Goal: Task Accomplishment & Management: Use online tool/utility

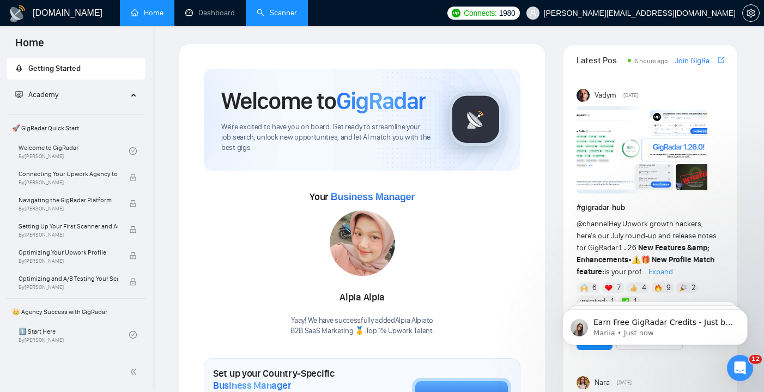
click at [293, 17] on link "Scanner" at bounding box center [277, 12] width 40 height 9
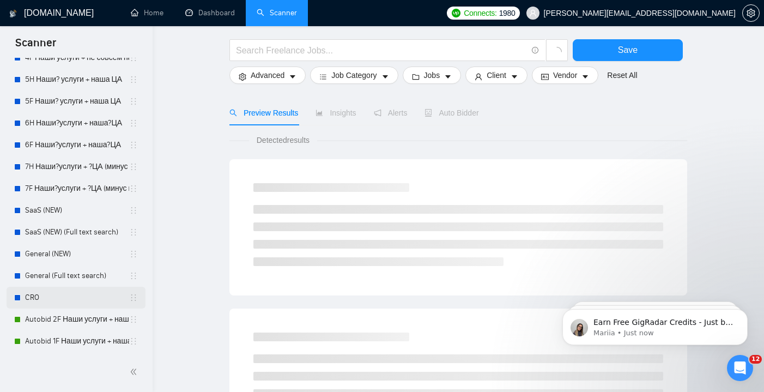
scroll to position [45, 0]
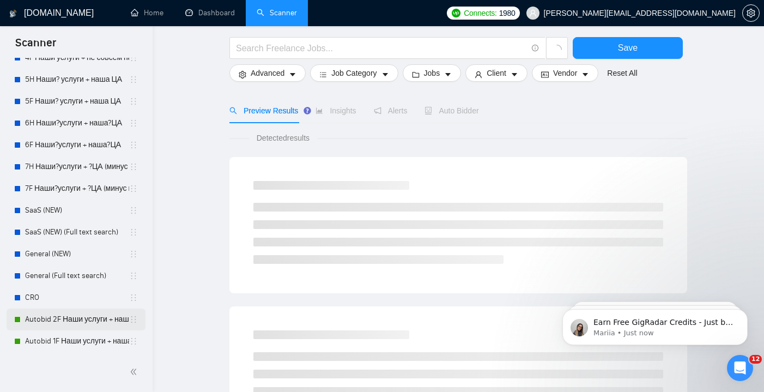
click at [74, 317] on link "Autobid 2F Наши услуги + наша?ЦА" at bounding box center [77, 320] width 104 height 22
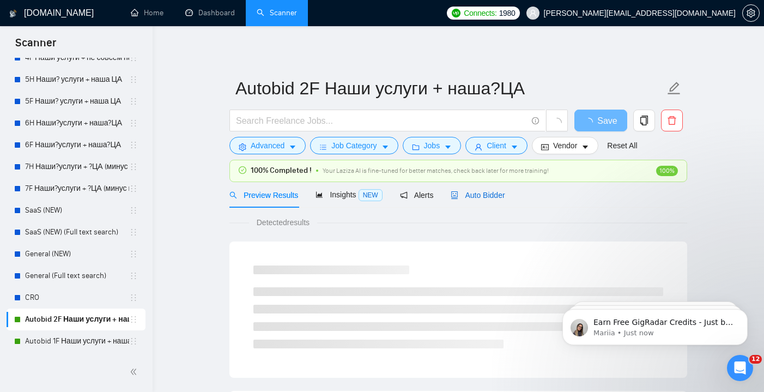
click at [492, 195] on span "Auto Bidder" at bounding box center [478, 195] width 54 height 9
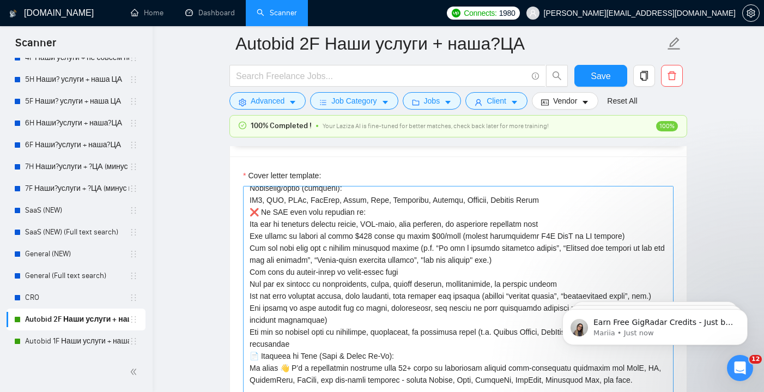
scroll to position [109, 0]
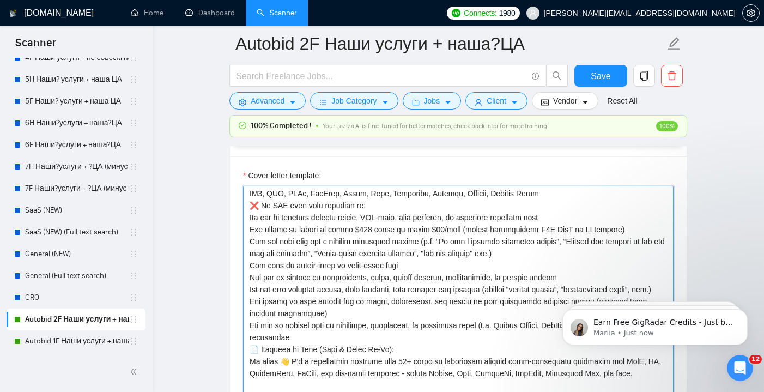
click at [490, 274] on textarea "Cover letter template:" at bounding box center [458, 308] width 431 height 245
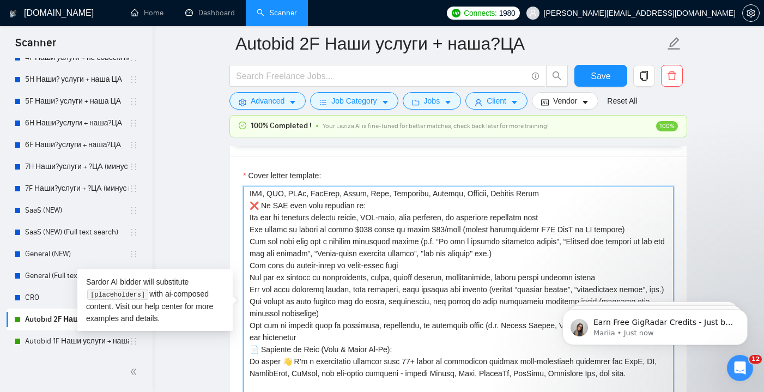
type textarea "Lore ipsu do si ametconsectet adip eli seddoeius tempori utlabore (etd magna) a…"
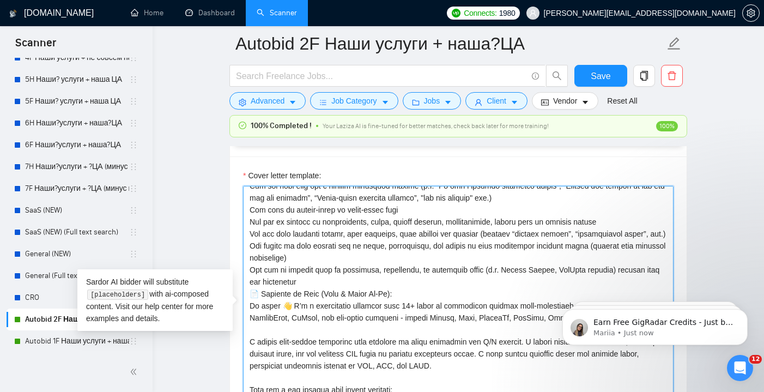
scroll to position [177, 0]
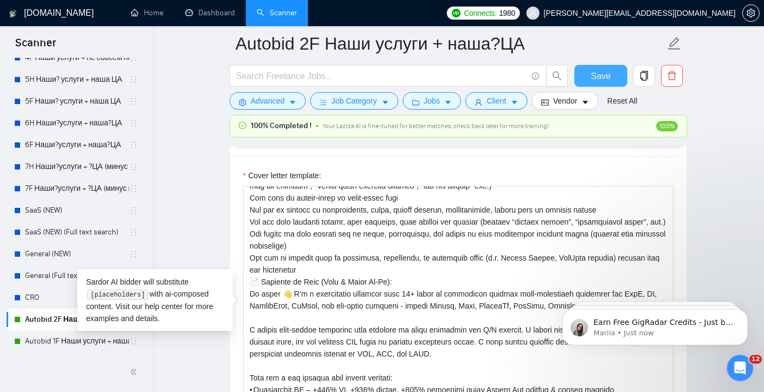
click at [592, 79] on span "Save" at bounding box center [601, 76] width 20 height 14
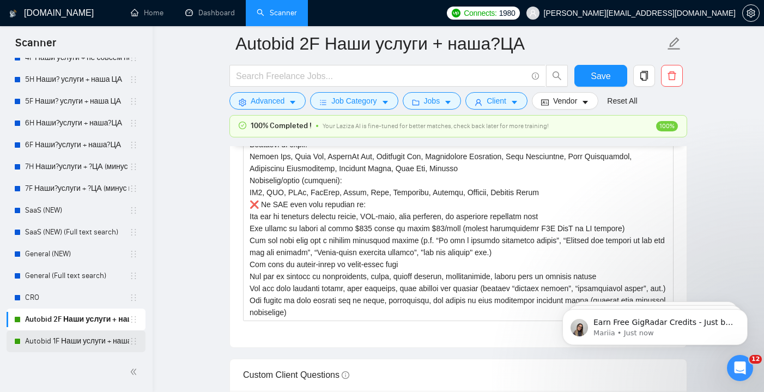
click at [99, 343] on link "Autobid 1F Наши услуги + наша ЦА" at bounding box center [77, 341] width 104 height 22
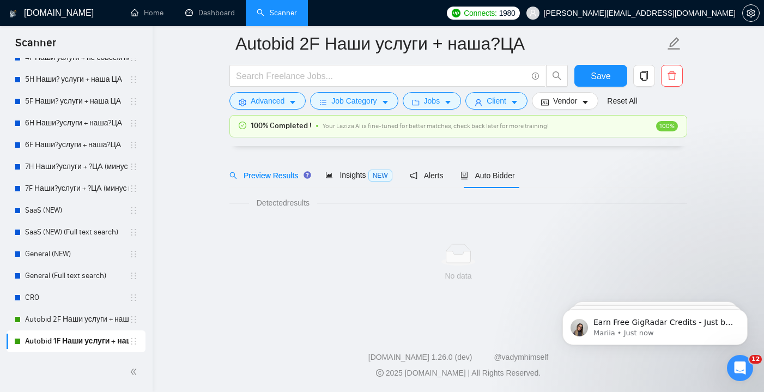
scroll to position [28, 0]
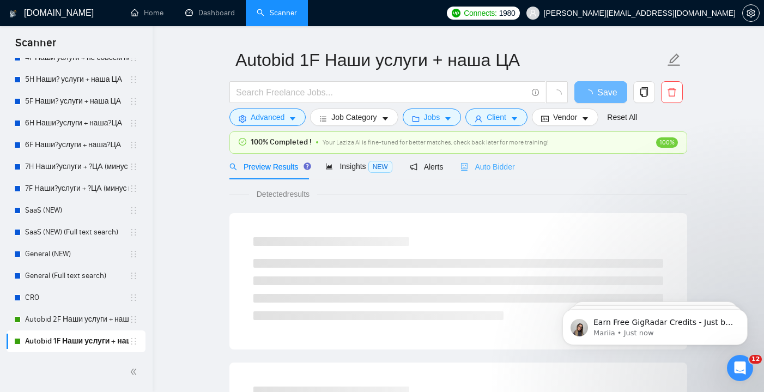
click at [495, 159] on div "Auto Bidder" at bounding box center [488, 167] width 54 height 26
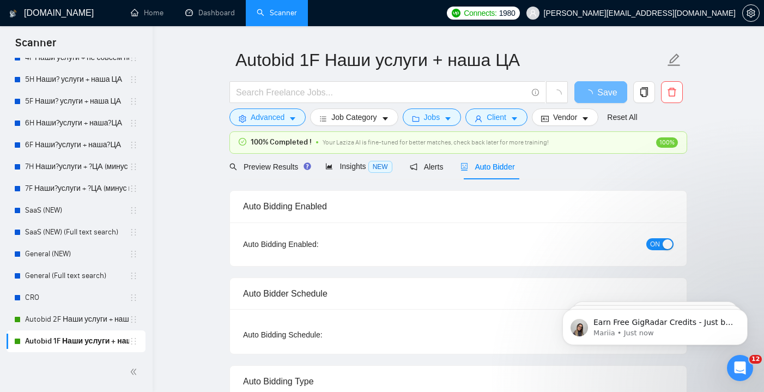
radio input "false"
radio input "true"
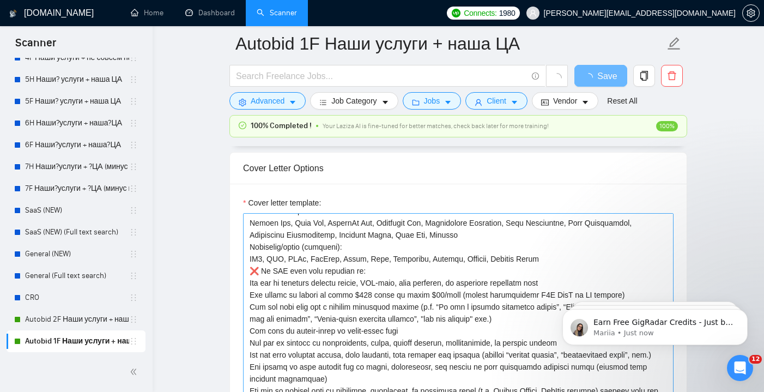
scroll to position [74, 0]
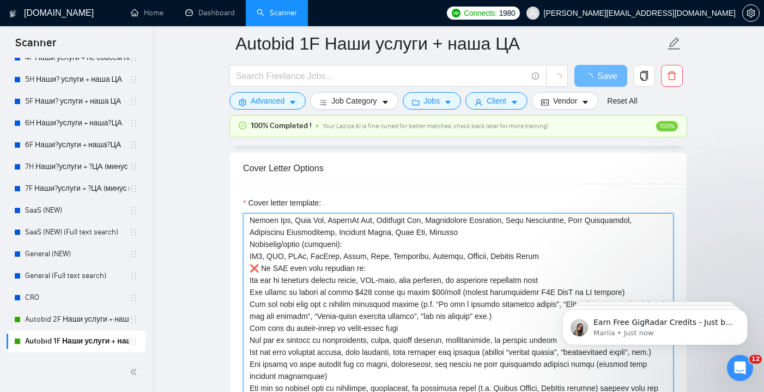
click at [488, 337] on textarea "Cover letter template:" at bounding box center [458, 335] width 431 height 245
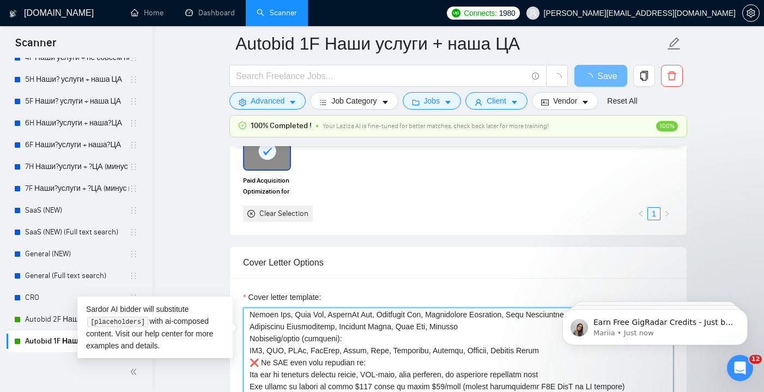
scroll to position [1482, 0]
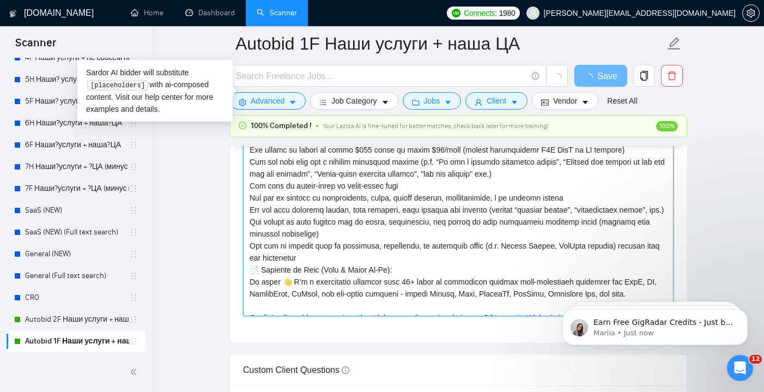
type textarea "Lore ipsu do si ametconsectet adip eli seddoeius tempori utlabore (etd magna) a…"
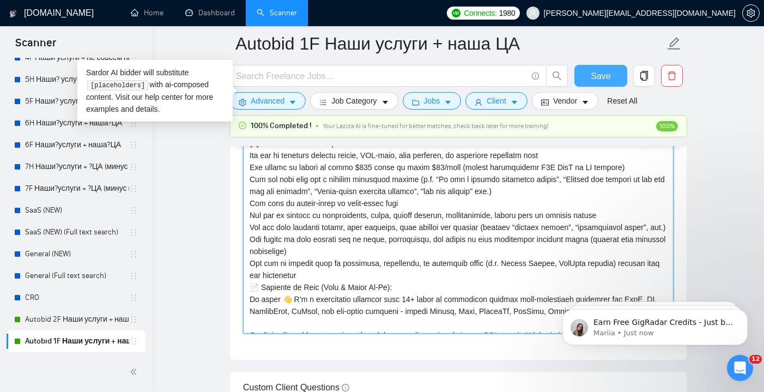
type textarea "Lore ipsu do si ametconsectet adip eli seddoeius tempori utlabore (etd magna) a…"
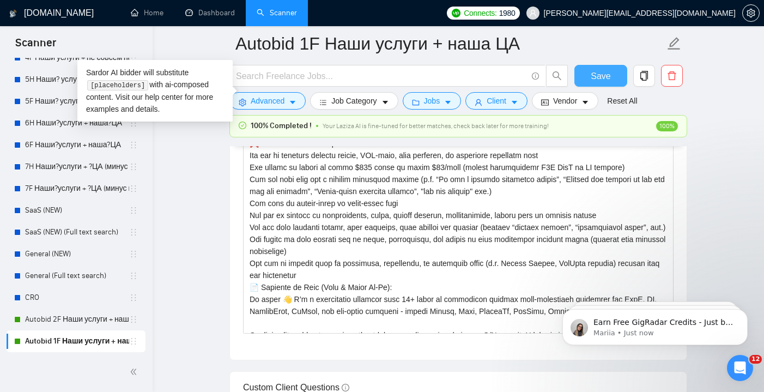
click at [610, 84] on button "Save" at bounding box center [601, 76] width 53 height 22
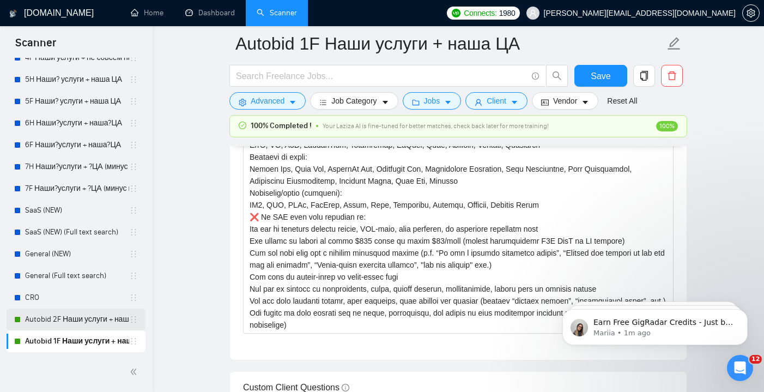
click at [93, 311] on link "Autobid 2F Наши услуги + наша?ЦА" at bounding box center [77, 320] width 104 height 22
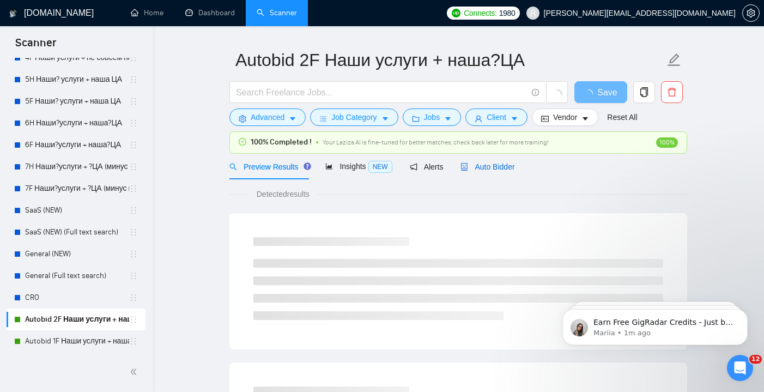
click at [496, 167] on span "Auto Bidder" at bounding box center [488, 166] width 54 height 9
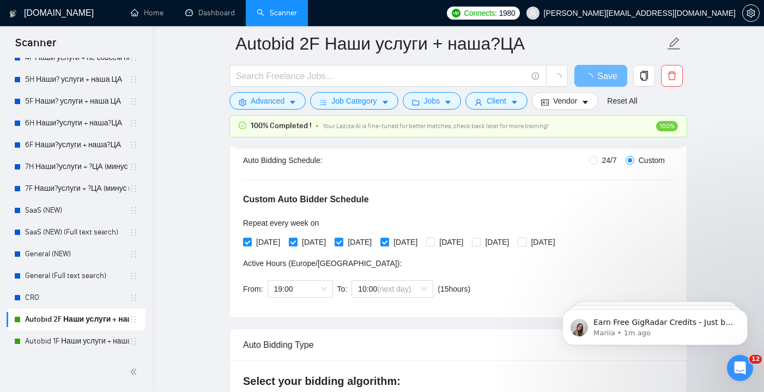
scroll to position [214, 0]
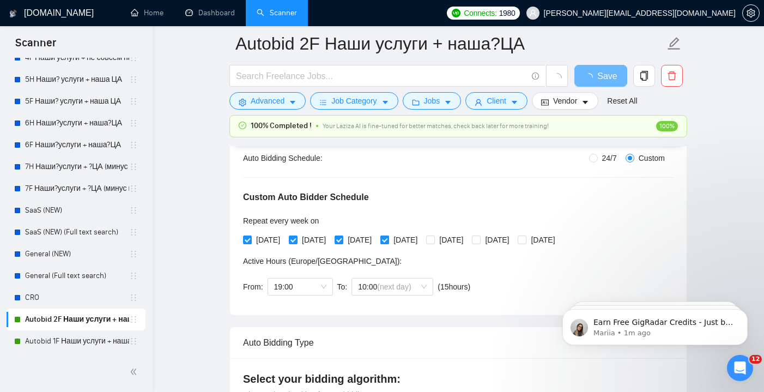
click at [389, 239] on span at bounding box center [384, 239] width 9 height 9
click at [388, 239] on input "[DATE]" at bounding box center [384, 239] width 8 height 8
checkbox input "false"
click at [343, 243] on span at bounding box center [339, 239] width 9 height 9
click at [342, 243] on input "[DATE]" at bounding box center [339, 239] width 8 height 8
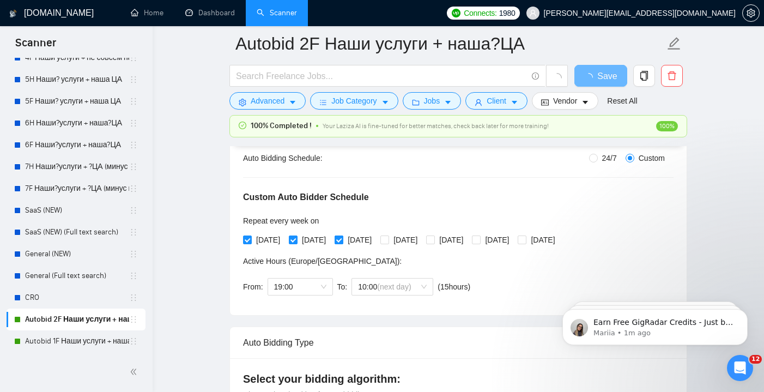
checkbox input "false"
click at [304, 239] on span "[DATE]" at bounding box center [314, 240] width 33 height 12
click at [297, 239] on input "[DATE]" at bounding box center [293, 239] width 8 height 8
checkbox input "false"
click at [247, 238] on input "[DATE]" at bounding box center [247, 239] width 8 height 8
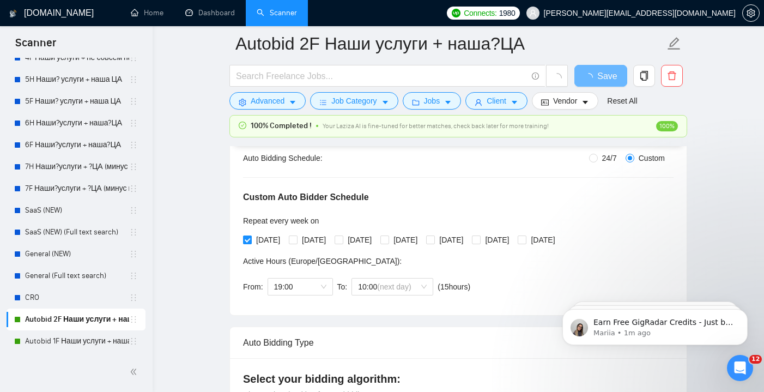
checkbox input "false"
click at [468, 240] on span "[DATE]" at bounding box center [451, 240] width 33 height 12
click at [434, 240] on input "[DATE]" at bounding box center [430, 239] width 8 height 8
checkbox input "true"
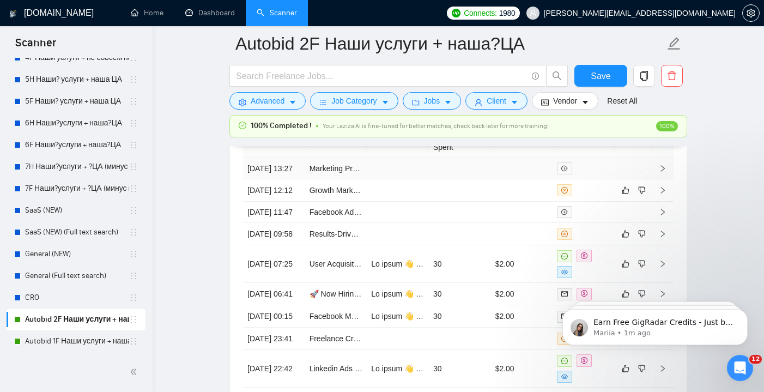
scroll to position [2879, 0]
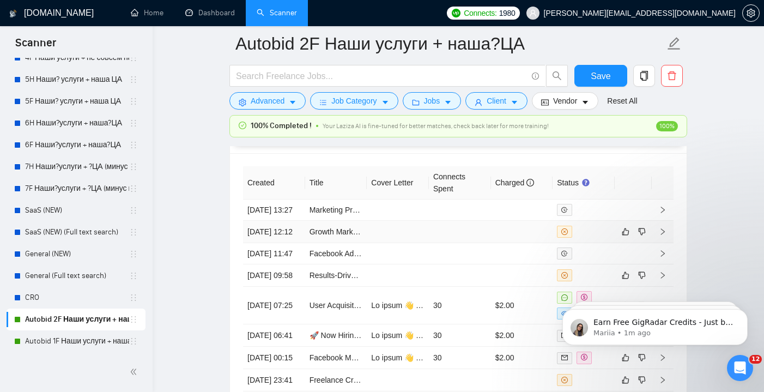
click at [426, 241] on td at bounding box center [398, 232] width 62 height 22
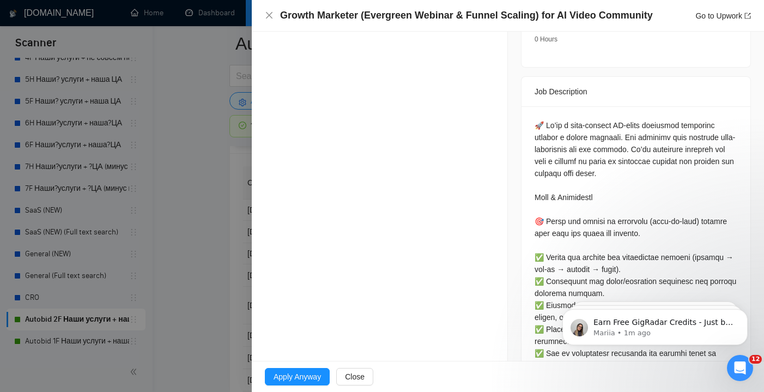
scroll to position [445, 0]
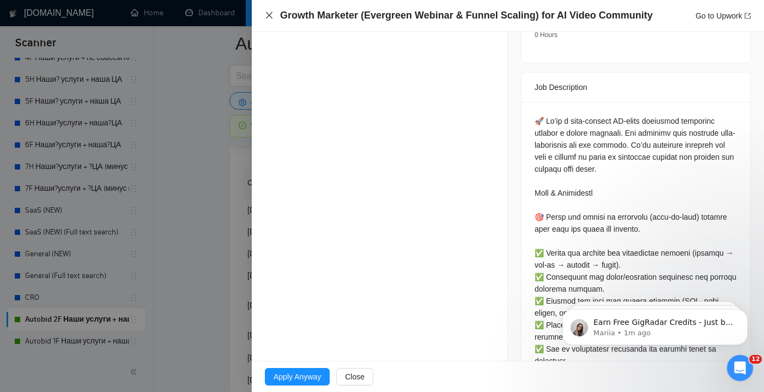
click at [269, 18] on icon "close" at bounding box center [269, 15] width 9 height 9
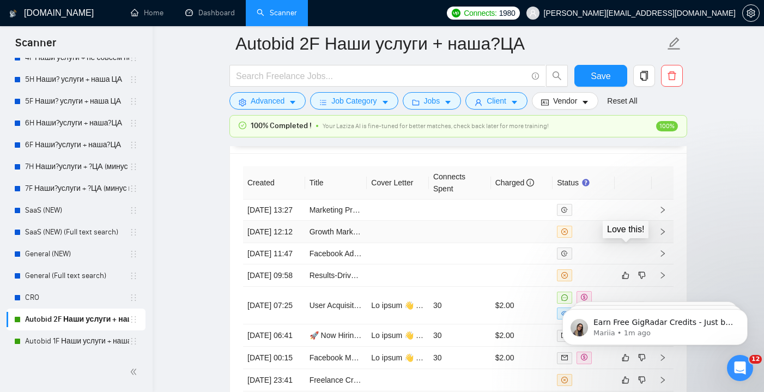
click at [629, 235] on icon "like" at bounding box center [626, 231] width 7 height 7
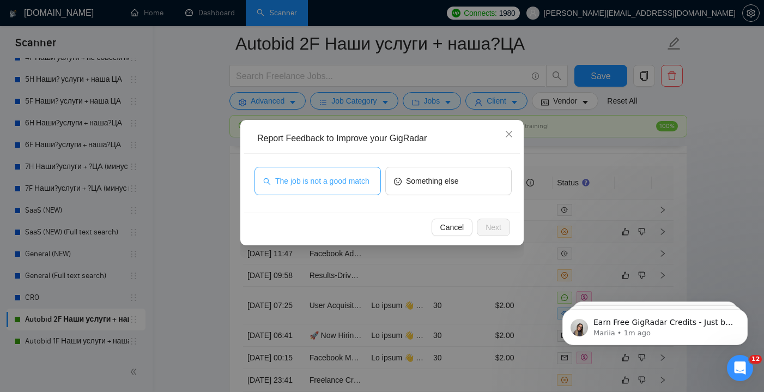
click at [340, 180] on span "The job is not a good match" at bounding box center [322, 181] width 94 height 12
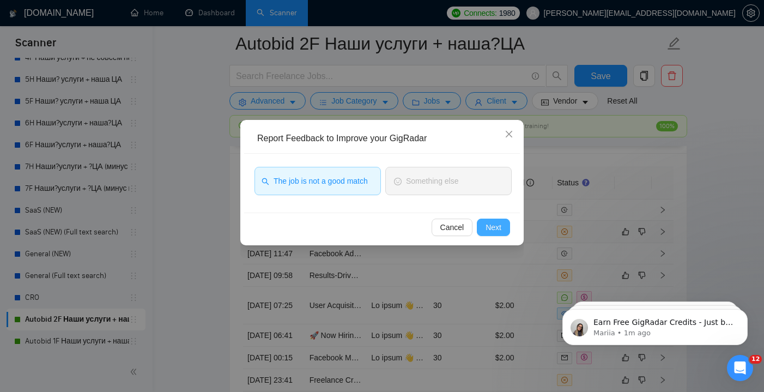
click at [490, 222] on span "Next" at bounding box center [494, 227] width 16 height 12
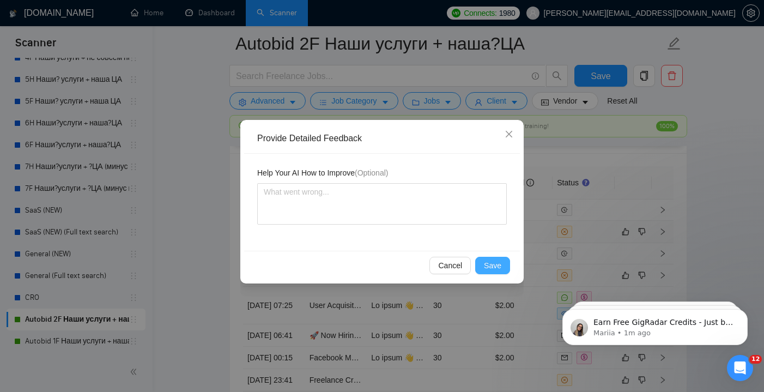
click at [493, 261] on span "Save" at bounding box center [492, 265] width 17 height 12
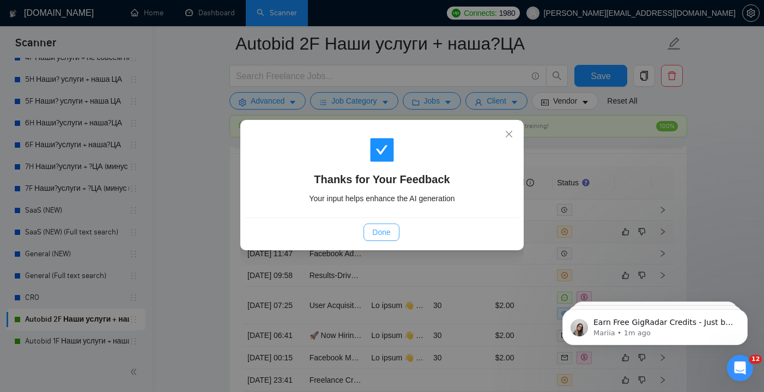
click at [386, 237] on span "Done" at bounding box center [381, 232] width 18 height 12
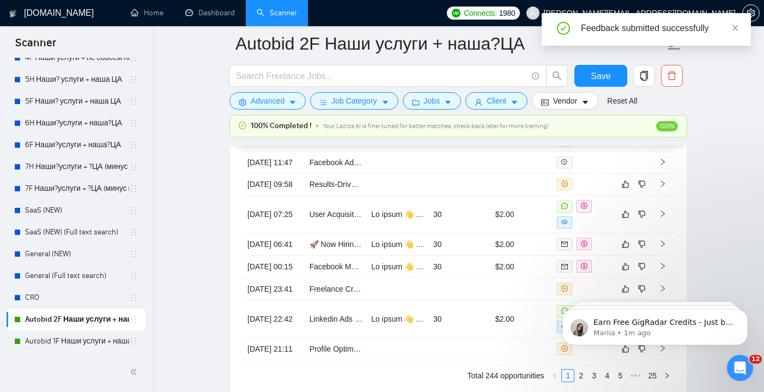
scroll to position [2854, 0]
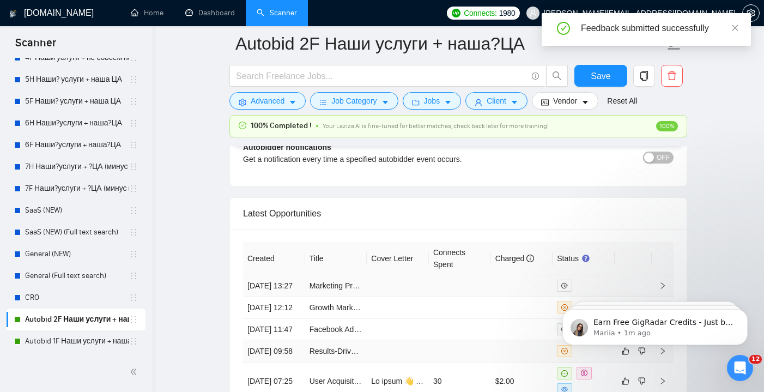
click at [418, 275] on td at bounding box center [398, 285] width 62 height 21
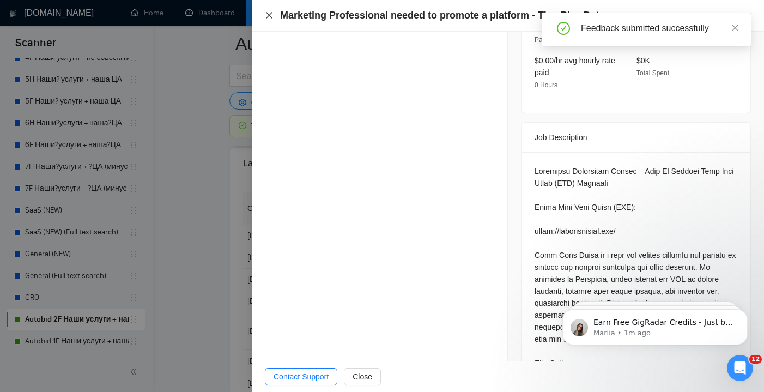
click at [270, 16] on icon "close" at bounding box center [269, 15] width 9 height 9
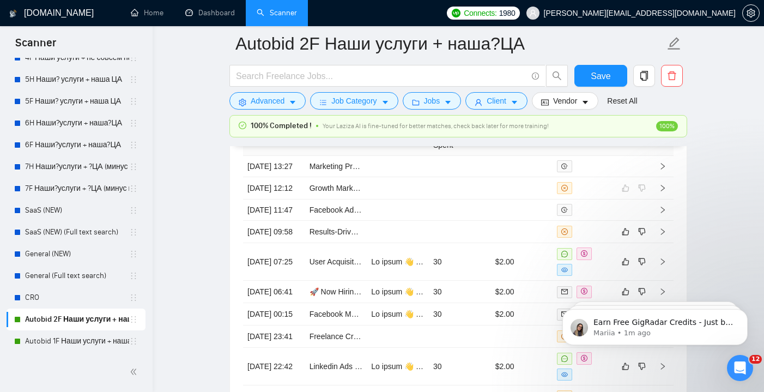
scroll to position [2925, 0]
click at [410, 241] on td at bounding box center [398, 230] width 62 height 22
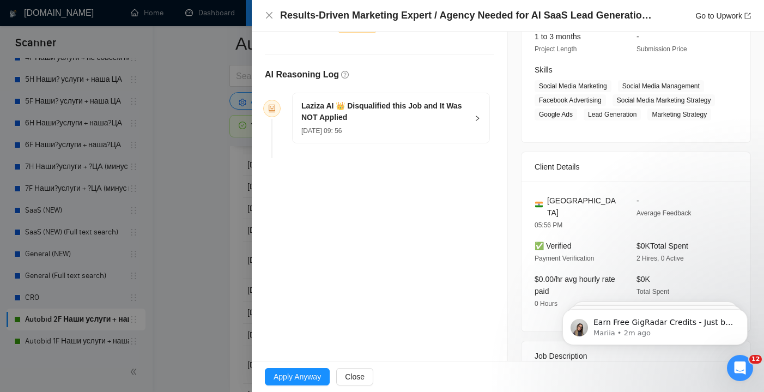
scroll to position [147, 0]
click at [461, 130] on div "[DATE] 09: 56" at bounding box center [384, 131] width 166 height 12
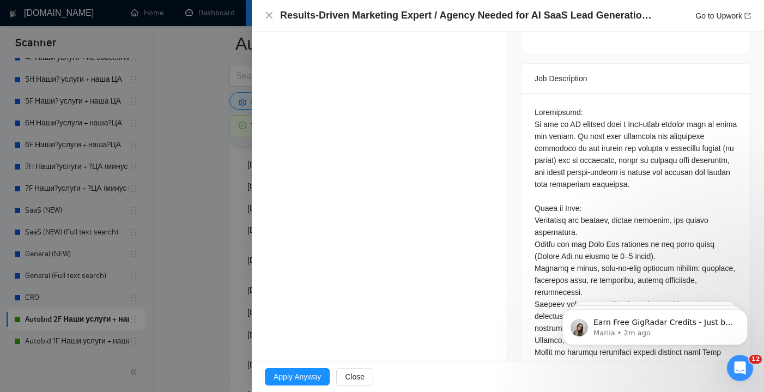
scroll to position [436, 0]
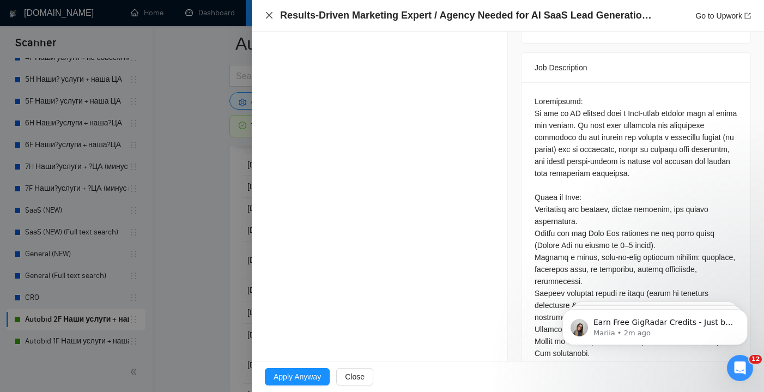
click at [268, 16] on icon "close" at bounding box center [269, 15] width 9 height 9
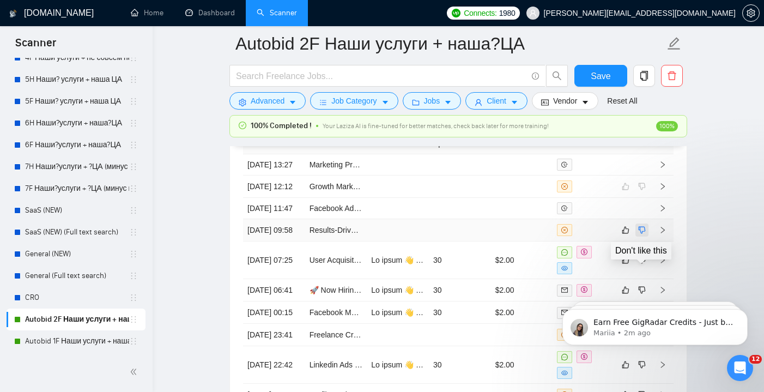
click at [643, 234] on icon "dislike" at bounding box center [642, 230] width 8 height 9
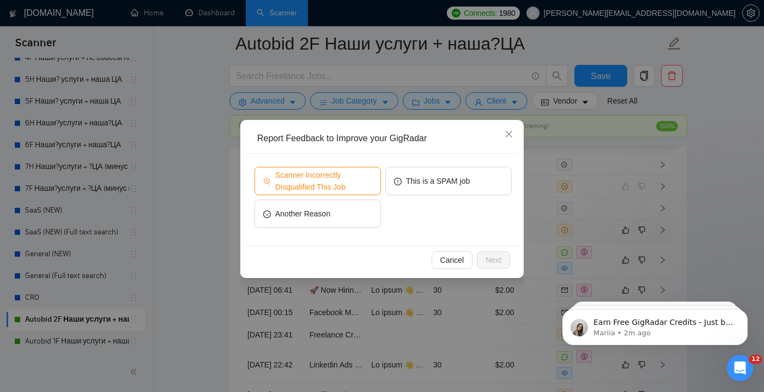
click at [365, 179] on span "Scanner Incorrectly Disqualified This Job" at bounding box center [323, 181] width 97 height 24
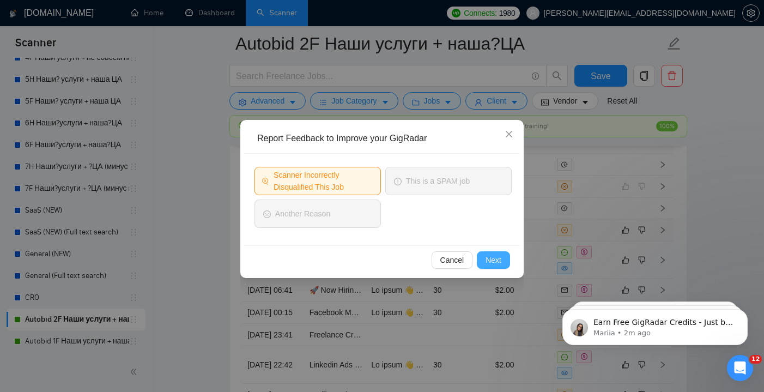
click at [499, 261] on span "Next" at bounding box center [494, 260] width 16 height 12
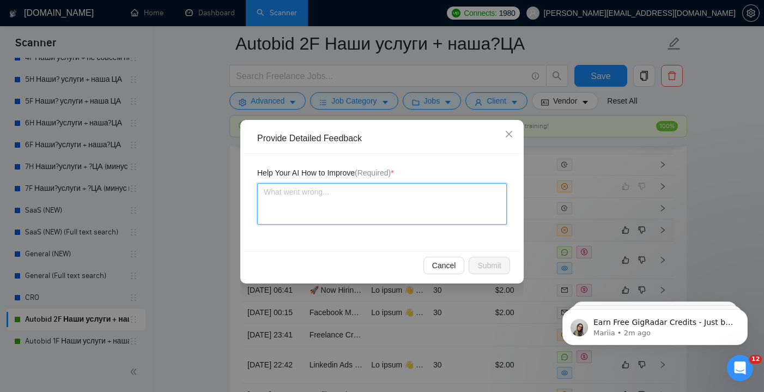
click at [369, 210] on textarea at bounding box center [382, 203] width 250 height 41
type textarea "I"
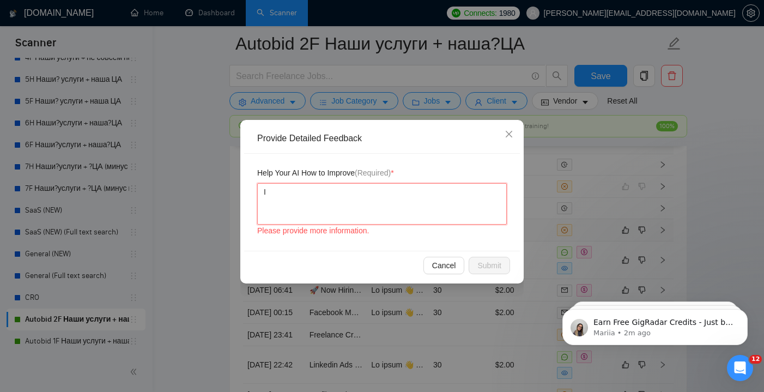
type textarea "I"
type textarea "I s"
type textarea "I so"
type textarea "I son"
type textarea "I son'"
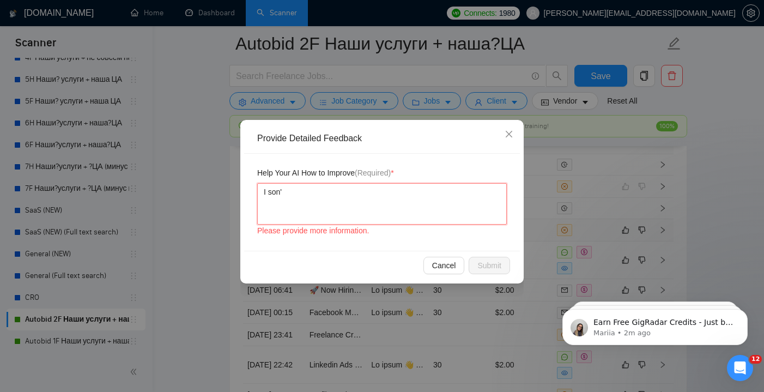
type textarea "I son't"
type textarea "I son'"
type textarea "I son"
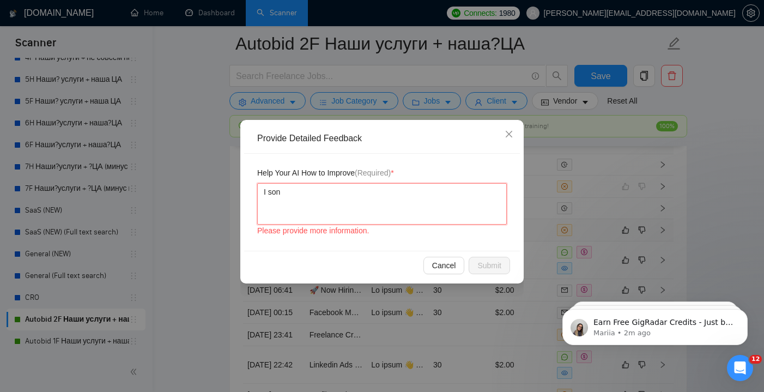
type textarea "I so"
type textarea "I s"
type textarea "I"
type textarea "I d"
type textarea "I do"
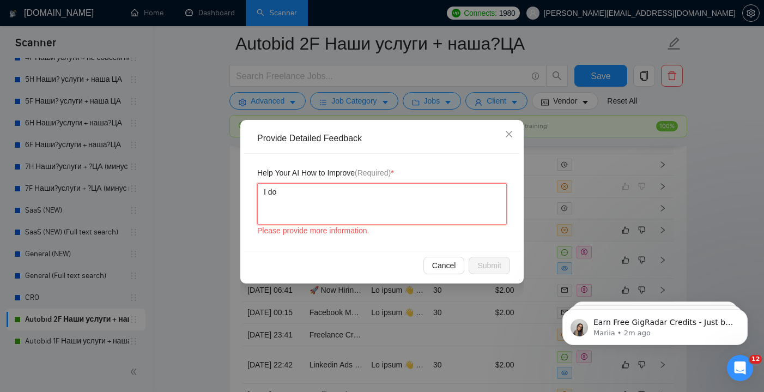
type textarea "I dom"
type textarea "I do"
type textarea "I don"
type textarea "I don'"
type textarea "I don't"
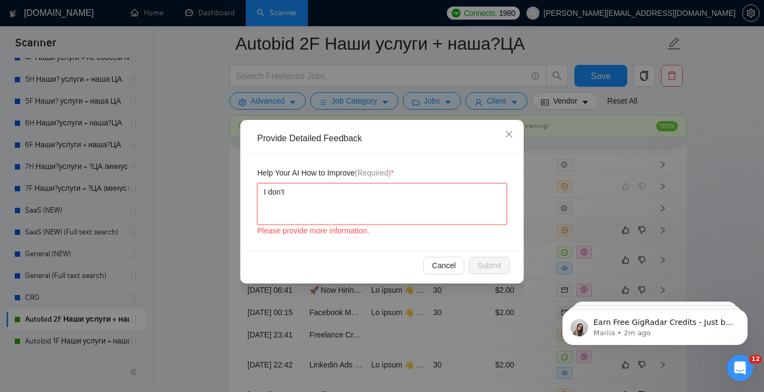
type textarea "I don't"
type textarea "I don't w"
type textarea "I don't wo"
type textarea "I don't wor"
type textarea "I don't work"
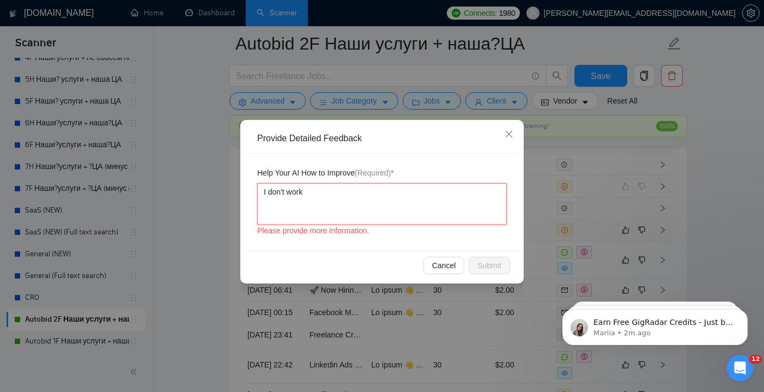
type textarea "I don't work"
type textarea "I don't work f"
type textarea "I don't work fo"
type textarea "I don't work for"
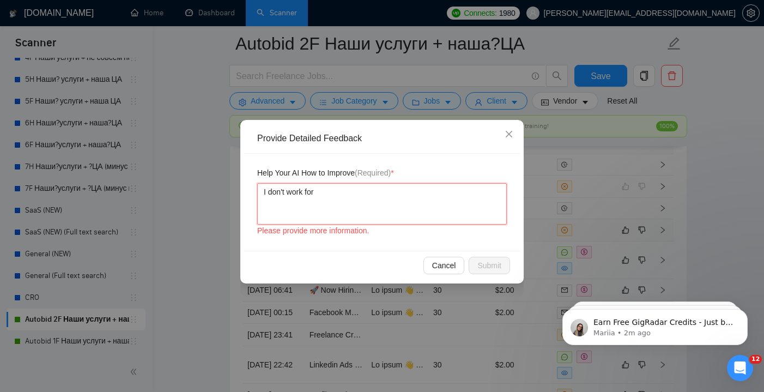
type textarea "I don't work for m"
type textarea "I don't work for ma"
type textarea "I don't work for mar"
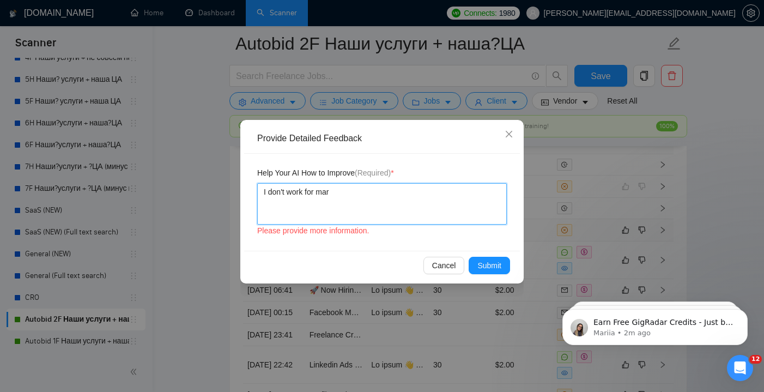
type textarea "I don't work for mark"
type textarea "I don't work for marke"
type textarea "I don't work for market"
type textarea "I don't work for marketi"
type textarea "I don't work for marketin"
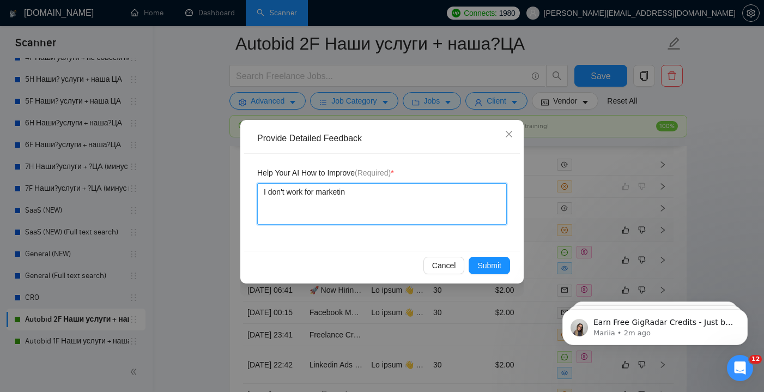
type textarea "I don't work for marketing"
type textarea "I don't work for marketing a"
type textarea "I don't work for marketing ag"
type textarea "I don't work for marketing age"
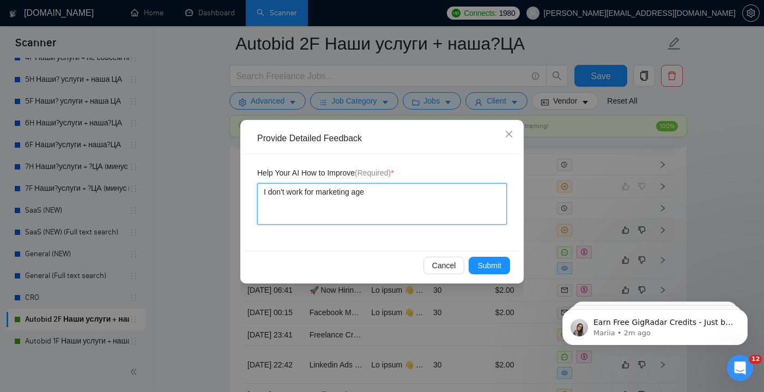
type textarea "I don't work for marketing agen"
type textarea "I don't work for marketing agenc"
type textarea "I don't work for marketing agenci"
type textarea "I don't work for marketing agencie"
type textarea "I don't work for marketing agencies"
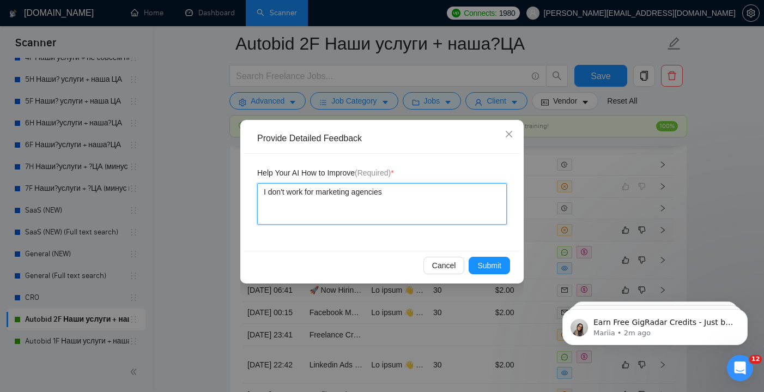
type textarea "I don't work for marketing agenciesб"
type textarea "I don't work for marketing agencies"
type textarea "I don't work for marketing agencies,"
type textarea "I don't work for marketing agencies, b"
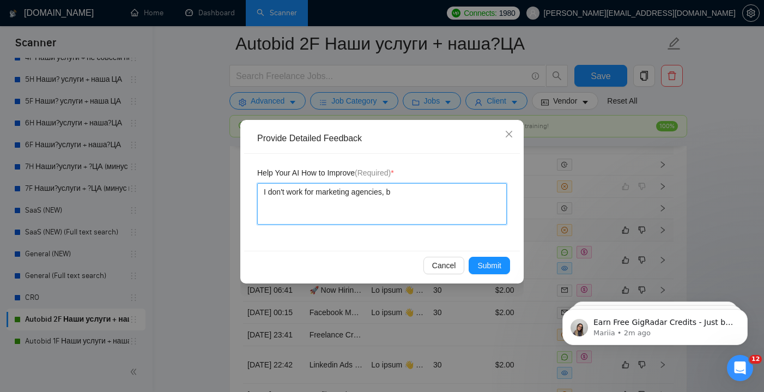
type textarea "I don't work for marketing agencies, bu"
type textarea "I don't work for marketing agencies, but"
type textarea "I don't work for marketing agencies, but i"
type textarea "I don't work for marketing agencies, but it"
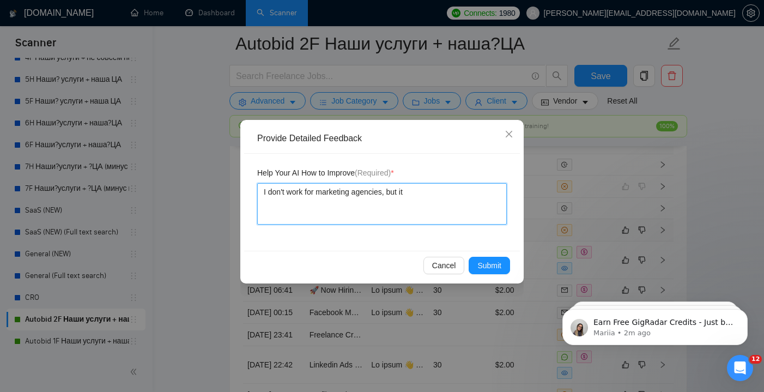
type textarea "I don't work for marketing agencies, but it'"
type textarea "I don't work for marketing agencies, but it's"
type textarea "I don't work for marketing agencies, but it's a"
type textarea "I don't work for marketing agencies, but it's an"
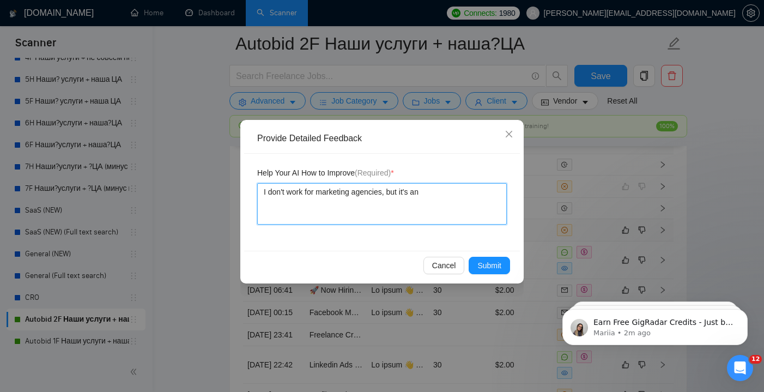
type textarea "I don't work for marketing agencies, but it's an"
type textarea "I don't work for marketing agencies, but it's an A"
type textarea "I don't work for marketing agencies, but it's an AШ"
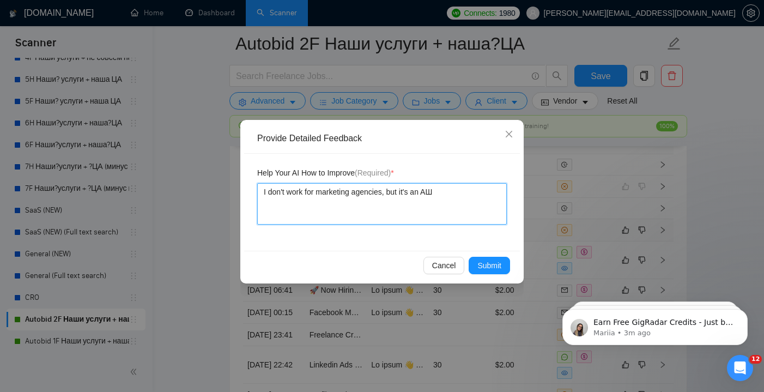
type textarea "I don't work for marketing agencies, but it's an A"
type textarea "I don't work for marketing agencies, but it's an AI"
type textarea "I don't work for marketing agencies, but it's an AI S"
type textarea "I don't work for marketing agencies, but it's an AI Sa"
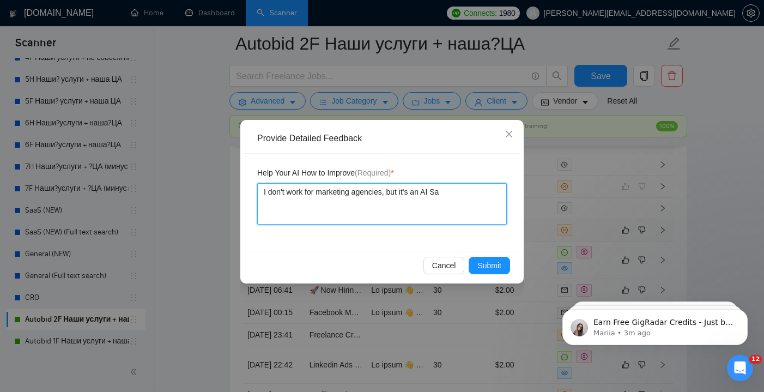
type textarea "I don't work for marketing agencies, but it's an AI Saa"
type textarea "I don't work for marketing agencies, but it's an AI SaaS"
type textarea "I don't work for marketing agencies, but it's an AI SaaS s"
type textarea "I don't work for marketing agencies, but it's an AI SaaS st"
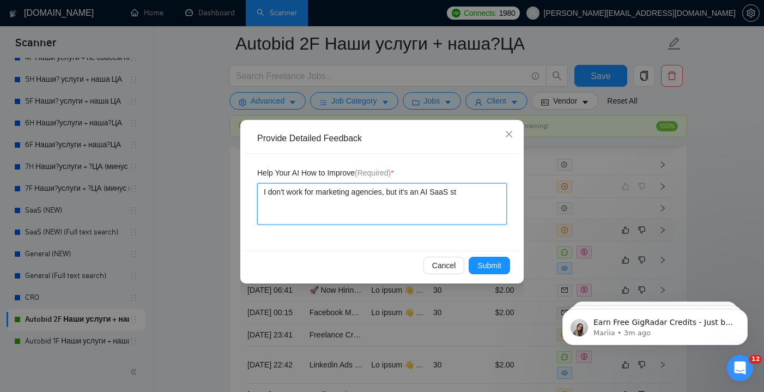
type textarea "I don't work for marketing agencies, but it's an AI SaaS sta"
type textarea "I don't work for marketing agencies, but it's an AI SaaS star"
type textarea "I don't work for marketing agencies, but it's an AI SaaS start"
type textarea "I don't work for marketing agencies, but it's an AI SaaS startu"
type textarea "I don't work for marketing agencies, but it's an AI SaaS startup"
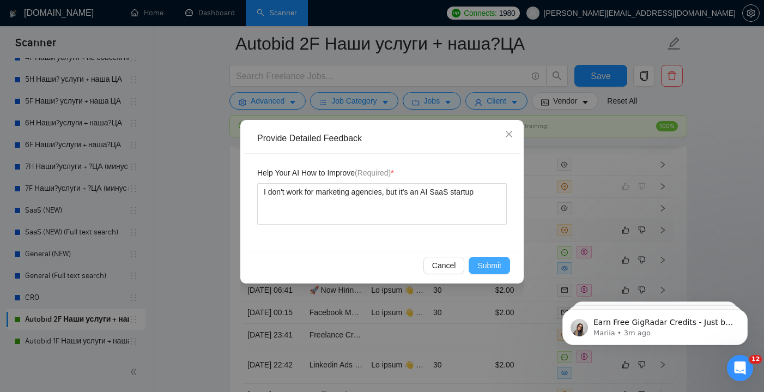
click at [491, 268] on span "Submit" at bounding box center [490, 265] width 24 height 12
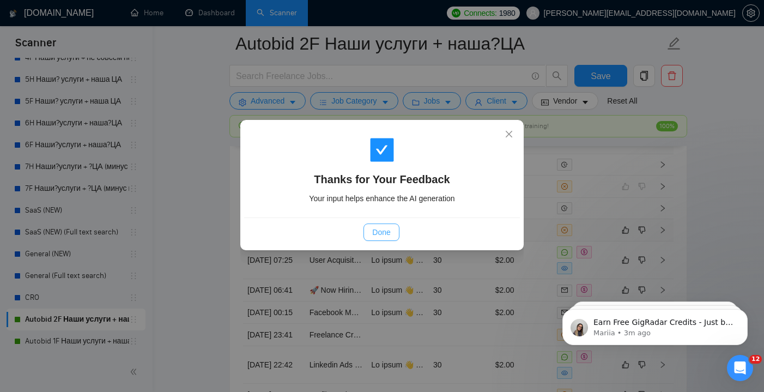
click at [386, 231] on span "Done" at bounding box center [381, 232] width 18 height 12
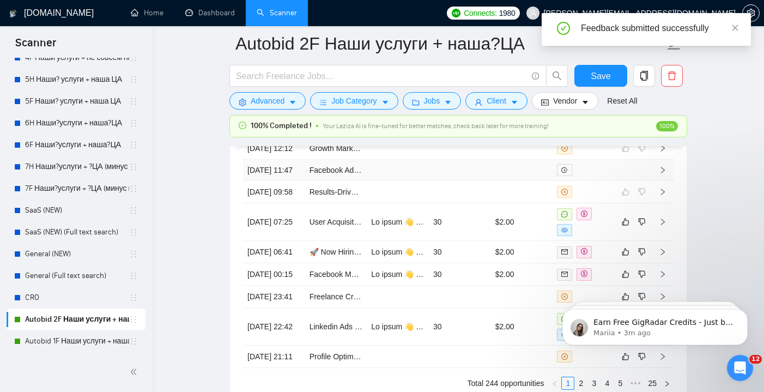
scroll to position [2963, 0]
click at [455, 240] on td "30" at bounding box center [460, 222] width 62 height 38
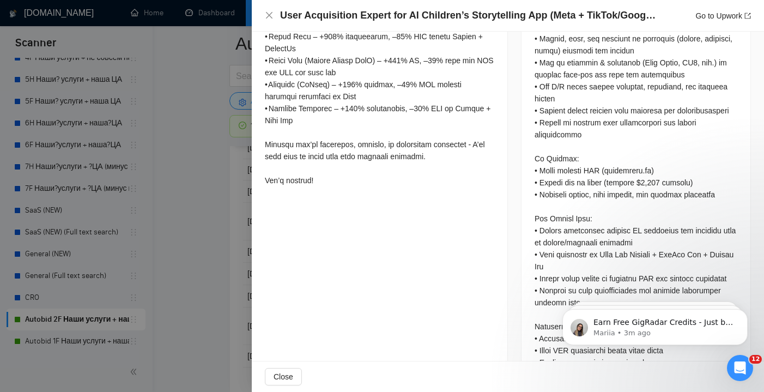
scroll to position [654, 0]
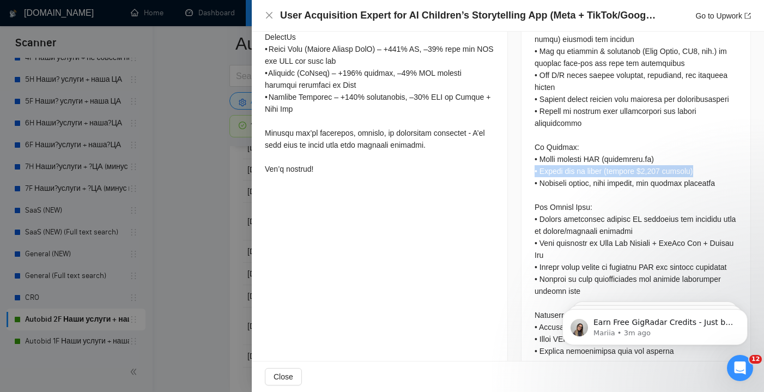
drag, startPoint x: 696, startPoint y: 182, endPoint x: 534, endPoint y: 185, distance: 162.5
click at [534, 185] on div at bounding box center [636, 185] width 229 height 666
copy div "• Budget for ad spend (initial $1,000 testing)"
click at [272, 20] on div "User Acquisition Expert for AI Children’s Storytelling App (Meta + TikTok/Googl…" at bounding box center [508, 16] width 486 height 14
click at [270, 17] on icon "close" at bounding box center [269, 15] width 7 height 7
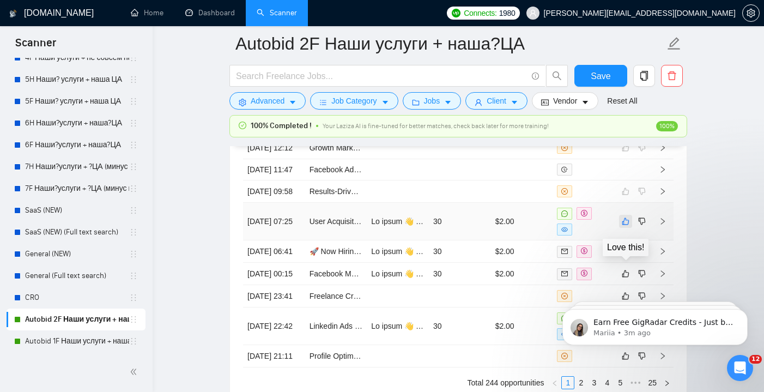
click at [626, 226] on icon "like" at bounding box center [626, 221] width 8 height 9
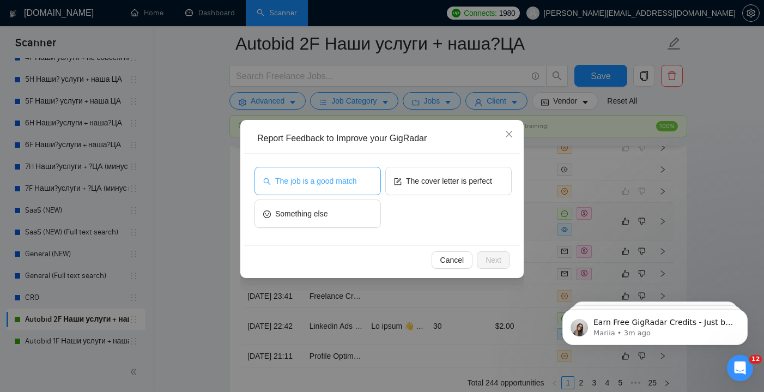
click at [346, 187] on button "The job is a good match" at bounding box center [318, 181] width 126 height 28
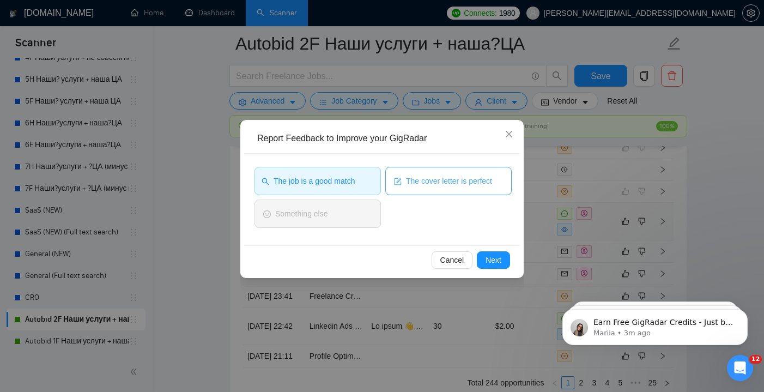
click at [448, 183] on span "The cover letter is perfect" at bounding box center [449, 181] width 86 height 12
click at [502, 258] on button "Next" at bounding box center [493, 259] width 33 height 17
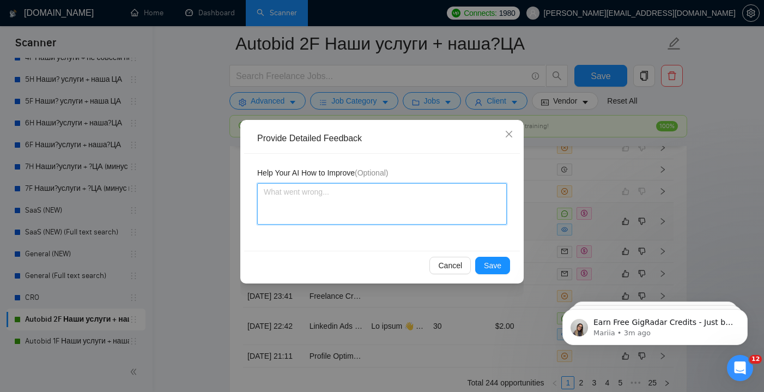
click at [469, 208] on textarea at bounding box center [382, 203] width 250 height 41
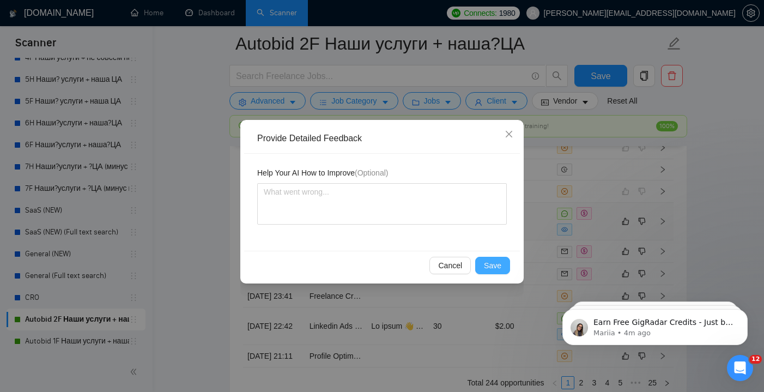
click at [497, 268] on span "Save" at bounding box center [492, 265] width 17 height 12
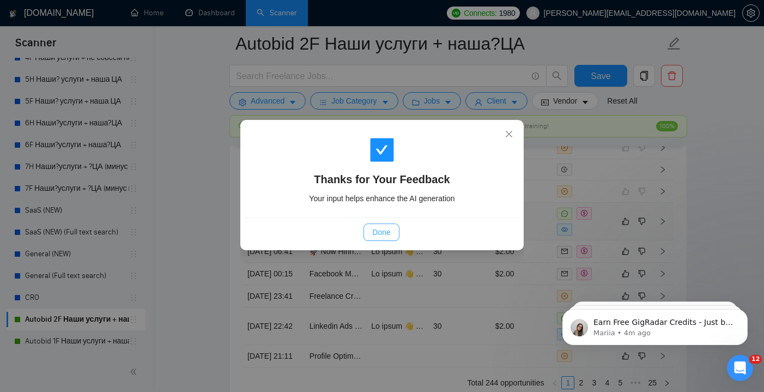
click at [385, 234] on span "Done" at bounding box center [381, 232] width 18 height 12
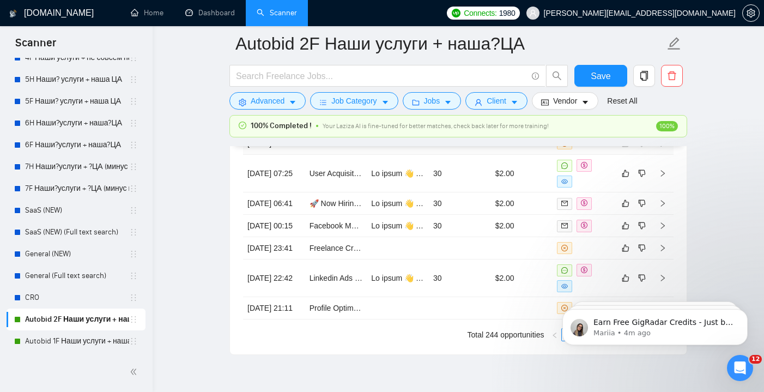
scroll to position [3016, 0]
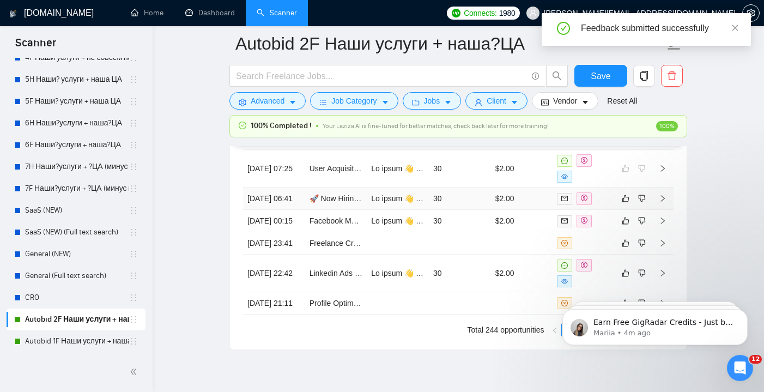
click at [449, 210] on td "30" at bounding box center [460, 199] width 62 height 22
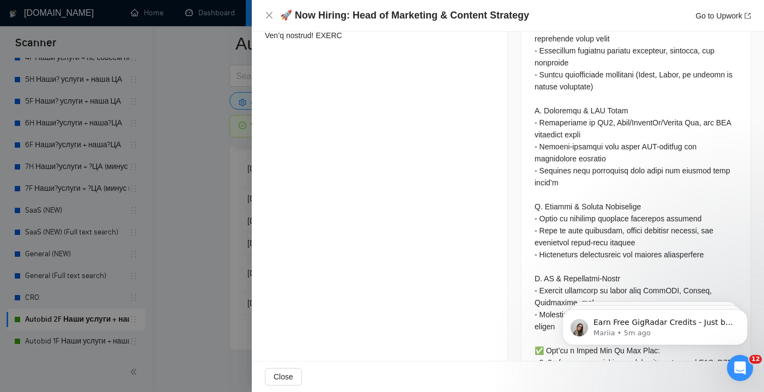
scroll to position [1167, 0]
drag, startPoint x: 704, startPoint y: 202, endPoint x: 541, endPoint y: 200, distance: 163.0
click at [541, 200] on div "Questions: Describe a recent marketing campaign you led from concept to executi…" at bounding box center [636, 37] width 203 height 1235
copy div "at at juggling multiple marketing projects -"
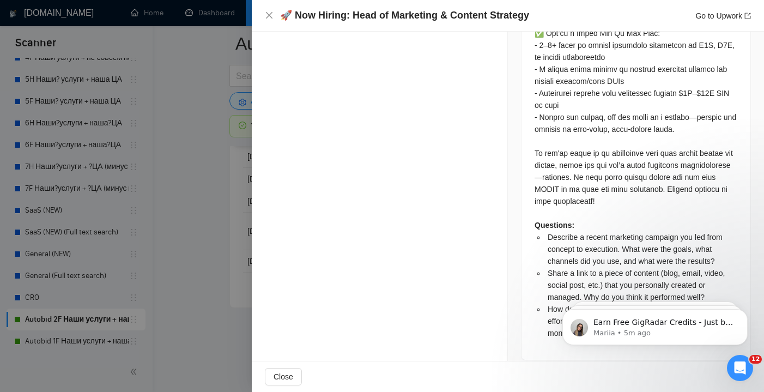
scroll to position [3107, 0]
click at [284, 370] on button "Close" at bounding box center [283, 376] width 37 height 17
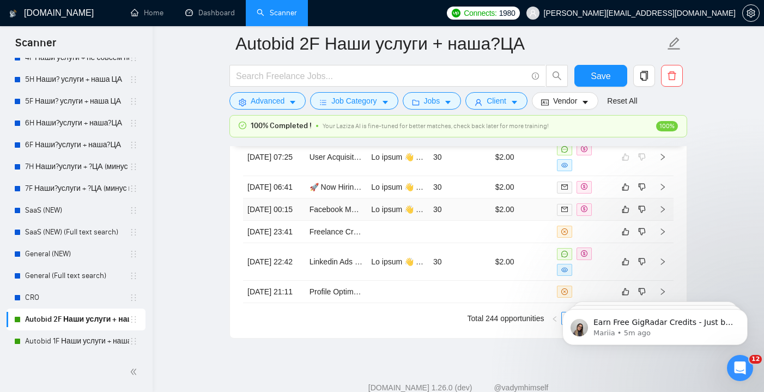
scroll to position [3014, 0]
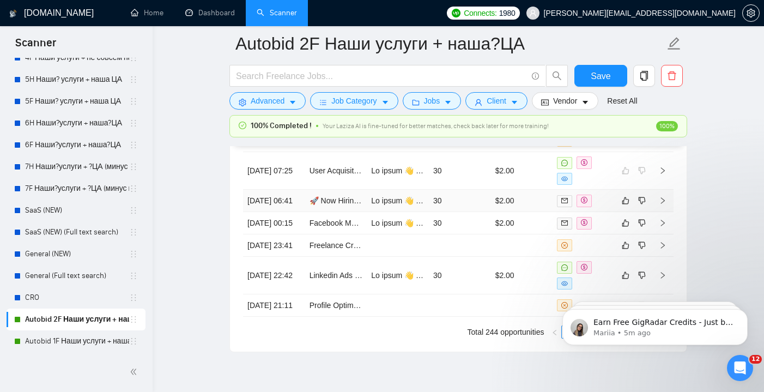
click at [343, 212] on td "🚀 Now Hiring: Head of Marketing & Content Strategy" at bounding box center [336, 201] width 62 height 22
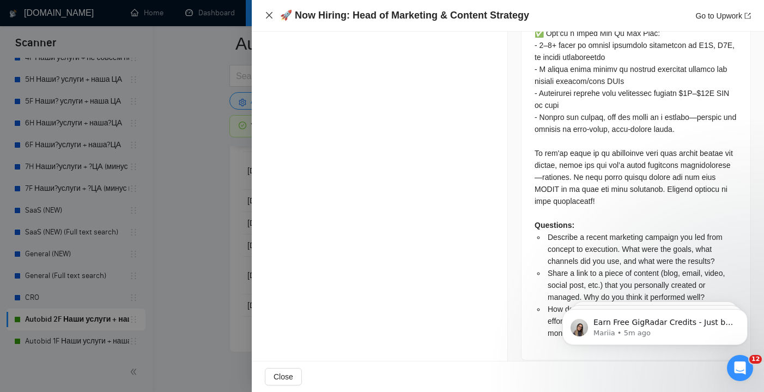
click at [267, 16] on icon "close" at bounding box center [269, 15] width 9 height 9
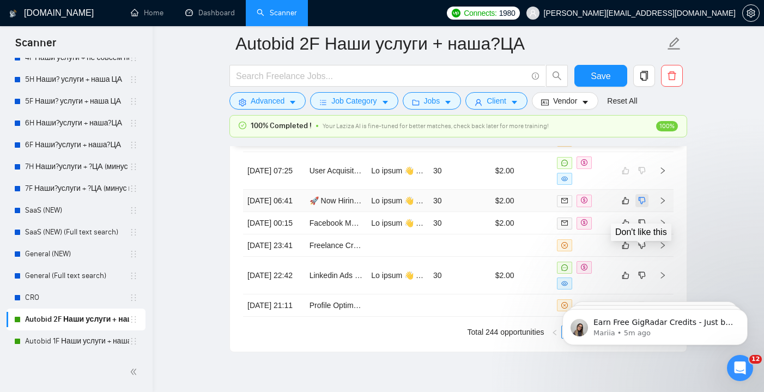
click at [641, 204] on icon "dislike" at bounding box center [642, 200] width 7 height 7
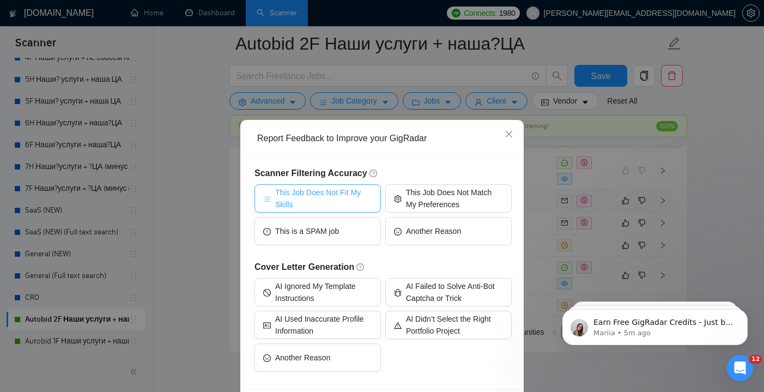
click at [358, 203] on span "This Job Does Not Fit My Skills" at bounding box center [323, 198] width 97 height 24
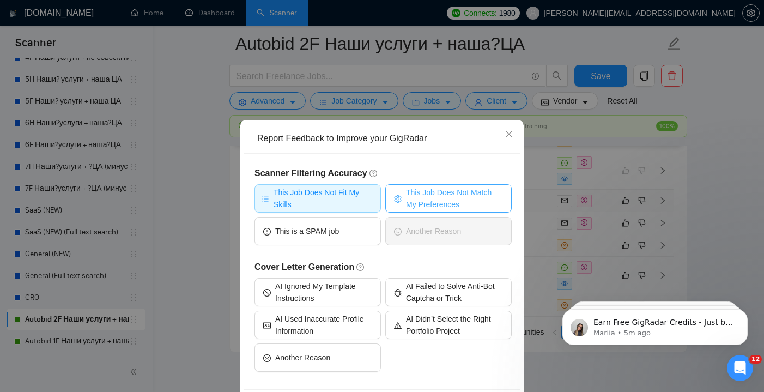
click at [436, 191] on span "This Job Does Not Match My Preferences" at bounding box center [454, 198] width 97 height 24
click at [342, 208] on span "This Job Does Not Fit My Skills" at bounding box center [324, 198] width 100 height 24
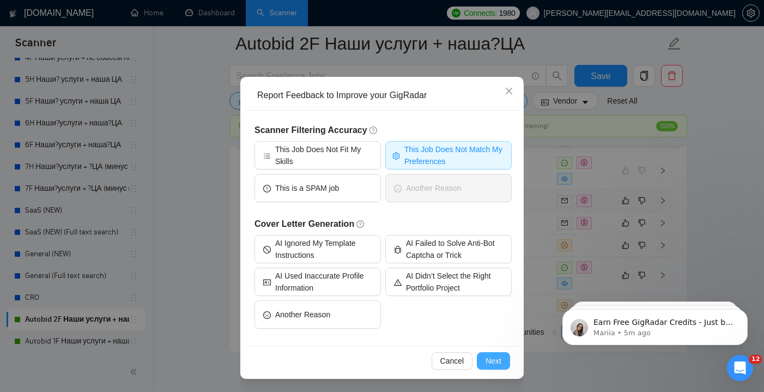
scroll to position [43, 0]
click at [498, 370] on div "Cancel Next" at bounding box center [382, 360] width 276 height 29
click at [490, 358] on span "Next" at bounding box center [494, 361] width 16 height 12
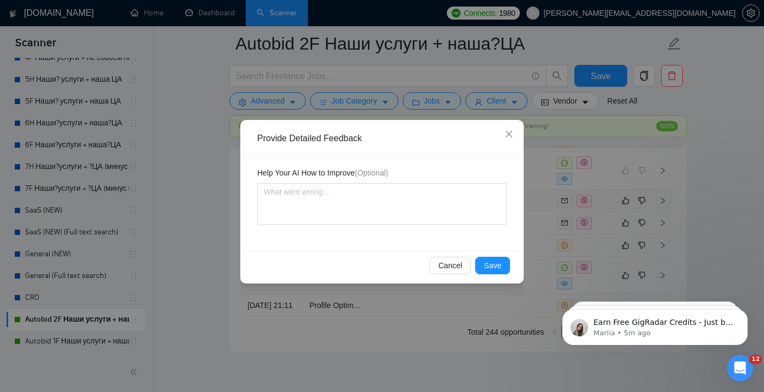
scroll to position [0, 0]
click at [346, 231] on div "Help Your AI How to Improve (Optional)" at bounding box center [382, 202] width 276 height 97
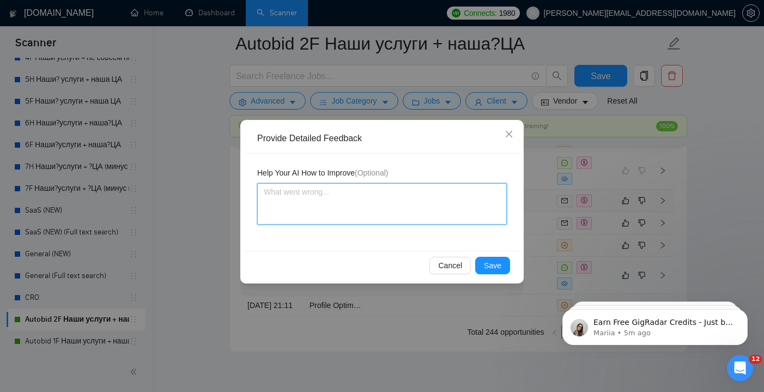
click at [342, 221] on textarea at bounding box center [382, 203] width 250 height 41
paste textarea "Great at juggling multiple marketing projects"
type textarea "Great at juggling multiple marketing projects"
click at [259, 191] on textarea "Great at juggling multiple marketing projects" at bounding box center [382, 203] width 250 height 41
type textarea "@Great at juggling multiple marketing projects"
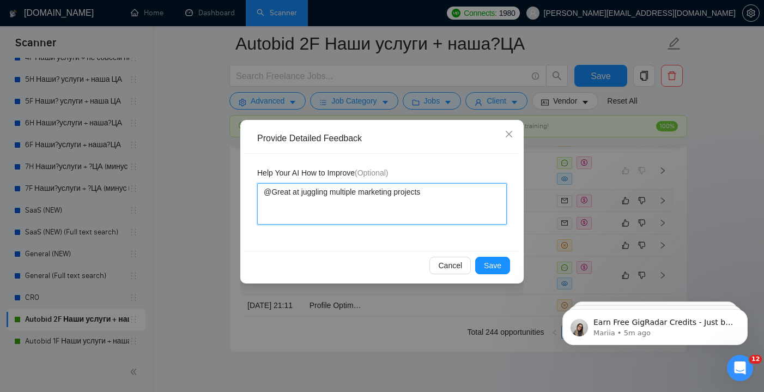
type textarea "Great at juggling multiple marketing projects"
type textarea ""Great at juggling multiple marketing projects"
click at [415, 200] on textarea ""Great at juggling multiple marketing projects" at bounding box center [382, 203] width 250 height 41
type textarea ""Great at juggling multiple marketing projects""
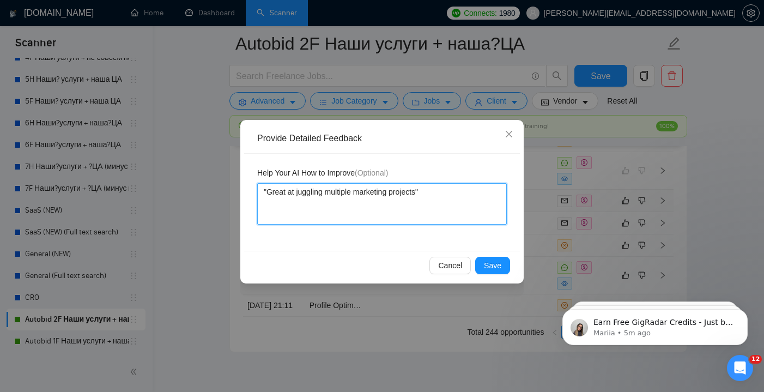
type textarea ""Great at juggling multiple marketing projects" е"
type textarea ""Great at juggling multiple marketing projects" ер"
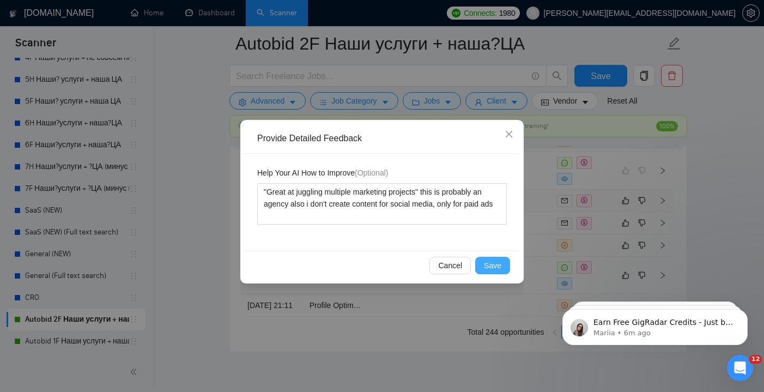
click at [495, 267] on span "Save" at bounding box center [492, 265] width 17 height 12
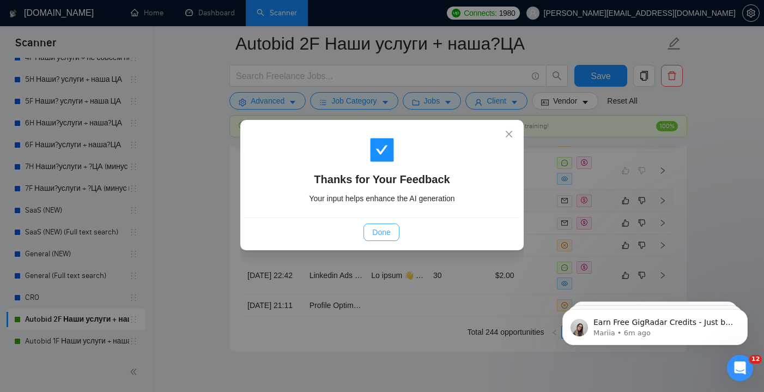
click at [387, 231] on span "Done" at bounding box center [381, 232] width 18 height 12
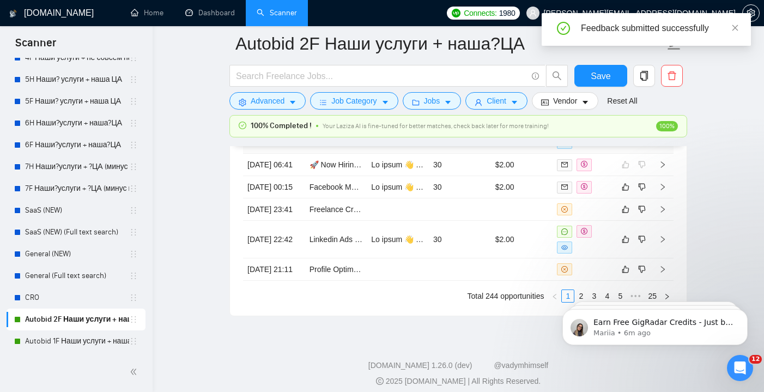
scroll to position [3053, 0]
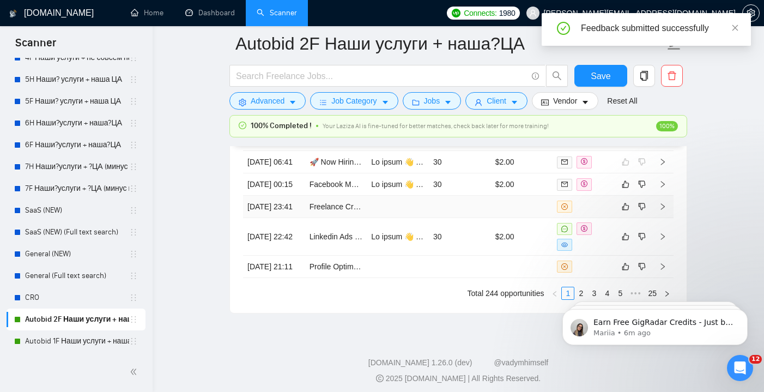
click at [422, 218] on td at bounding box center [398, 207] width 62 height 22
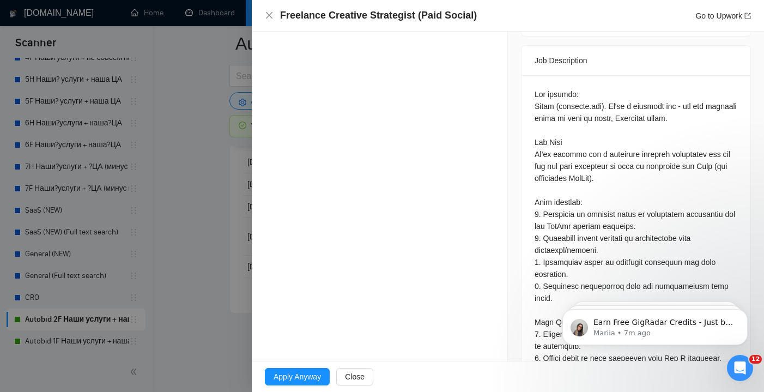
scroll to position [472, 0]
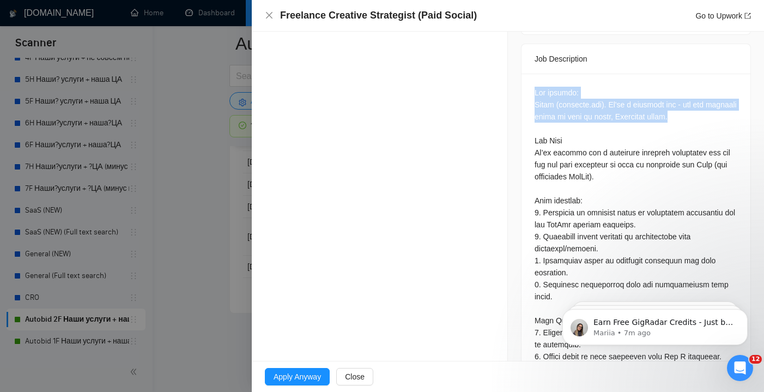
drag, startPoint x: 712, startPoint y: 118, endPoint x: 518, endPoint y: 91, distance: 196.4
click at [518, 91] on div "Job Posting Details Overview [DATE] 23:36 Published $10 - $60 Hourly Rate Inter…" at bounding box center [636, 36] width 256 height 953
copy div "Our company: Creed ([DOMAIN_NAME]). We're a consumer app - and our audience ten…"
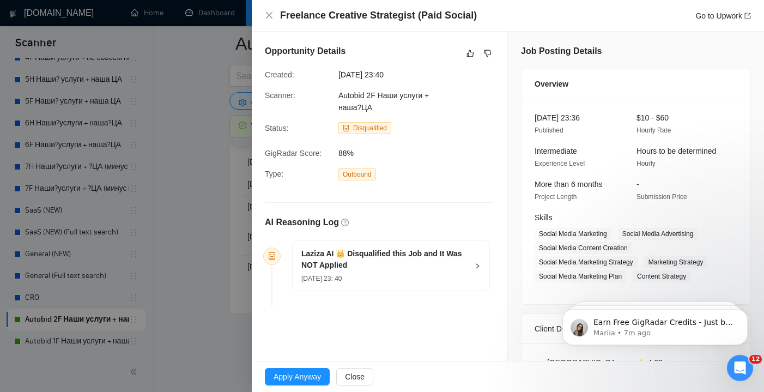
scroll to position [0, 0]
click at [436, 264] on h5 "Laziza AI 👑 Disqualified this Job and It Was NOT Applied" at bounding box center [384, 259] width 166 height 23
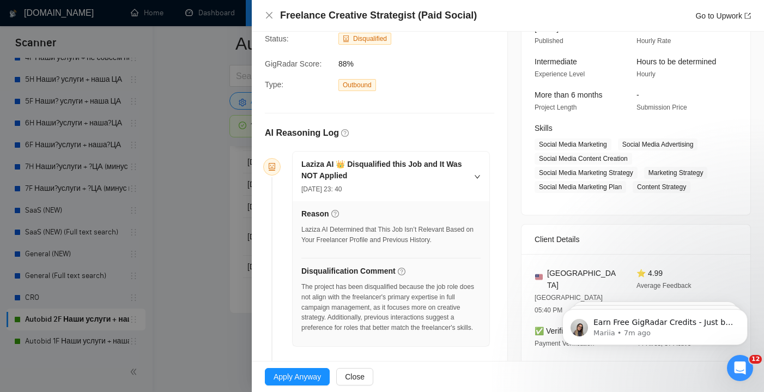
scroll to position [91, 0]
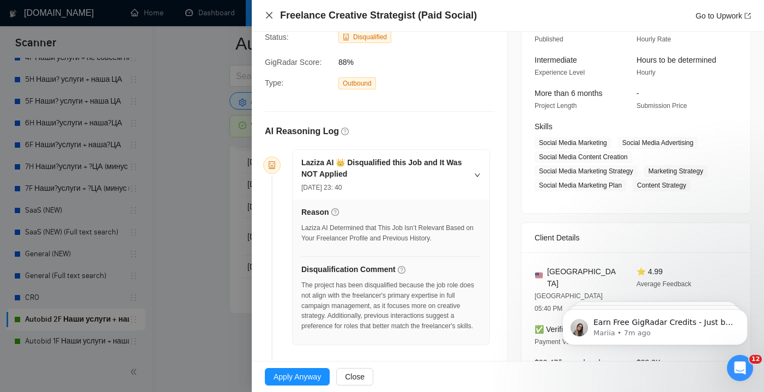
click at [267, 13] on icon "close" at bounding box center [269, 15] width 7 height 7
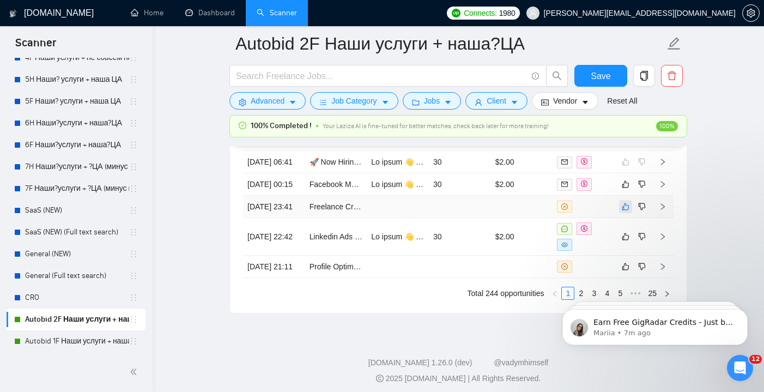
click at [627, 211] on icon "like" at bounding box center [626, 206] width 8 height 9
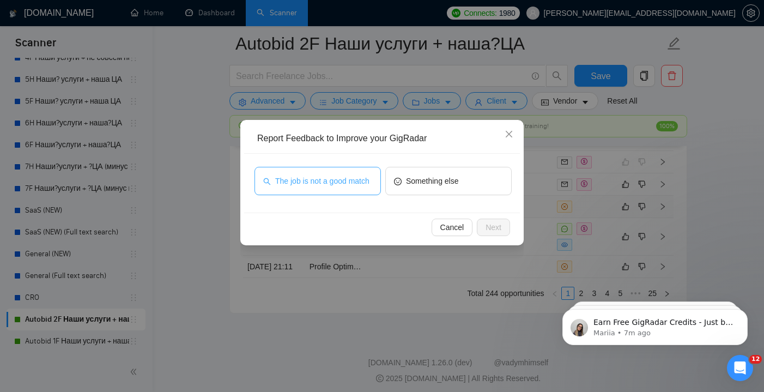
click at [351, 179] on span "The job is not a good match" at bounding box center [322, 181] width 94 height 12
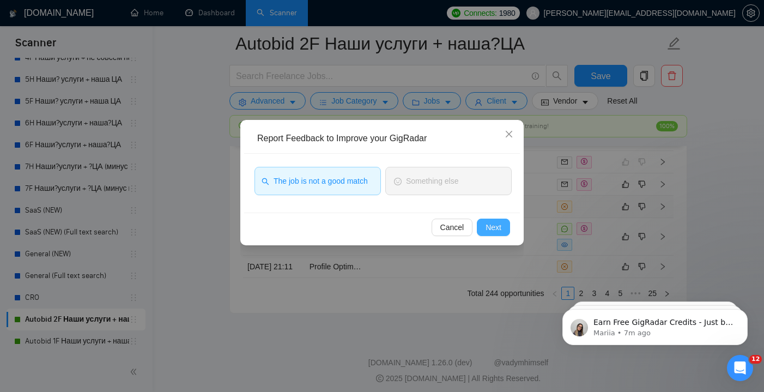
click at [504, 227] on button "Next" at bounding box center [493, 227] width 33 height 17
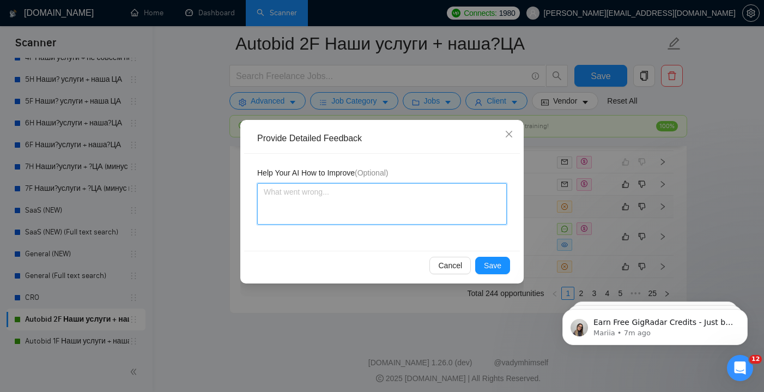
click at [353, 198] on textarea at bounding box center [382, 203] width 250 height 41
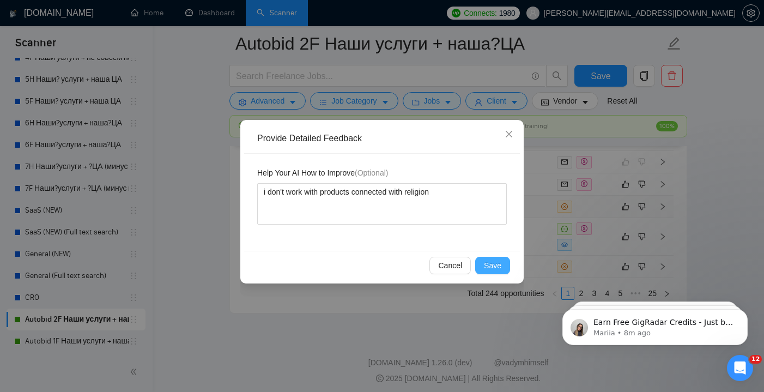
click at [496, 265] on span "Save" at bounding box center [492, 265] width 17 height 12
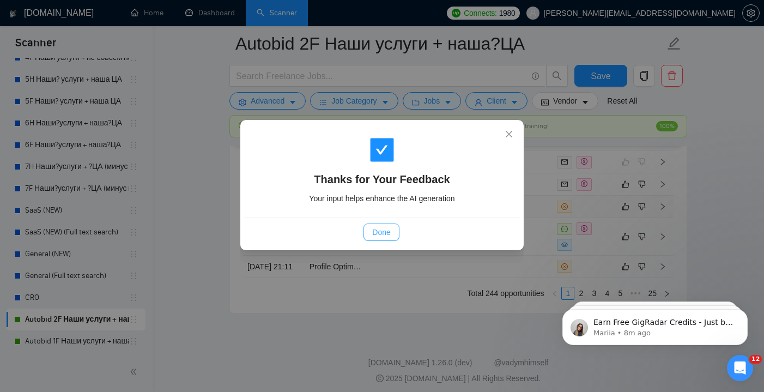
click at [383, 234] on span "Done" at bounding box center [381, 232] width 18 height 12
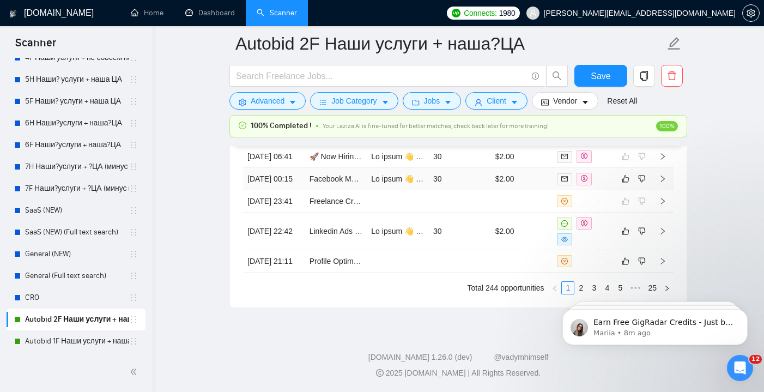
scroll to position [3035, 0]
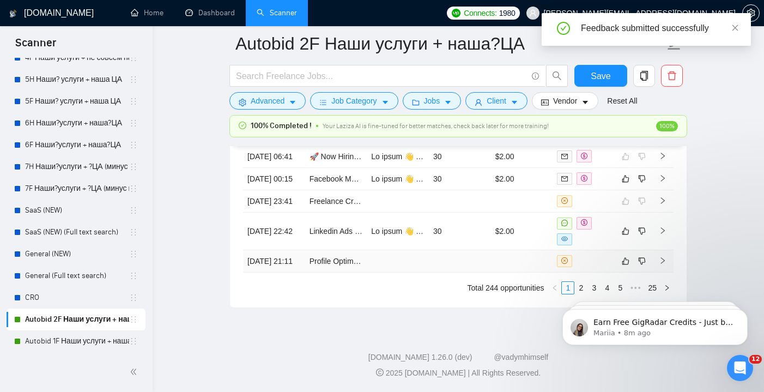
click at [458, 261] on td at bounding box center [460, 261] width 62 height 22
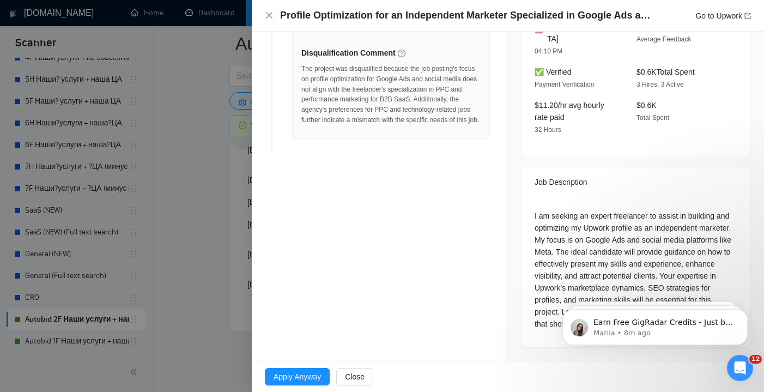
scroll to position [307, 0]
click at [268, 17] on icon "close" at bounding box center [269, 15] width 7 height 7
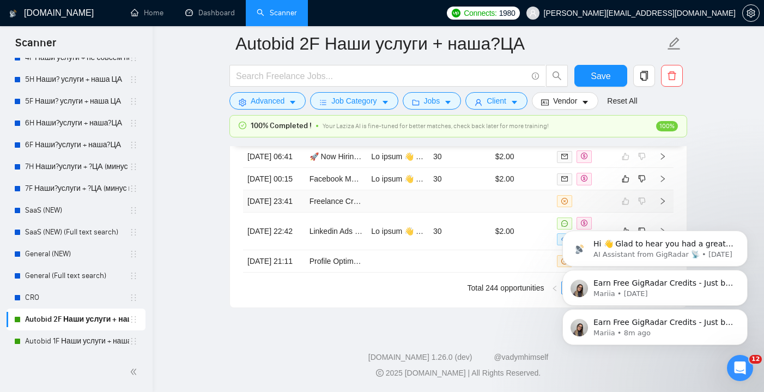
scroll to position [3146, 0]
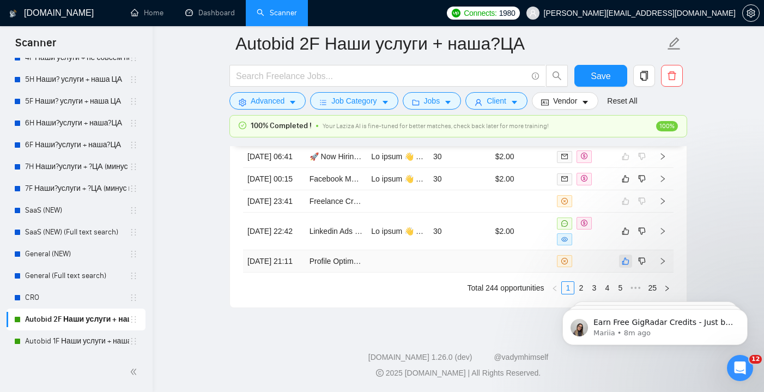
click at [626, 258] on icon "like" at bounding box center [626, 261] width 7 height 7
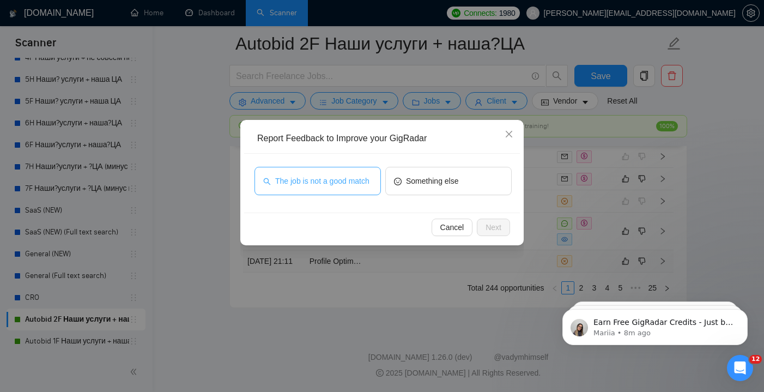
click at [329, 183] on span "The job is not a good match" at bounding box center [322, 181] width 94 height 12
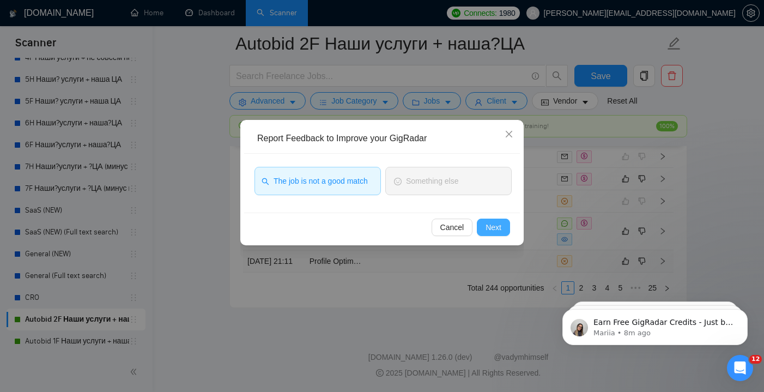
click at [504, 221] on button "Next" at bounding box center [493, 227] width 33 height 17
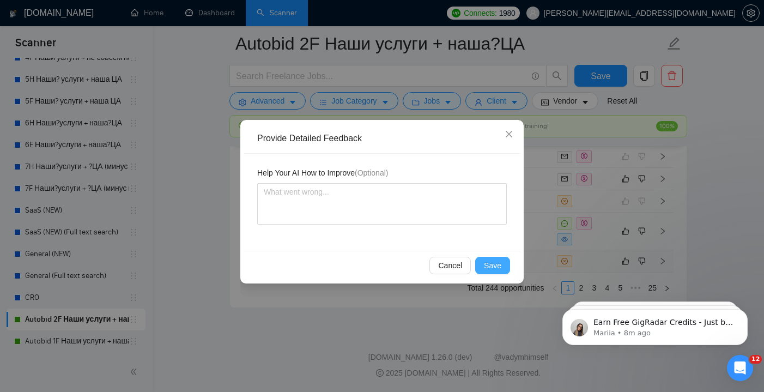
click at [496, 267] on span "Save" at bounding box center [492, 265] width 17 height 12
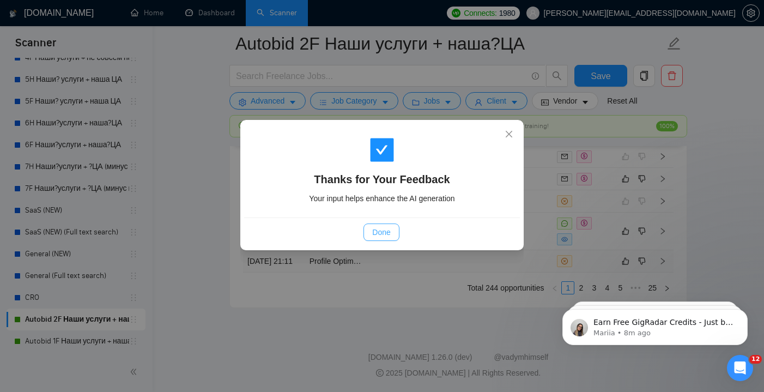
click at [377, 237] on span "Done" at bounding box center [381, 232] width 18 height 12
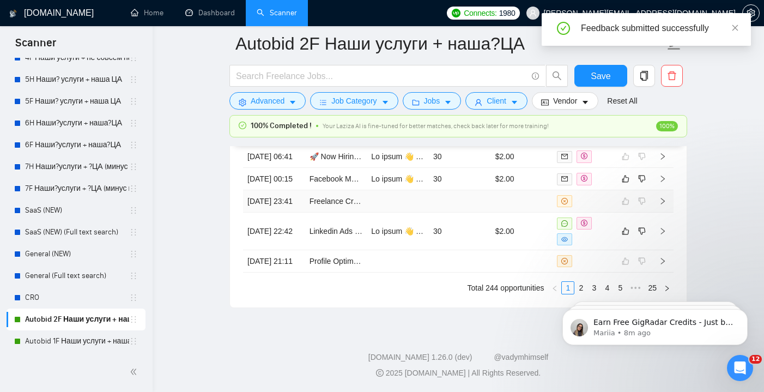
scroll to position [3063, 0]
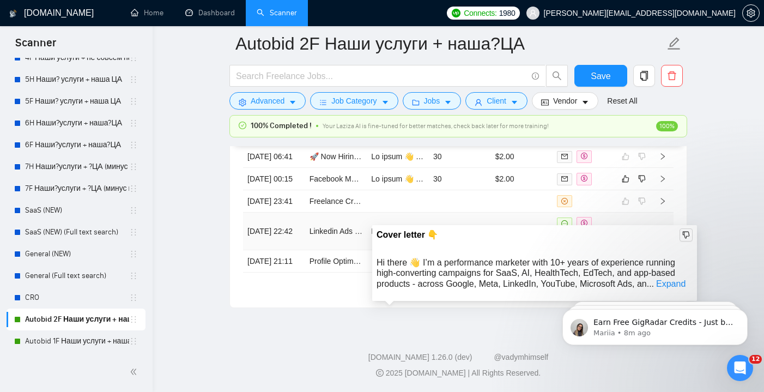
click at [377, 250] on td at bounding box center [398, 232] width 62 height 38
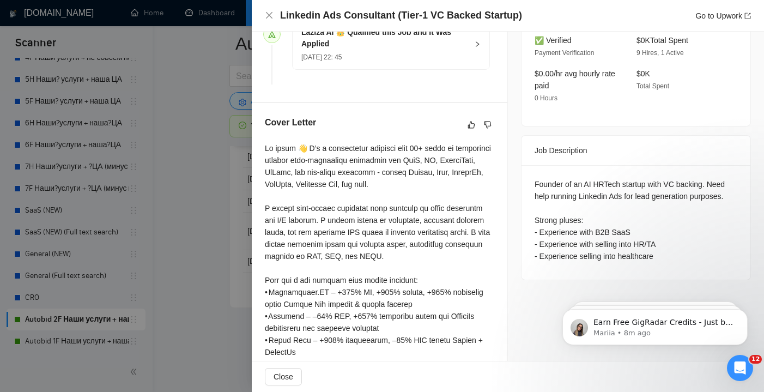
scroll to position [337, 0]
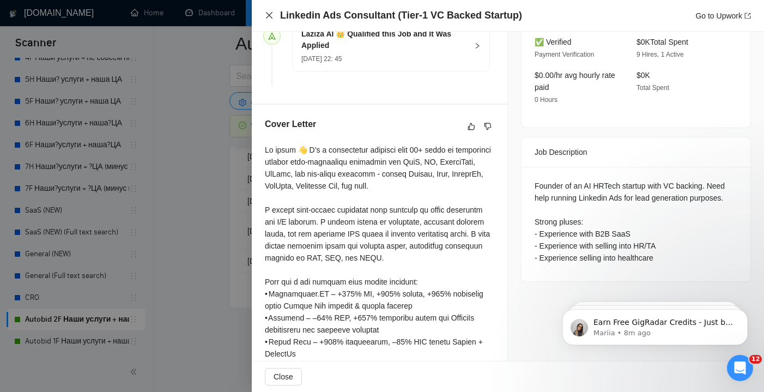
click at [270, 15] on icon "close" at bounding box center [269, 15] width 7 height 7
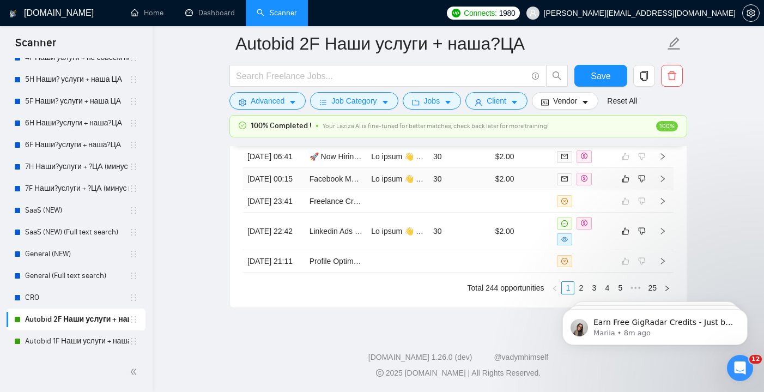
scroll to position [3100, 0]
click at [627, 235] on icon "like" at bounding box center [626, 231] width 8 height 9
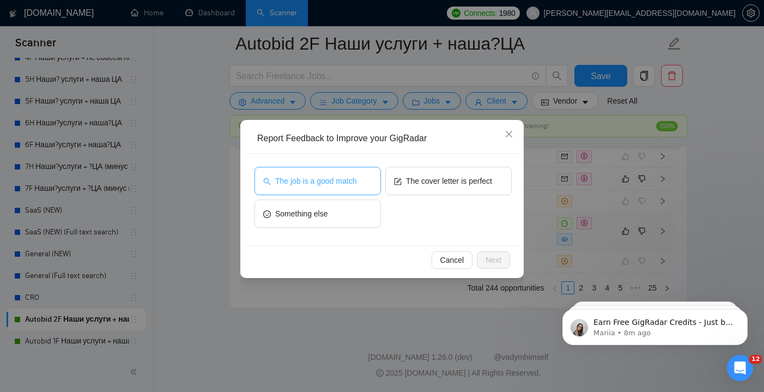
click at [330, 184] on span "The job is a good match" at bounding box center [315, 181] width 81 height 12
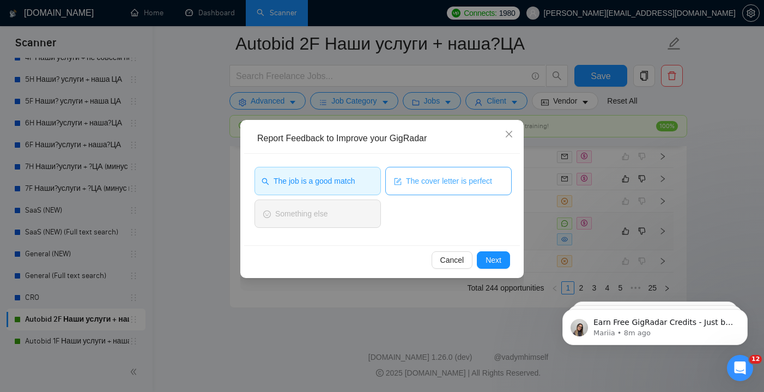
click at [425, 183] on span "The cover letter is perfect" at bounding box center [449, 181] width 86 height 12
click at [498, 259] on span "Next" at bounding box center [494, 260] width 16 height 12
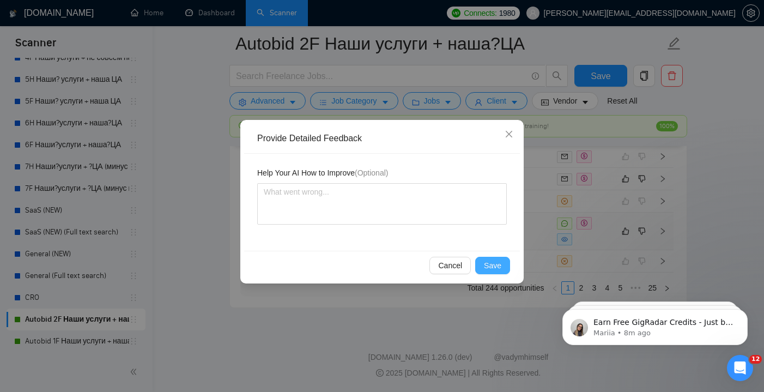
click at [492, 264] on span "Save" at bounding box center [492, 265] width 17 height 12
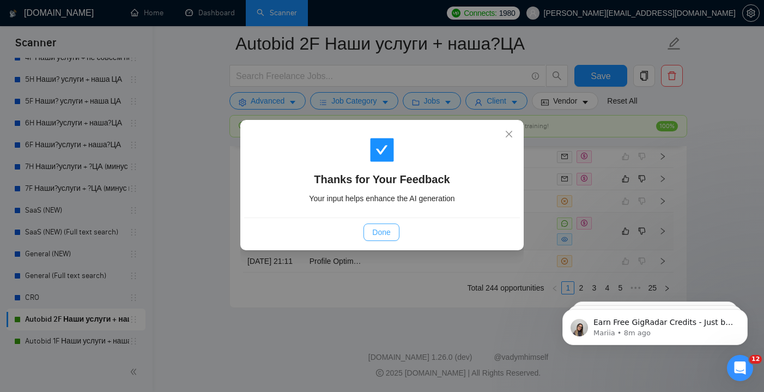
click at [388, 232] on span "Done" at bounding box center [381, 232] width 18 height 12
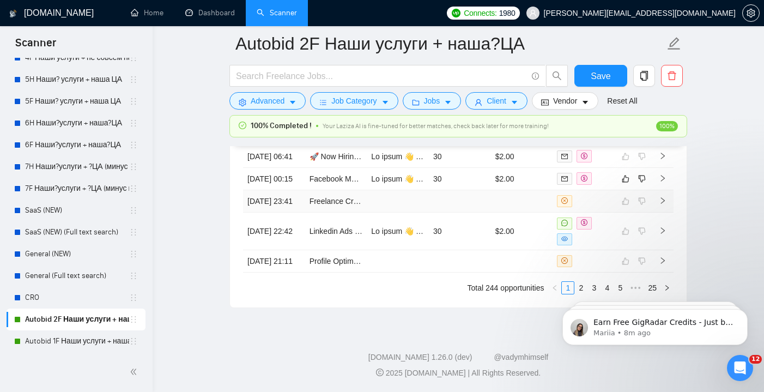
scroll to position [3035, 0]
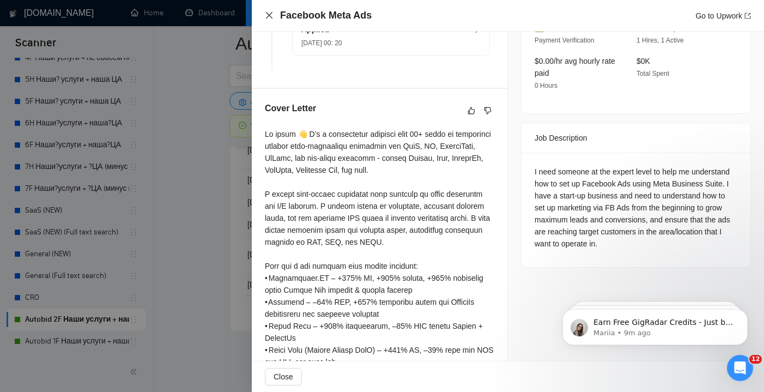
click at [271, 14] on icon "close" at bounding box center [269, 15] width 9 height 9
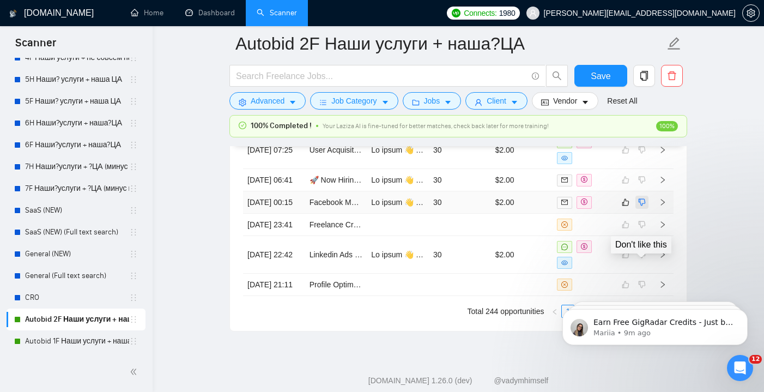
click at [644, 207] on icon "dislike" at bounding box center [642, 202] width 8 height 9
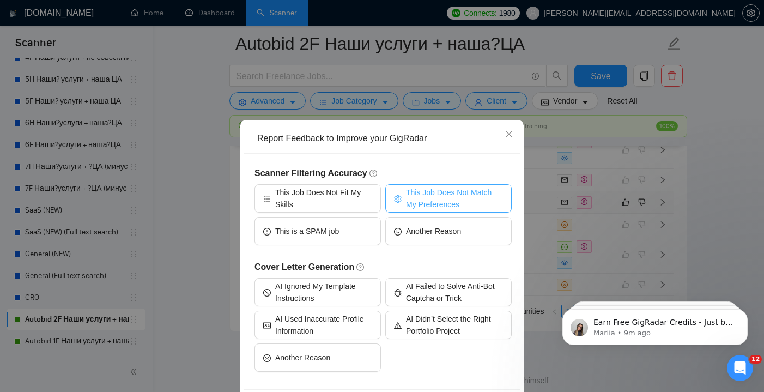
click at [432, 200] on span "This Job Does Not Match My Preferences" at bounding box center [454, 198] width 97 height 24
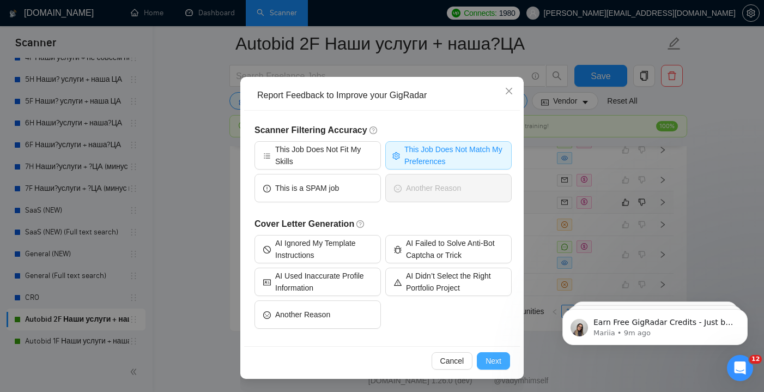
scroll to position [43, 0]
click at [491, 360] on span "Next" at bounding box center [494, 361] width 16 height 12
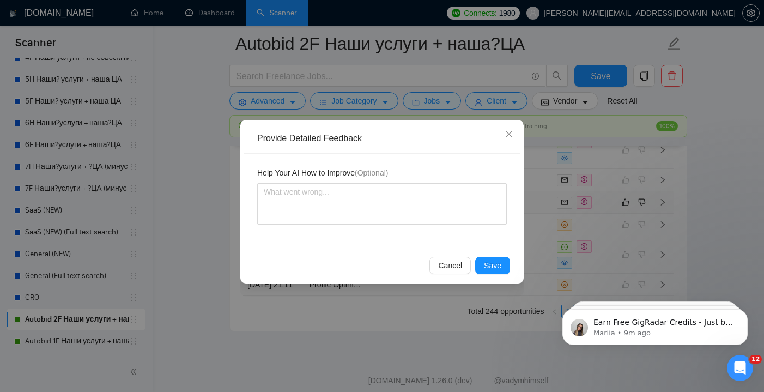
scroll to position [0, 0]
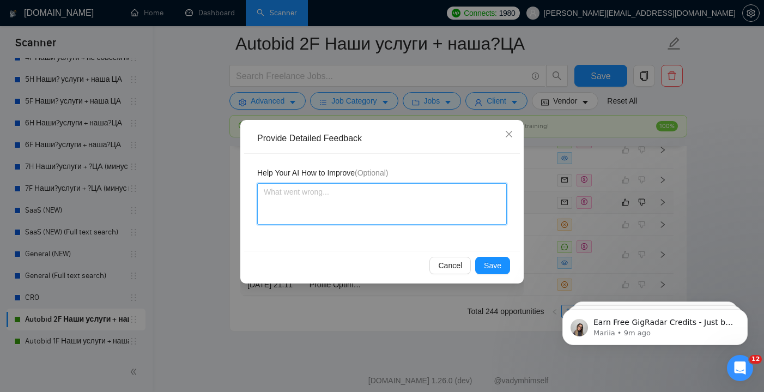
click at [331, 221] on textarea at bounding box center [382, 203] width 250 height 41
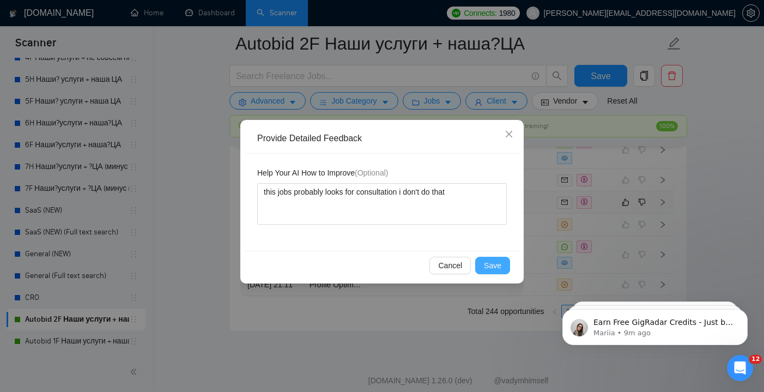
click at [487, 267] on span "Save" at bounding box center [492, 265] width 17 height 12
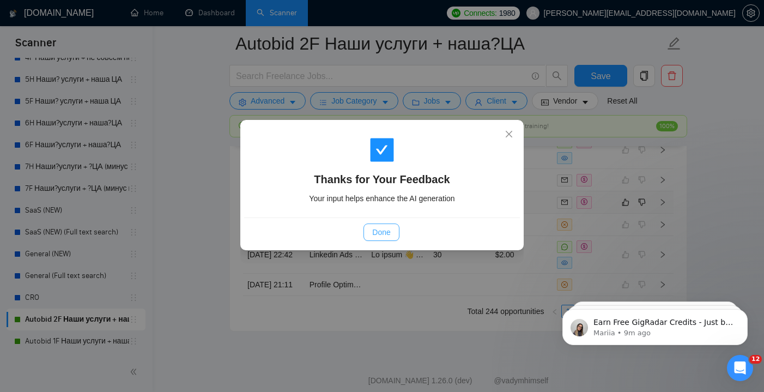
click at [390, 232] on span "Done" at bounding box center [381, 232] width 18 height 12
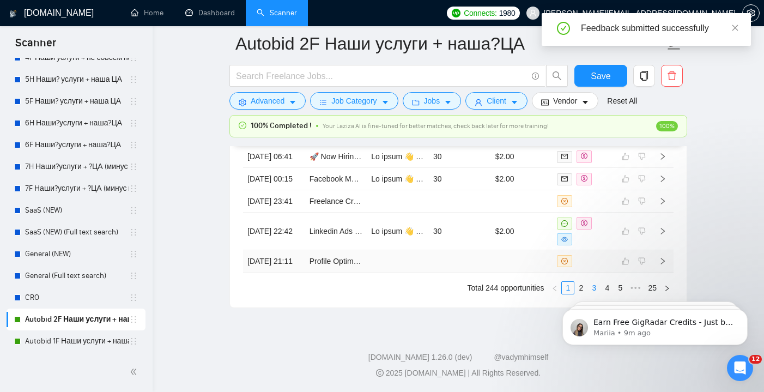
scroll to position [3146, 0]
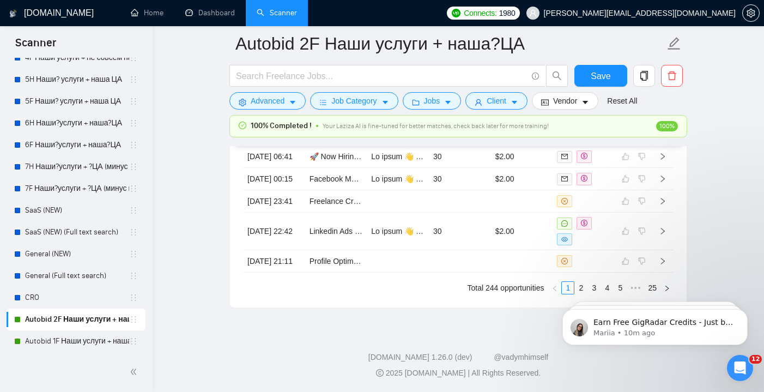
click html "Earn Free GigRadar Credits - Just by Sharing Your Story! 💬 Want more credits fo…"
click at [739, 365] on icon "Open Intercom Messenger" at bounding box center [739, 367] width 18 height 18
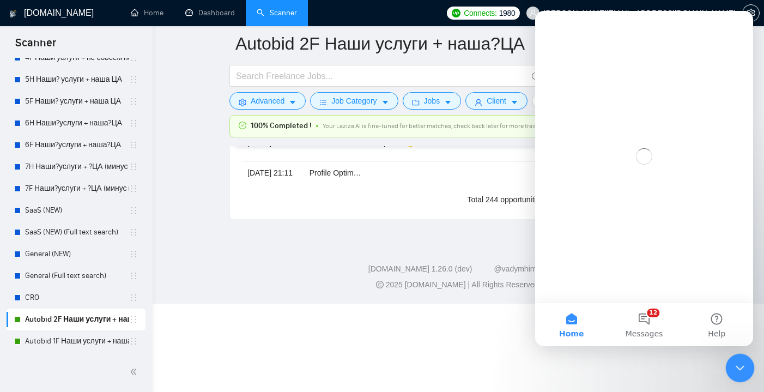
scroll to position [0, 0]
click at [736, 355] on div "Close Intercom Messenger" at bounding box center [739, 366] width 26 height 26
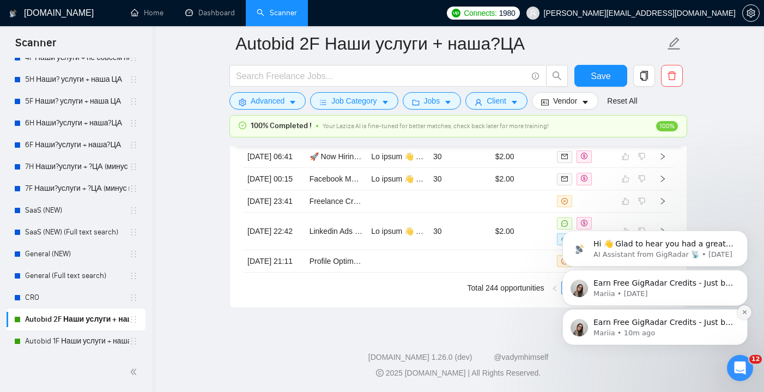
click at [744, 313] on icon "Dismiss notification" at bounding box center [745, 312] width 6 height 6
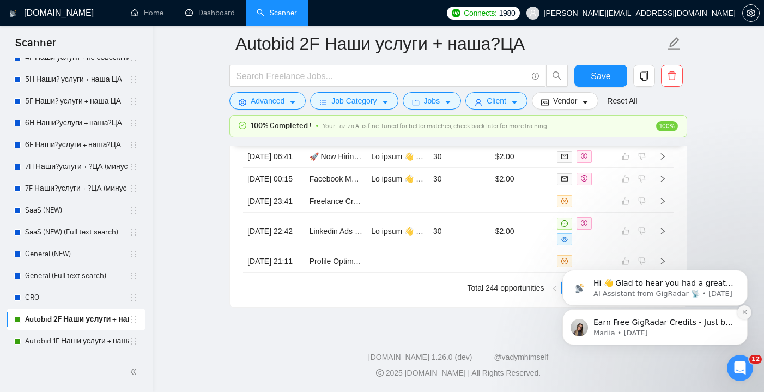
click at [745, 313] on icon "Dismiss notification" at bounding box center [744, 312] width 4 height 4
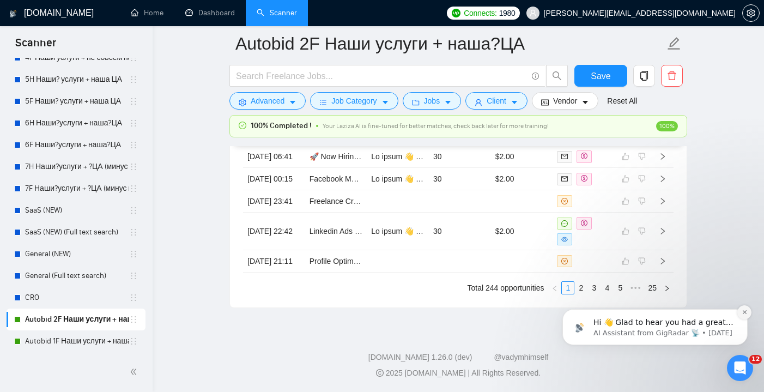
click at [745, 315] on icon "Dismiss notification" at bounding box center [745, 312] width 6 height 6
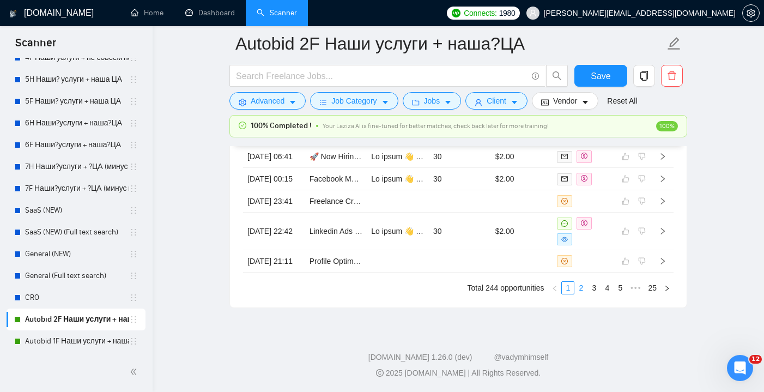
click at [583, 288] on link "2" at bounding box center [581, 288] width 12 height 12
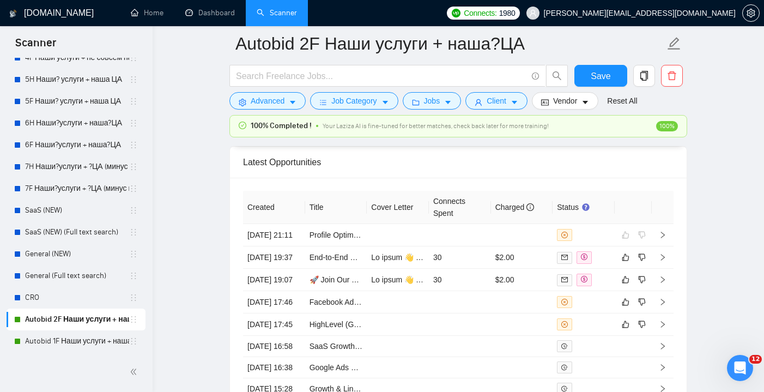
scroll to position [2858, 0]
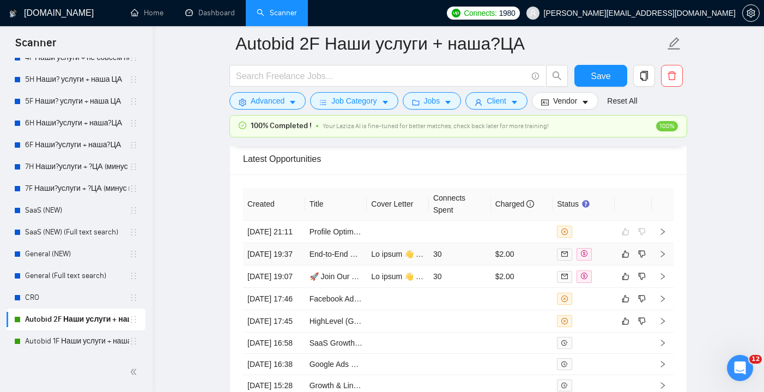
click at [463, 265] on td "30" at bounding box center [460, 254] width 62 height 22
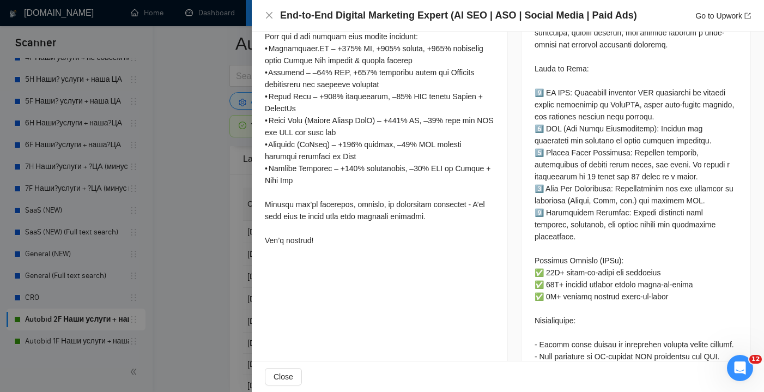
scroll to position [567, 0]
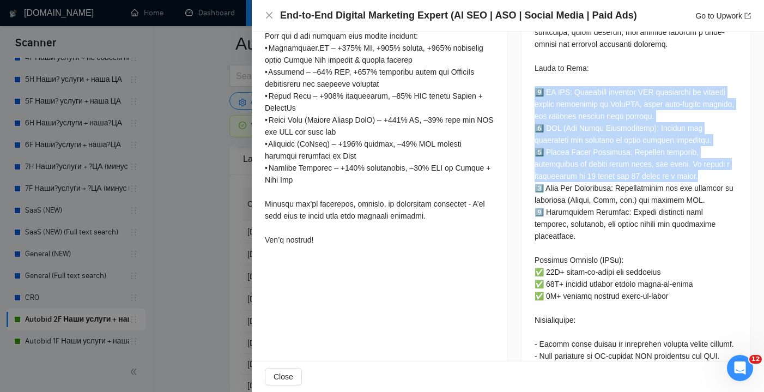
drag, startPoint x: 716, startPoint y: 162, endPoint x: 521, endPoint y: 78, distance: 212.4
click at [521, 78] on div "Job Description" at bounding box center [636, 271] width 230 height 673
copy div "1️⃣ AI SEO: Implement advanced SEO strategies to improve search visibility on C…"
click at [282, 371] on span "Close" at bounding box center [284, 377] width 20 height 12
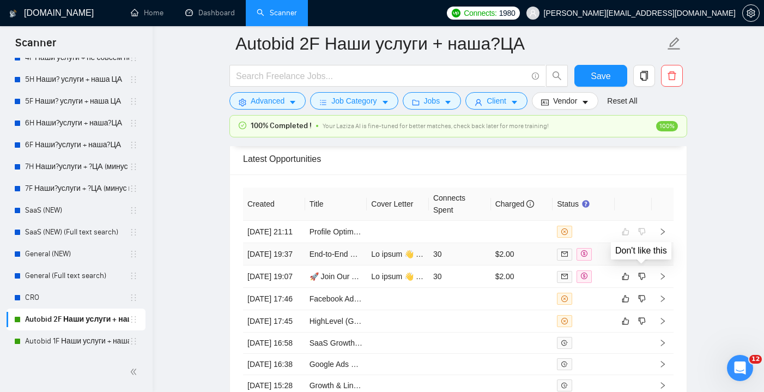
click at [643, 258] on icon "dislike" at bounding box center [642, 254] width 8 height 9
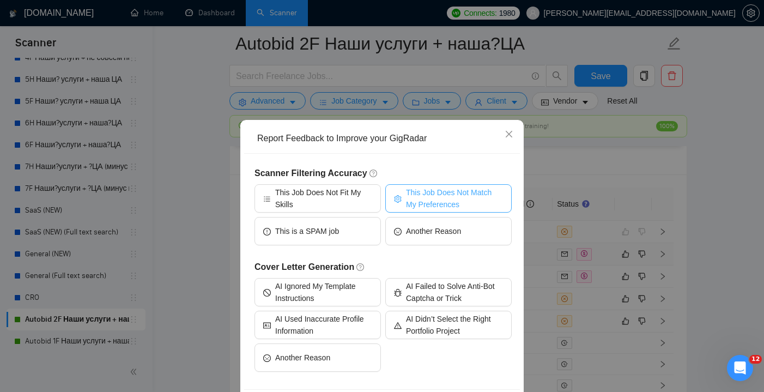
click at [418, 197] on span "This Job Does Not Match My Preferences" at bounding box center [454, 198] width 97 height 24
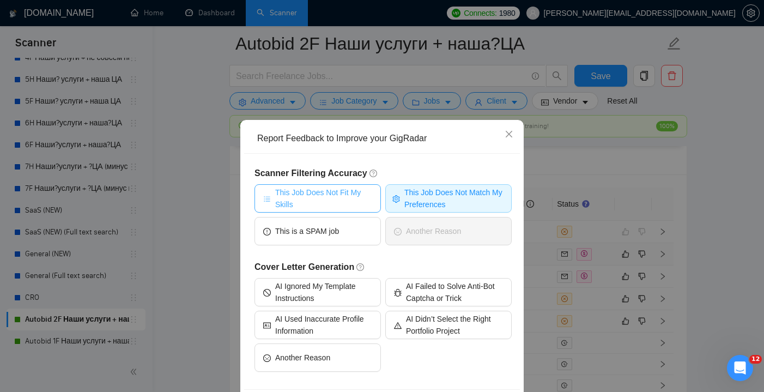
click at [360, 198] on span "This Job Does Not Fit My Skills" at bounding box center [323, 198] width 97 height 24
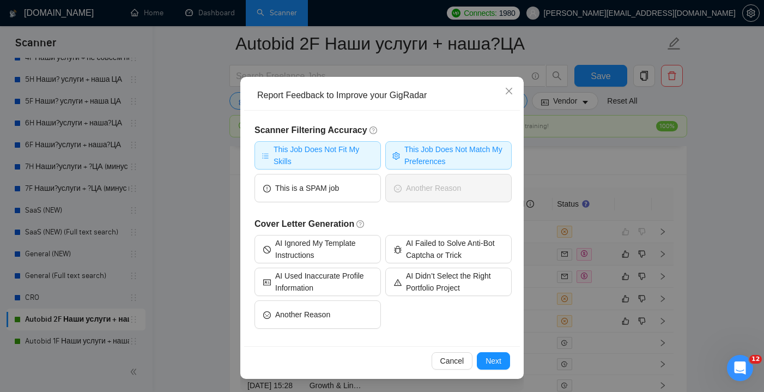
scroll to position [43, 0]
click at [497, 357] on span "Next" at bounding box center [494, 361] width 16 height 12
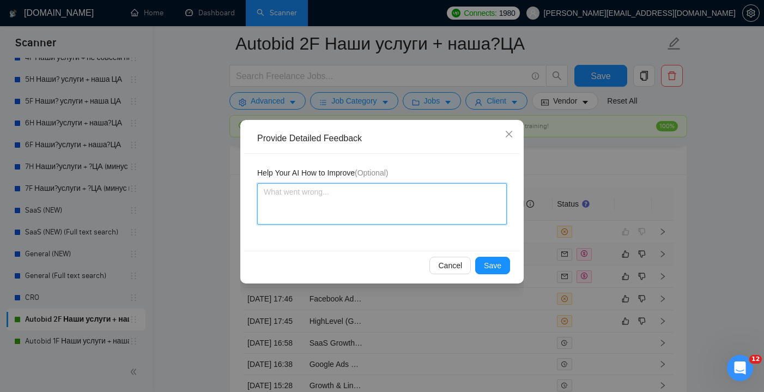
click at [310, 208] on textarea at bounding box center [382, 203] width 250 height 41
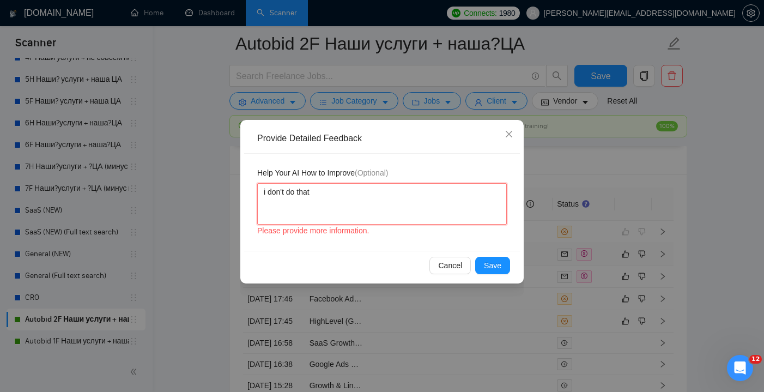
paste textarea "1️⃣ AI SEO: Implement advanced SEO strategies to improve search visibility on C…"
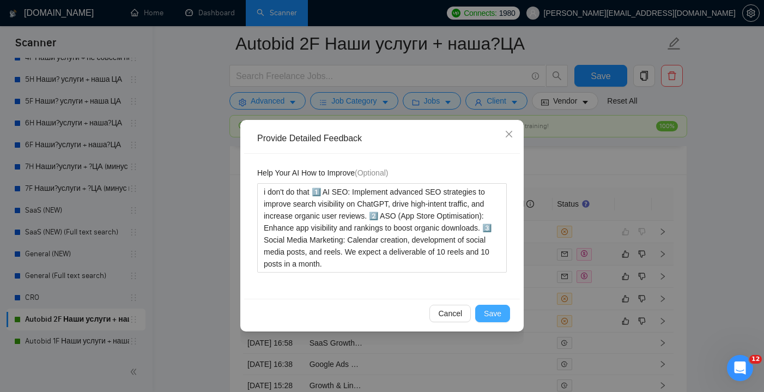
click at [498, 316] on span "Save" at bounding box center [492, 313] width 17 height 12
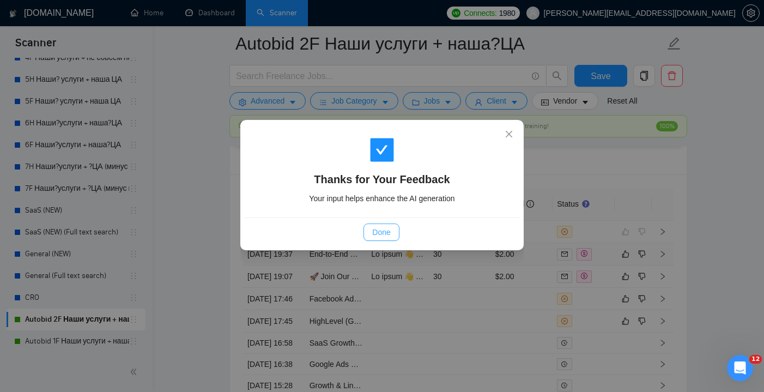
click at [388, 233] on span "Done" at bounding box center [381, 232] width 18 height 12
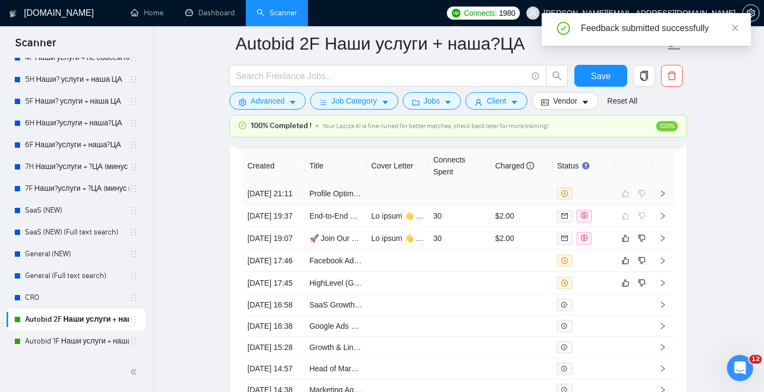
scroll to position [2897, 0]
click at [453, 249] on td "30" at bounding box center [460, 237] width 62 height 22
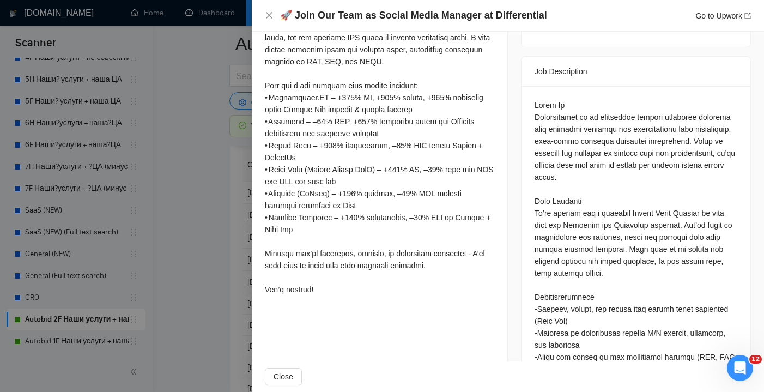
scroll to position [425, 0]
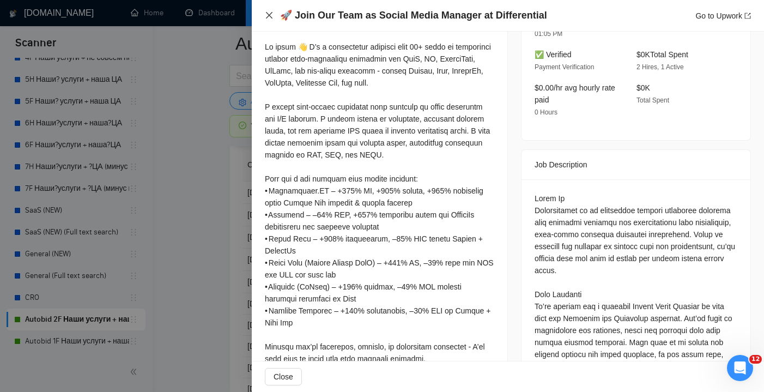
click at [268, 17] on icon "close" at bounding box center [269, 15] width 7 height 7
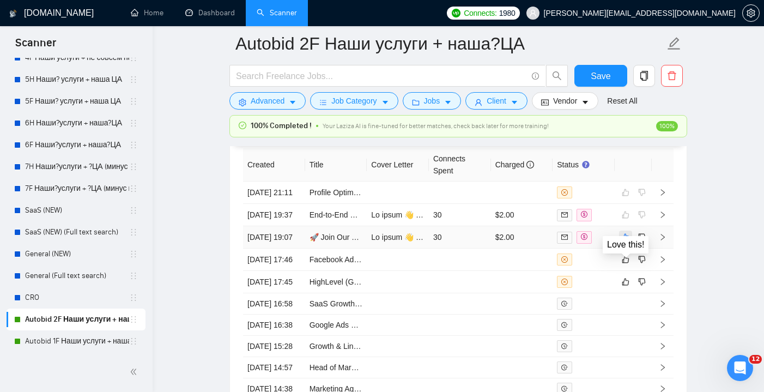
click at [627, 241] on icon "like" at bounding box center [626, 237] width 8 height 9
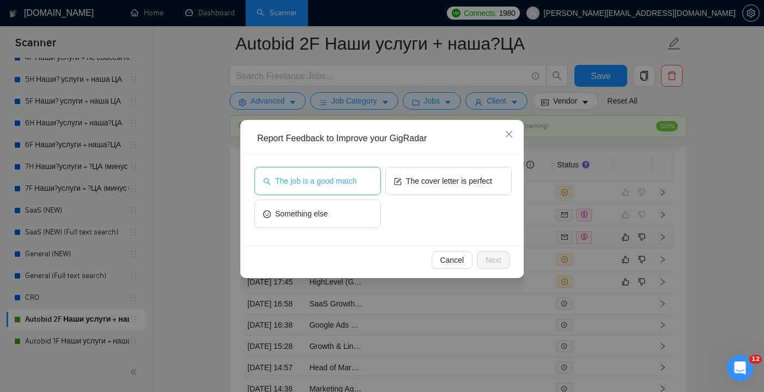
click at [361, 173] on button "The job is a good match" at bounding box center [318, 181] width 126 height 28
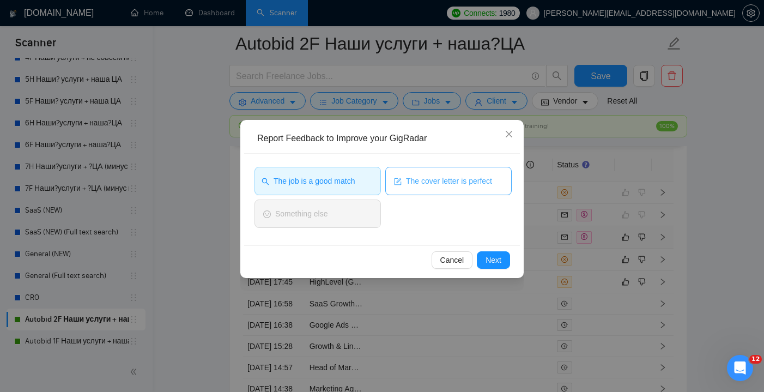
click at [449, 191] on button "The cover letter is perfect" at bounding box center [448, 181] width 126 height 28
click at [503, 259] on button "Next" at bounding box center [493, 259] width 33 height 17
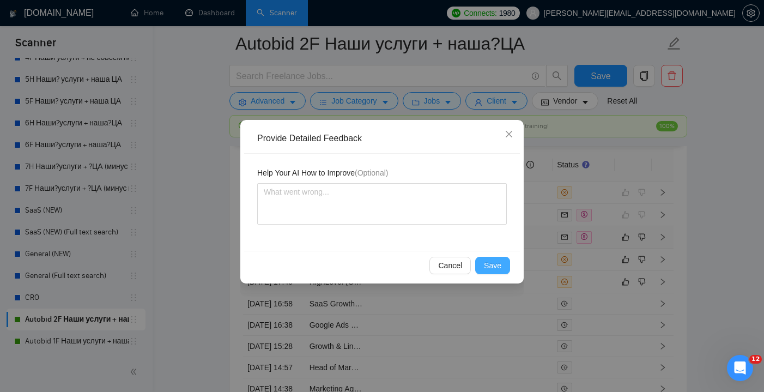
click at [494, 266] on span "Save" at bounding box center [492, 265] width 17 height 12
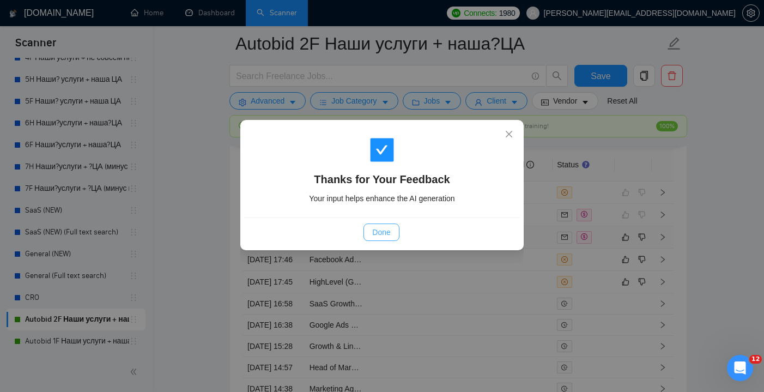
click at [386, 233] on span "Done" at bounding box center [381, 232] width 18 height 12
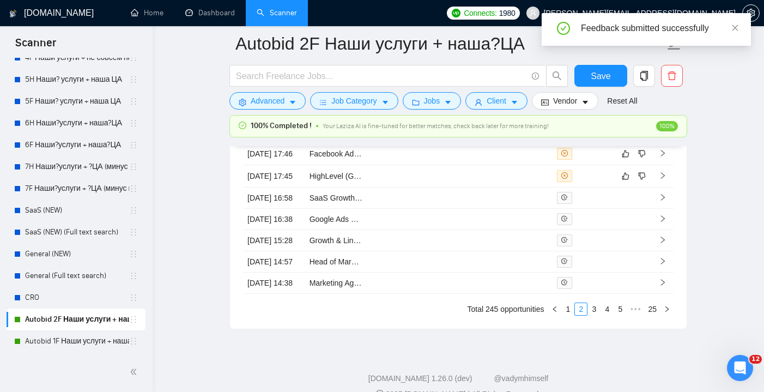
scroll to position [2888, 0]
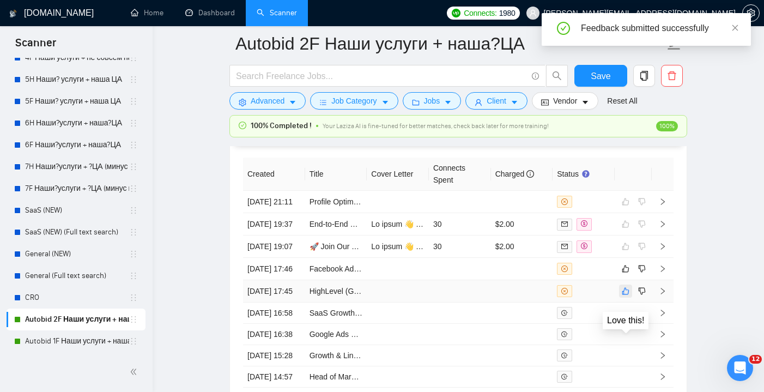
click at [625, 295] on icon "like" at bounding box center [626, 291] width 8 height 9
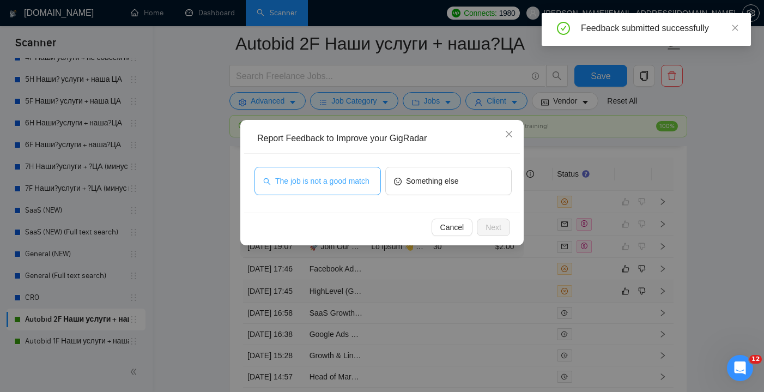
click at [356, 183] on span "The job is not a good match" at bounding box center [322, 181] width 94 height 12
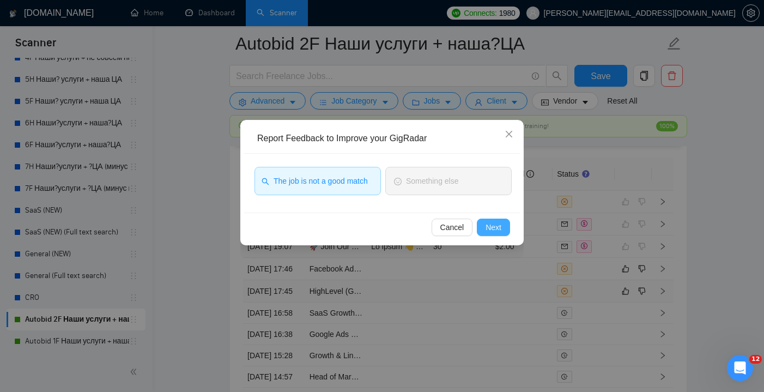
click at [497, 222] on span "Next" at bounding box center [494, 227] width 16 height 12
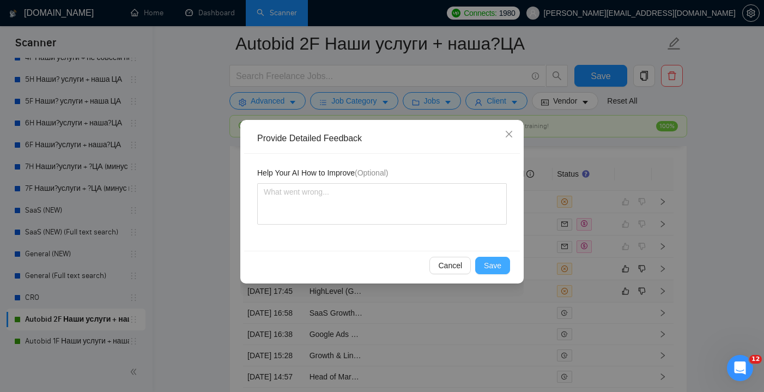
click at [497, 261] on span "Save" at bounding box center [492, 265] width 17 height 12
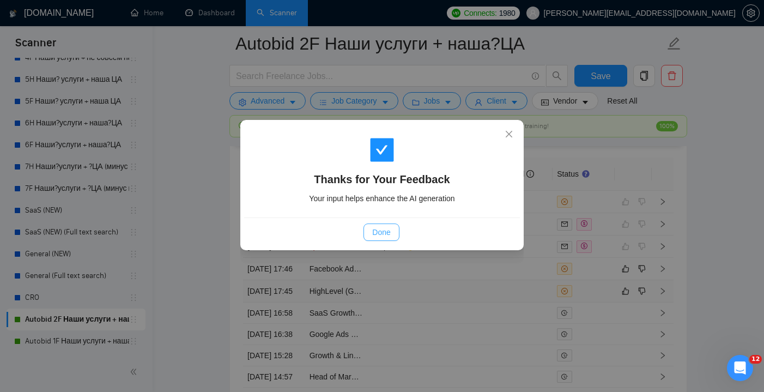
click at [384, 229] on span "Done" at bounding box center [381, 232] width 18 height 12
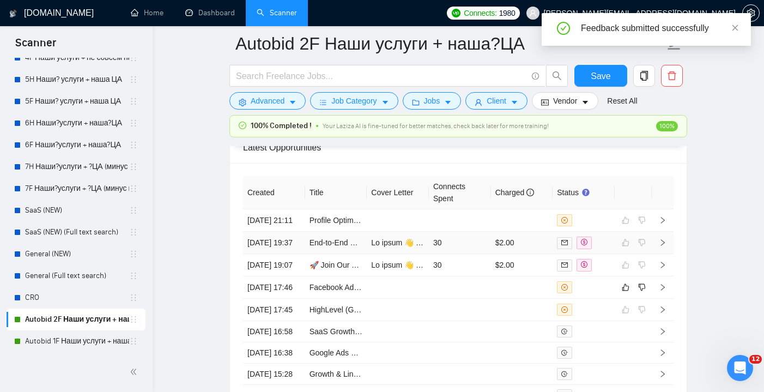
scroll to position [2870, 0]
click at [442, 298] on td at bounding box center [460, 287] width 62 height 22
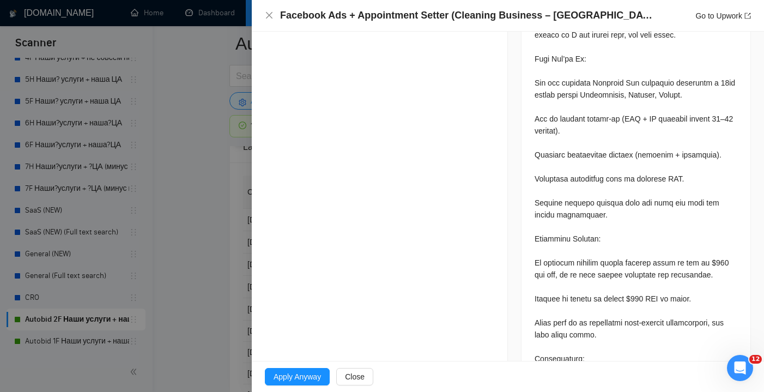
scroll to position [529, 0]
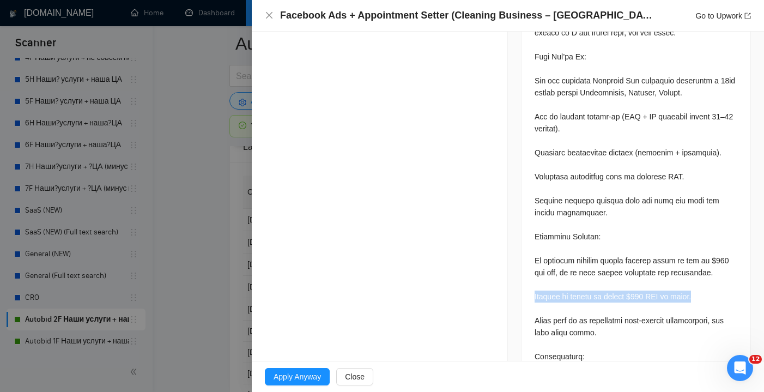
drag, startPoint x: 697, startPoint y: 296, endPoint x: 515, endPoint y: 289, distance: 181.7
click at [515, 289] on div "Job Posting Details Overview [DATE] 17:44 Published Unspecified Hourly Rate Ent…" at bounding box center [636, 85] width 256 height 1167
copy div "Initial ad budget is around $700 CAD to start."
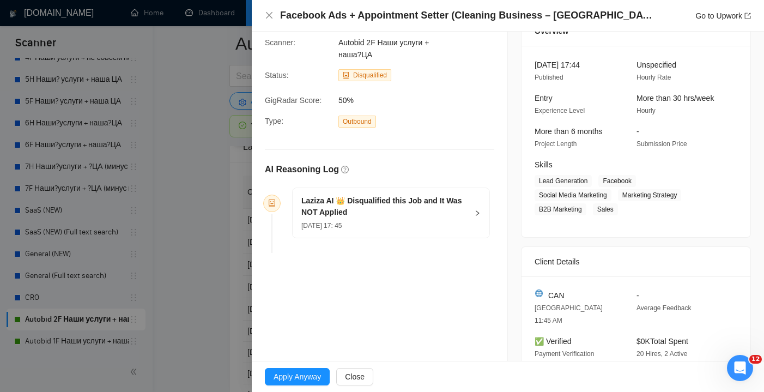
scroll to position [38, 0]
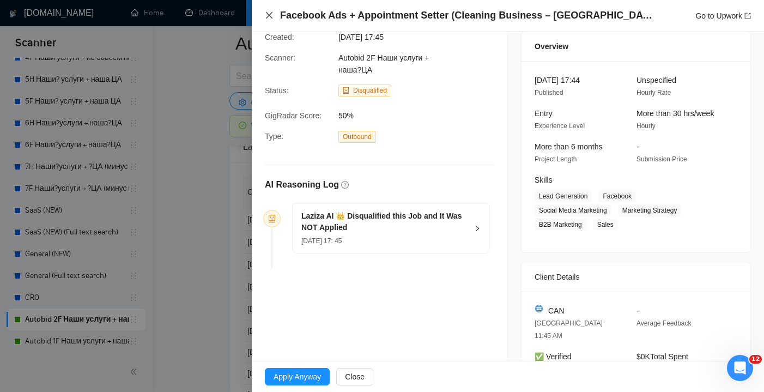
click at [269, 17] on icon "close" at bounding box center [269, 15] width 9 height 9
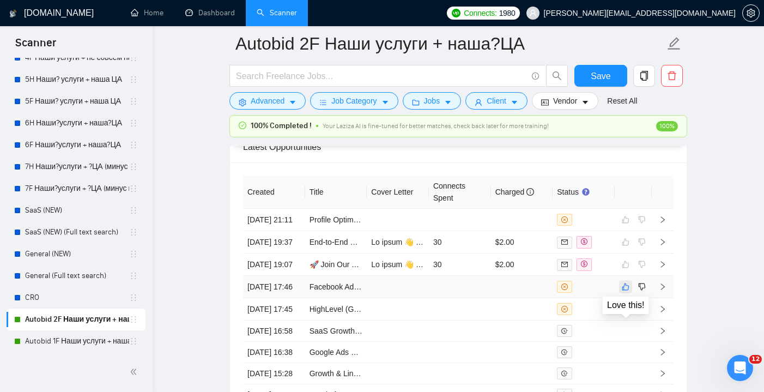
click at [625, 291] on icon "like" at bounding box center [626, 286] width 8 height 9
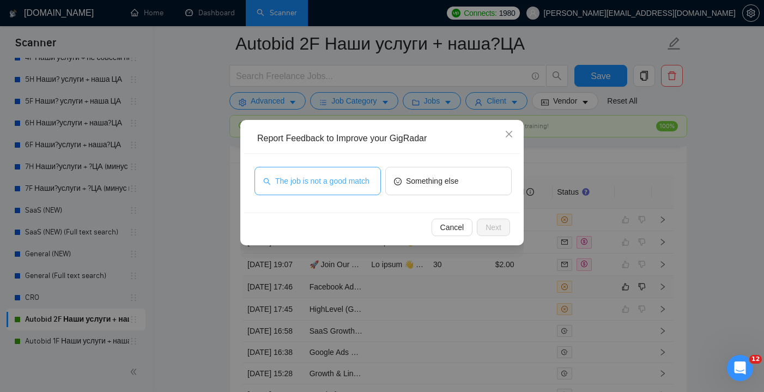
click at [334, 182] on span "The job is not a good match" at bounding box center [322, 181] width 94 height 12
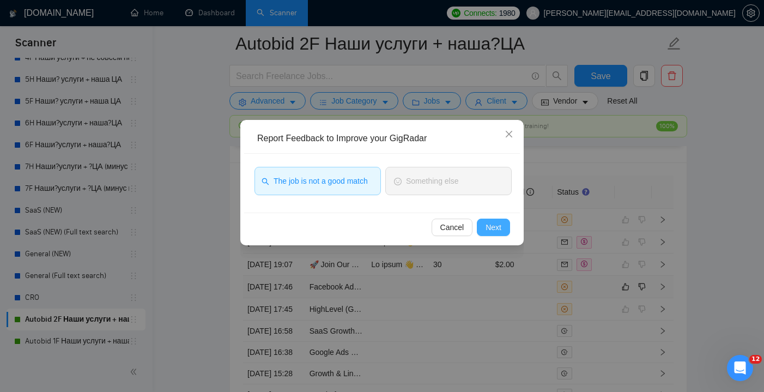
click at [499, 228] on span "Next" at bounding box center [494, 227] width 16 height 12
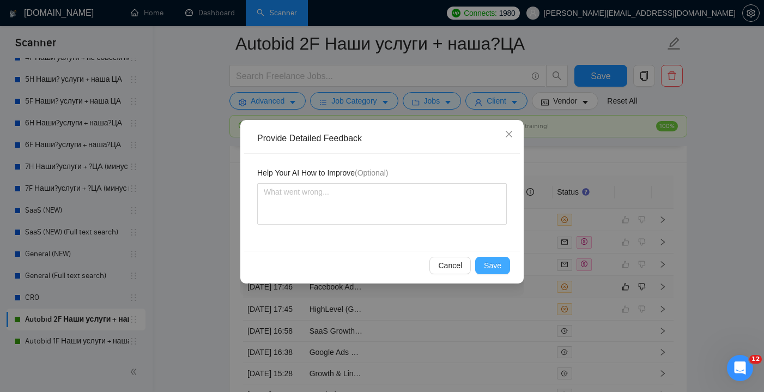
click at [492, 263] on span "Save" at bounding box center [492, 265] width 17 height 12
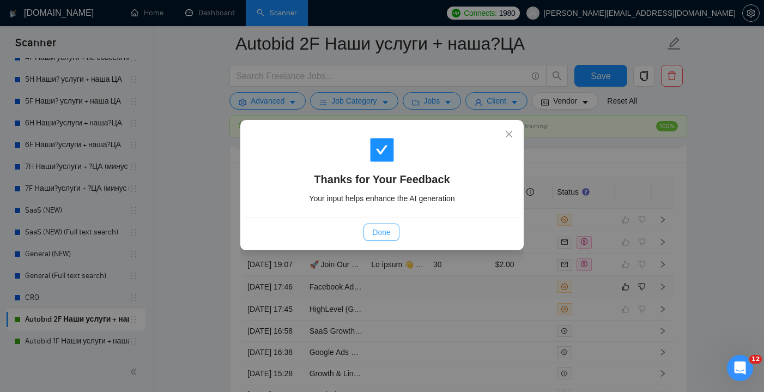
click at [376, 231] on span "Done" at bounding box center [381, 232] width 18 height 12
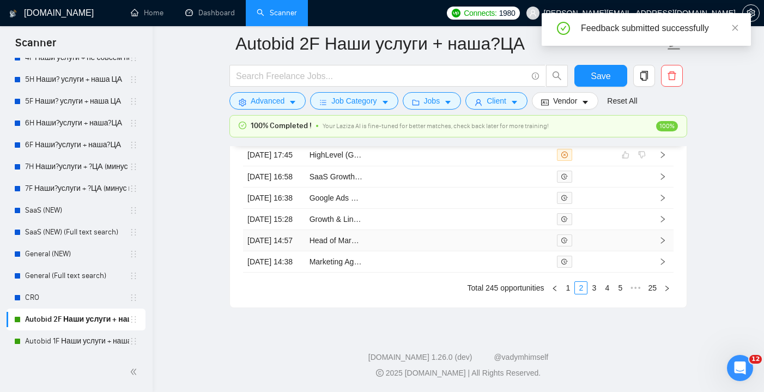
scroll to position [3058, 0]
click at [594, 294] on link "3" at bounding box center [594, 288] width 12 height 12
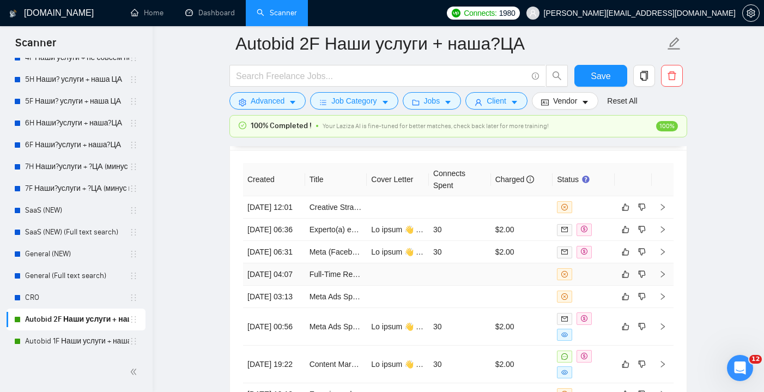
scroll to position [2883, 0]
click at [493, 213] on td at bounding box center [522, 207] width 62 height 22
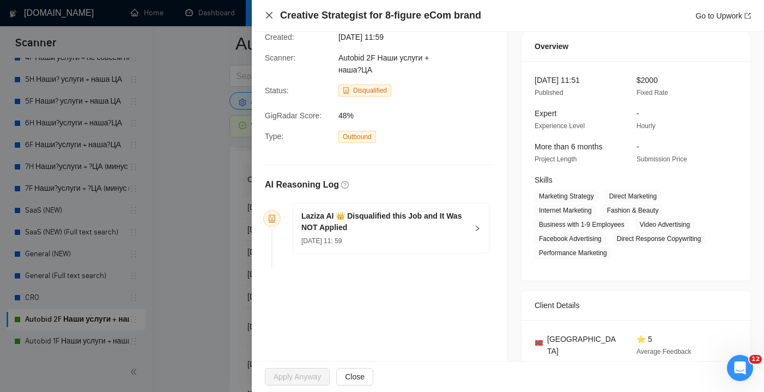
click at [268, 14] on icon "close" at bounding box center [269, 15] width 7 height 7
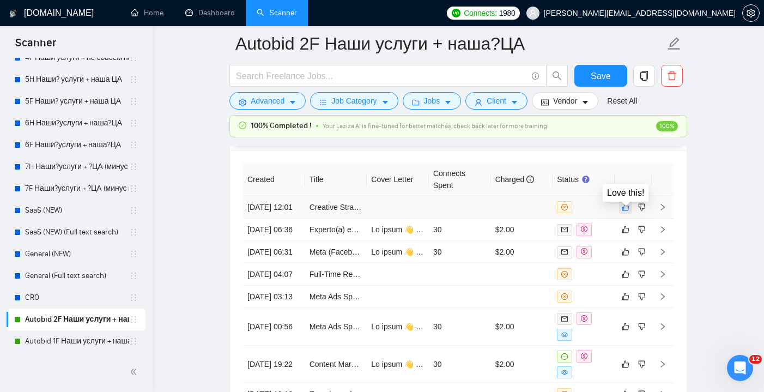
click at [623, 211] on icon "like" at bounding box center [626, 207] width 7 height 7
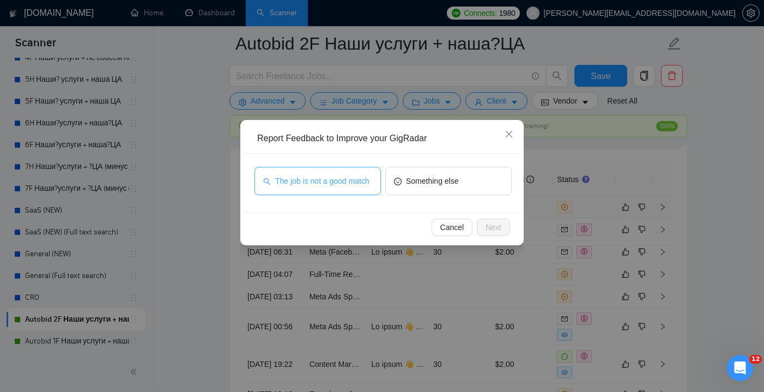
click at [357, 179] on span "The job is not a good match" at bounding box center [322, 181] width 94 height 12
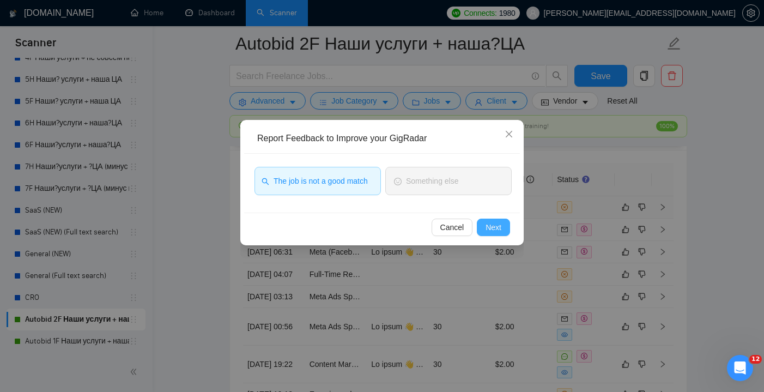
click at [493, 225] on span "Next" at bounding box center [494, 227] width 16 height 12
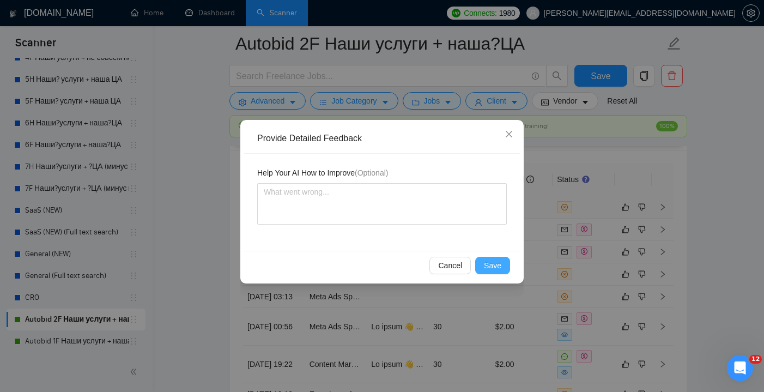
click at [491, 263] on span "Save" at bounding box center [492, 265] width 17 height 12
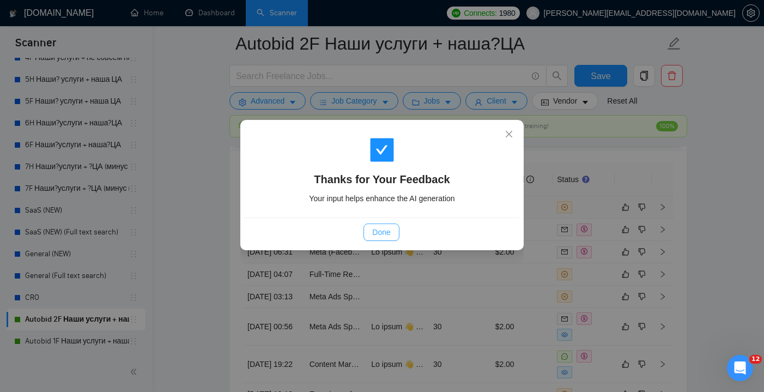
click at [376, 229] on span "Done" at bounding box center [381, 232] width 18 height 12
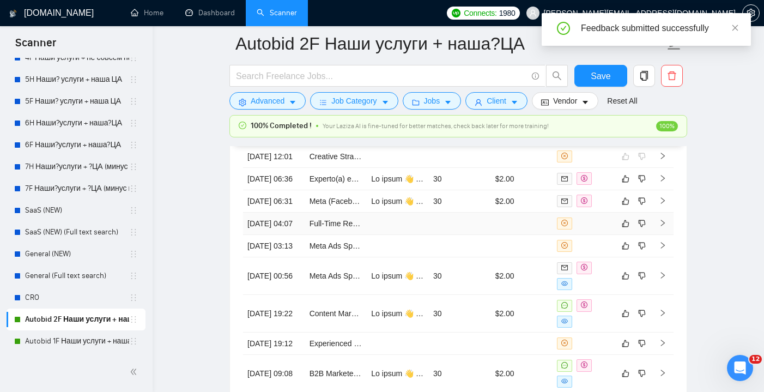
scroll to position [2818, 0]
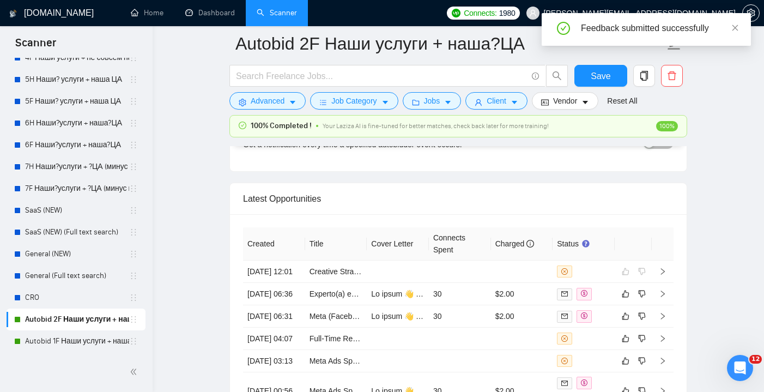
click at [351, 202] on div "Latest Opportunities" at bounding box center [458, 198] width 431 height 31
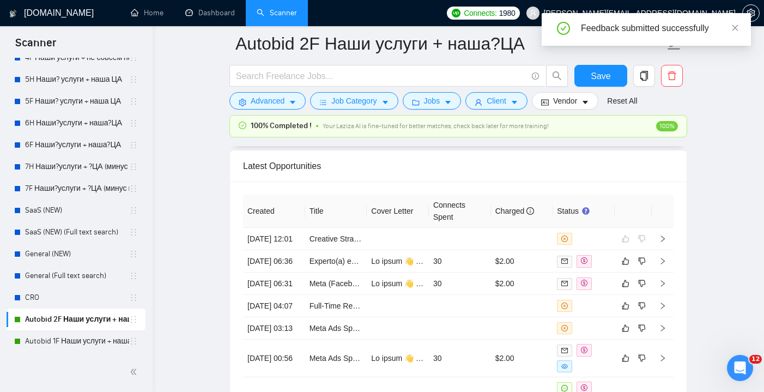
scroll to position [2852, 0]
click at [356, 272] on td "Experto(a) en Google Ads para Optimización y Gestión de Cuentas" at bounding box center [336, 261] width 62 height 22
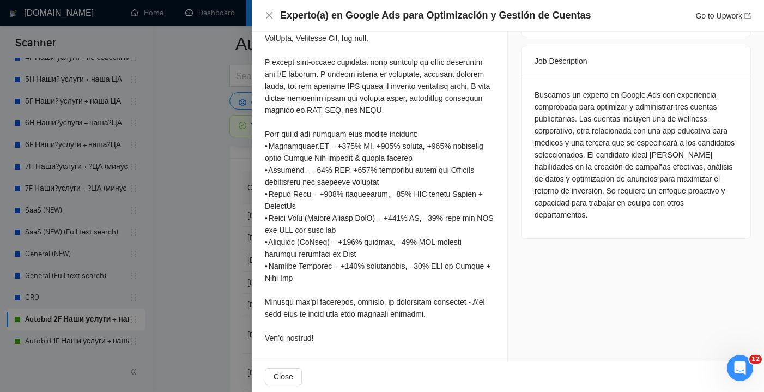
scroll to position [2874, 0]
click at [269, 13] on icon "close" at bounding box center [269, 15] width 9 height 9
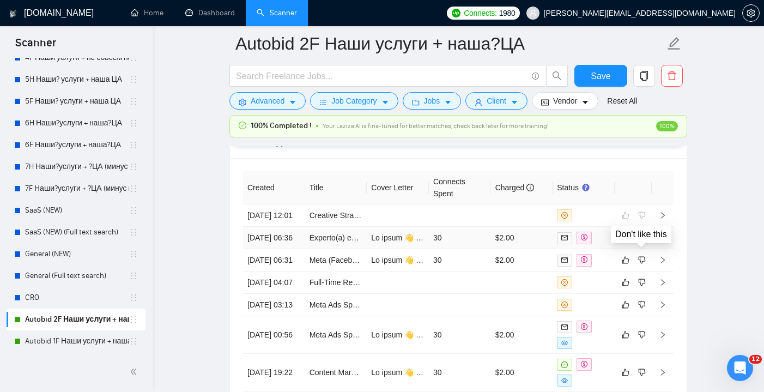
click at [641, 242] on icon "dislike" at bounding box center [642, 237] width 8 height 9
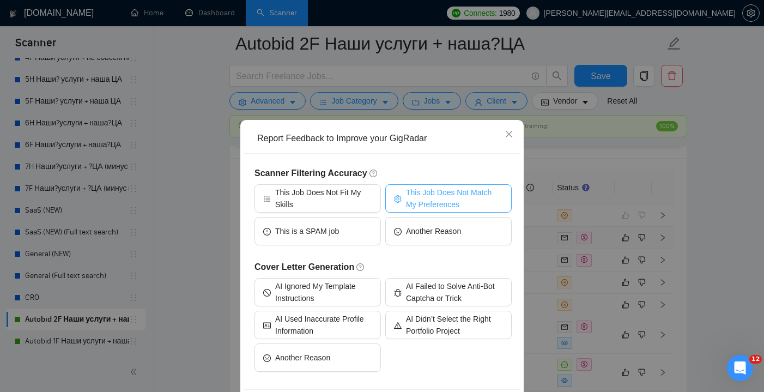
click at [420, 198] on span "This Job Does Not Match My Preferences" at bounding box center [454, 198] width 97 height 24
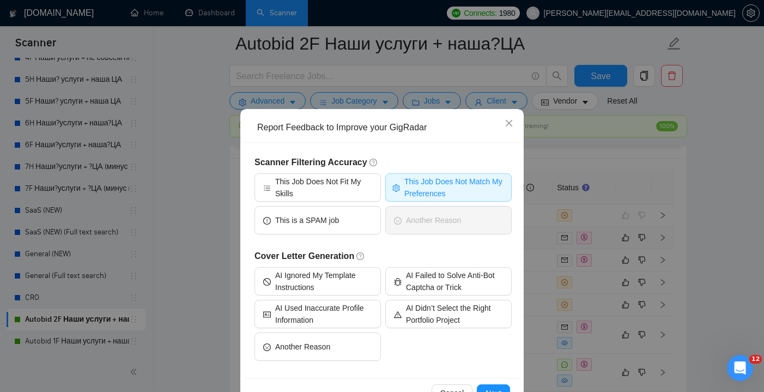
scroll to position [20, 0]
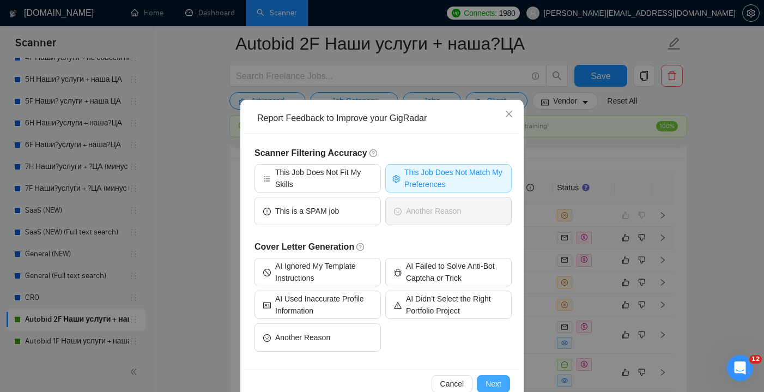
click at [499, 383] on span "Next" at bounding box center [494, 384] width 16 height 12
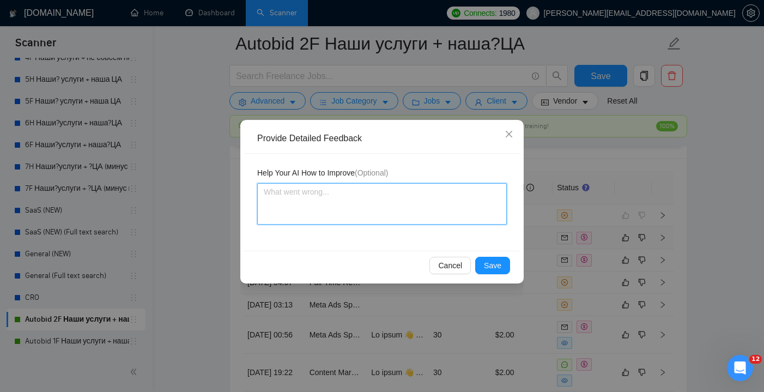
click at [294, 196] on textarea at bounding box center [382, 203] width 250 height 41
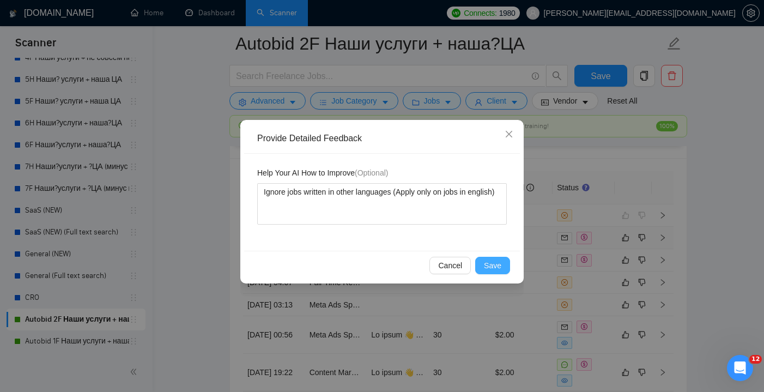
click at [476, 262] on button "Save" at bounding box center [492, 265] width 35 height 17
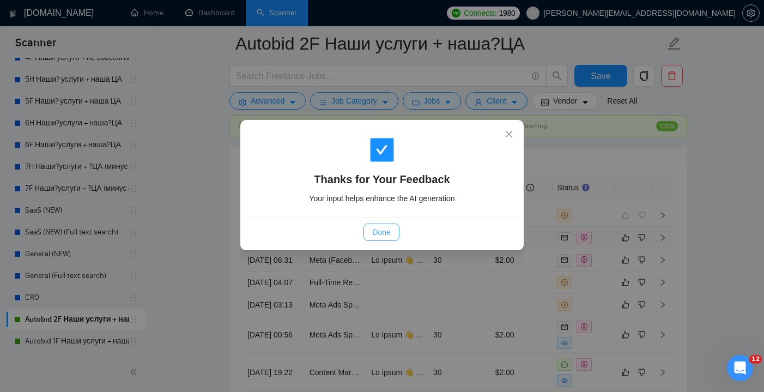
click at [382, 240] on button "Done" at bounding box center [381, 232] width 35 height 17
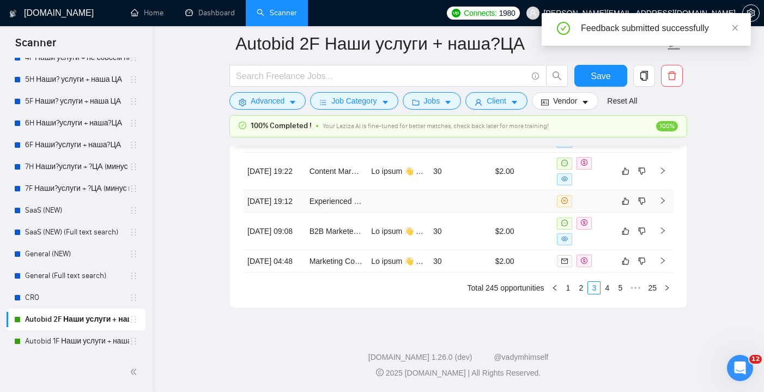
scroll to position [2966, 0]
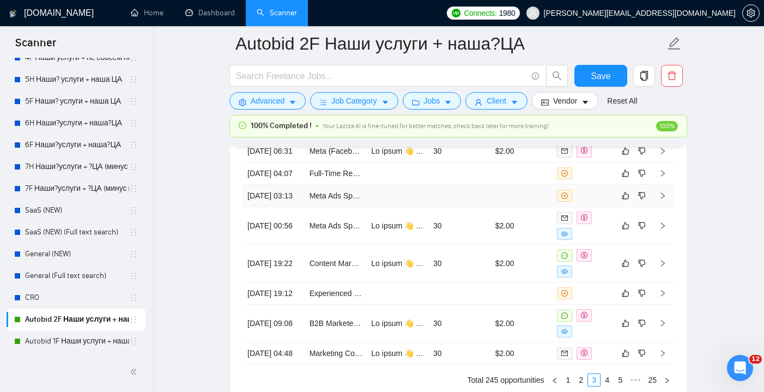
click at [470, 207] on td at bounding box center [460, 196] width 62 height 22
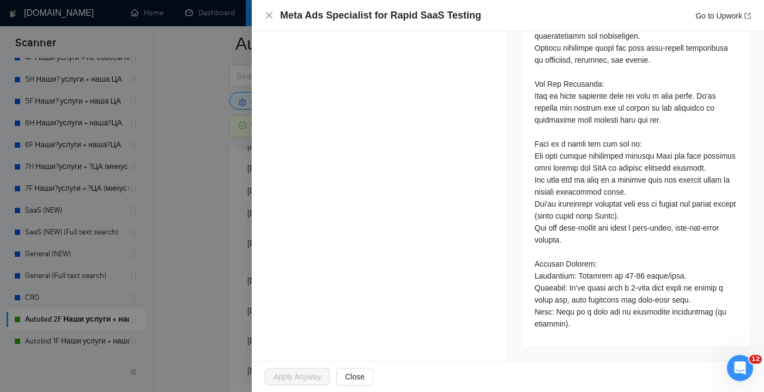
scroll to position [681, 0]
click at [267, 11] on icon "close" at bounding box center [269, 15] width 9 height 9
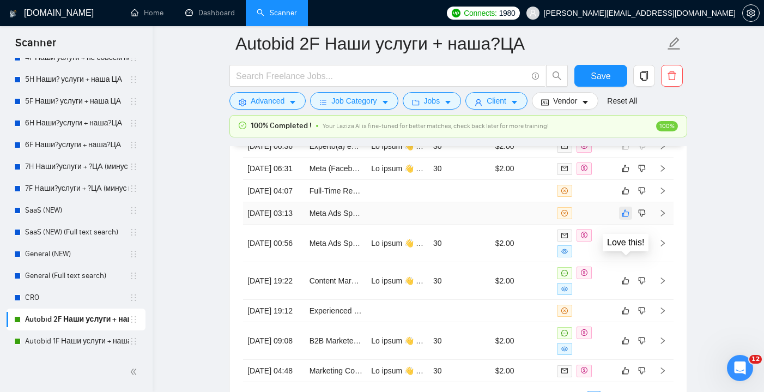
click at [626, 218] on icon "like" at bounding box center [626, 213] width 8 height 9
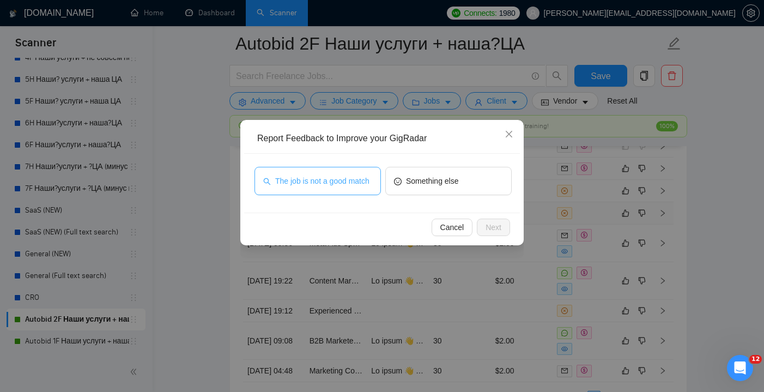
click at [319, 184] on span "The job is not a good match" at bounding box center [322, 181] width 94 height 12
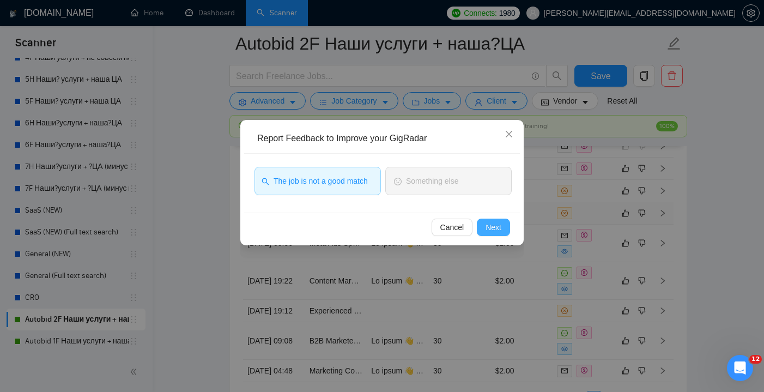
click at [502, 226] on button "Next" at bounding box center [493, 227] width 33 height 17
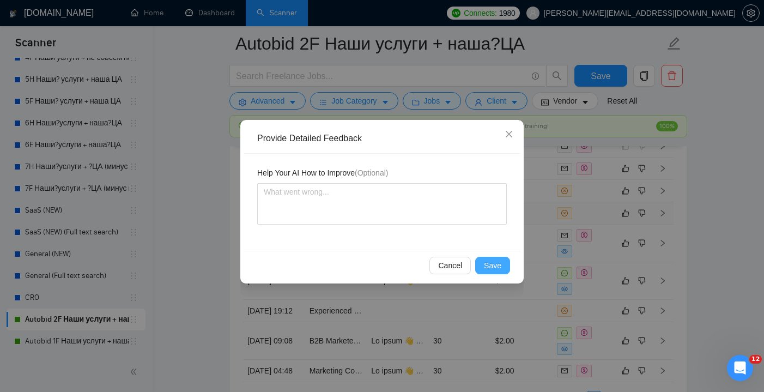
click at [495, 259] on span "Save" at bounding box center [492, 265] width 17 height 12
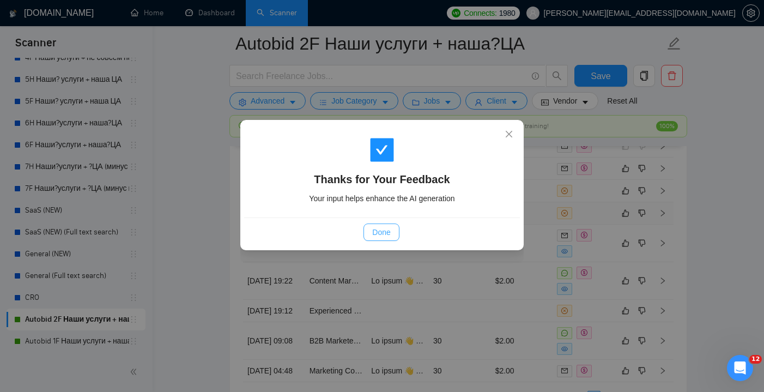
click at [384, 229] on span "Done" at bounding box center [381, 232] width 18 height 12
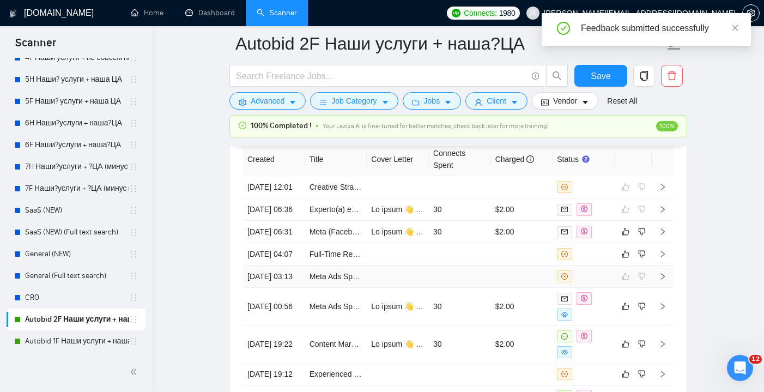
scroll to position [2926, 0]
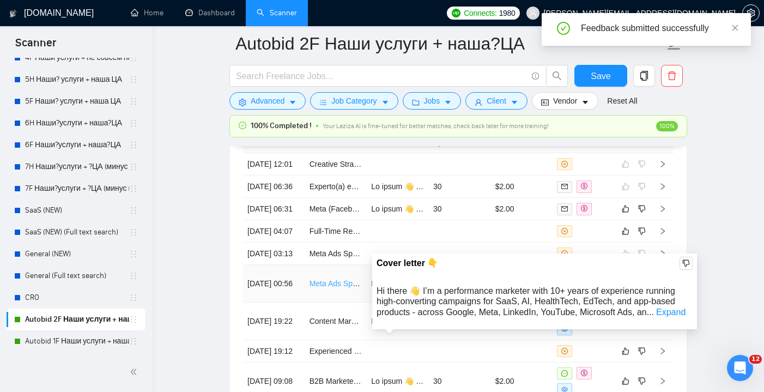
click at [357, 288] on link "Meta Ads Specialist for Consultation" at bounding box center [371, 283] width 122 height 9
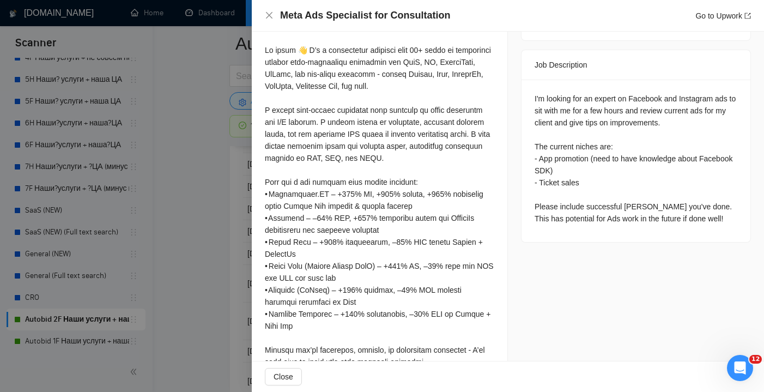
scroll to position [436, 0]
drag, startPoint x: 721, startPoint y: 84, endPoint x: 568, endPoint y: 98, distance: 153.8
click at [568, 98] on div "I'm looking for an expert on Facebook and Instagram ads to sit with me for a fe…" at bounding box center [636, 160] width 203 height 132
copy div "for my client"
click at [268, 14] on icon "close" at bounding box center [269, 15] width 7 height 7
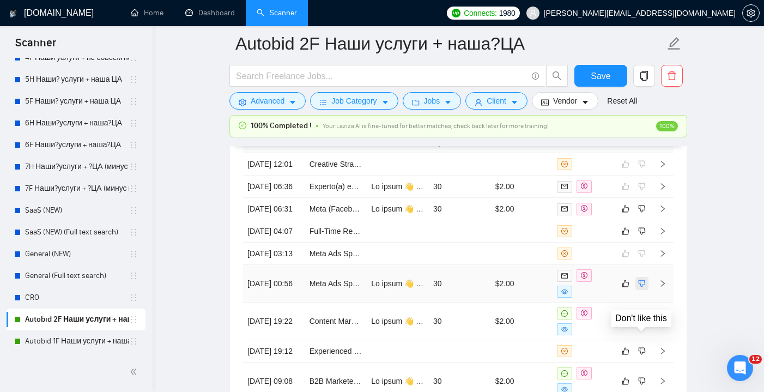
click at [641, 288] on icon "dislike" at bounding box center [642, 283] width 8 height 9
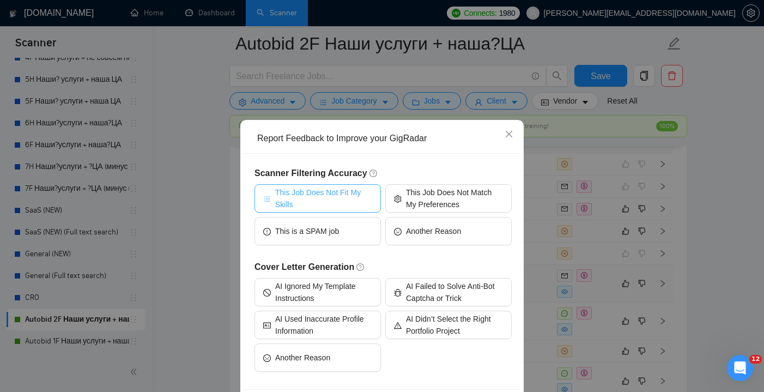
click at [331, 198] on span "This Job Does Not Fit My Skills" at bounding box center [323, 198] width 97 height 24
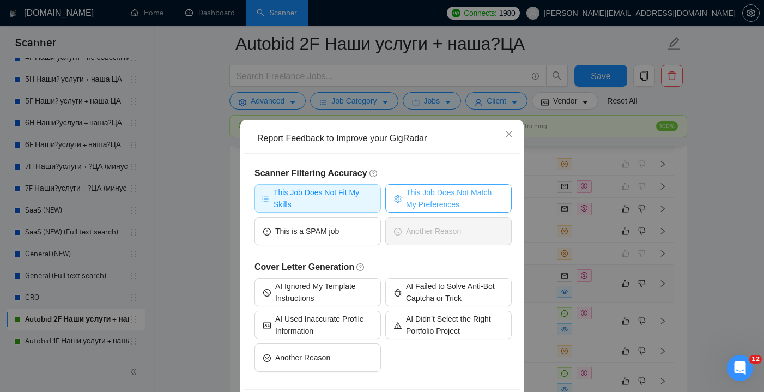
click at [435, 203] on span "This Job Does Not Match My Preferences" at bounding box center [454, 198] width 97 height 24
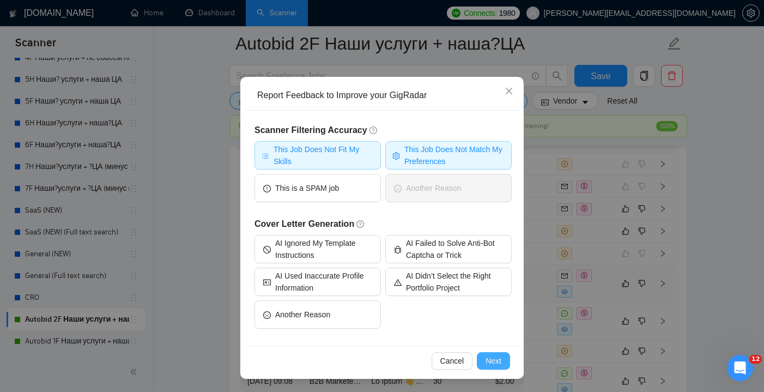
scroll to position [43, 0]
click at [496, 355] on span "Next" at bounding box center [494, 361] width 16 height 12
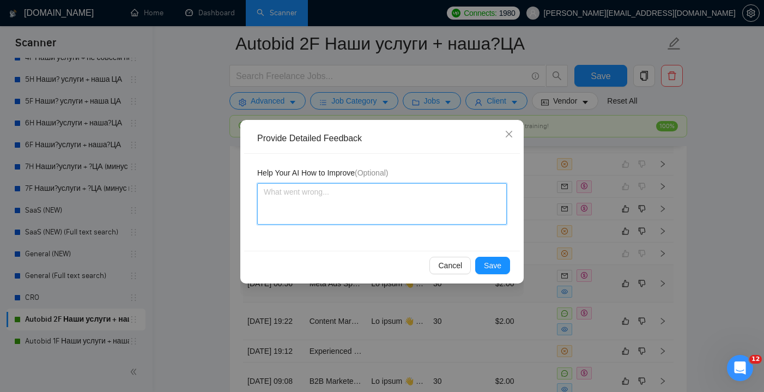
click at [315, 199] on textarea at bounding box center [382, 203] width 250 height 41
paste textarea "for my client"
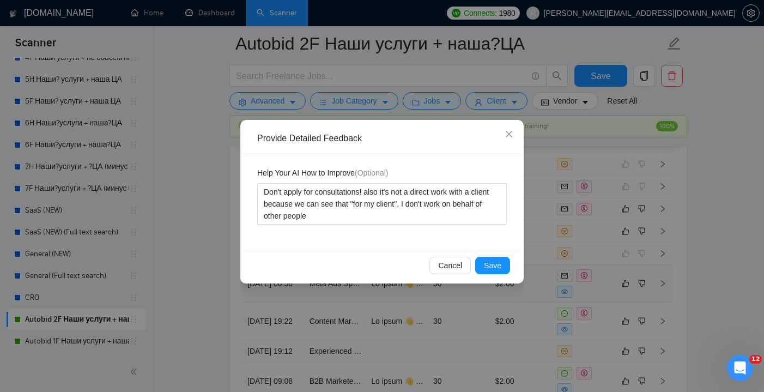
click at [491, 276] on div "Cancel Save" at bounding box center [382, 265] width 276 height 29
click at [492, 262] on span "Save" at bounding box center [492, 265] width 17 height 12
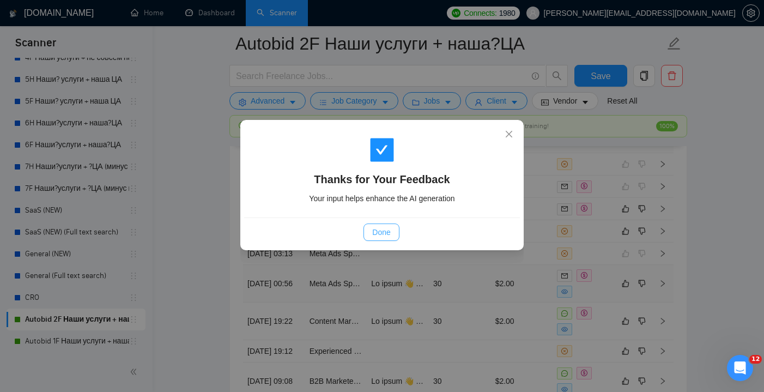
click at [387, 239] on button "Done" at bounding box center [381, 232] width 35 height 17
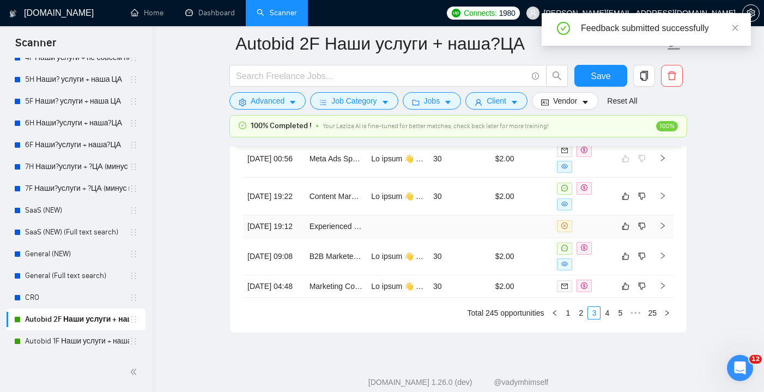
scroll to position [2940, 0]
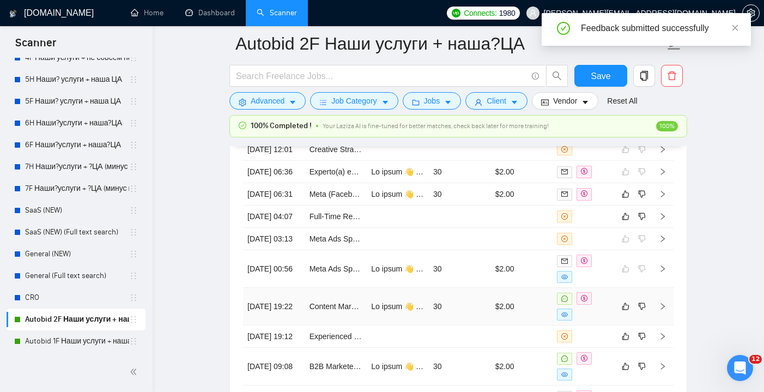
click at [484, 325] on td "30" at bounding box center [460, 307] width 62 height 38
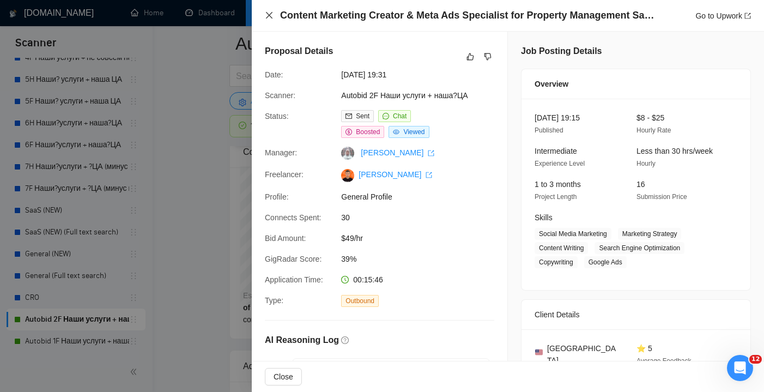
click at [265, 16] on icon "close" at bounding box center [269, 15] width 9 height 9
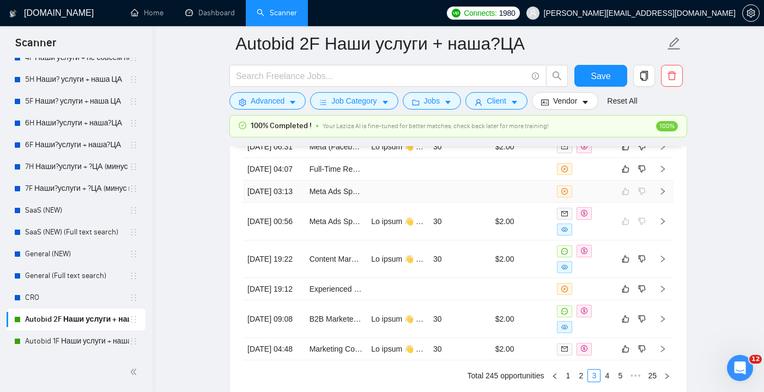
scroll to position [3001, 0]
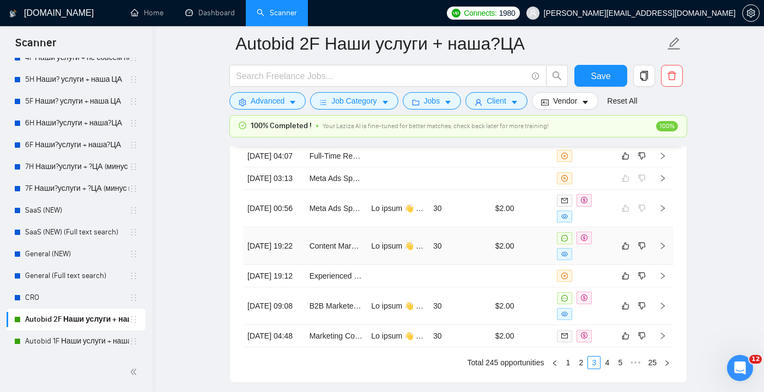
click at [355, 265] on td "Content Marketing Creator & Meta Ads Specialist for Property Management SaaS" at bounding box center [336, 246] width 62 height 38
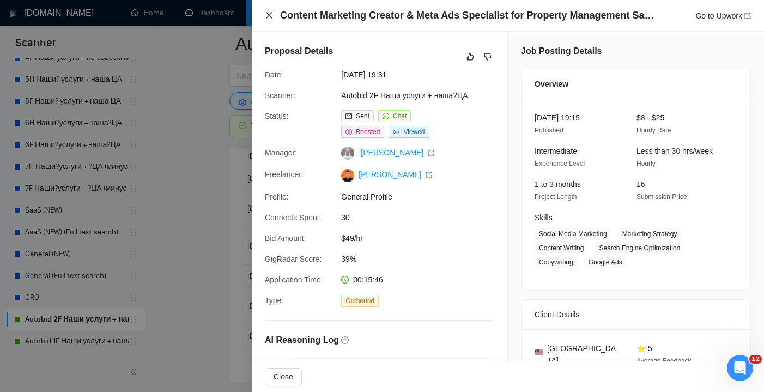
click at [269, 16] on icon "close" at bounding box center [269, 15] width 7 height 7
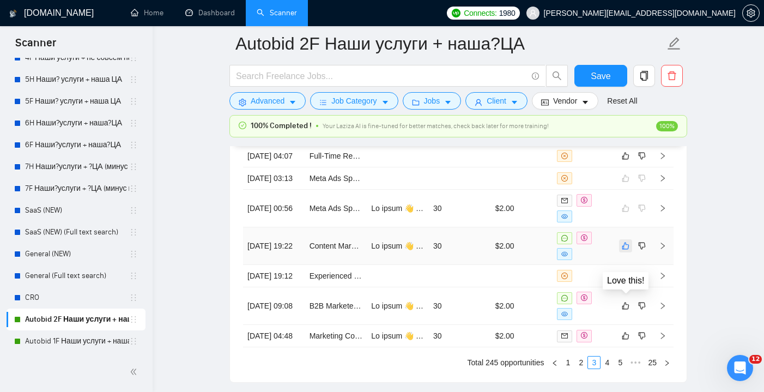
click at [626, 250] on icon "like" at bounding box center [626, 245] width 8 height 9
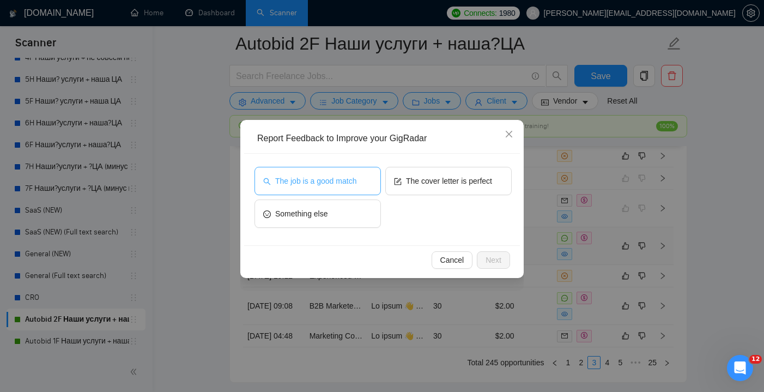
click at [324, 184] on span "The job is a good match" at bounding box center [315, 181] width 81 height 12
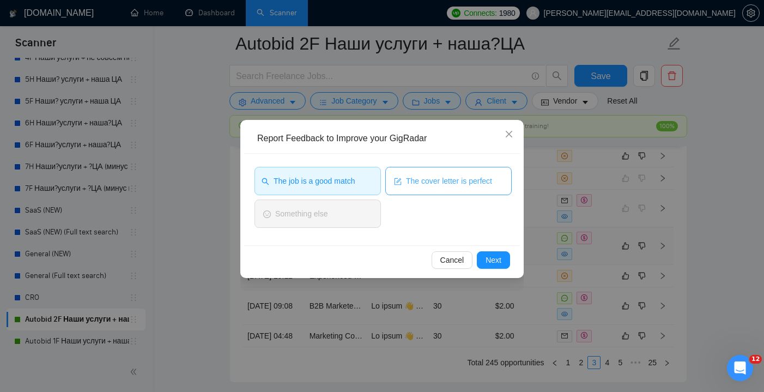
click at [461, 191] on button "The cover letter is perfect" at bounding box center [448, 181] width 126 height 28
click at [500, 255] on span "Next" at bounding box center [494, 260] width 16 height 12
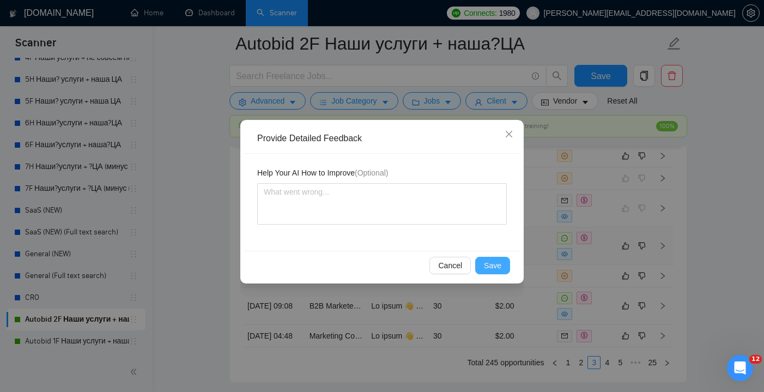
click at [490, 267] on span "Save" at bounding box center [492, 265] width 17 height 12
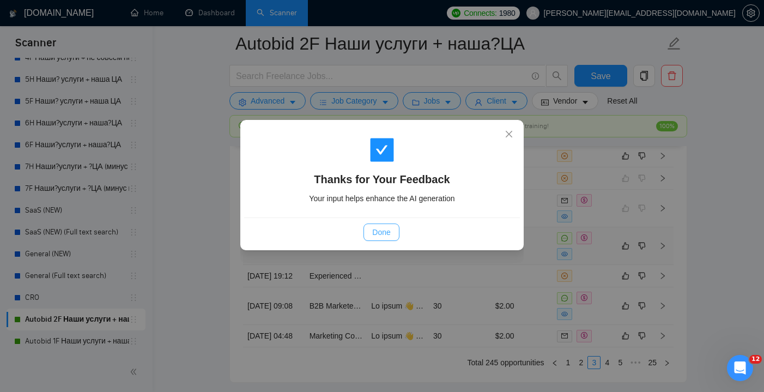
click at [383, 235] on span "Done" at bounding box center [381, 232] width 18 height 12
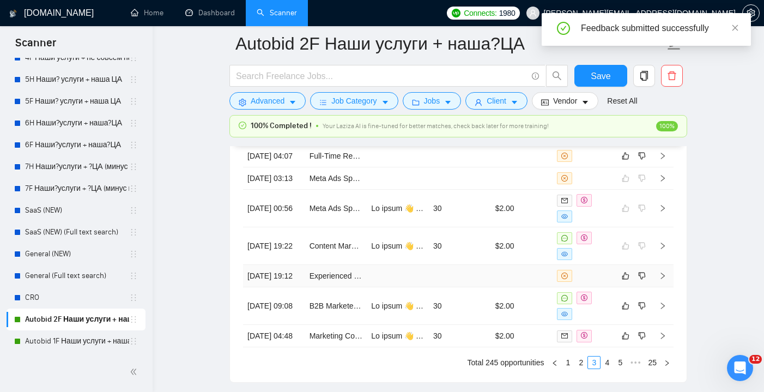
click at [433, 287] on td at bounding box center [460, 276] width 62 height 22
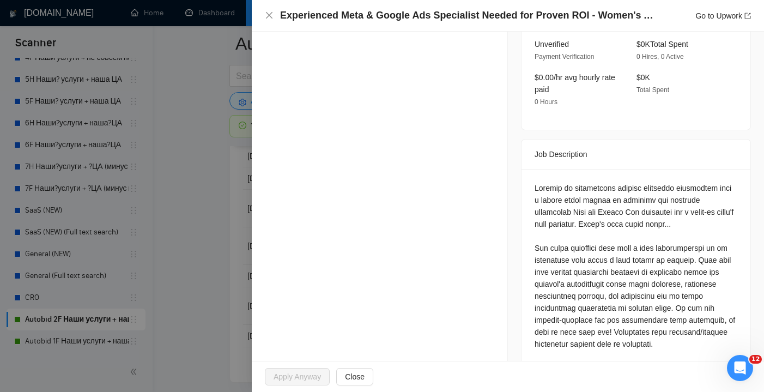
scroll to position [423, 0]
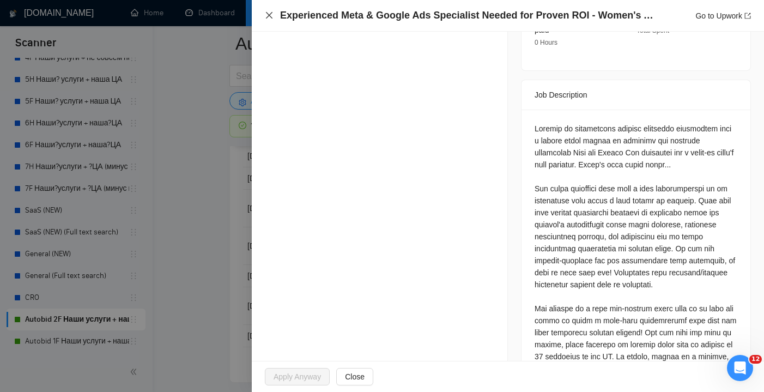
click at [268, 15] on icon "close" at bounding box center [269, 15] width 7 height 7
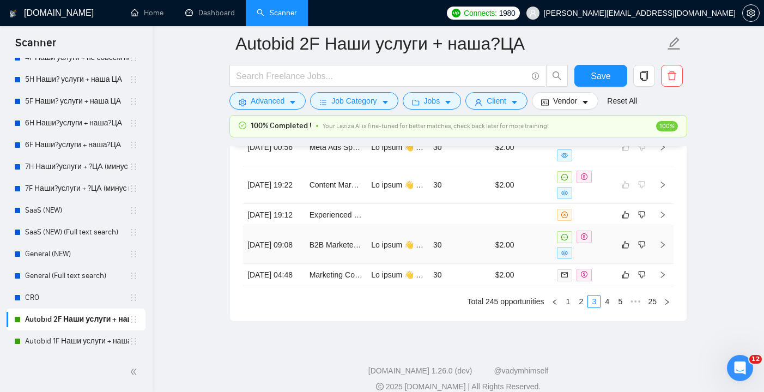
scroll to position [3063, 0]
click at [628, 219] on icon "like" at bounding box center [626, 214] width 8 height 9
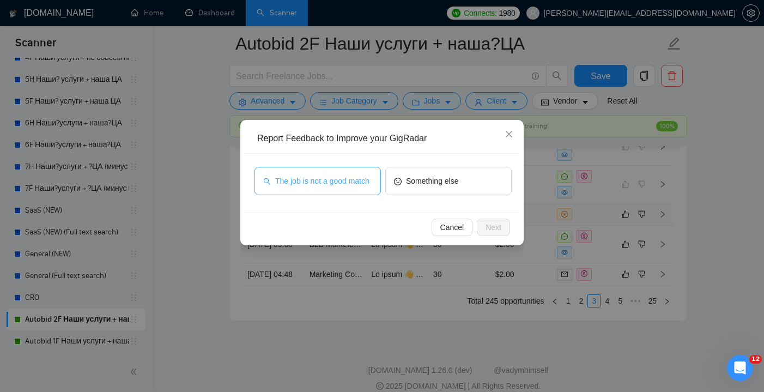
click at [348, 176] on span "The job is not a good match" at bounding box center [322, 181] width 94 height 12
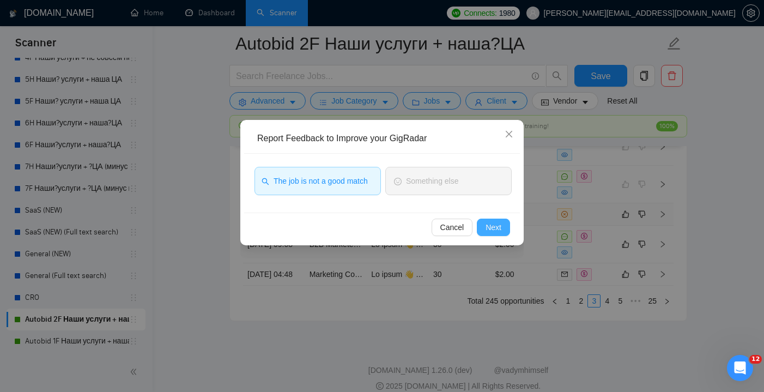
click at [488, 223] on span "Next" at bounding box center [494, 227] width 16 height 12
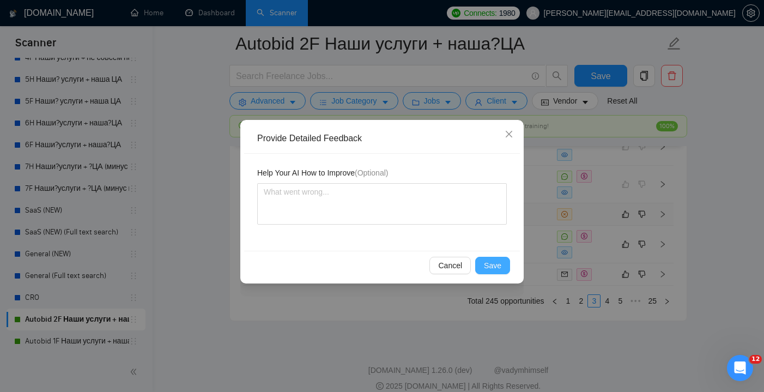
click at [495, 258] on button "Save" at bounding box center [492, 265] width 35 height 17
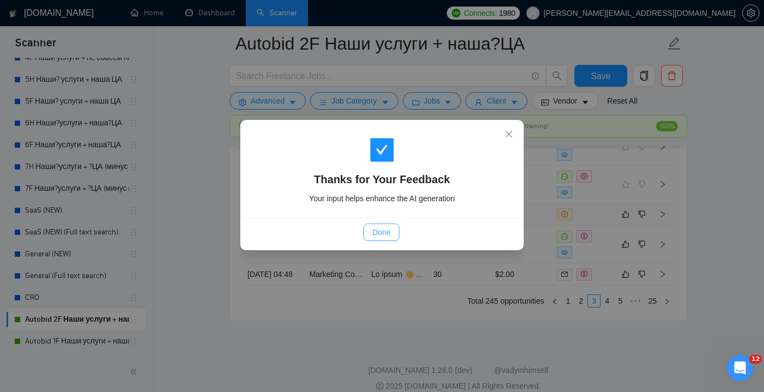
click at [389, 236] on span "Done" at bounding box center [381, 232] width 18 height 12
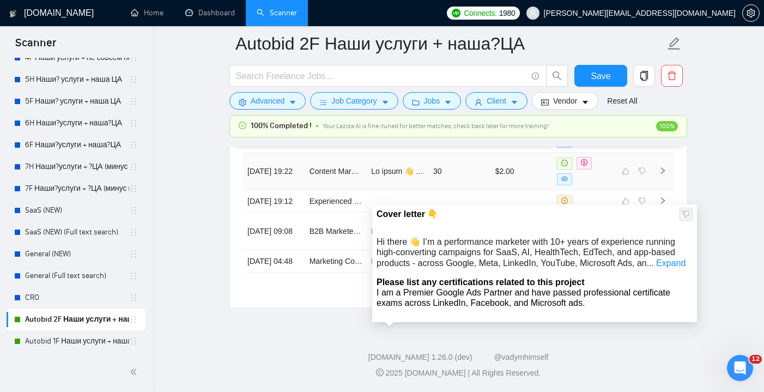
scroll to position [3039, 0]
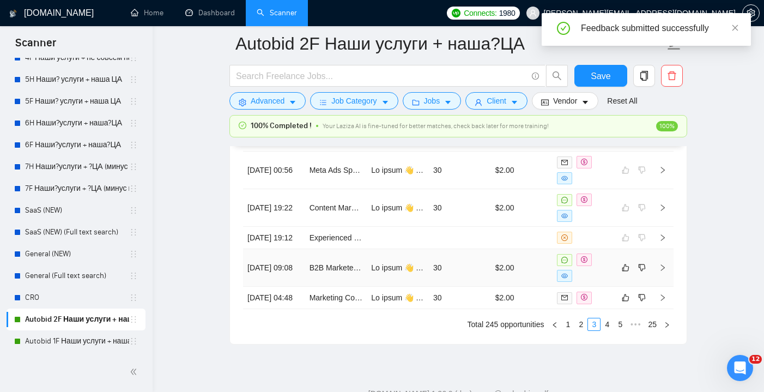
click at [351, 287] on td "B2B Marketer Needed for AI Automation Service Lead Generation" at bounding box center [336, 268] width 62 height 38
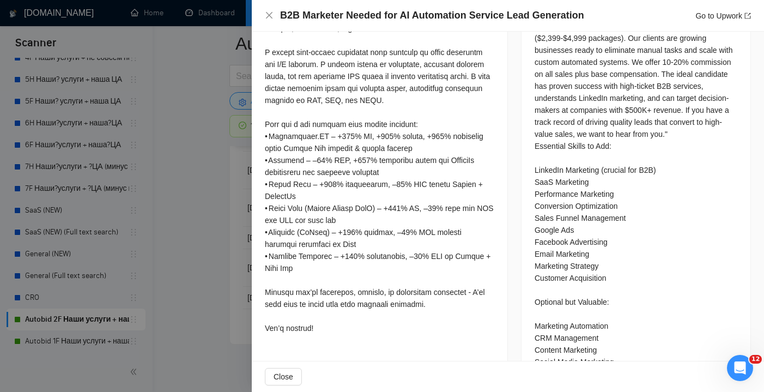
scroll to position [494, 0]
click at [268, 16] on icon "close" at bounding box center [269, 15] width 9 height 9
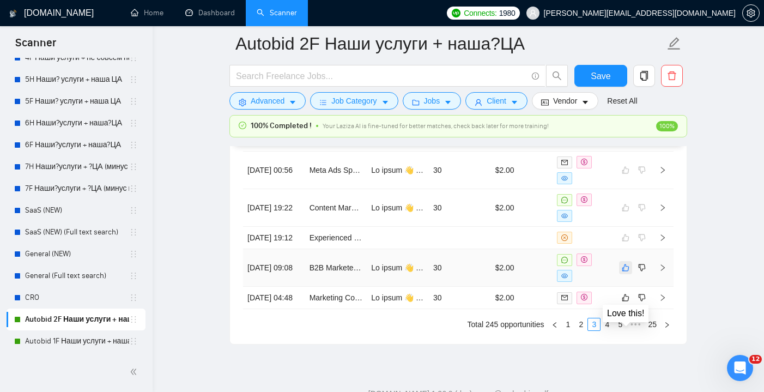
click at [630, 274] on button "button" at bounding box center [625, 267] width 13 height 13
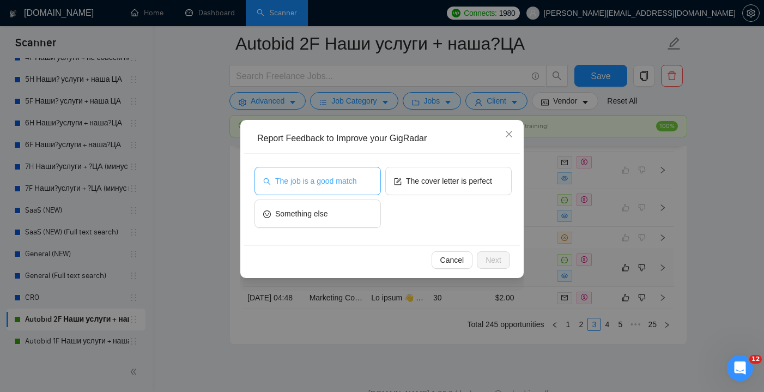
click at [365, 183] on button "The job is a good match" at bounding box center [318, 181] width 126 height 28
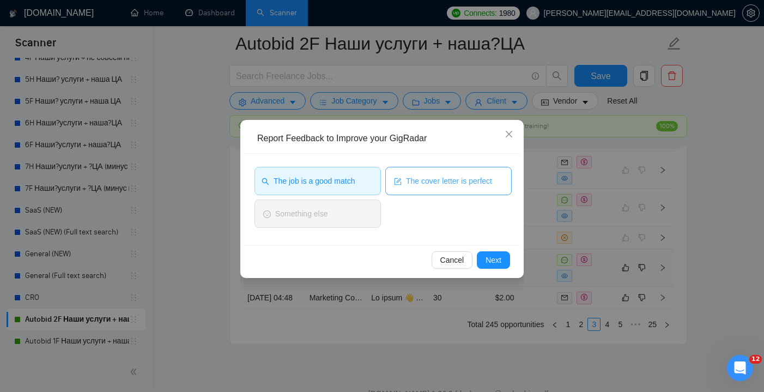
click at [467, 192] on button "The cover letter is perfect" at bounding box center [448, 181] width 126 height 28
click at [348, 185] on span "The job is a good match" at bounding box center [314, 181] width 81 height 12
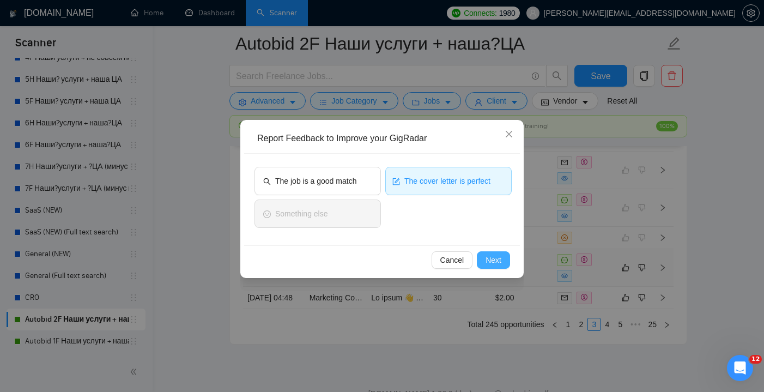
click at [490, 253] on button "Next" at bounding box center [493, 259] width 33 height 17
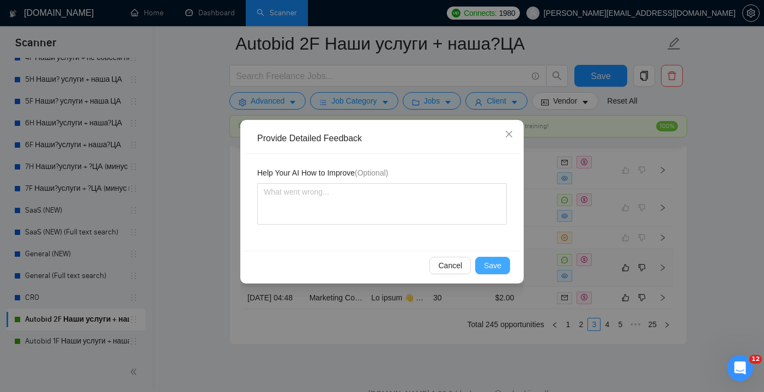
click at [494, 269] on span "Save" at bounding box center [492, 265] width 17 height 12
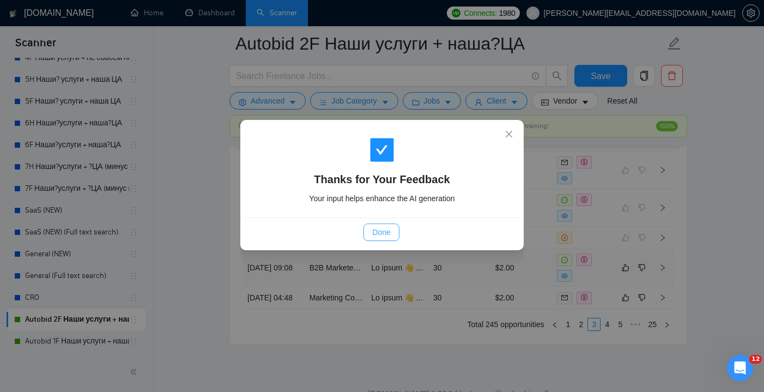
click at [392, 231] on button "Done" at bounding box center [381, 232] width 35 height 17
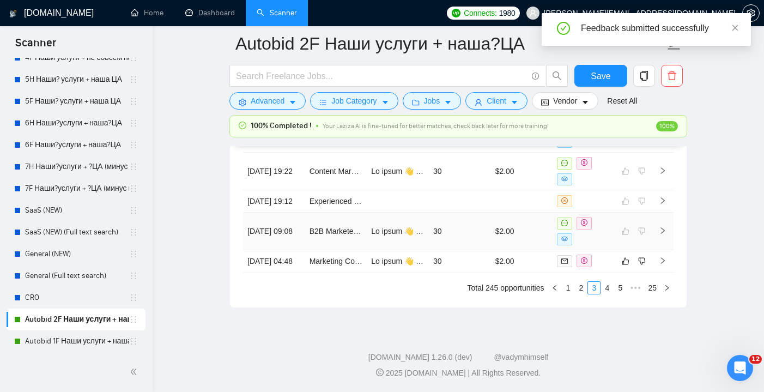
scroll to position [3029, 0]
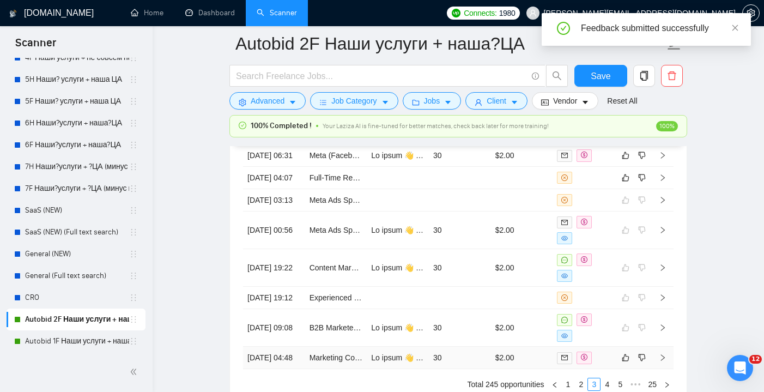
click at [354, 347] on td "Marketing Consultant" at bounding box center [336, 358] width 62 height 22
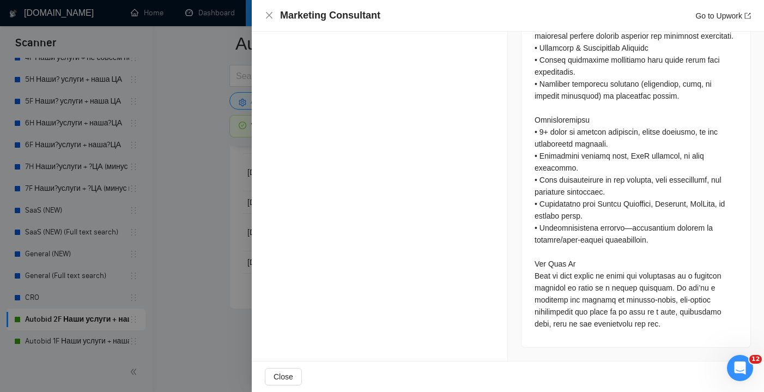
scroll to position [3079, 0]
click at [267, 13] on icon "close" at bounding box center [269, 15] width 7 height 7
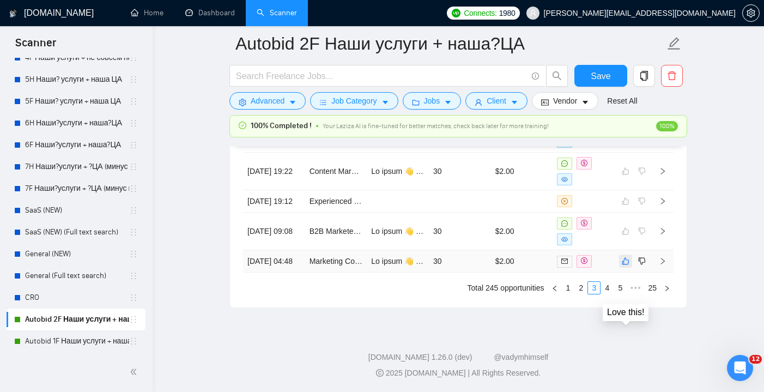
click at [627, 265] on icon "like" at bounding box center [626, 261] width 8 height 9
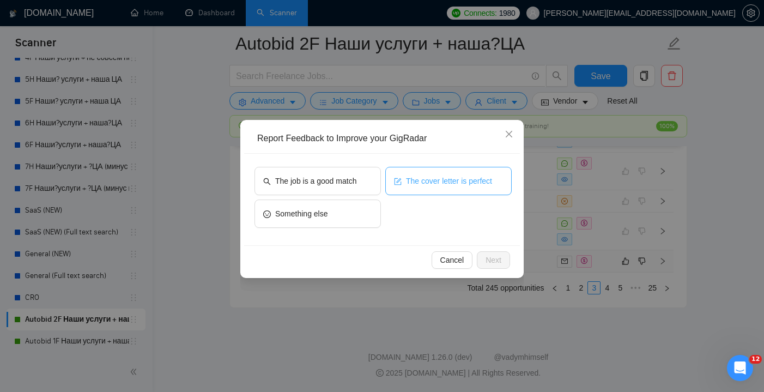
click at [432, 189] on button "The cover letter is perfect" at bounding box center [448, 181] width 126 height 28
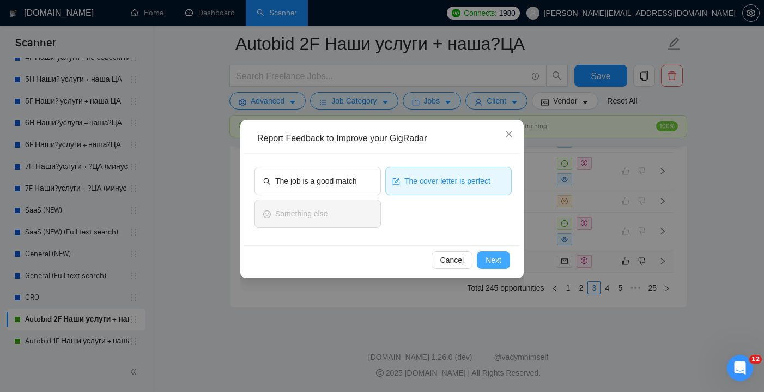
click at [505, 256] on button "Next" at bounding box center [493, 259] width 33 height 17
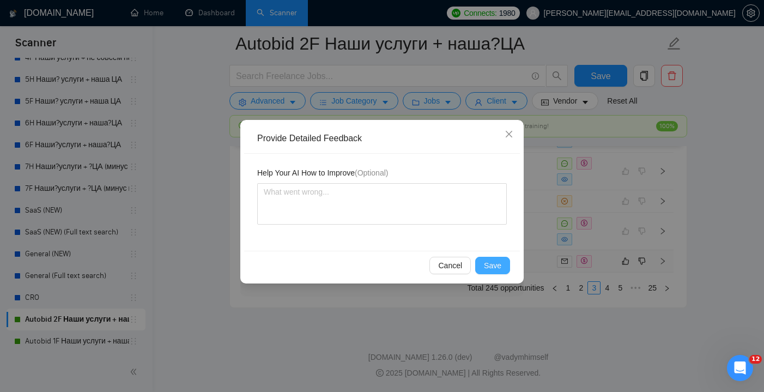
click at [490, 268] on span "Save" at bounding box center [492, 265] width 17 height 12
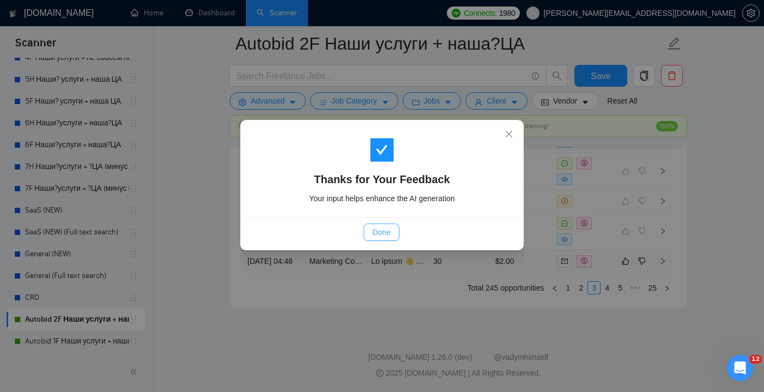
click at [382, 236] on span "Done" at bounding box center [381, 232] width 18 height 12
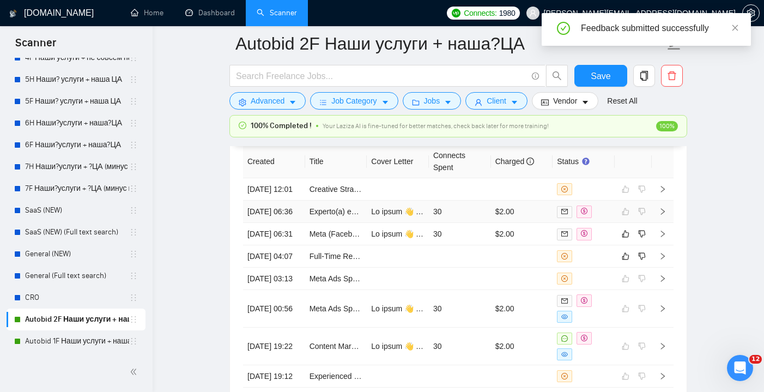
scroll to position [2902, 0]
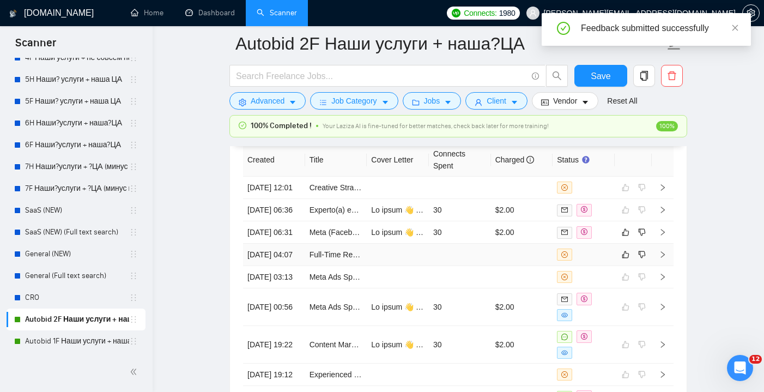
click at [465, 266] on td at bounding box center [460, 255] width 62 height 22
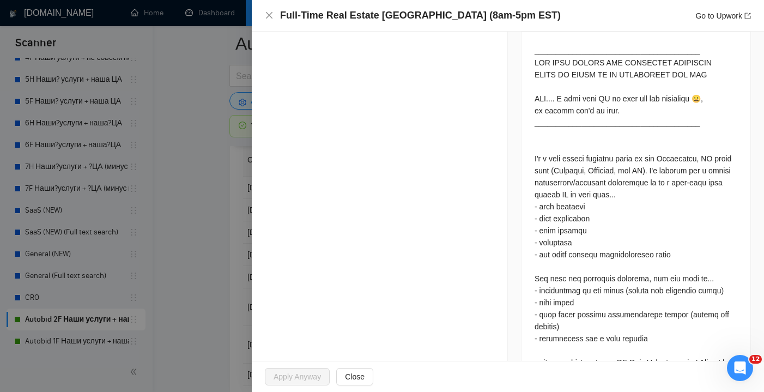
scroll to position [502, 0]
click at [269, 18] on icon "close" at bounding box center [269, 15] width 9 height 9
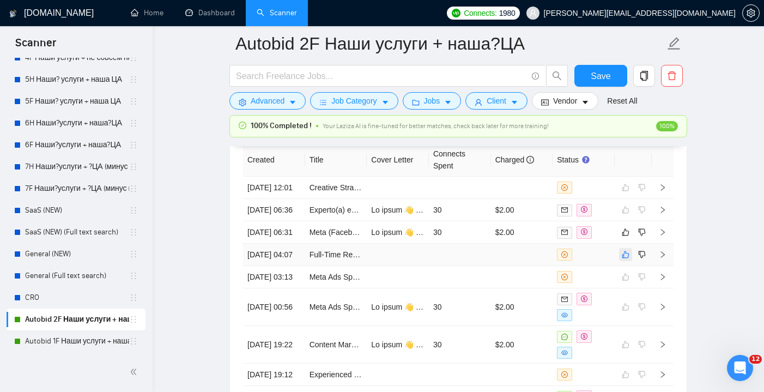
click at [628, 259] on icon "like" at bounding box center [626, 254] width 8 height 9
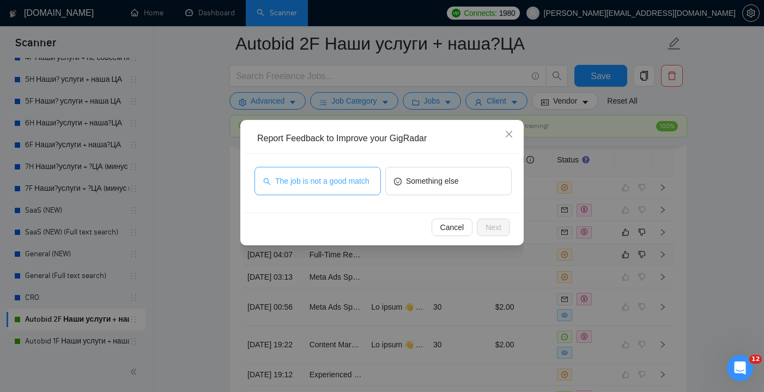
click at [355, 179] on span "The job is not a good match" at bounding box center [322, 181] width 94 height 12
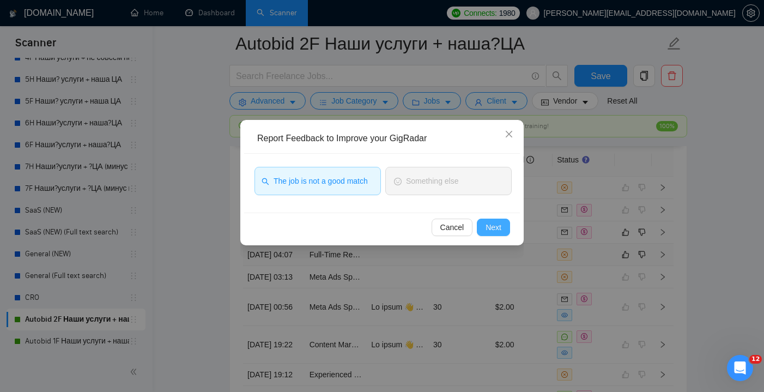
click at [497, 226] on span "Next" at bounding box center [494, 227] width 16 height 12
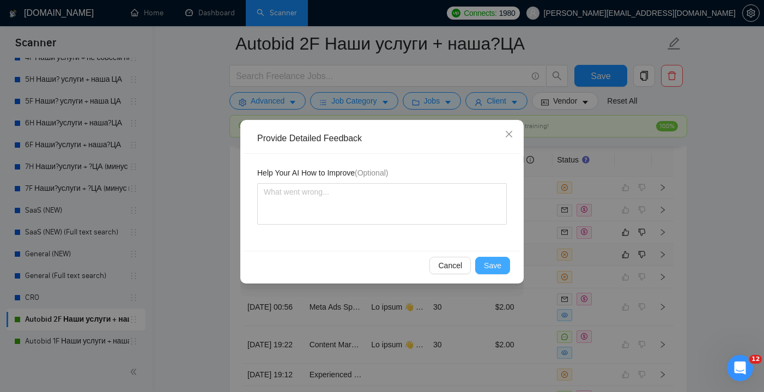
click at [497, 265] on span "Save" at bounding box center [492, 265] width 17 height 12
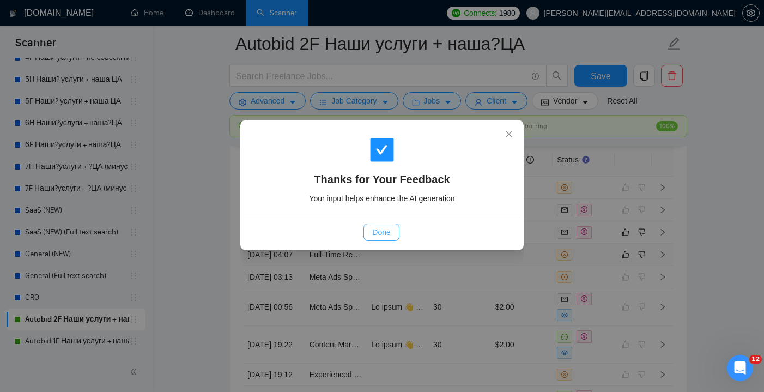
click at [388, 235] on span "Done" at bounding box center [381, 232] width 18 height 12
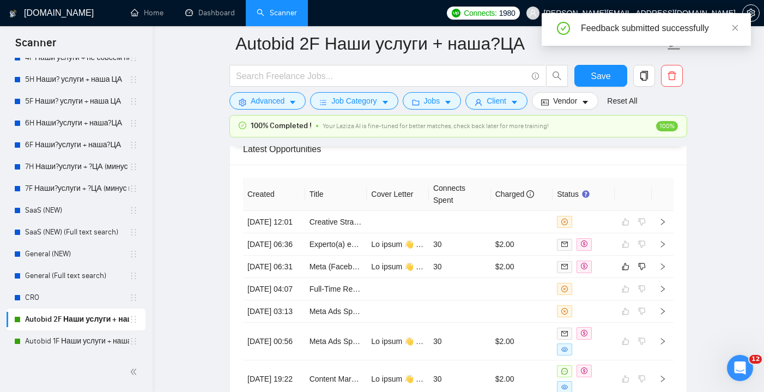
scroll to position [2884, 0]
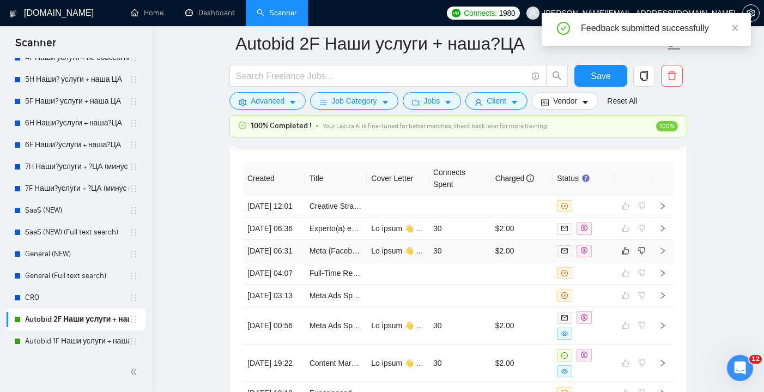
click at [360, 262] on td "Meta (Facebook & Instagram) Ads Specialist for Online Mandarin Course (Target: …" at bounding box center [336, 251] width 62 height 22
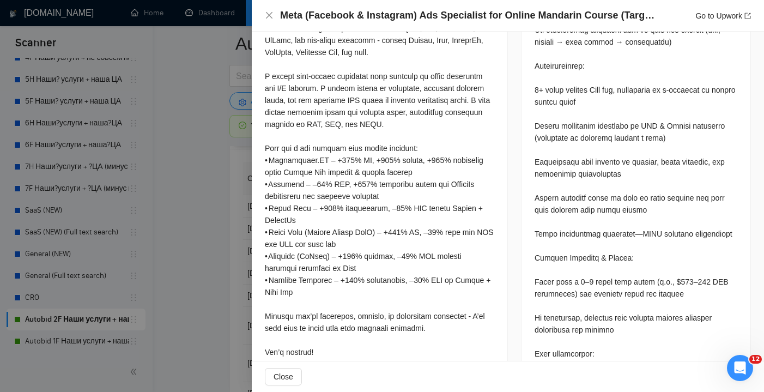
scroll to position [907, 0]
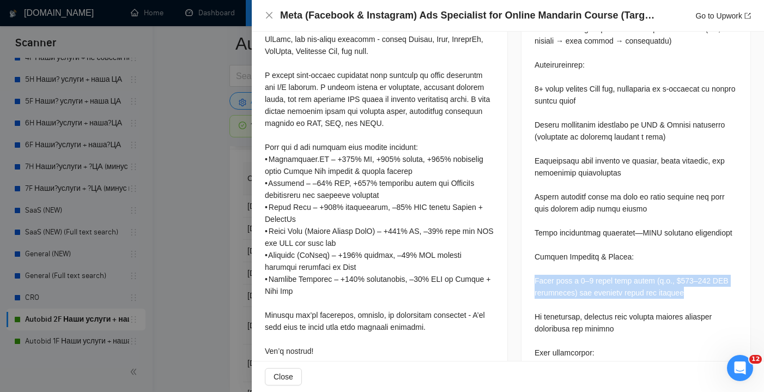
drag, startPoint x: 699, startPoint y: 291, endPoint x: 527, endPoint y: 276, distance: 172.9
click at [527, 276] on div "Questions: How would you structure a full ad funnel for my course (cold audienc…" at bounding box center [636, 116] width 229 height 981
copy div "Start with a 1–2 month test phase (e.g., $300–500 USD equivalent) for campaign …"
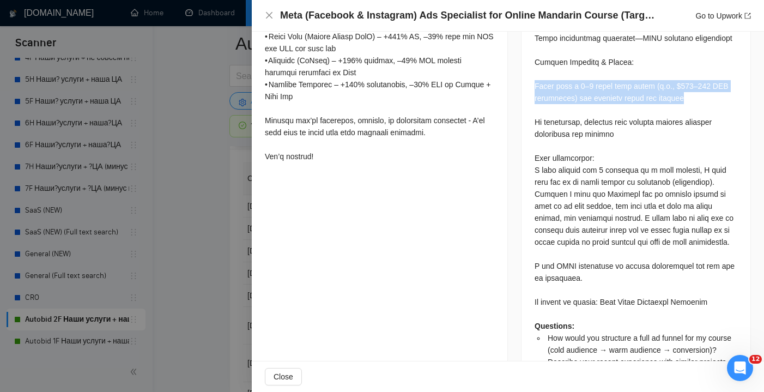
scroll to position [1104, 0]
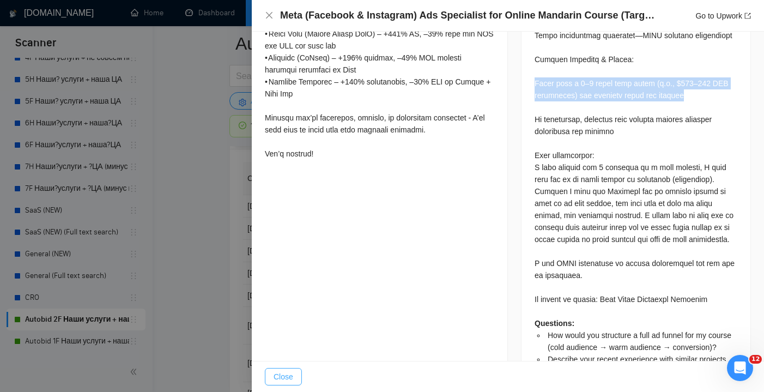
click at [289, 372] on span "Close" at bounding box center [284, 377] width 20 height 12
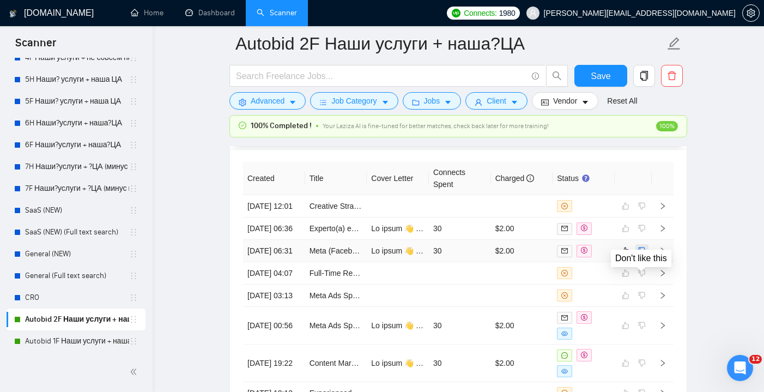
click at [642, 255] on icon "dislike" at bounding box center [642, 250] width 8 height 9
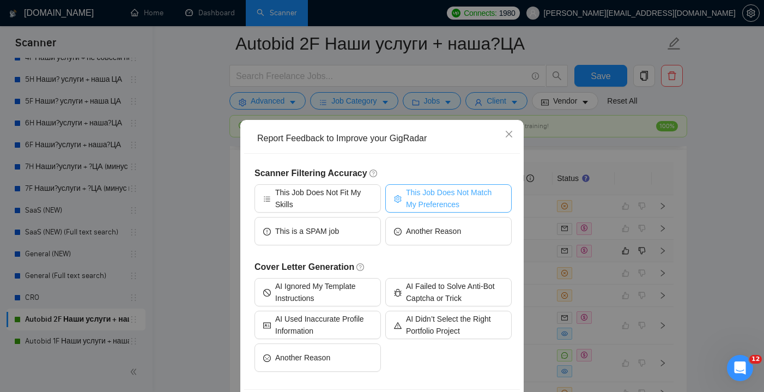
click at [439, 198] on span "This Job Does Not Match My Preferences" at bounding box center [454, 198] width 97 height 24
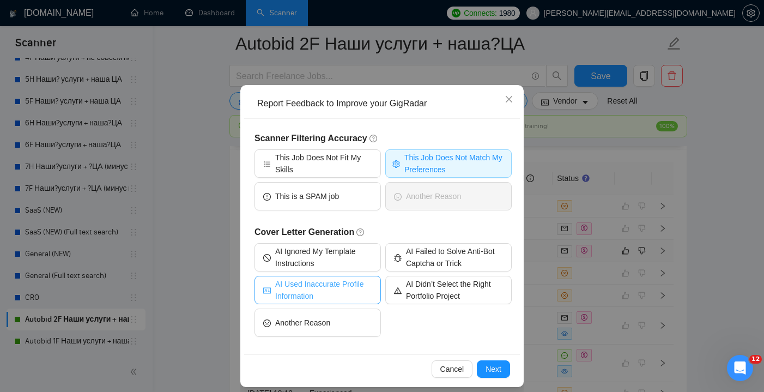
scroll to position [43, 0]
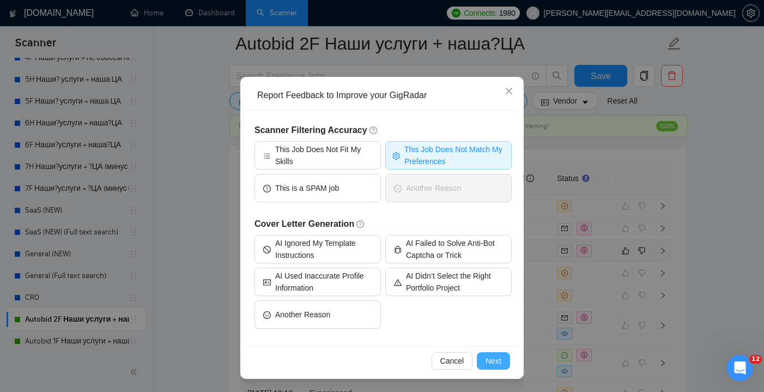
click at [494, 361] on span "Next" at bounding box center [494, 361] width 16 height 12
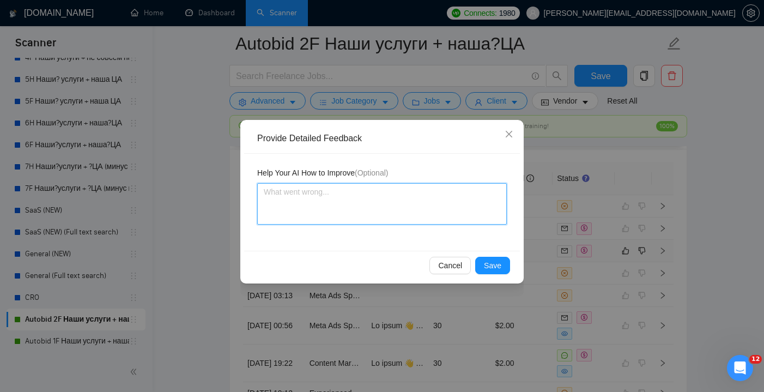
click at [306, 186] on textarea at bounding box center [382, 203] width 250 height 41
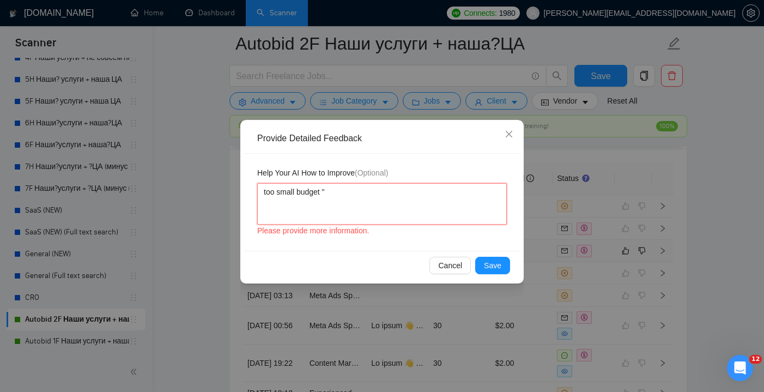
paste textarea "Start with a 1–2 month test phase (e.g., $300–500 USD equivalent) for campaign …"
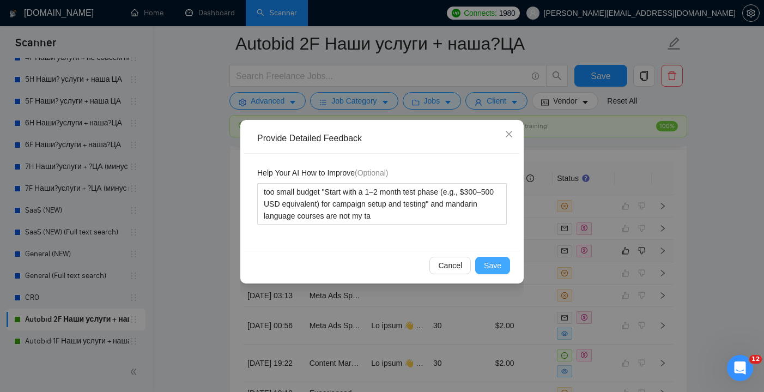
click at [496, 264] on span "Save" at bounding box center [492, 265] width 17 height 12
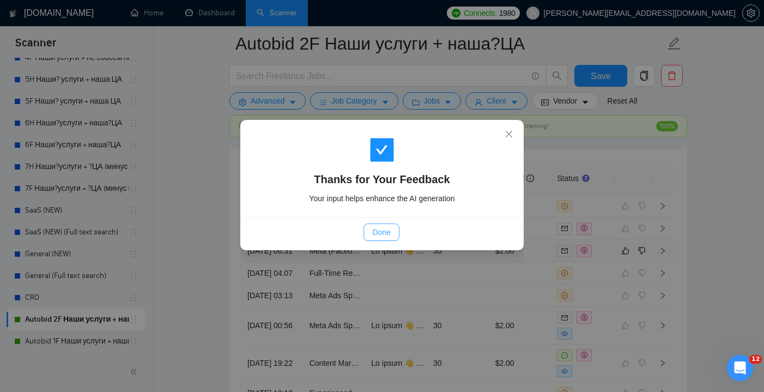
click at [375, 231] on span "Done" at bounding box center [381, 232] width 18 height 12
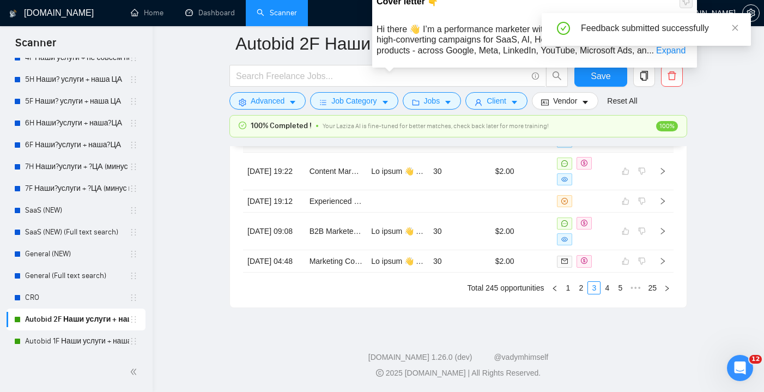
scroll to position [3125, 0]
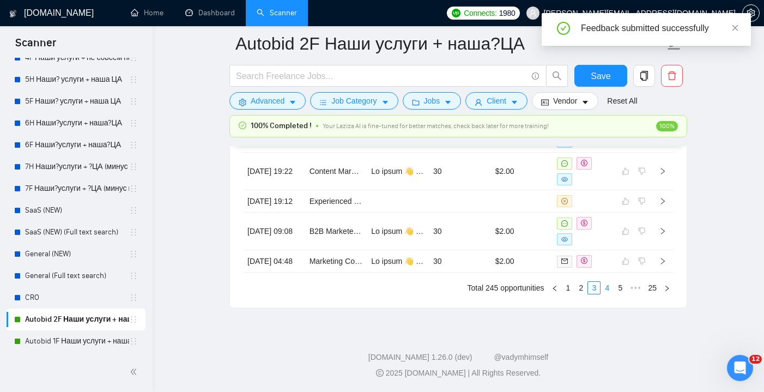
click at [606, 294] on link "4" at bounding box center [607, 288] width 12 height 12
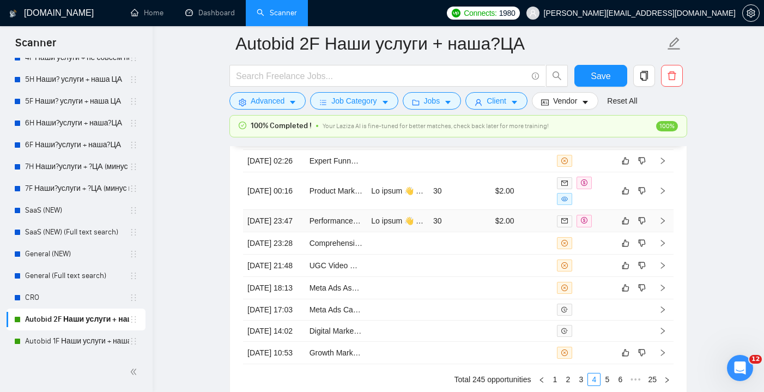
scroll to position [2959, 0]
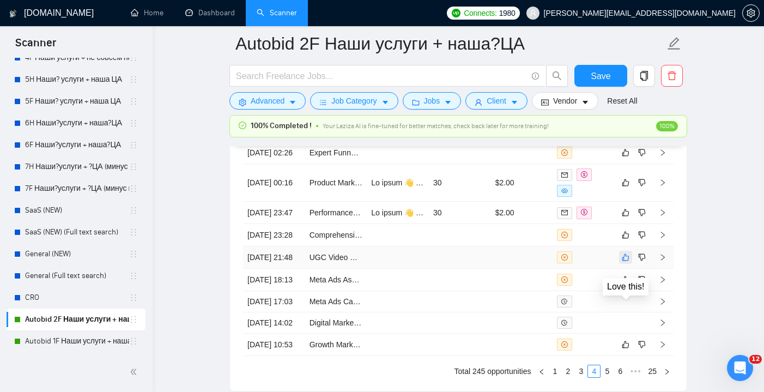
click at [625, 262] on icon "like" at bounding box center [626, 257] width 8 height 9
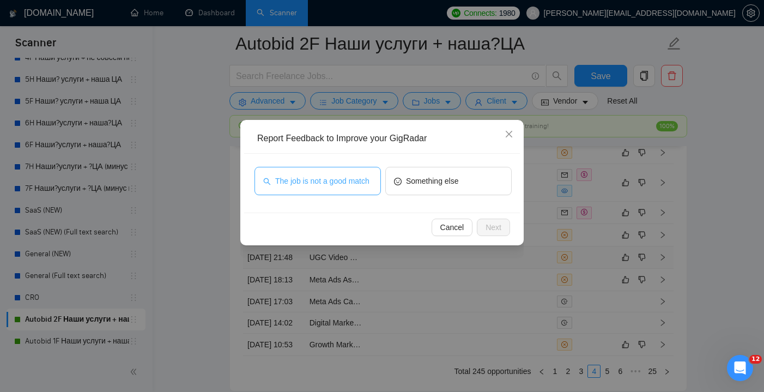
click at [367, 177] on span "The job is not a good match" at bounding box center [322, 181] width 94 height 12
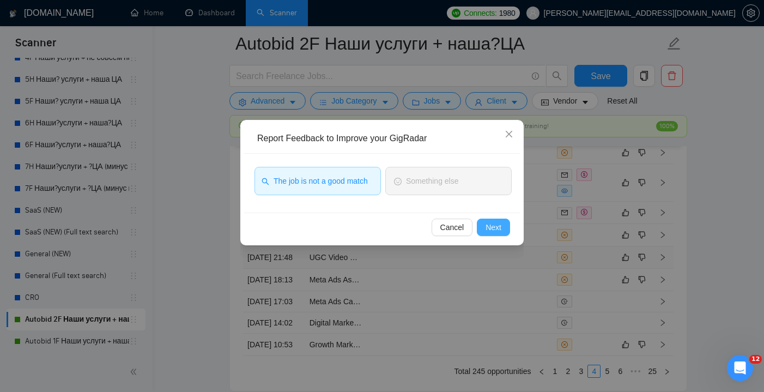
click at [486, 228] on span "Next" at bounding box center [494, 227] width 16 height 12
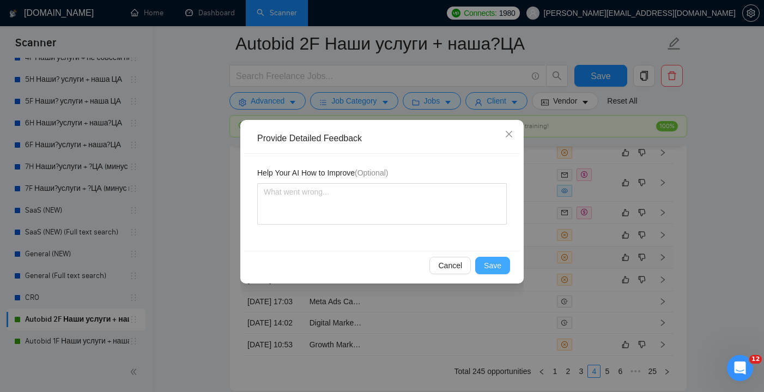
click at [496, 258] on button "Save" at bounding box center [492, 265] width 35 height 17
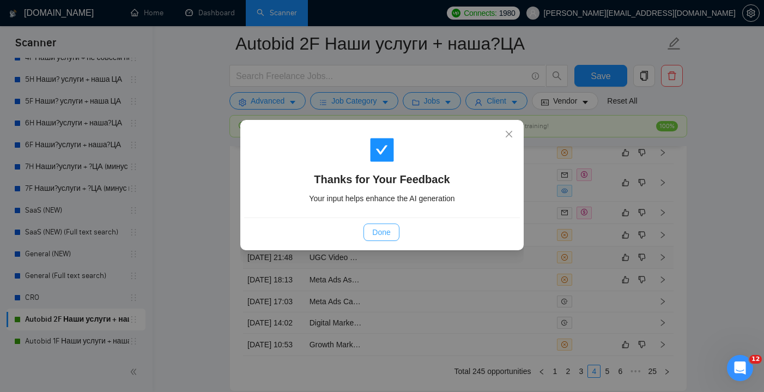
click at [376, 239] on button "Done" at bounding box center [381, 232] width 35 height 17
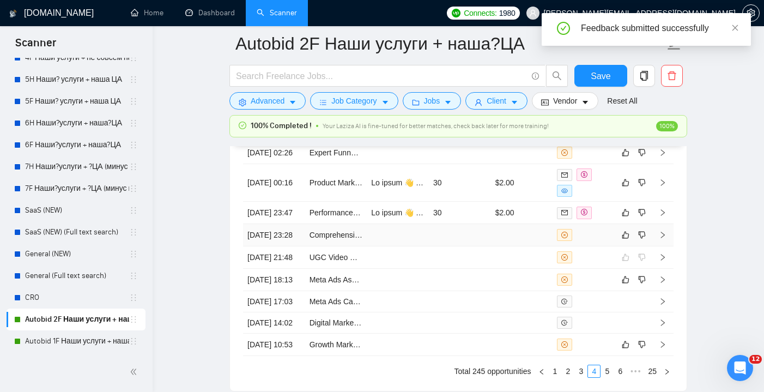
click at [479, 246] on td at bounding box center [460, 235] width 62 height 22
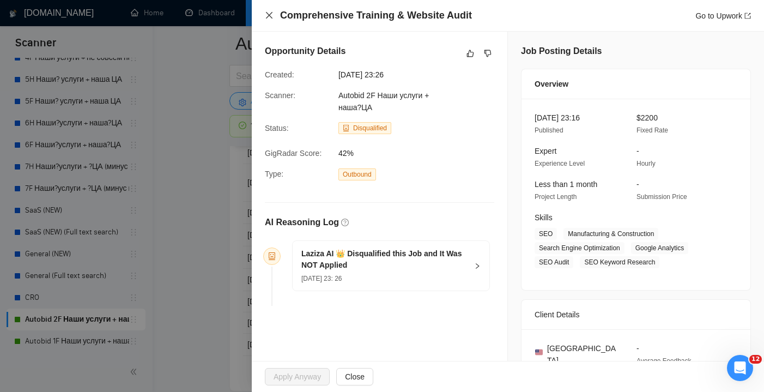
click at [265, 15] on icon "close" at bounding box center [269, 15] width 9 height 9
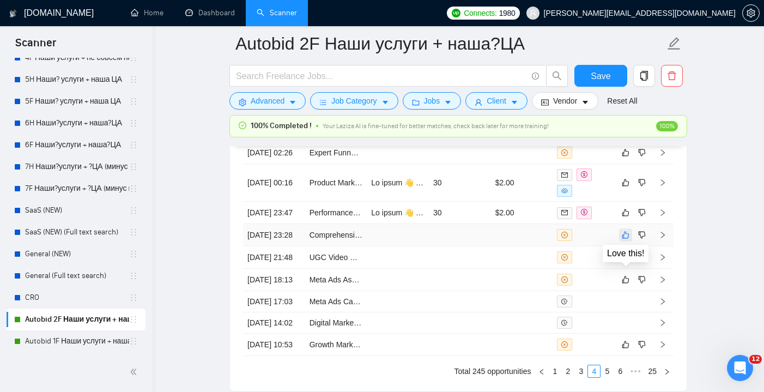
click at [629, 239] on icon "like" at bounding box center [626, 235] width 8 height 9
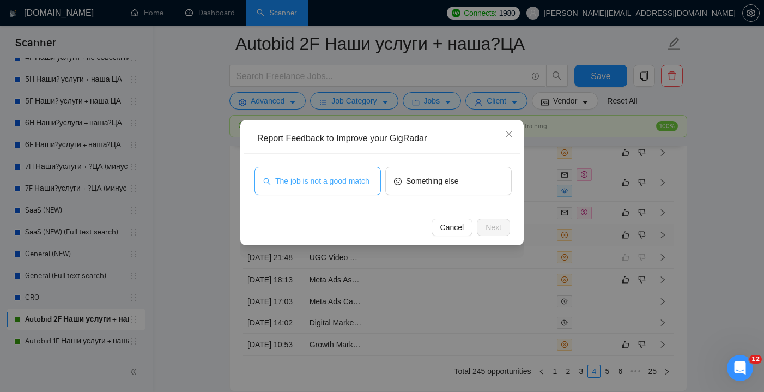
click at [341, 175] on span "The job is not a good match" at bounding box center [322, 181] width 94 height 12
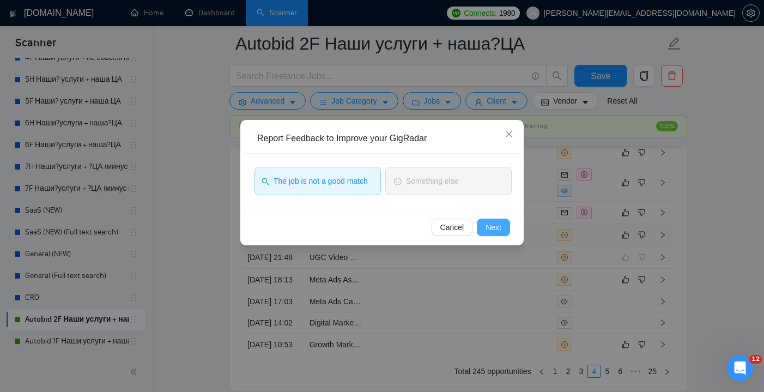
click at [499, 224] on span "Next" at bounding box center [494, 227] width 16 height 12
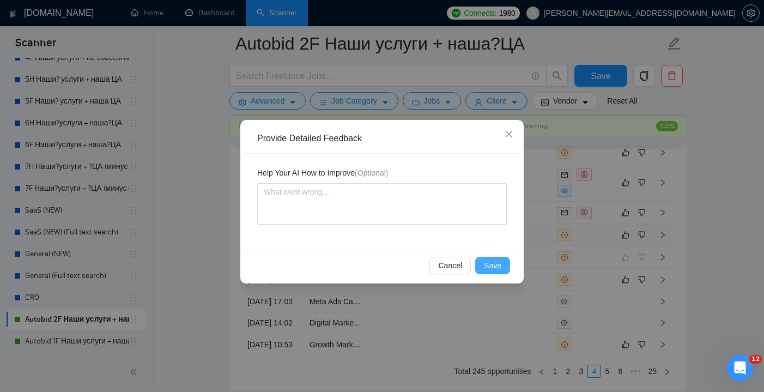
click at [493, 258] on button "Save" at bounding box center [492, 265] width 35 height 17
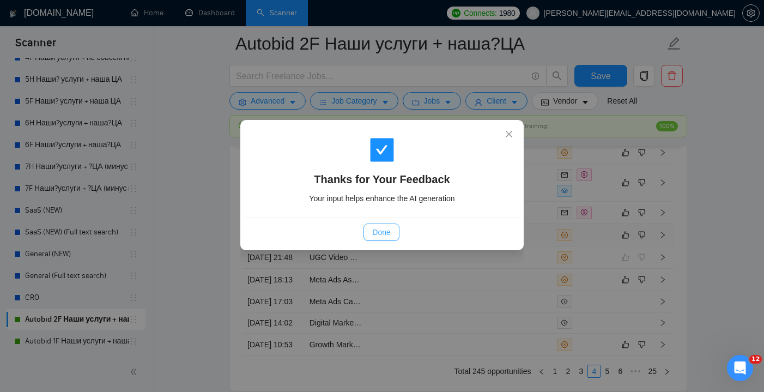
click at [380, 229] on span "Done" at bounding box center [381, 232] width 18 height 12
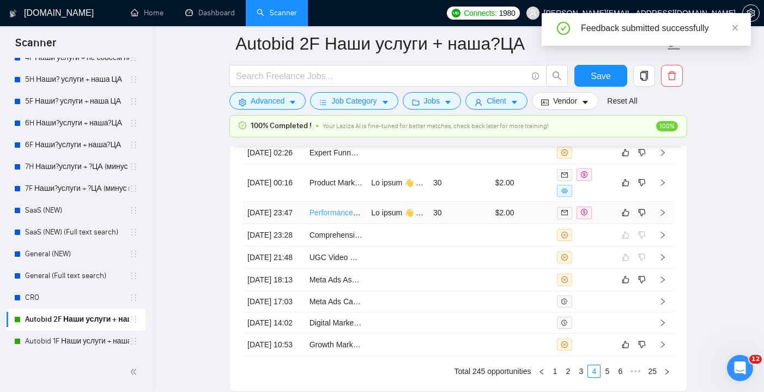
click at [352, 217] on link "Performance Marketing Specialist for Dating App (app growth)" at bounding box center [414, 212] width 209 height 9
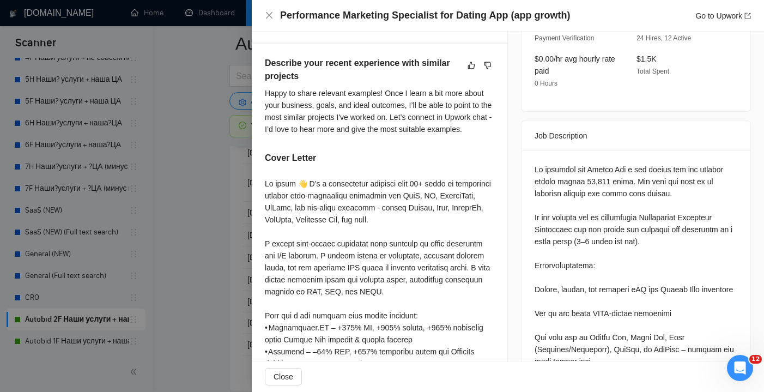
scroll to position [393, 0]
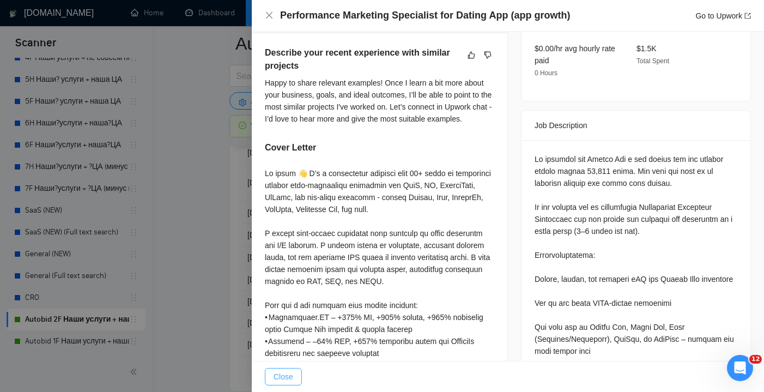
click at [291, 377] on span "Close" at bounding box center [284, 377] width 20 height 12
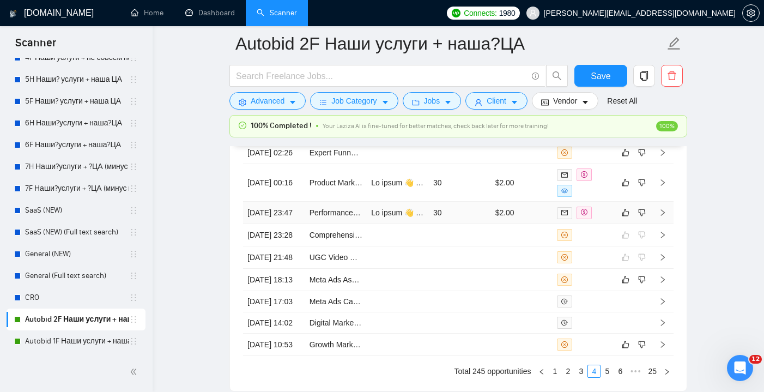
click at [458, 224] on td "30" at bounding box center [460, 213] width 62 height 22
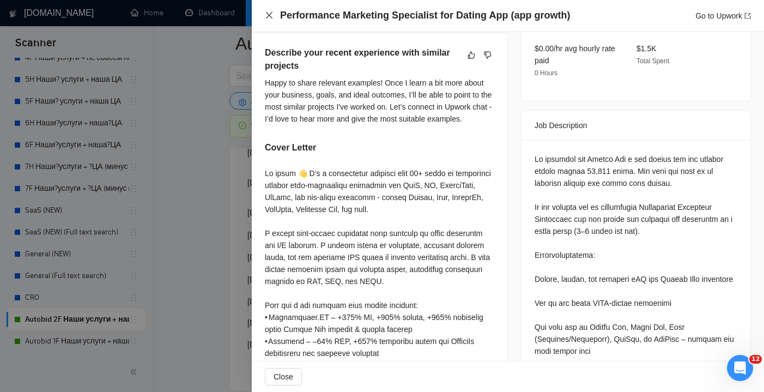
click at [269, 20] on div "Performance Marketing Specialist for Dating App (app growth) Go to Upwork" at bounding box center [508, 16] width 486 height 14
click at [269, 15] on icon "close" at bounding box center [269, 15] width 7 height 7
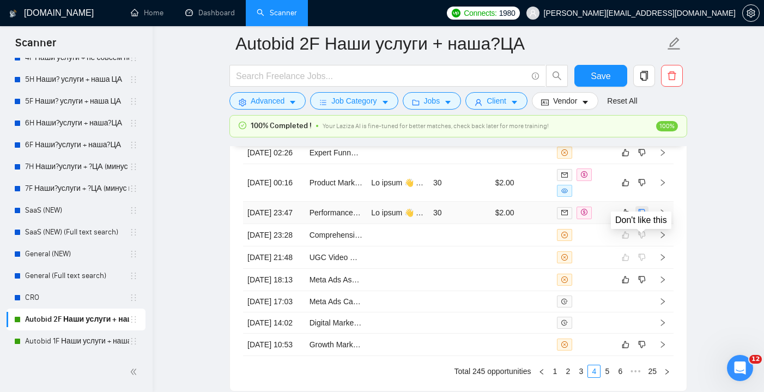
click at [643, 217] on icon "dislike" at bounding box center [642, 212] width 8 height 9
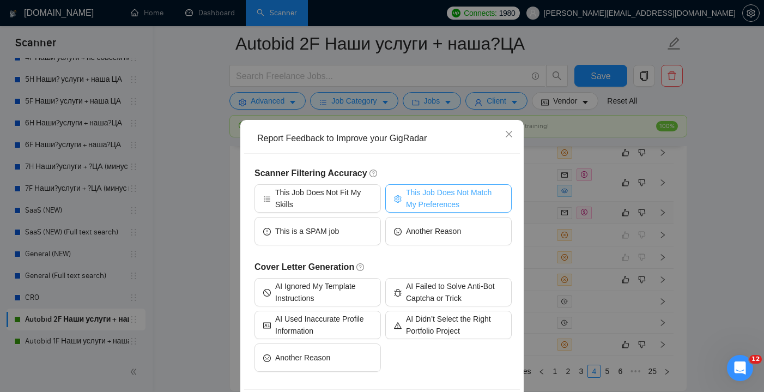
click at [425, 197] on span "This Job Does Not Match My Preferences" at bounding box center [454, 198] width 97 height 24
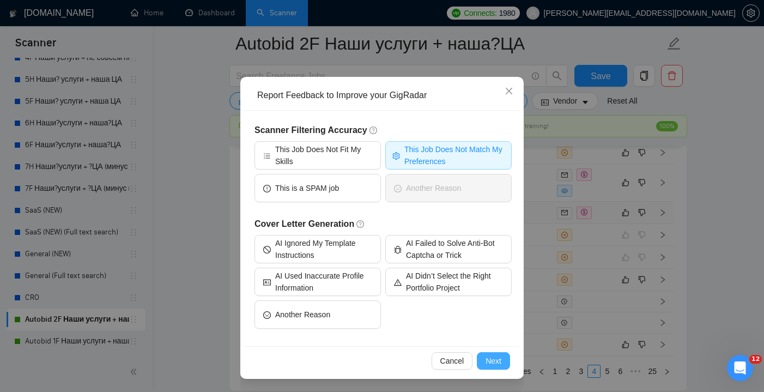
scroll to position [43, 0]
click at [492, 363] on span "Next" at bounding box center [494, 361] width 16 height 12
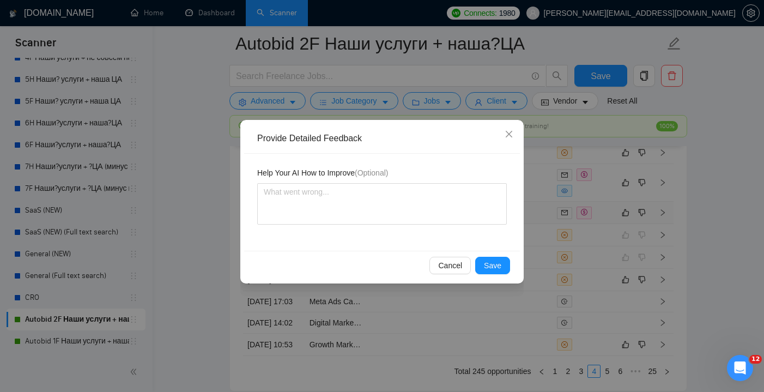
scroll to position [0, 0]
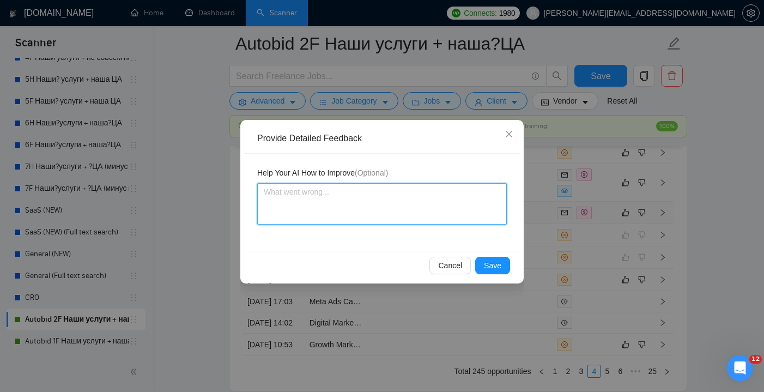
click at [335, 213] on textarea at bounding box center [382, 203] width 250 height 41
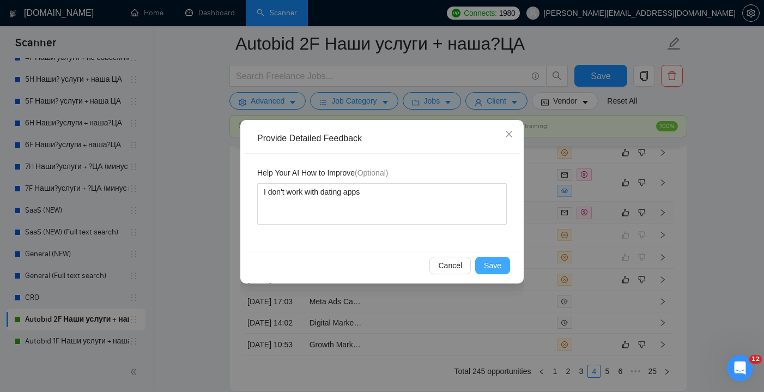
click at [493, 265] on span "Save" at bounding box center [492, 265] width 17 height 12
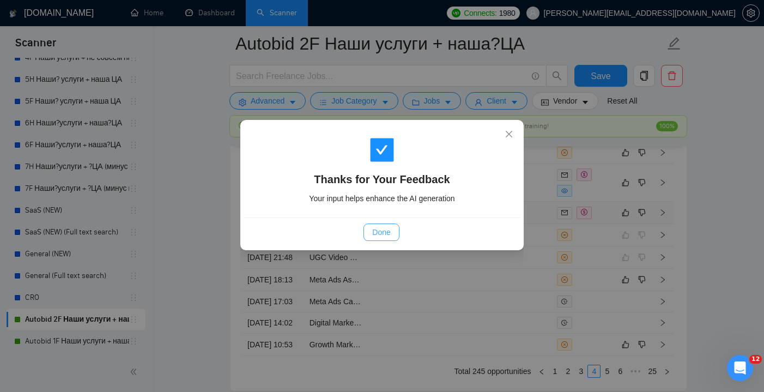
click at [391, 228] on button "Done" at bounding box center [381, 232] width 35 height 17
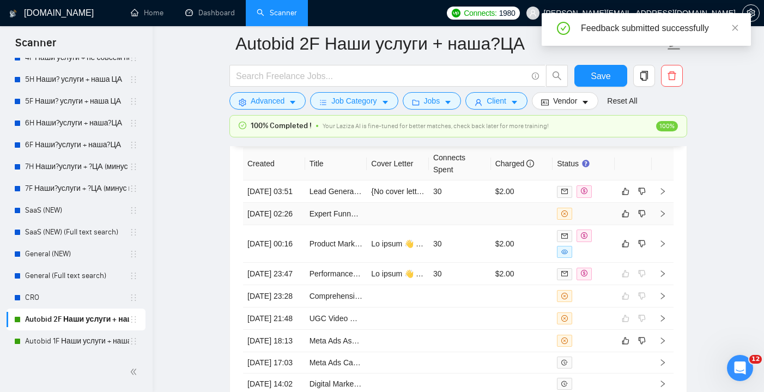
scroll to position [2899, 0]
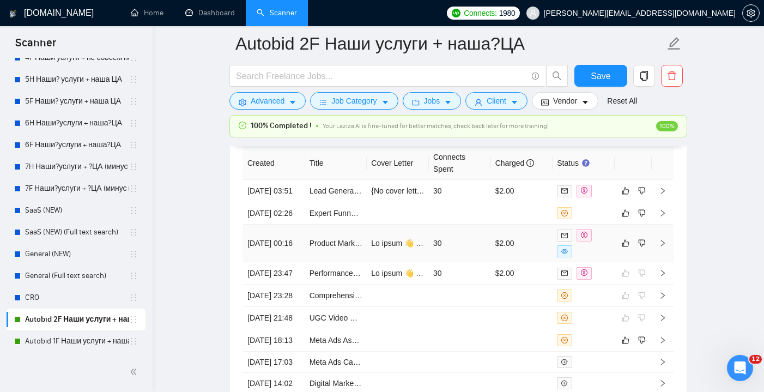
click at [346, 262] on td "Product Marketing Specialist Needed for Growth and Conversion Optimization" at bounding box center [336, 244] width 62 height 38
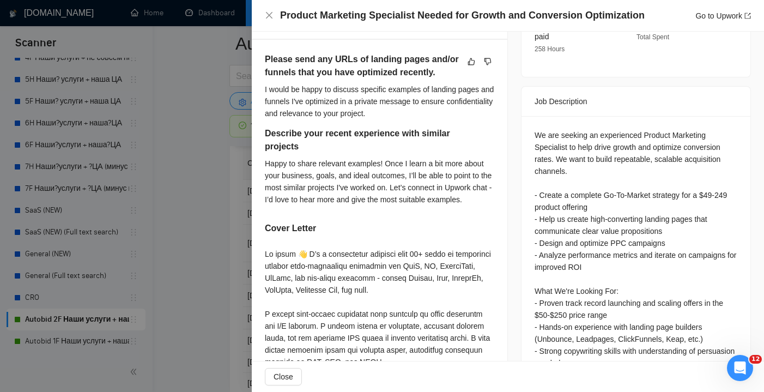
scroll to position [405, 0]
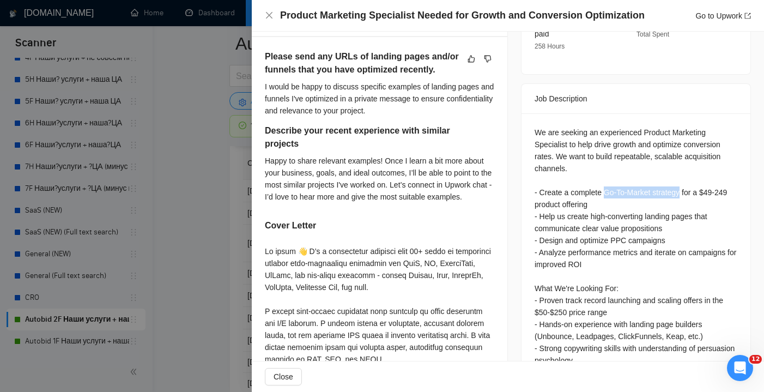
drag, startPoint x: 608, startPoint y: 191, endPoint x: 687, endPoint y: 189, distance: 79.1
click at [687, 189] on div "We are seeking an experienced Product Marketing Specialist to help drive growth…" at bounding box center [636, 306] width 203 height 360
copy div "Go-To-Market strategy"
click at [292, 371] on span "Close" at bounding box center [284, 377] width 20 height 12
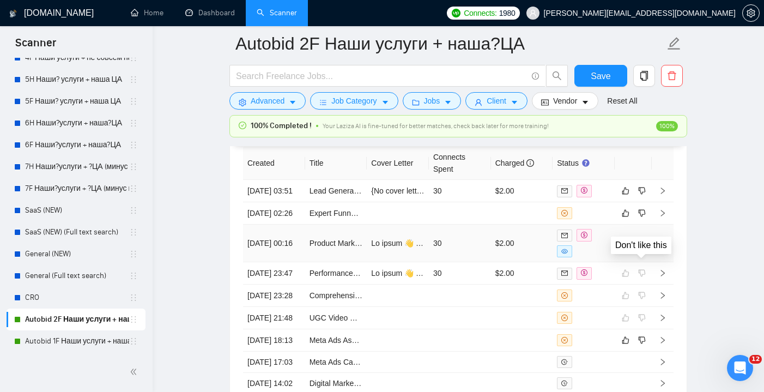
click at [644, 247] on icon "dislike" at bounding box center [642, 243] width 7 height 7
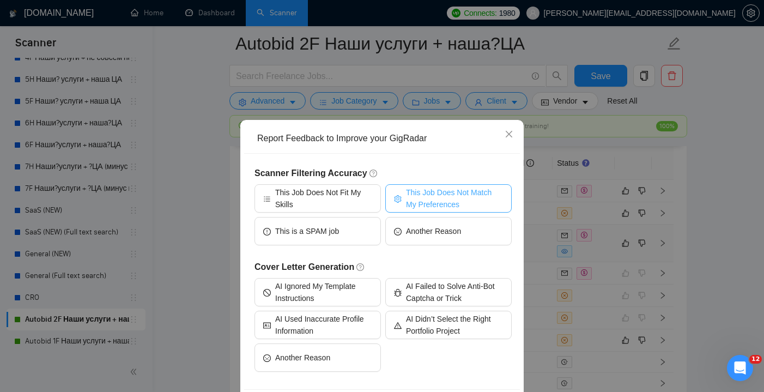
click at [448, 193] on span "This Job Does Not Match My Preferences" at bounding box center [454, 198] width 97 height 24
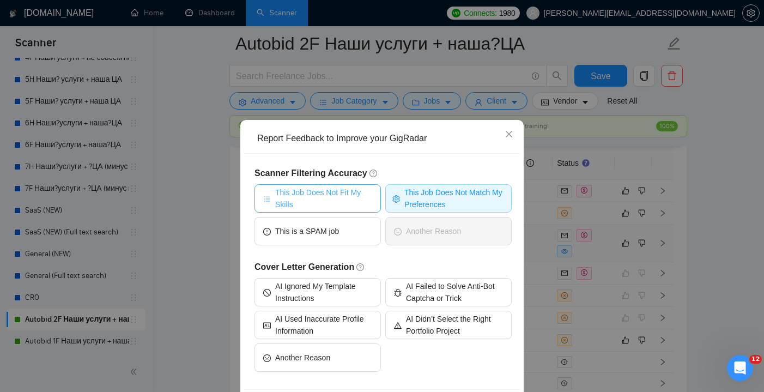
click at [335, 196] on span "This Job Does Not Fit My Skills" at bounding box center [323, 198] width 97 height 24
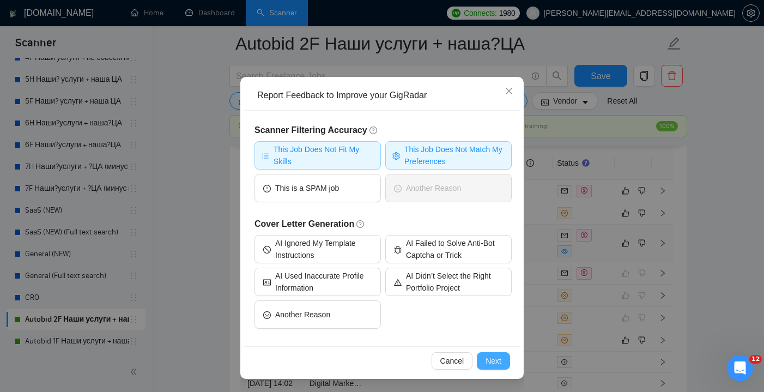
scroll to position [43, 0]
click at [498, 368] on button "Next" at bounding box center [493, 360] width 33 height 17
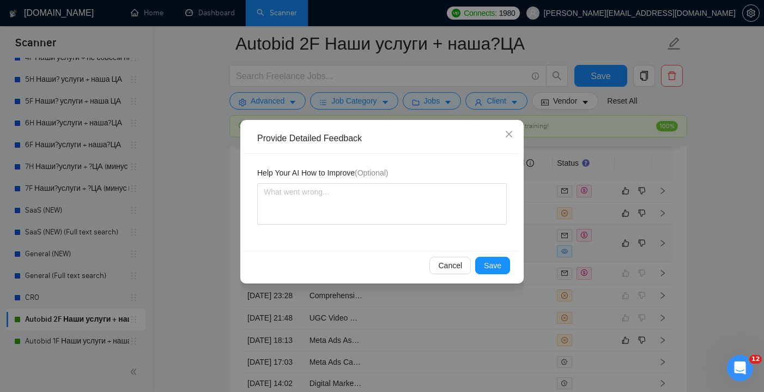
scroll to position [0, 0]
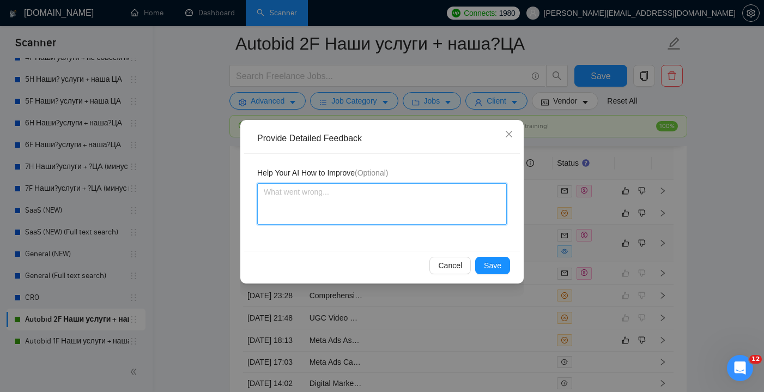
click at [328, 195] on textarea at bounding box center [382, 203] width 250 height 41
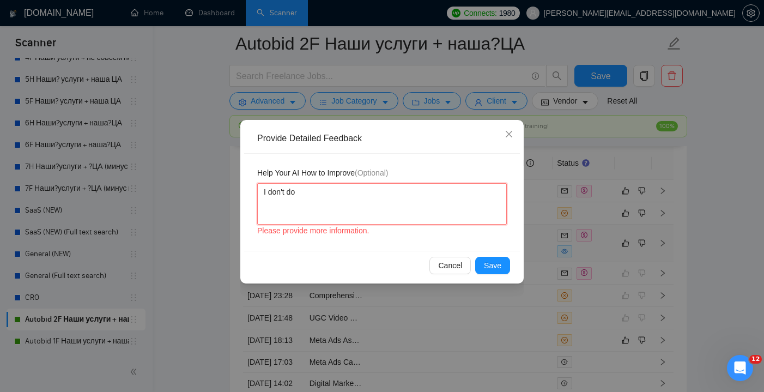
paste textarea "Go-To-Market strategy"
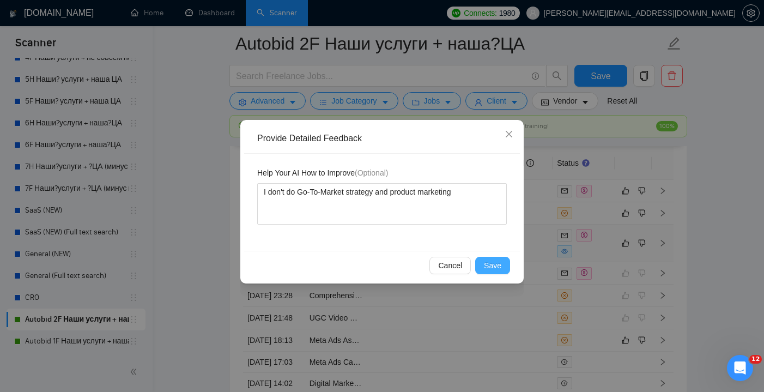
click at [485, 260] on span "Save" at bounding box center [492, 265] width 17 height 12
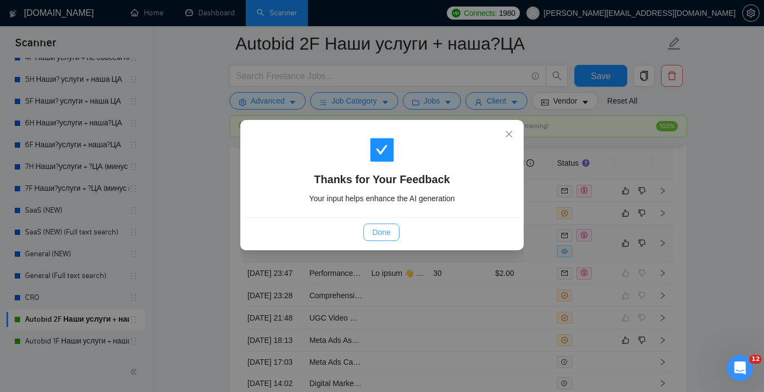
click at [378, 240] on button "Done" at bounding box center [381, 232] width 35 height 17
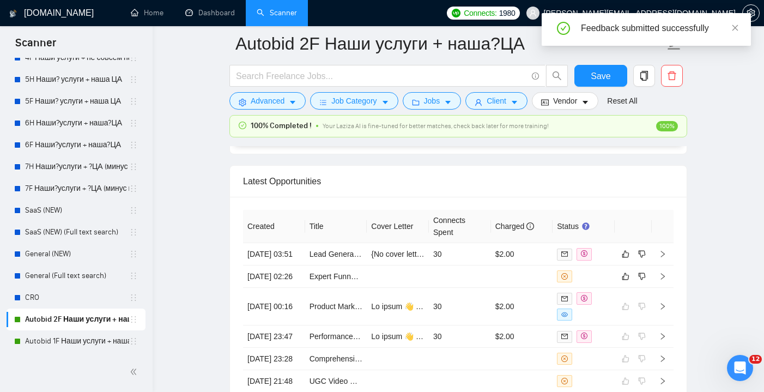
scroll to position [2836, 0]
click at [366, 265] on td "Lead Generation Marketer for Short-Term Vacation Rentals" at bounding box center [336, 254] width 62 height 22
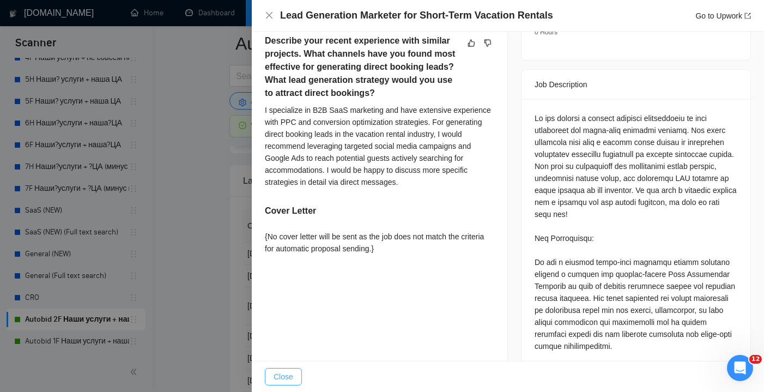
click at [288, 372] on span "Close" at bounding box center [284, 377] width 20 height 12
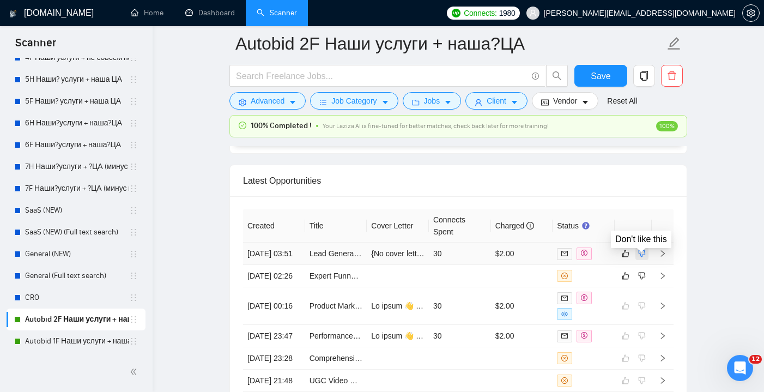
click at [645, 256] on icon "dislike" at bounding box center [642, 253] width 8 height 9
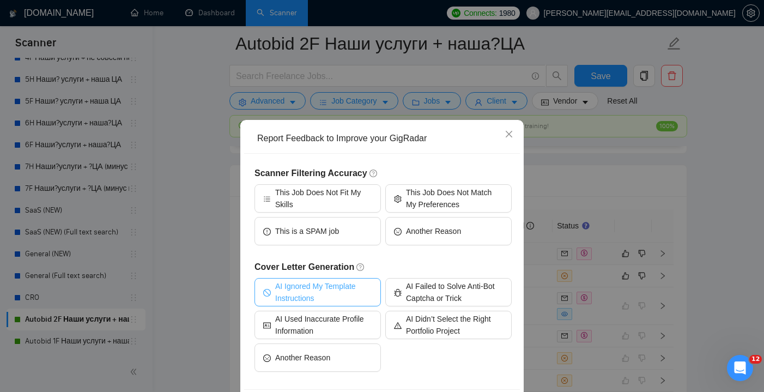
click at [355, 292] on span "AI Ignored My Template Instructions" at bounding box center [323, 292] width 97 height 24
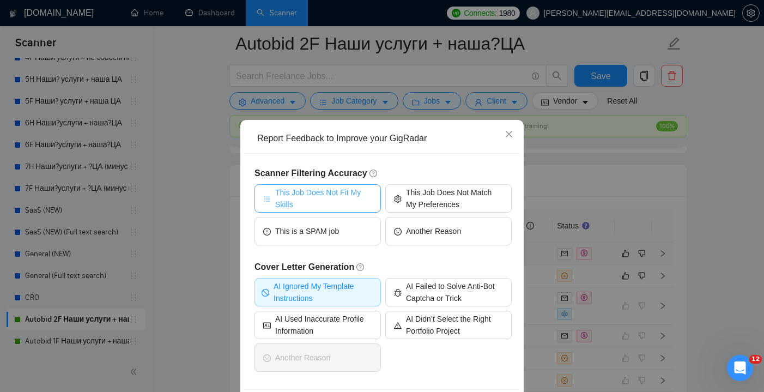
click at [352, 196] on span "This Job Does Not Fit My Skills" at bounding box center [323, 198] width 97 height 24
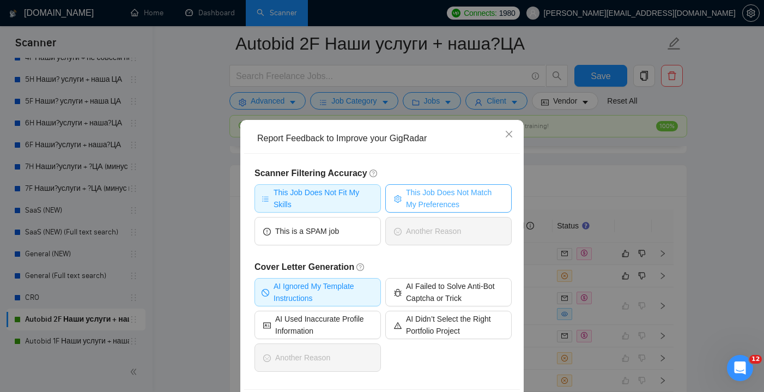
click at [456, 192] on span "This Job Does Not Match My Preferences" at bounding box center [454, 198] width 97 height 24
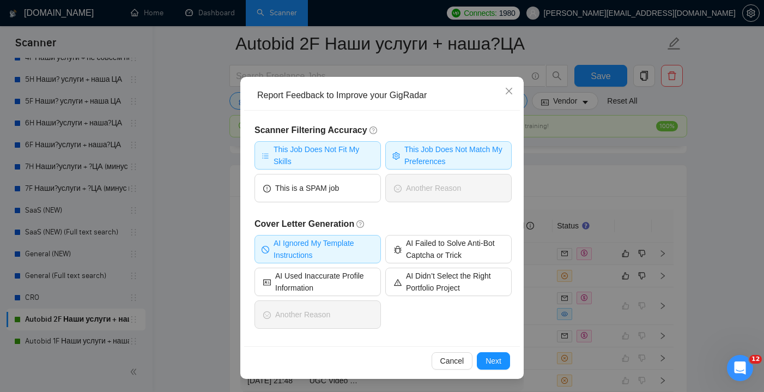
scroll to position [43, 0]
click at [494, 359] on span "Next" at bounding box center [494, 361] width 16 height 12
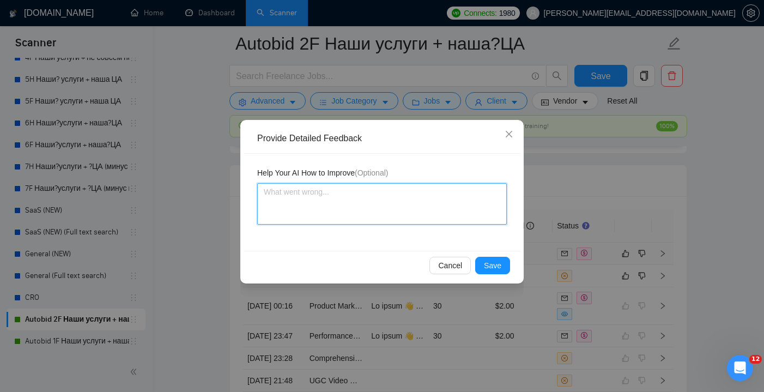
click at [304, 210] on textarea at bounding box center [382, 203] width 250 height 41
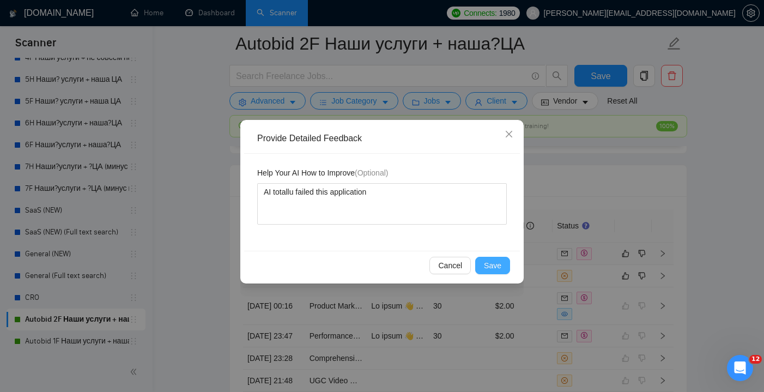
click at [489, 264] on span "Save" at bounding box center [492, 265] width 17 height 12
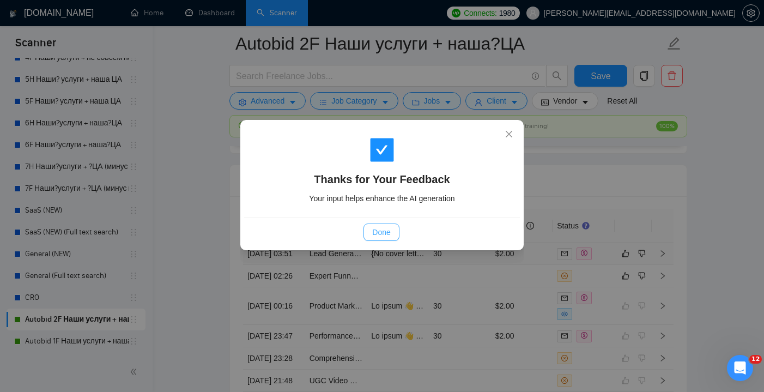
click at [384, 229] on span "Done" at bounding box center [381, 232] width 18 height 12
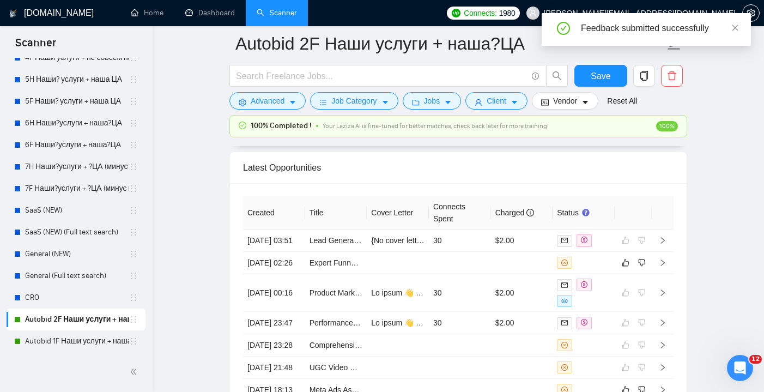
scroll to position [2856, 0]
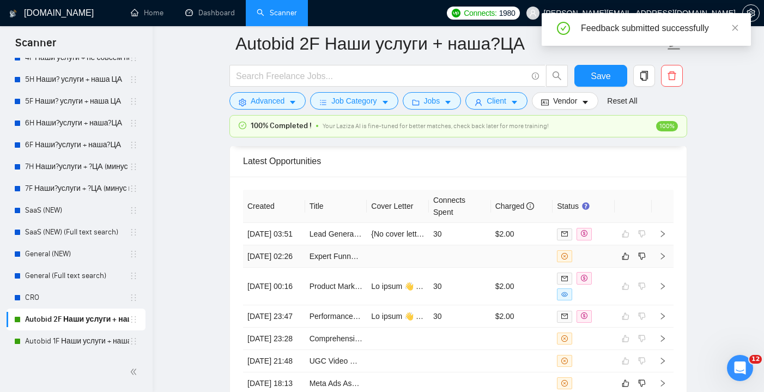
click at [409, 268] on td at bounding box center [398, 256] width 62 height 22
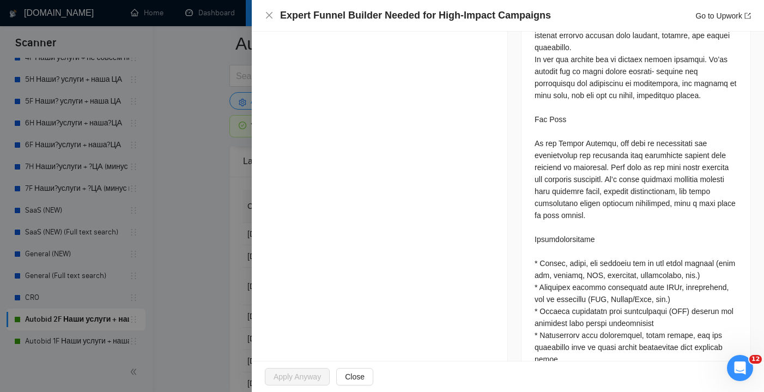
scroll to position [625, 0]
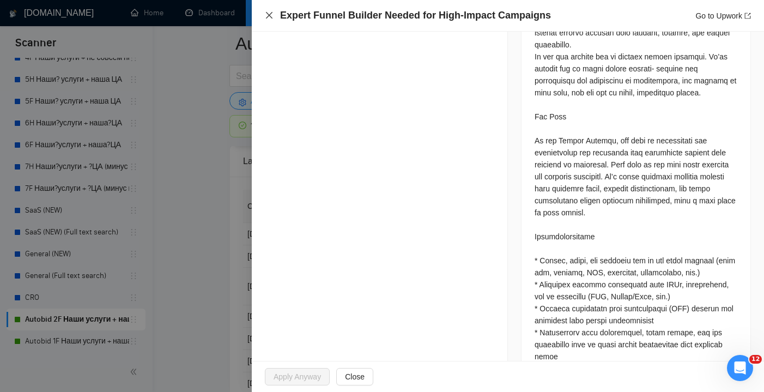
click at [271, 17] on icon "close" at bounding box center [269, 15] width 7 height 7
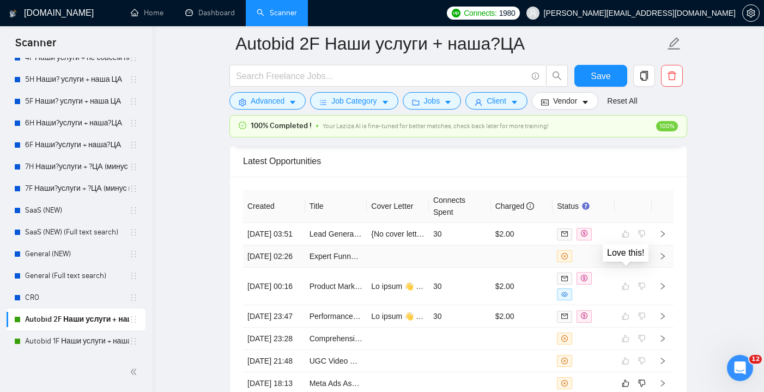
click at [626, 261] on icon "like" at bounding box center [626, 256] width 8 height 9
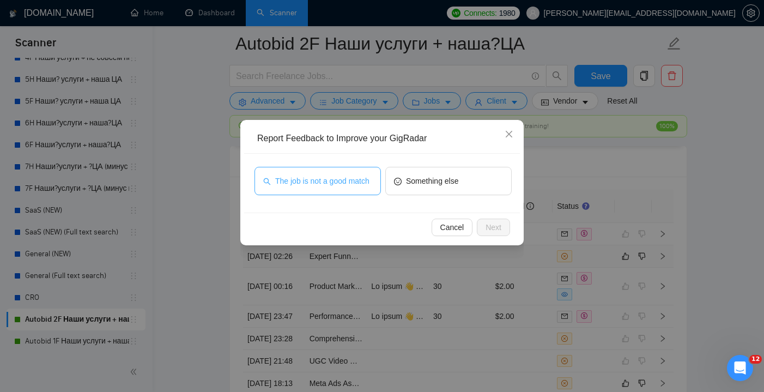
click at [334, 176] on span "The job is not a good match" at bounding box center [322, 181] width 94 height 12
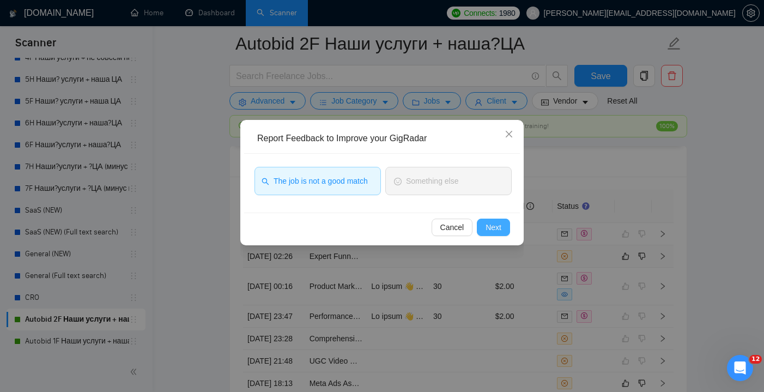
click at [480, 229] on button "Next" at bounding box center [493, 227] width 33 height 17
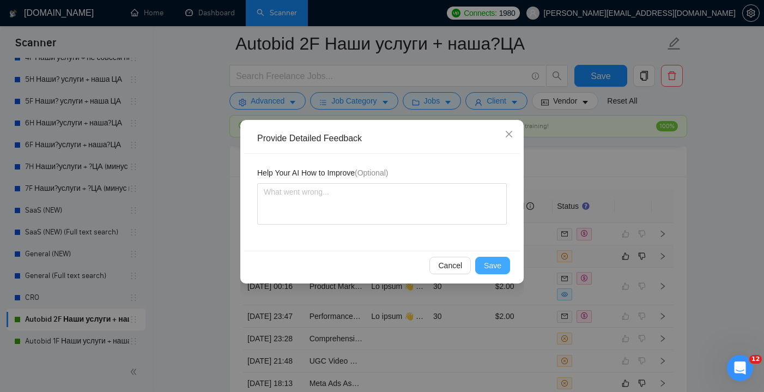
click at [494, 266] on span "Save" at bounding box center [492, 265] width 17 height 12
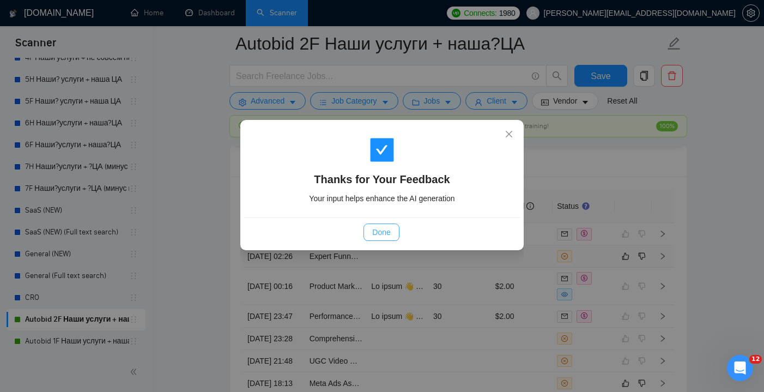
click at [380, 227] on span "Done" at bounding box center [381, 232] width 18 height 12
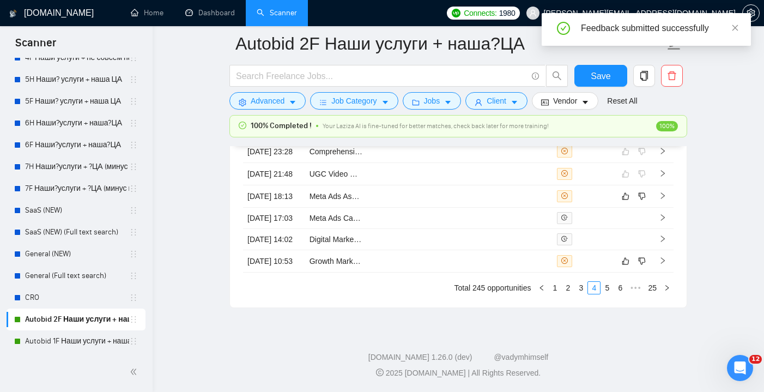
scroll to position [2986, 0]
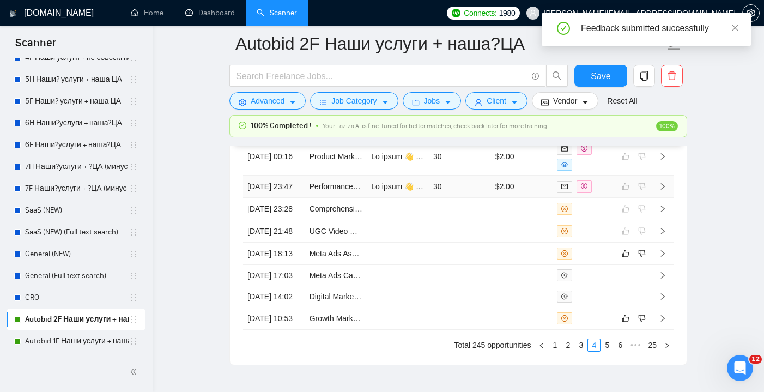
click at [387, 198] on td at bounding box center [398, 187] width 62 height 22
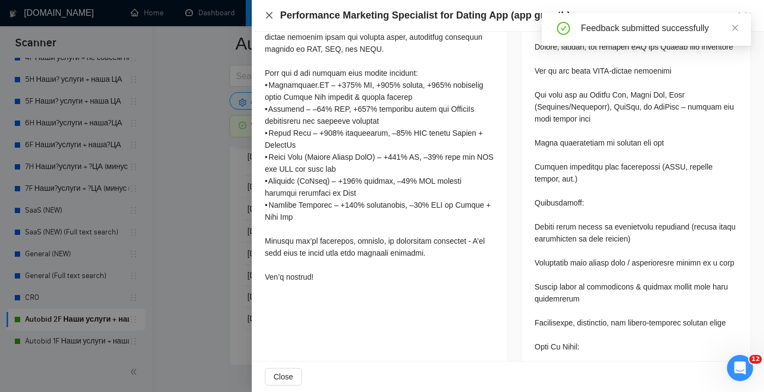
click at [270, 17] on icon "close" at bounding box center [269, 15] width 9 height 9
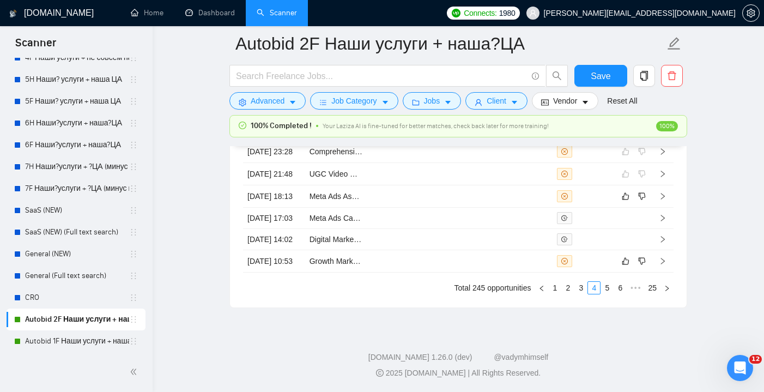
scroll to position [3046, 0]
click at [360, 208] on td "Meta Ads Assistant Buyer (Junior Media Buyer)" at bounding box center [336, 196] width 62 height 22
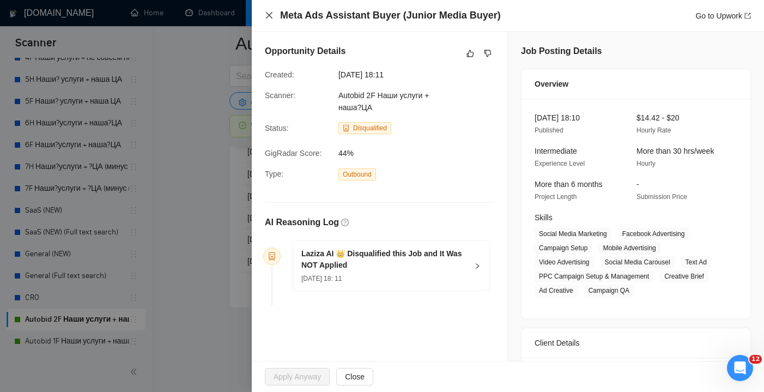
click at [271, 12] on icon "close" at bounding box center [269, 15] width 9 height 9
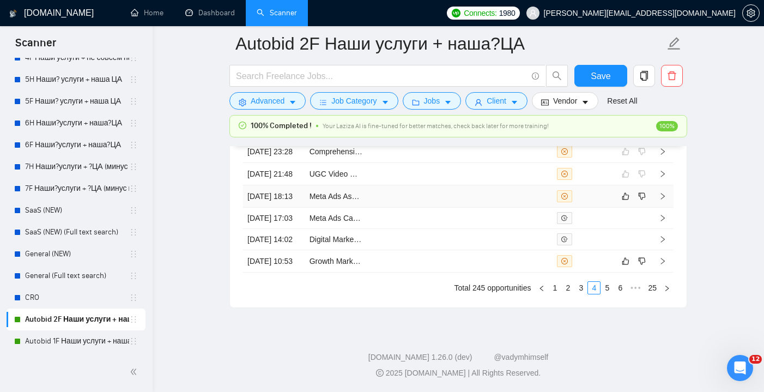
scroll to position [3077, 0]
click at [627, 201] on icon "like" at bounding box center [626, 196] width 8 height 9
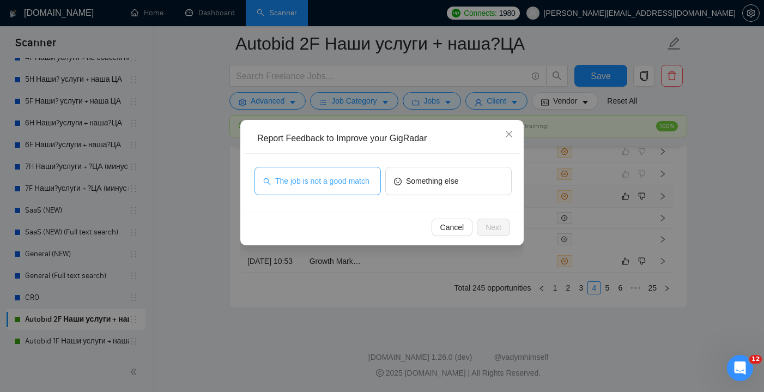
click at [357, 175] on span "The job is not a good match" at bounding box center [322, 181] width 94 height 12
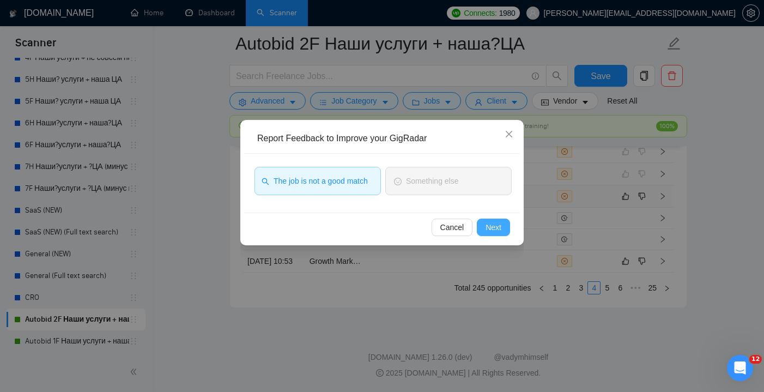
click at [499, 228] on span "Next" at bounding box center [494, 227] width 16 height 12
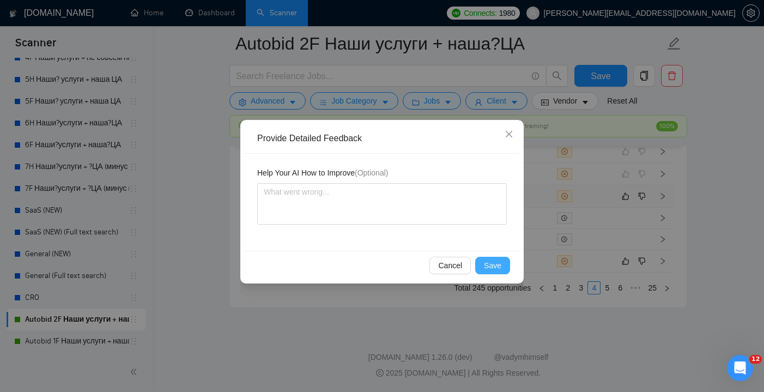
click at [492, 269] on span "Save" at bounding box center [492, 265] width 17 height 12
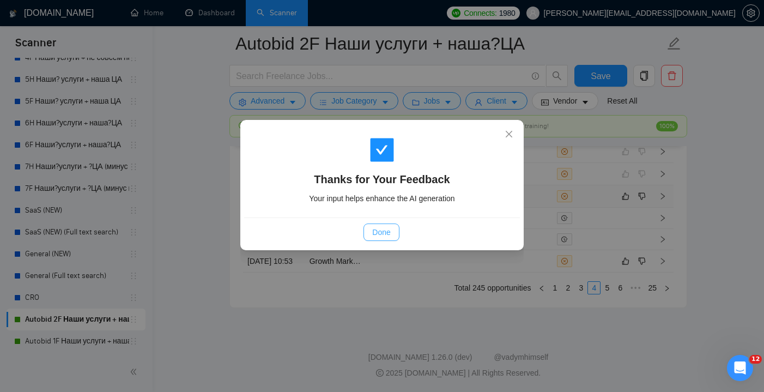
click at [381, 228] on span "Done" at bounding box center [381, 232] width 18 height 12
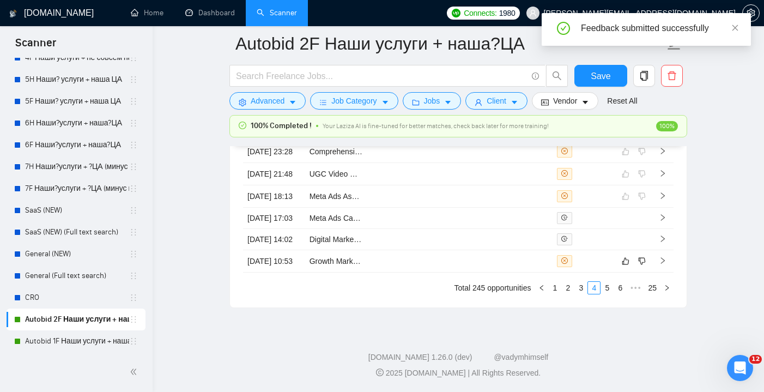
scroll to position [2999, 0]
click at [444, 273] on td at bounding box center [460, 261] width 62 height 22
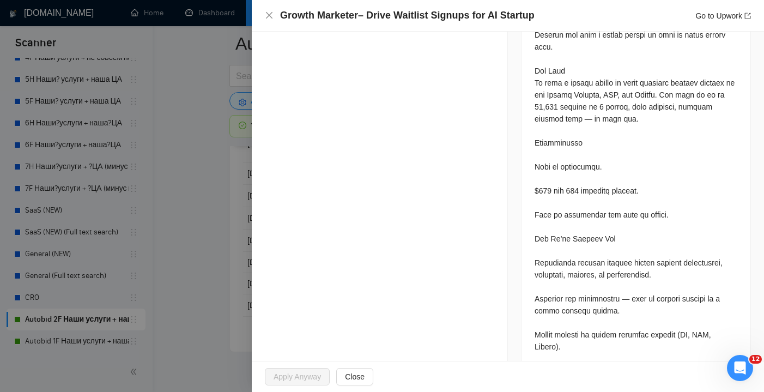
scroll to position [611, 0]
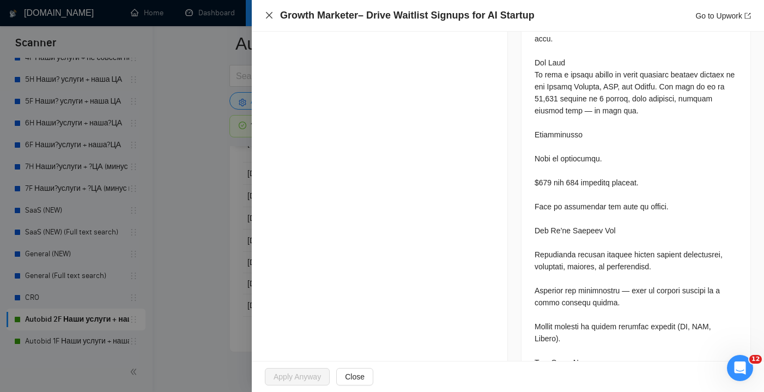
click at [270, 17] on icon "close" at bounding box center [269, 15] width 9 height 9
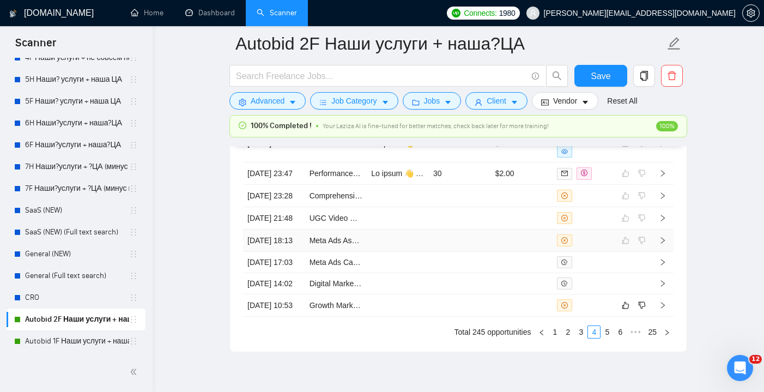
scroll to position [3045, 0]
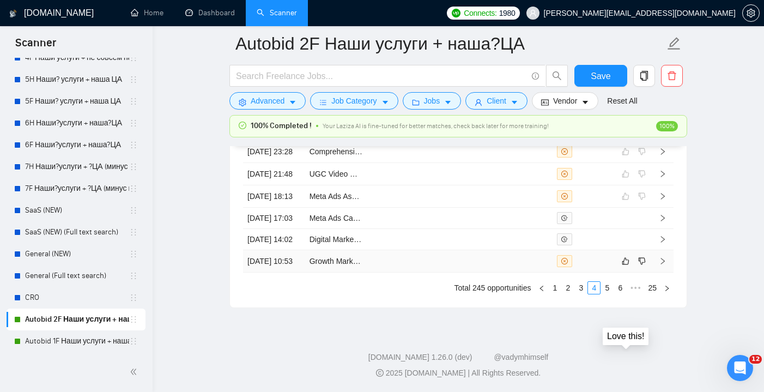
click at [619, 273] on td at bounding box center [633, 261] width 37 height 22
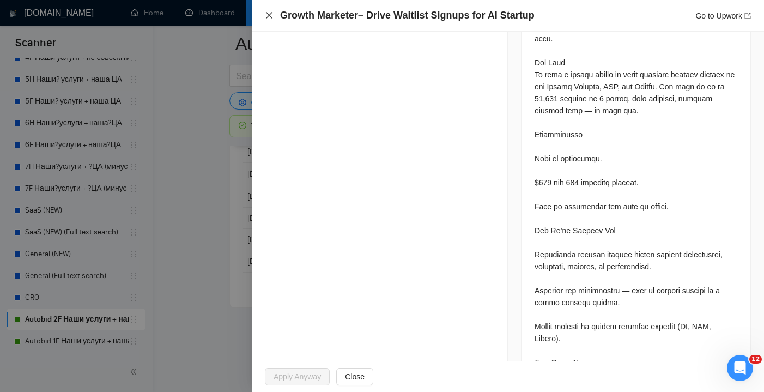
click at [270, 11] on icon "close" at bounding box center [269, 15] width 9 height 9
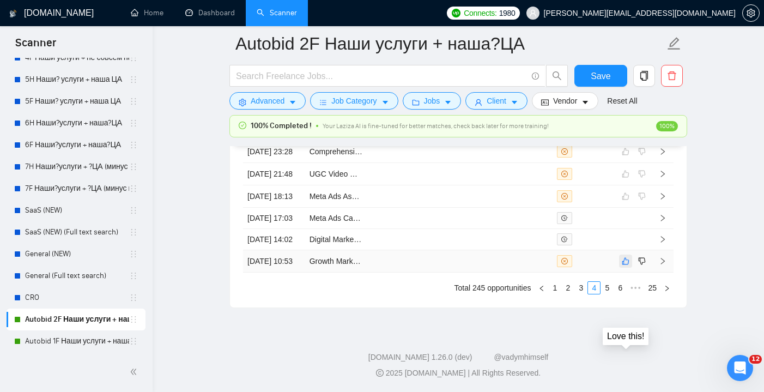
click at [628, 265] on icon "like" at bounding box center [626, 261] width 7 height 7
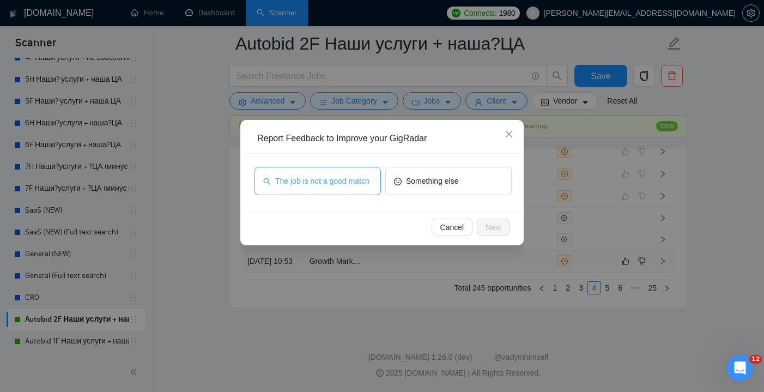
click at [345, 185] on span "The job is not a good match" at bounding box center [322, 181] width 94 height 12
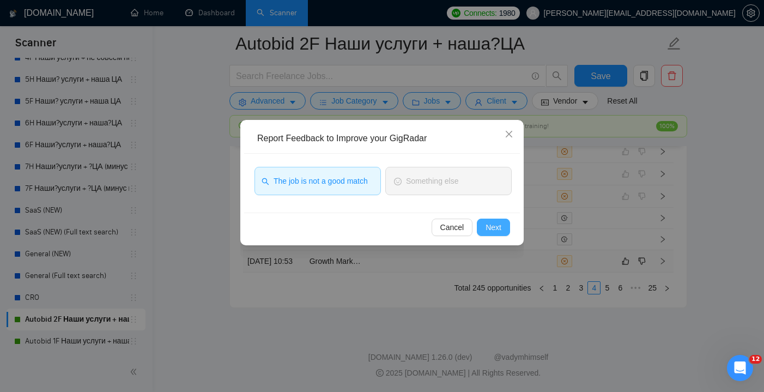
click at [484, 225] on button "Next" at bounding box center [493, 227] width 33 height 17
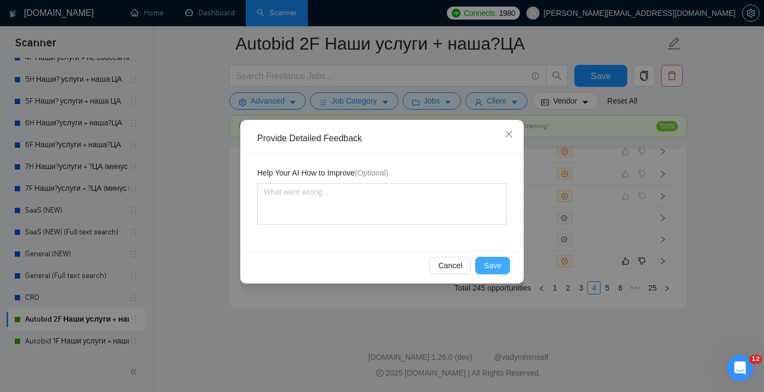
click at [494, 265] on span "Save" at bounding box center [492, 265] width 17 height 12
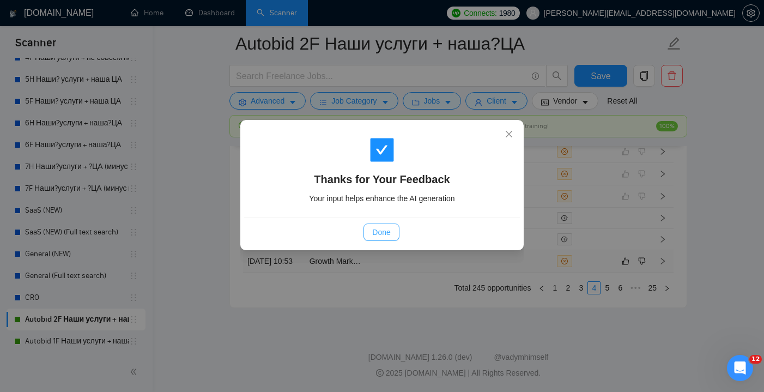
click at [385, 224] on button "Done" at bounding box center [381, 232] width 35 height 17
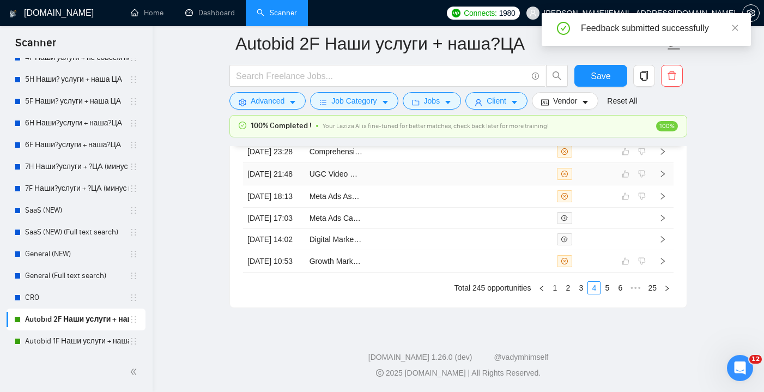
scroll to position [3142, 0]
click at [608, 291] on link "5" at bounding box center [607, 288] width 12 height 12
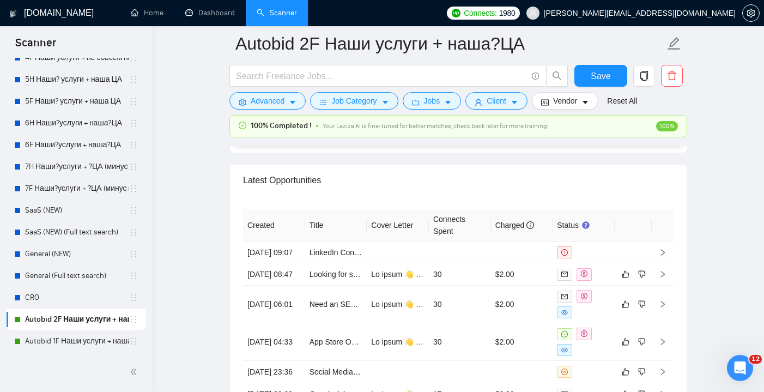
scroll to position [2837, 0]
click at [435, 285] on td "30" at bounding box center [460, 274] width 62 height 22
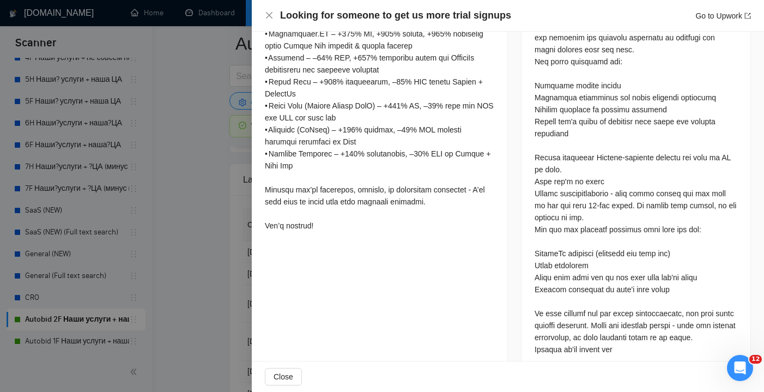
scroll to position [583, 0]
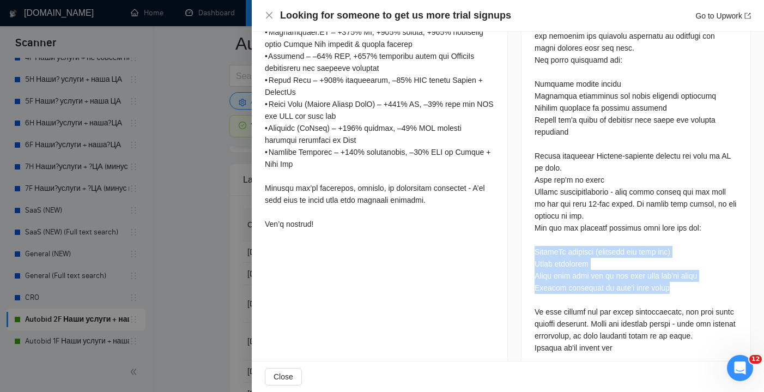
drag, startPoint x: 668, startPoint y: 290, endPoint x: 532, endPoint y: 246, distance: 143.1
click at [532, 246] on div at bounding box center [636, 176] width 229 height 510
copy div "LinkedIn outreach (probably the main one) Email campaigns Maybe some paid ads i…"
click at [273, 18] on icon "close" at bounding box center [269, 15] width 9 height 9
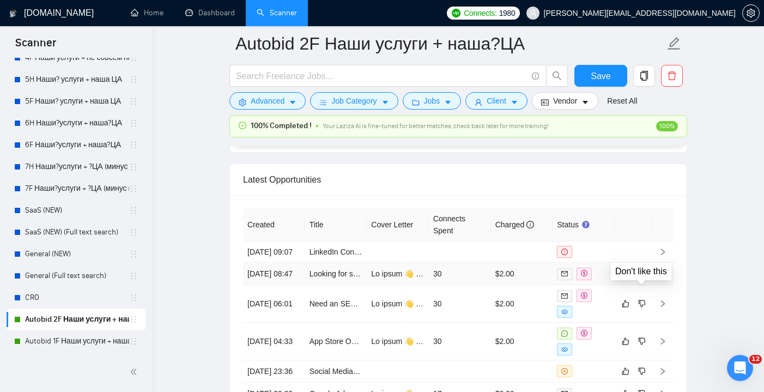
click at [641, 278] on icon "dislike" at bounding box center [642, 273] width 8 height 9
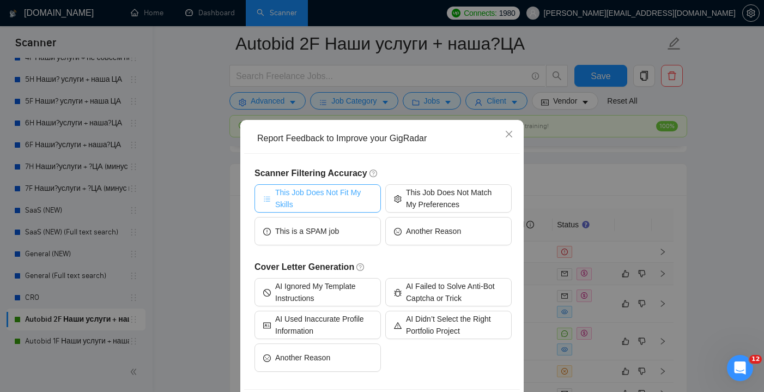
click at [357, 198] on span "This Job Does Not Fit My Skills" at bounding box center [323, 198] width 97 height 24
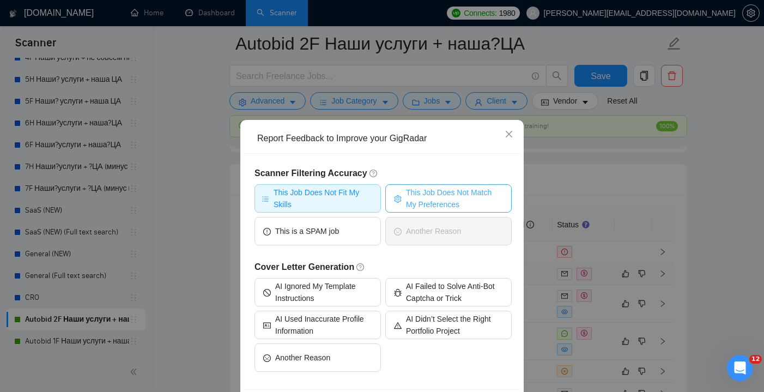
click at [427, 198] on span "This Job Does Not Match My Preferences" at bounding box center [454, 198] width 97 height 24
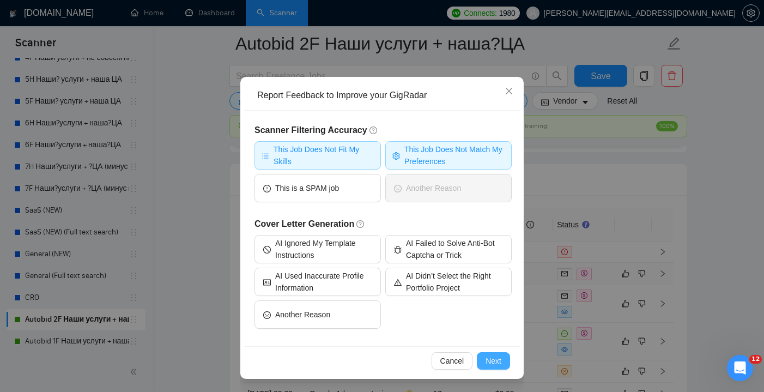
scroll to position [43, 0]
click at [499, 360] on span "Next" at bounding box center [494, 361] width 16 height 12
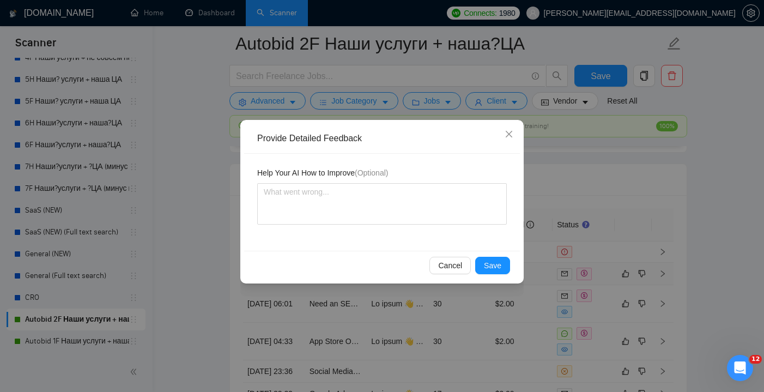
scroll to position [0, 0]
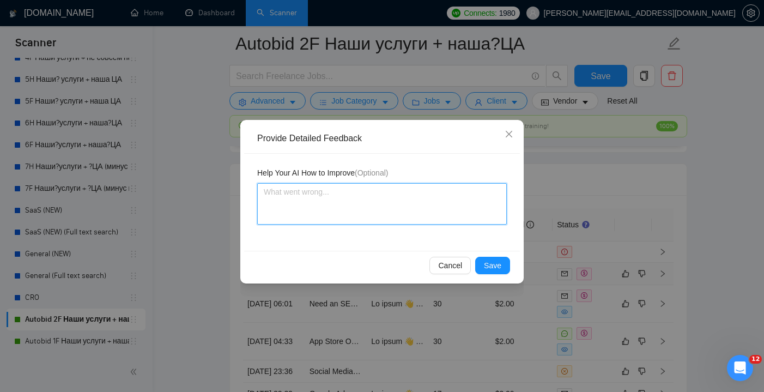
click at [333, 199] on textarea at bounding box center [382, 203] width 250 height 41
paste textarea "LinkedIn outreach (probably the main one) Email campaigns Maybe some paid ads i…"
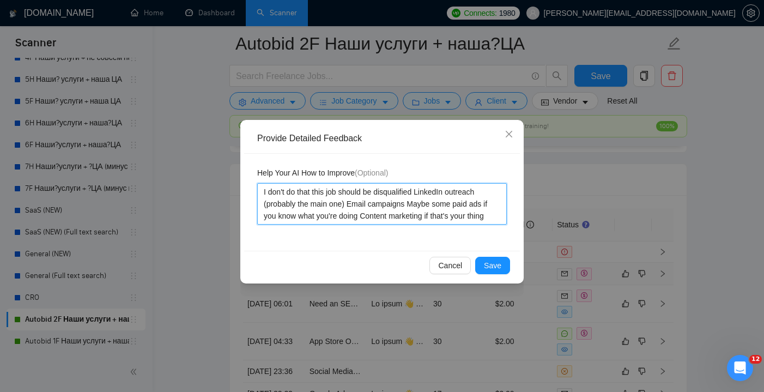
click at [422, 194] on textarea "I don't do that this job should be disqualified LinkedIn outreach (probably the…" at bounding box center [382, 203] width 250 height 41
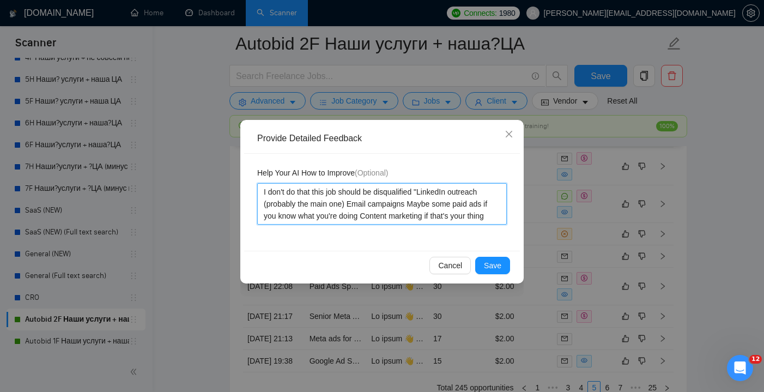
scroll to position [3006, 0]
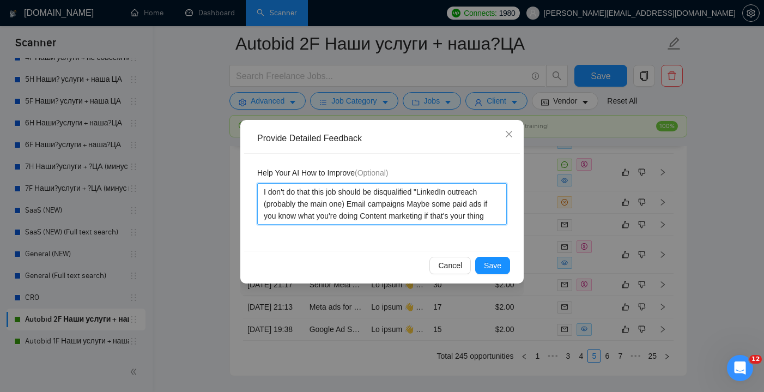
click at [499, 217] on textarea "I don't do that this job should be disqualified "LinkedIn outreach (probably th…" at bounding box center [382, 203] width 250 height 41
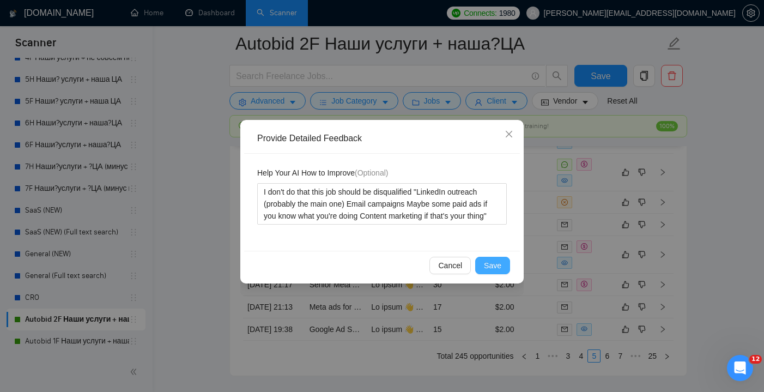
click at [501, 265] on span "Save" at bounding box center [492, 265] width 17 height 12
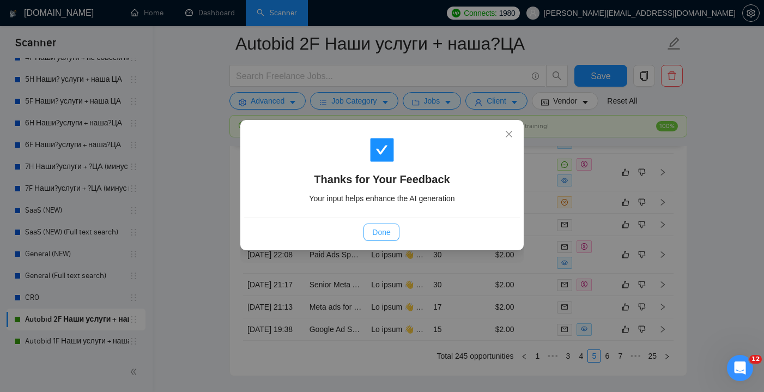
click at [376, 233] on span "Done" at bounding box center [381, 232] width 18 height 12
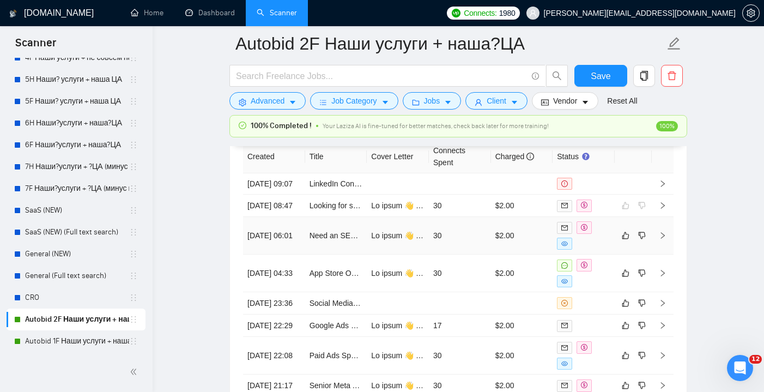
scroll to position [2906, 0]
click at [434, 254] on td "30" at bounding box center [460, 235] width 62 height 38
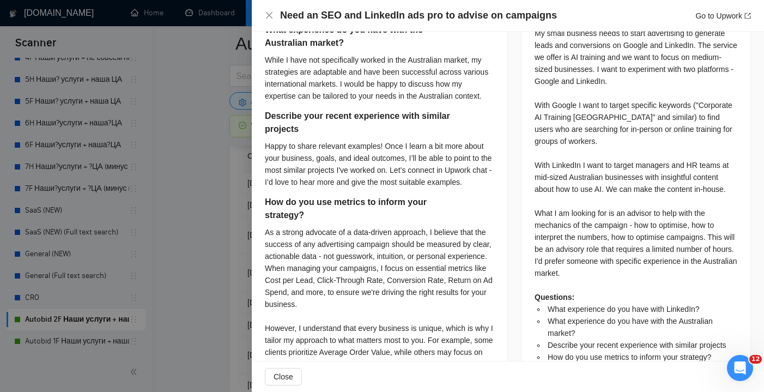
scroll to position [507, 0]
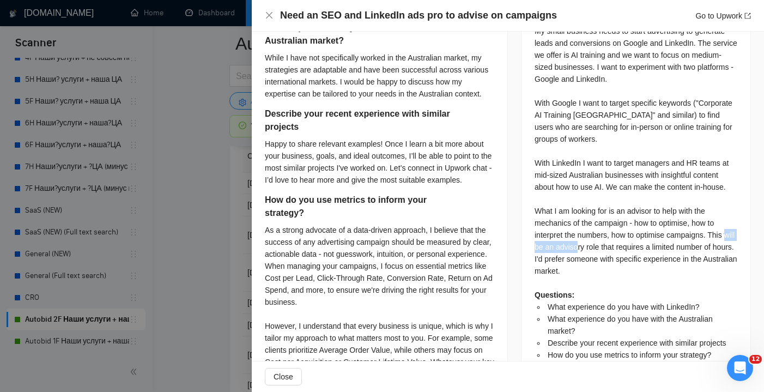
drag, startPoint x: 560, startPoint y: 237, endPoint x: 617, endPoint y: 238, distance: 56.2
click at [617, 238] on div "My small business needs to start advertising to generate leads and conversions …" at bounding box center [636, 193] width 203 height 336
copy div "an advisory role"
click at [271, 20] on icon "close" at bounding box center [269, 15] width 9 height 9
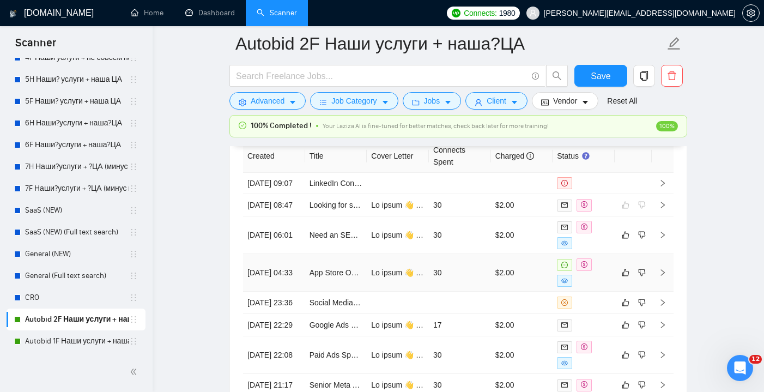
scroll to position [2916, 0]
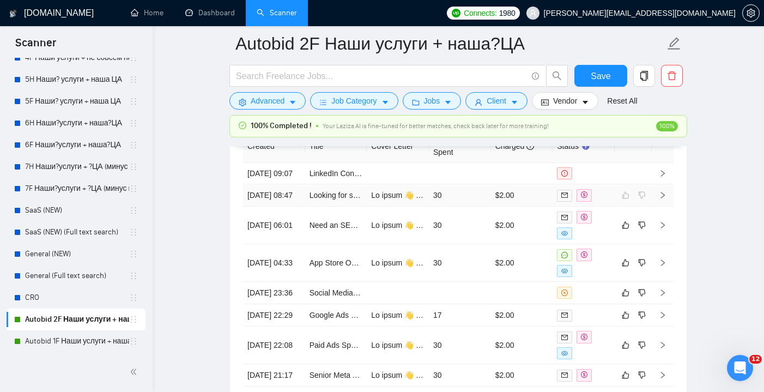
click at [448, 207] on td "30" at bounding box center [460, 195] width 62 height 22
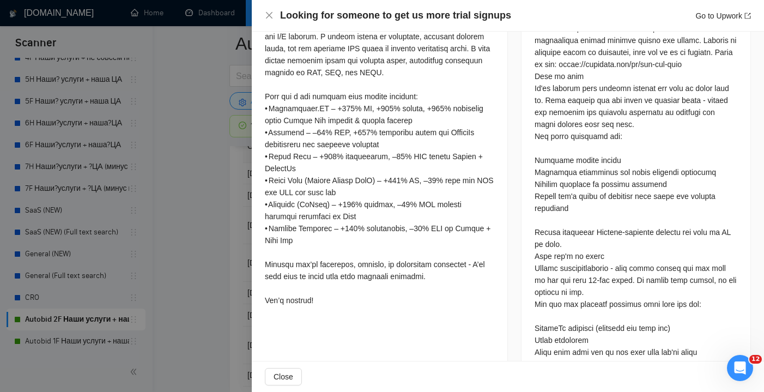
click at [275, 13] on div "Looking for someone to get us more trial signups Go to Upwork" at bounding box center [508, 16] width 486 height 14
click at [270, 12] on icon "close" at bounding box center [269, 15] width 9 height 9
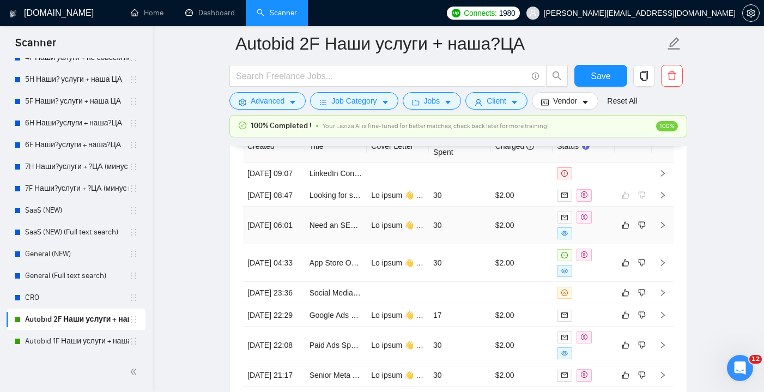
click at [464, 244] on td "30" at bounding box center [460, 226] width 62 height 38
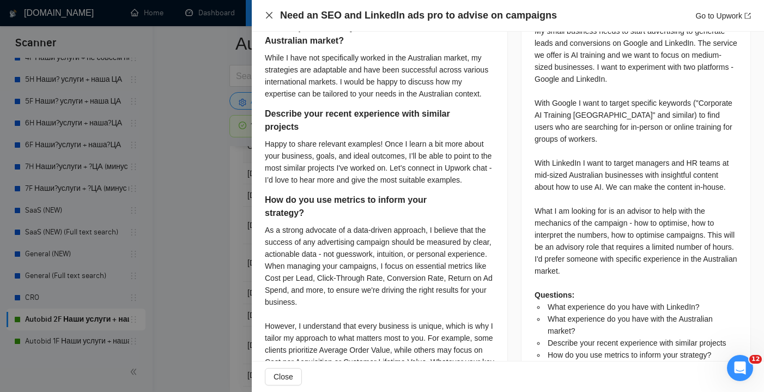
click at [266, 16] on icon "close" at bounding box center [269, 15] width 9 height 9
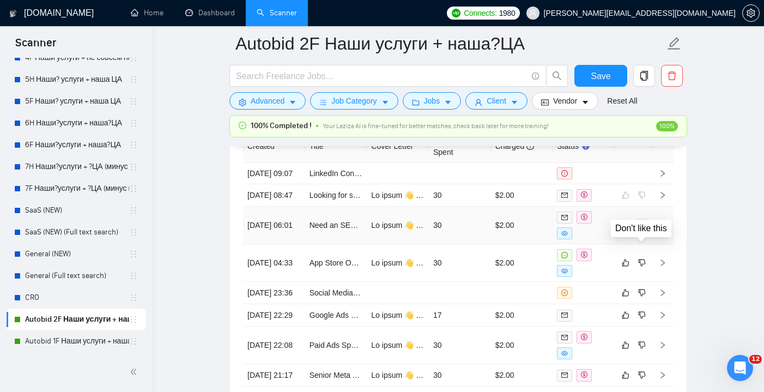
click at [644, 229] on icon "dislike" at bounding box center [642, 225] width 7 height 7
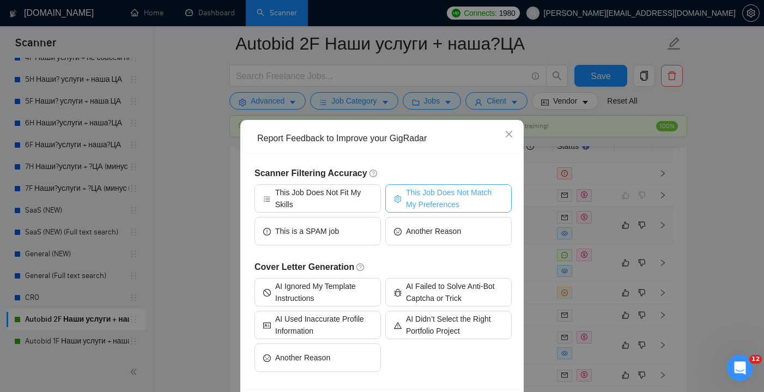
click at [469, 187] on span "This Job Does Not Match My Preferences" at bounding box center [454, 198] width 97 height 24
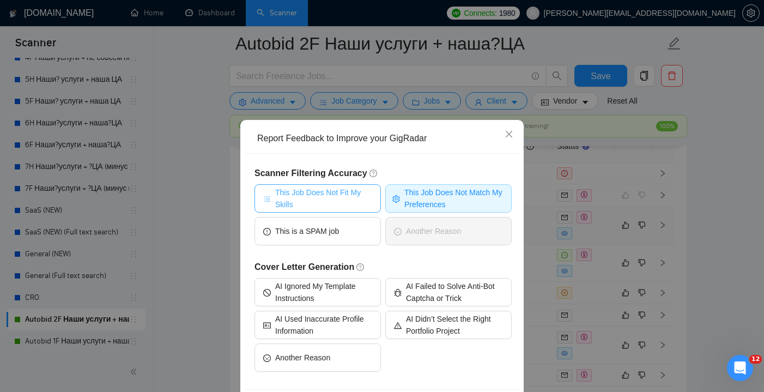
click at [338, 196] on span "This Job Does Not Fit My Skills" at bounding box center [323, 198] width 97 height 24
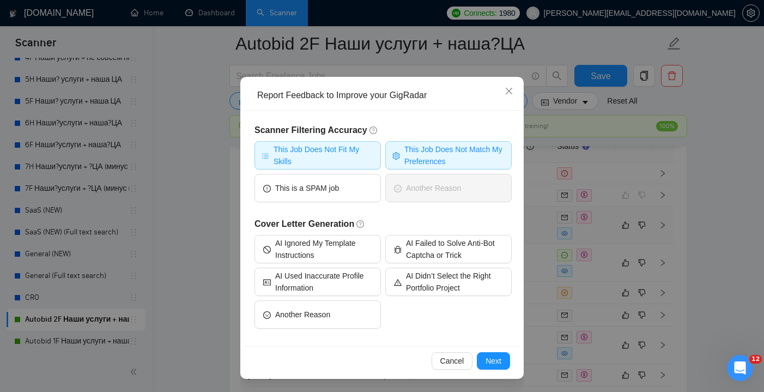
scroll to position [43, 0]
click at [482, 361] on button "Next" at bounding box center [493, 360] width 33 height 17
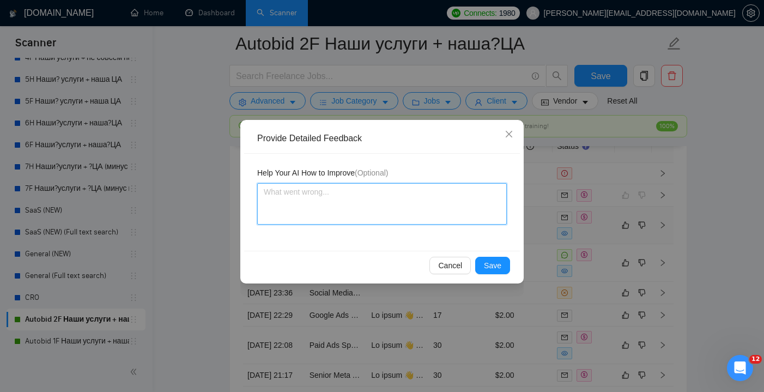
click at [347, 213] on textarea at bounding box center [382, 203] width 250 height 41
paste textarea "an advisory role"
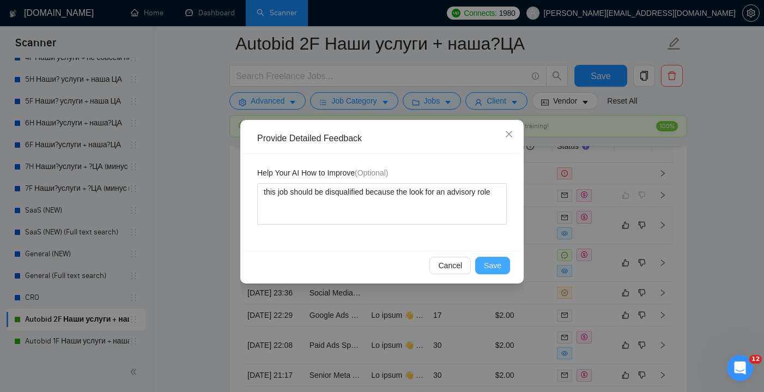
click at [501, 263] on span "Save" at bounding box center [492, 265] width 17 height 12
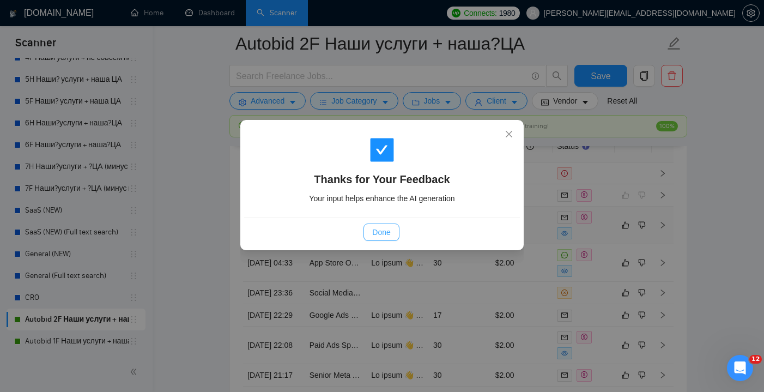
click at [388, 231] on span "Done" at bounding box center [381, 232] width 18 height 12
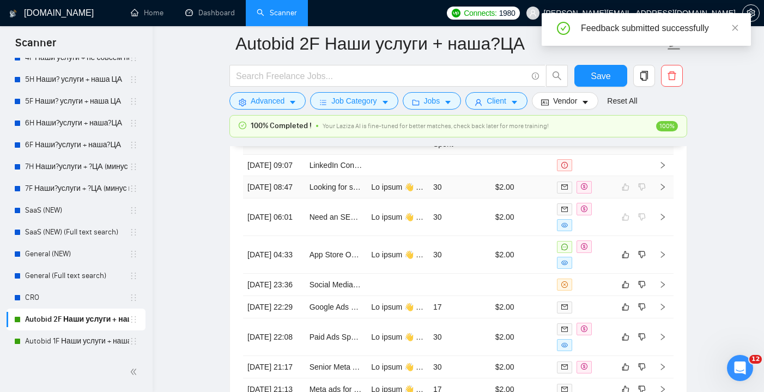
scroll to position [2925, 0]
click at [473, 273] on td "30" at bounding box center [460, 254] width 62 height 38
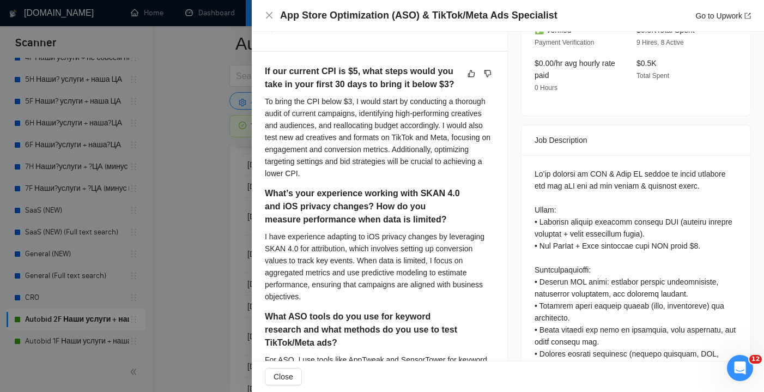
scroll to position [390, 0]
drag, startPoint x: 614, startPoint y: 151, endPoint x: 599, endPoint y: 150, distance: 15.8
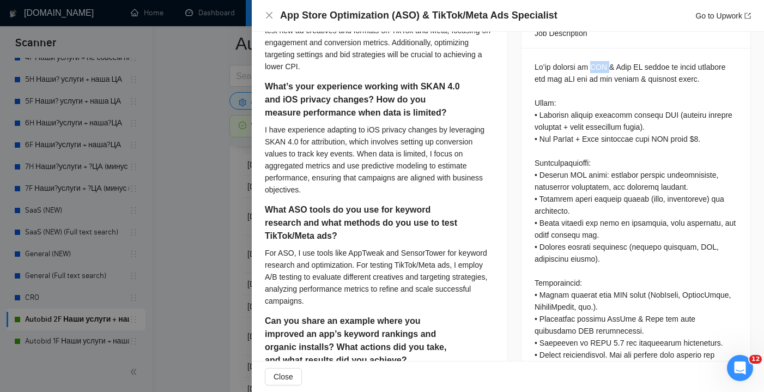
scroll to position [500, 0]
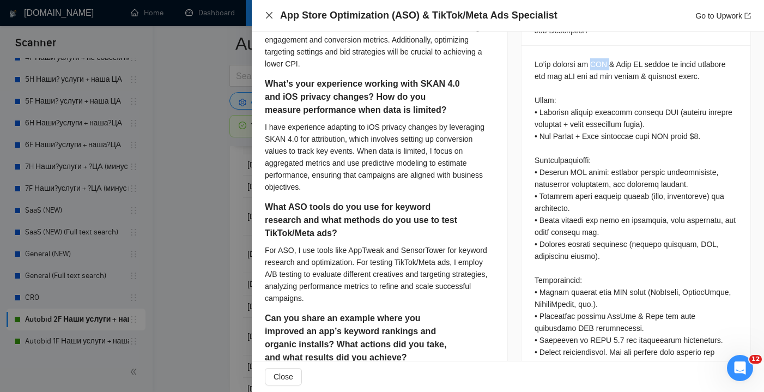
click at [269, 15] on icon "close" at bounding box center [269, 15] width 7 height 7
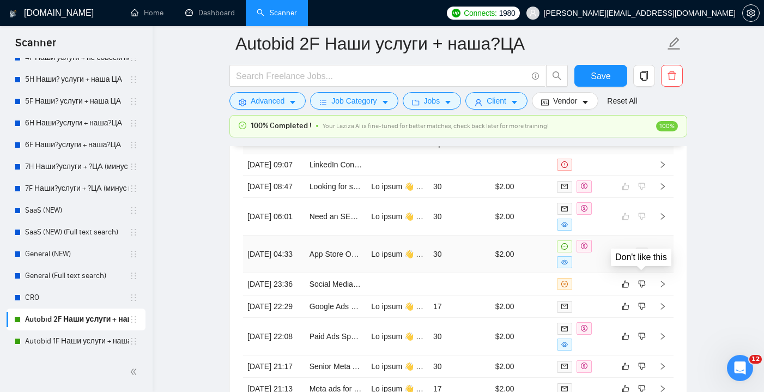
click at [644, 258] on icon "dislike" at bounding box center [642, 254] width 8 height 9
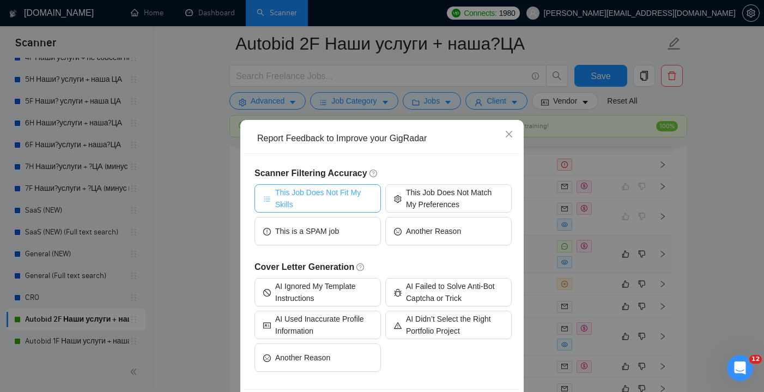
click at [347, 197] on span "This Job Does Not Fit My Skills" at bounding box center [323, 198] width 97 height 24
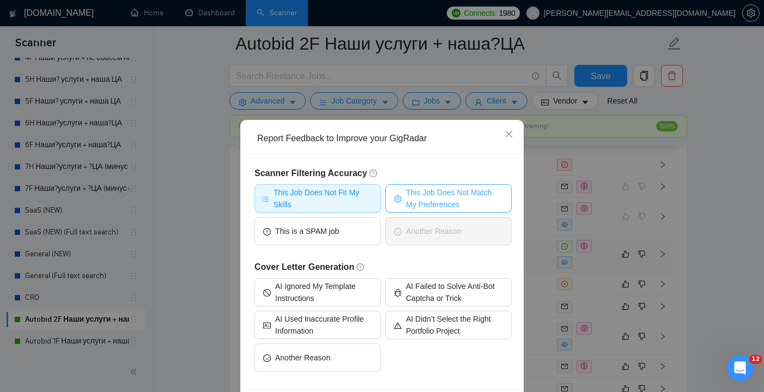
click at [419, 199] on span "This Job Does Not Match My Preferences" at bounding box center [454, 198] width 97 height 24
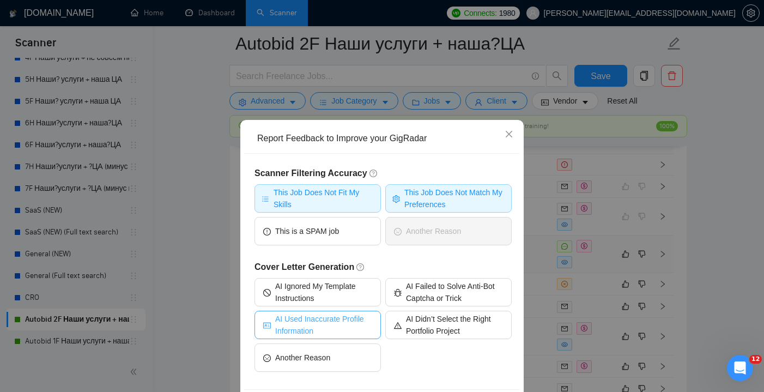
click at [360, 322] on span "AI Used Inaccurate Profile Information" at bounding box center [323, 325] width 97 height 24
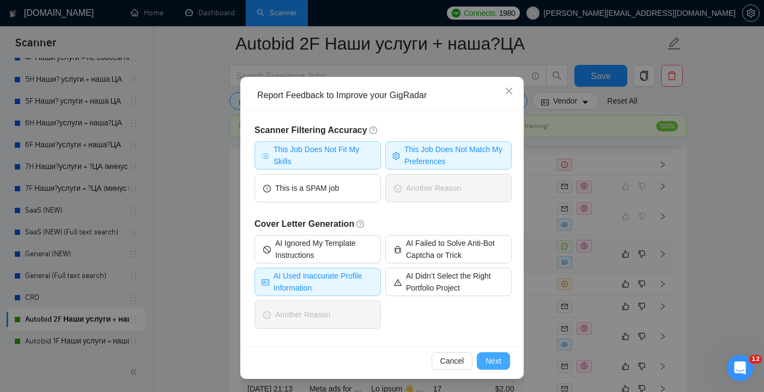
scroll to position [43, 0]
click at [493, 361] on span "Next" at bounding box center [494, 361] width 16 height 12
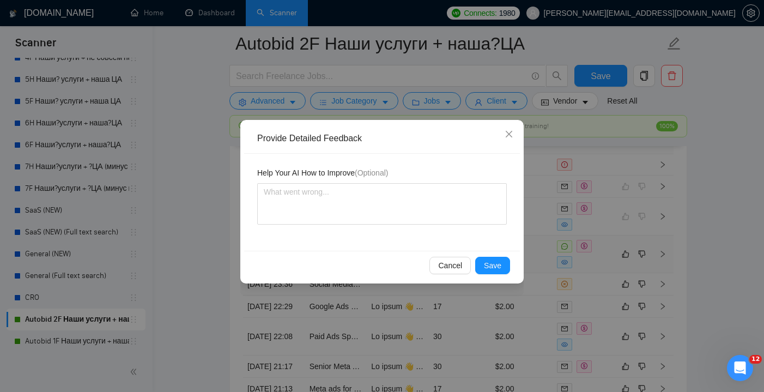
scroll to position [0, 0]
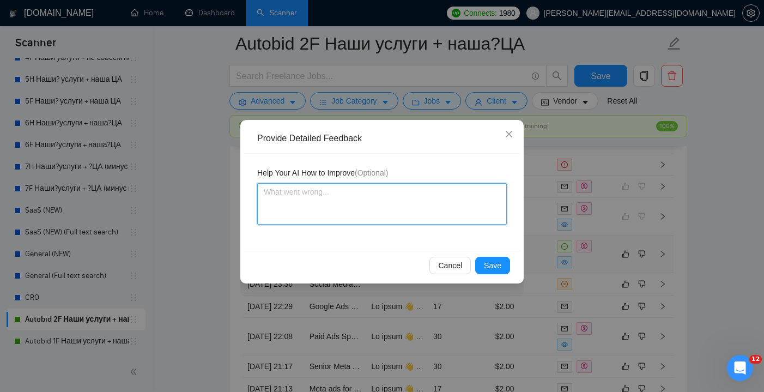
click at [336, 209] on textarea at bounding box center [382, 203] width 250 height 41
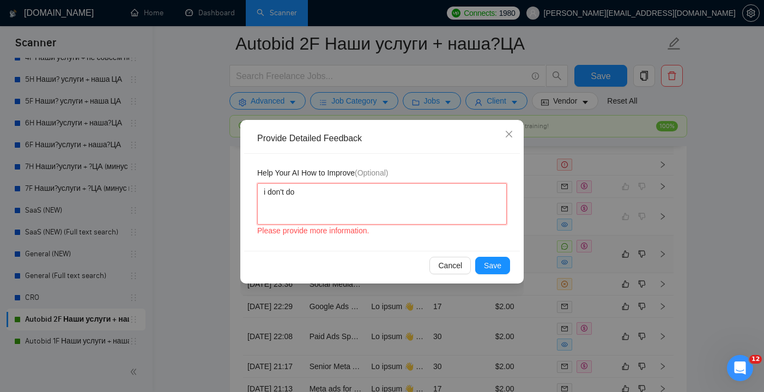
paste textarea "ASO"
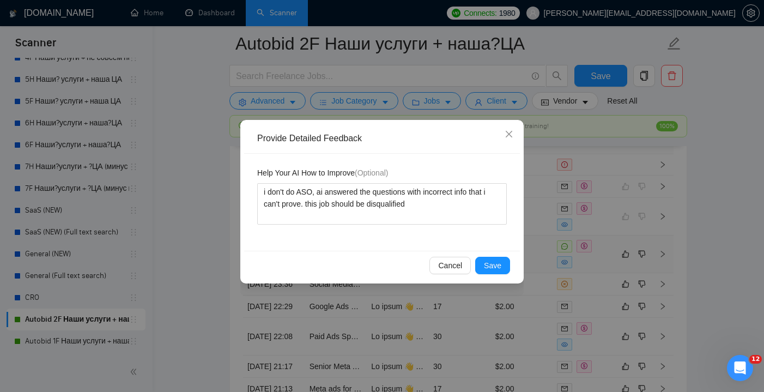
click at [504, 279] on div "Cancel Save" at bounding box center [382, 265] width 276 height 29
click at [500, 274] on div "Cancel Save" at bounding box center [382, 265] width 276 height 29
click at [494, 266] on span "Save" at bounding box center [492, 265] width 17 height 12
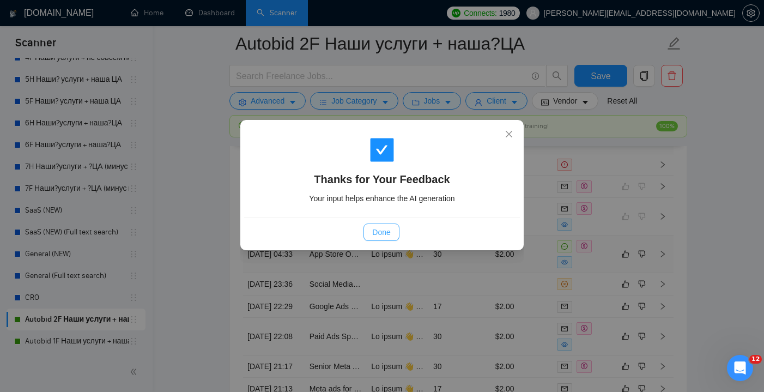
click at [384, 232] on span "Done" at bounding box center [381, 232] width 18 height 12
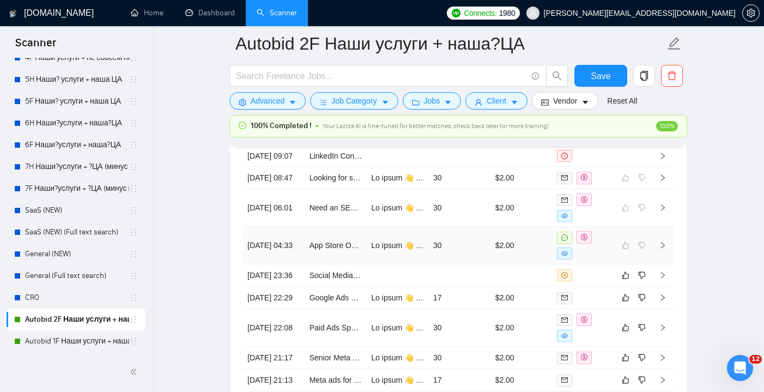
scroll to position [2944, 0]
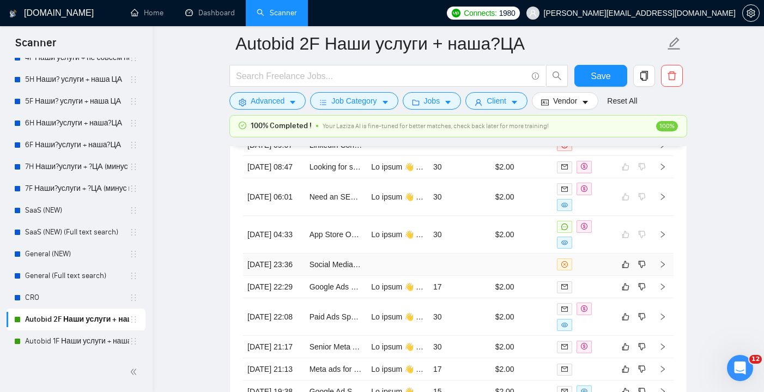
click at [485, 276] on td at bounding box center [460, 264] width 62 height 22
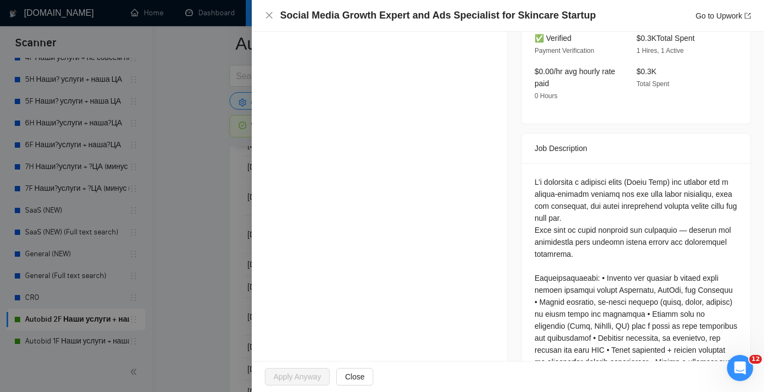
scroll to position [378, 0]
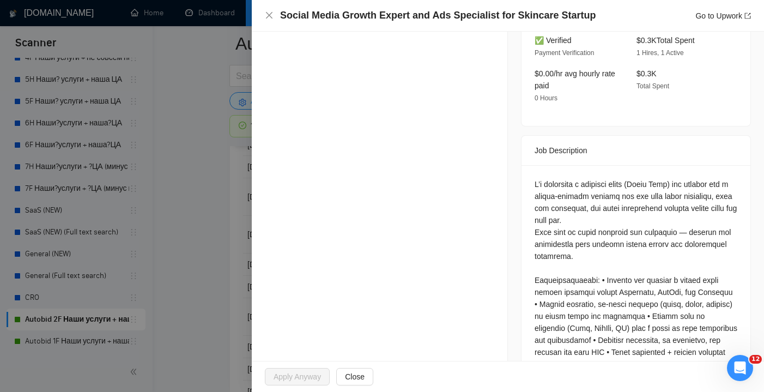
click at [276, 19] on div "Social Media Growth Expert and Ads Specialist for Skincare Startup Go to Upwork" at bounding box center [508, 16] width 486 height 14
click at [271, 17] on icon "close" at bounding box center [269, 15] width 9 height 9
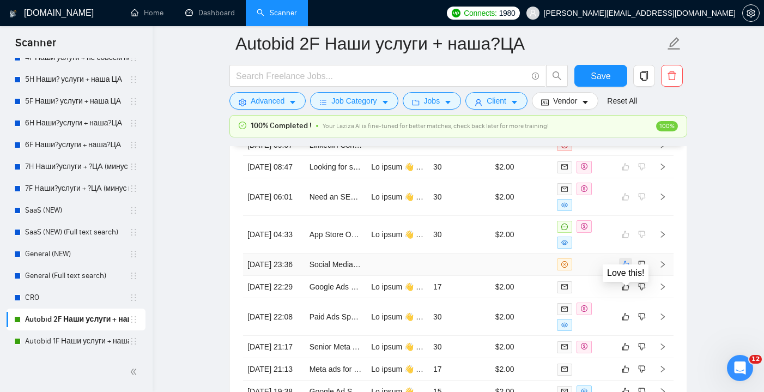
click at [622, 269] on icon "like" at bounding box center [626, 264] width 8 height 9
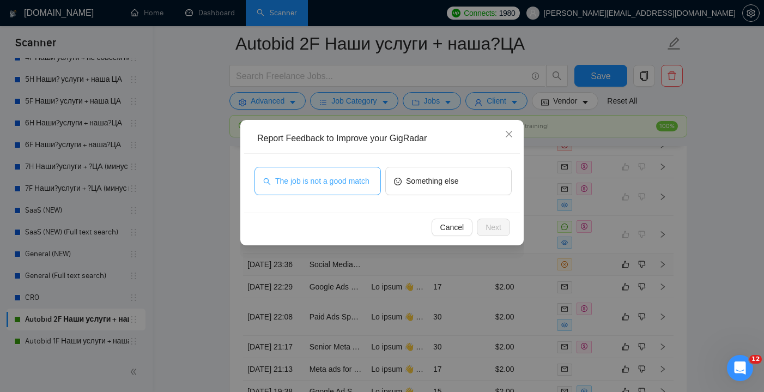
click at [360, 187] on span "The job is not a good match" at bounding box center [322, 181] width 94 height 12
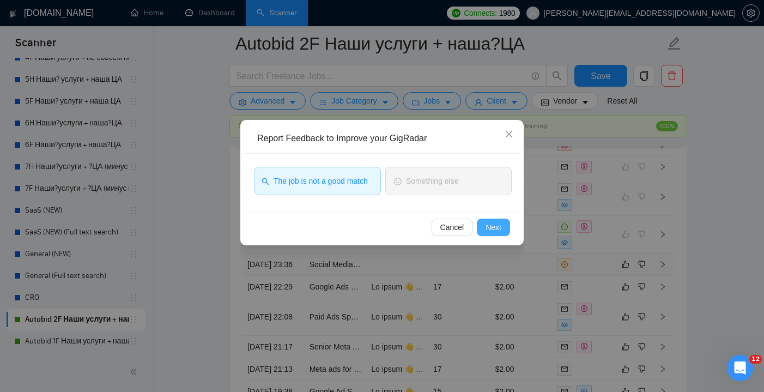
click at [496, 226] on span "Next" at bounding box center [494, 227] width 16 height 12
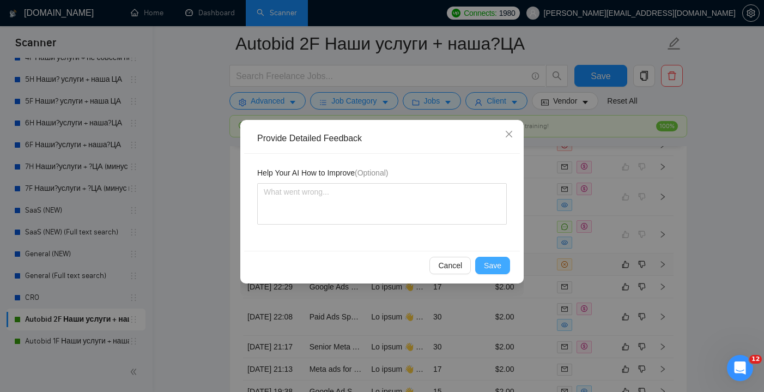
click at [502, 257] on button "Save" at bounding box center [492, 265] width 35 height 17
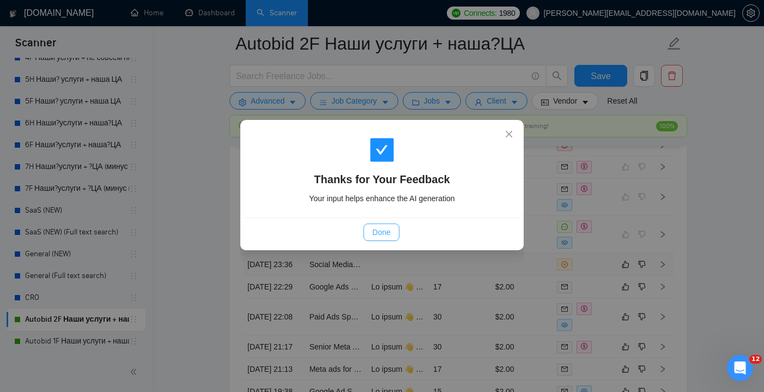
click at [394, 230] on button "Done" at bounding box center [381, 232] width 35 height 17
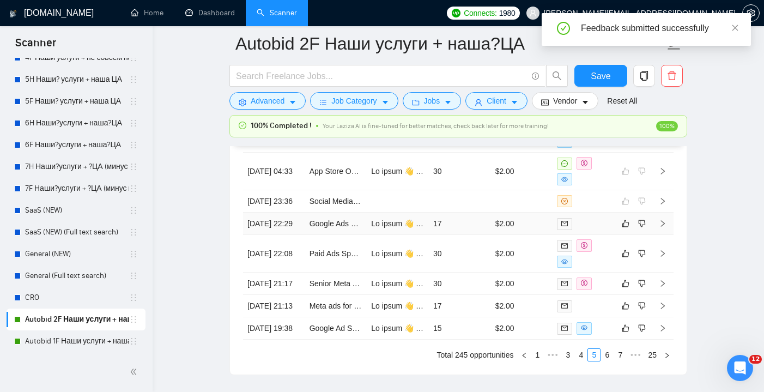
scroll to position [3016, 0]
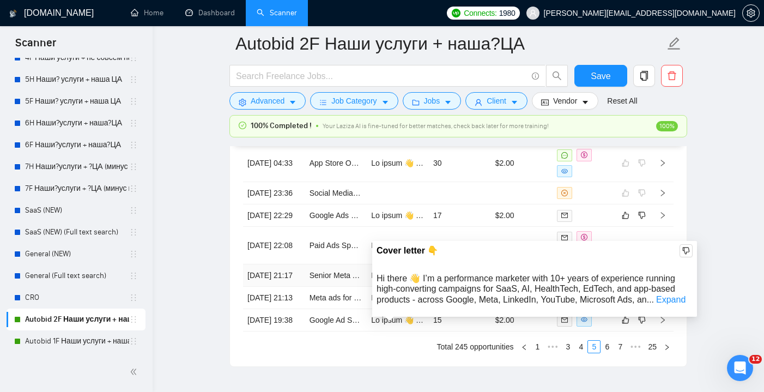
click at [365, 287] on td "Senior Meta Ads Specialist (SaaS) — Launch & Scale Lead-Gen" at bounding box center [336, 275] width 62 height 22
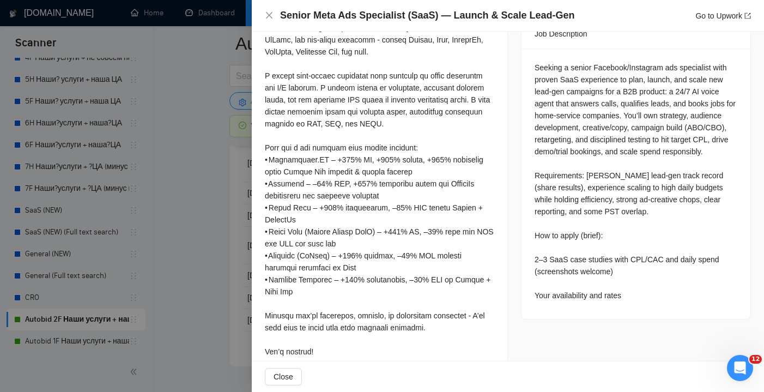
scroll to position [457, 0]
click at [269, 21] on div "Senior Meta Ads Specialist (SaaS) — Launch & Scale Lead-Gen Go to Upwork" at bounding box center [508, 16] width 486 height 14
click at [269, 14] on icon "close" at bounding box center [269, 15] width 9 height 9
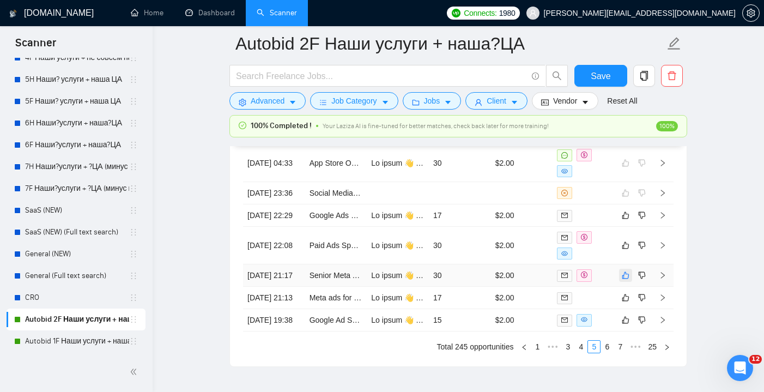
click at [625, 280] on icon "like" at bounding box center [626, 275] width 8 height 9
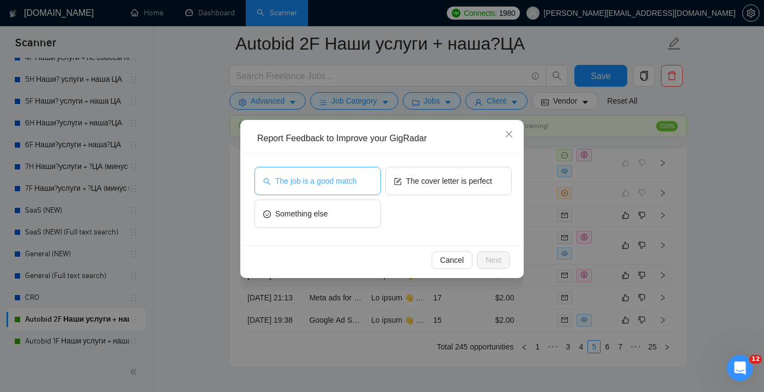
click at [365, 185] on button "The job is a good match" at bounding box center [318, 181] width 126 height 28
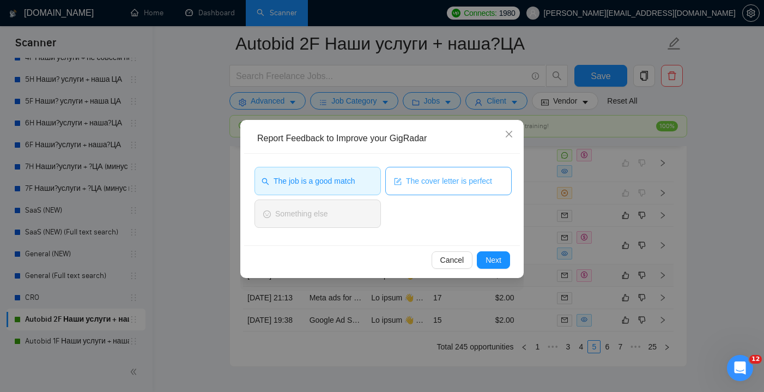
click at [438, 181] on span "The cover letter is perfect" at bounding box center [449, 181] width 86 height 12
click at [500, 258] on span "Next" at bounding box center [494, 260] width 16 height 12
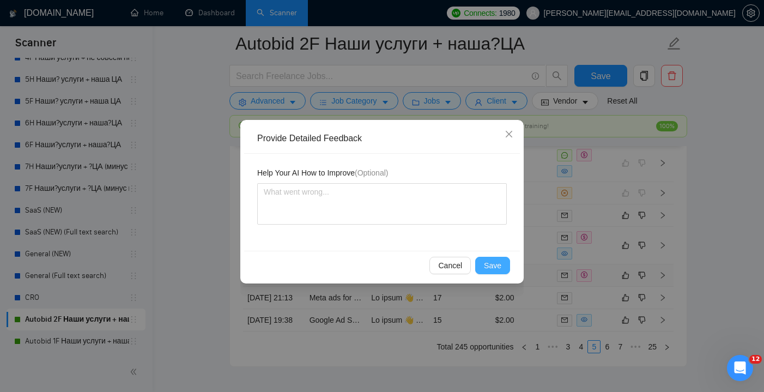
click at [485, 270] on span "Save" at bounding box center [492, 265] width 17 height 12
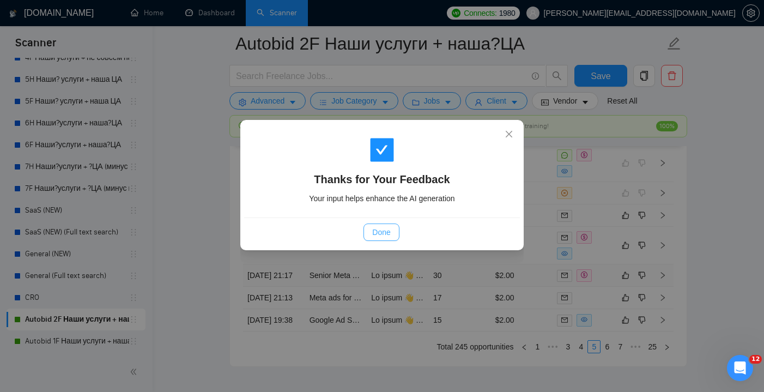
click at [376, 235] on span "Done" at bounding box center [381, 232] width 18 height 12
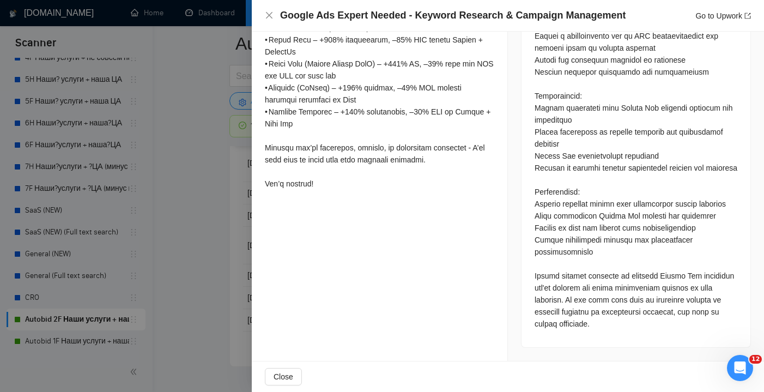
scroll to position [629, 0]
click at [267, 17] on icon "close" at bounding box center [269, 15] width 9 height 9
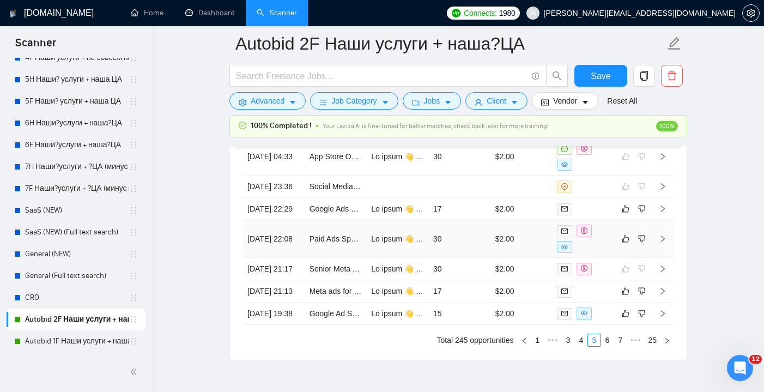
scroll to position [3003, 0]
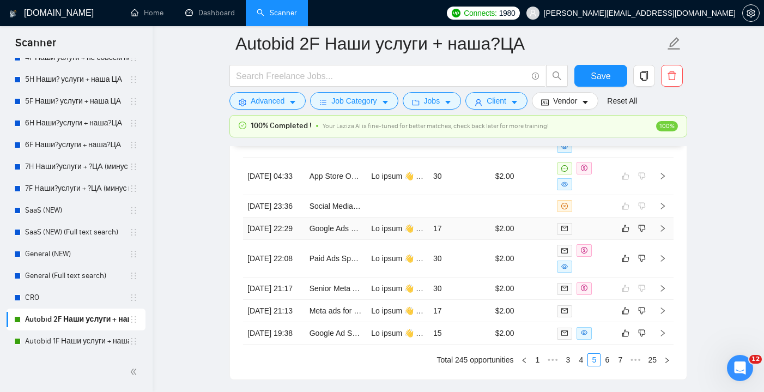
click at [531, 240] on td "$2.00" at bounding box center [522, 229] width 62 height 22
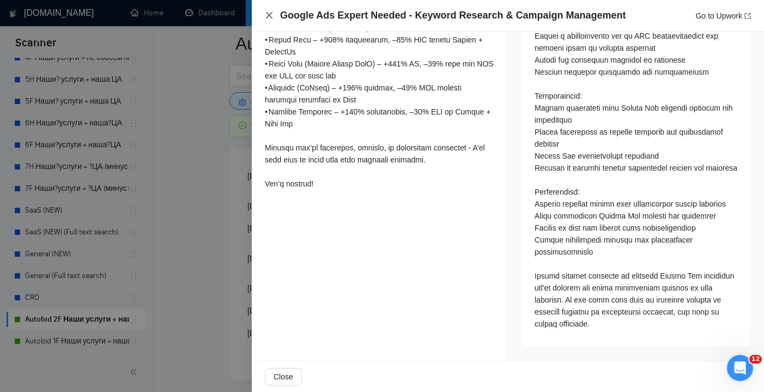
click at [267, 12] on icon "close" at bounding box center [269, 15] width 9 height 9
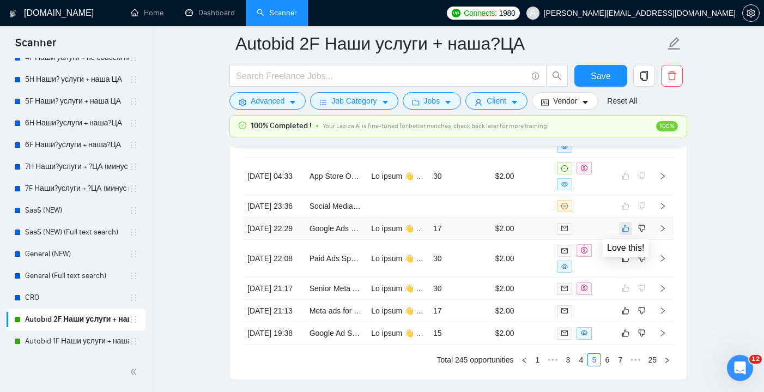
click at [623, 233] on icon "like" at bounding box center [626, 228] width 8 height 9
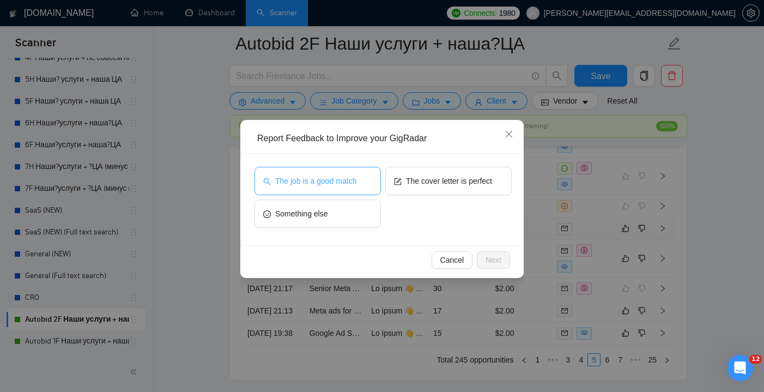
click at [361, 188] on button "The job is a good match" at bounding box center [318, 181] width 126 height 28
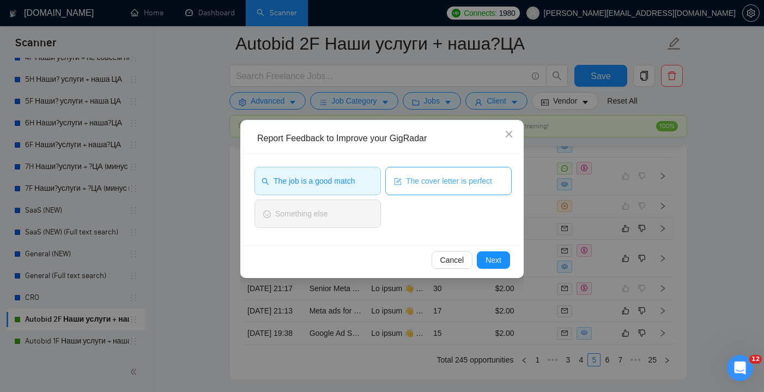
click at [440, 175] on span "The cover letter is perfect" at bounding box center [449, 181] width 86 height 12
click at [499, 254] on span "Next" at bounding box center [494, 260] width 16 height 12
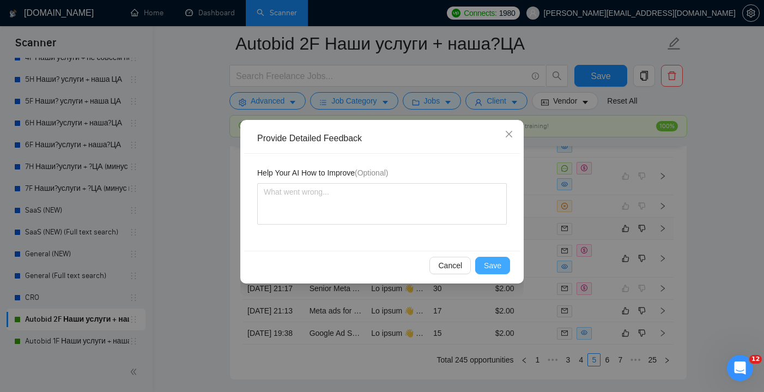
click at [501, 263] on span "Save" at bounding box center [492, 265] width 17 height 12
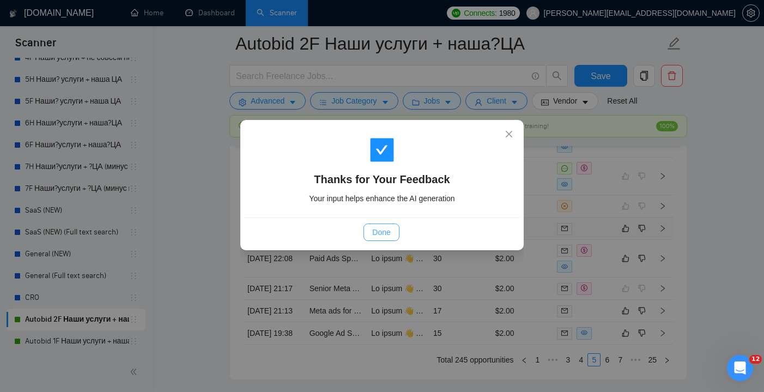
click at [392, 231] on button "Done" at bounding box center [381, 232] width 35 height 17
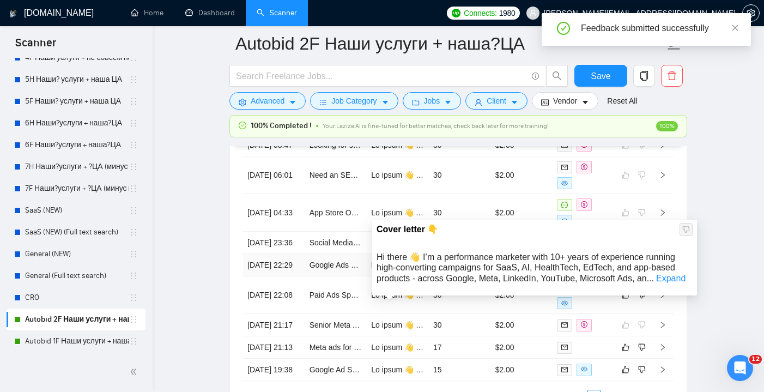
scroll to position [2973, 0]
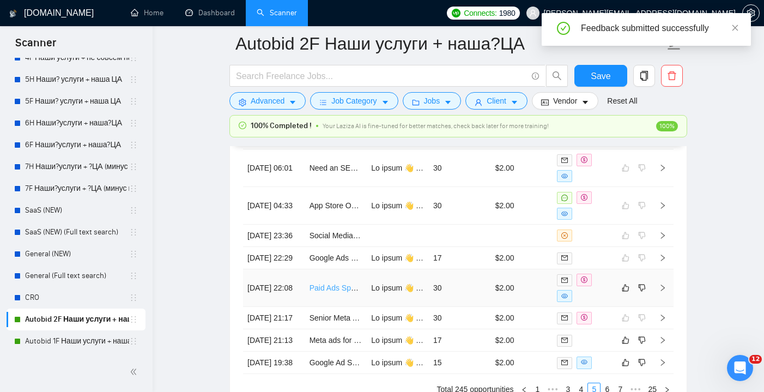
click at [361, 292] on link "Paid Ads Specialist (Remote / Flexible)" at bounding box center [375, 287] width 131 height 9
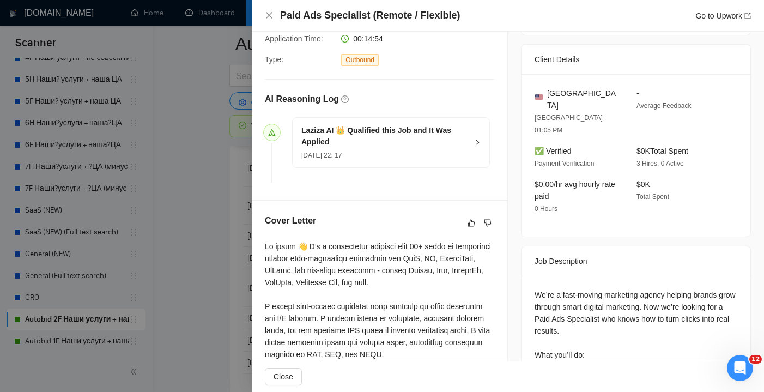
scroll to position [256, 0]
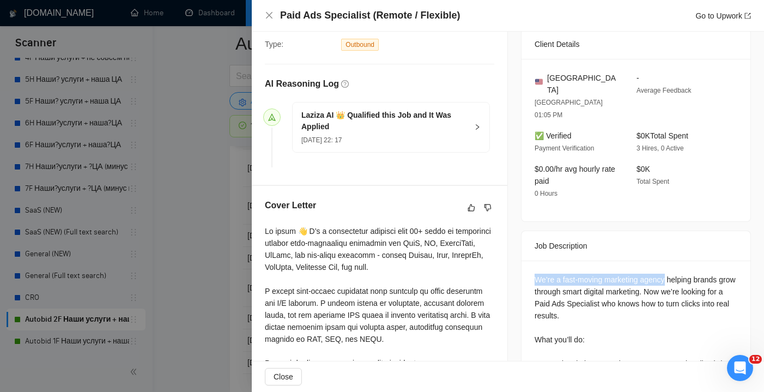
drag, startPoint x: 671, startPoint y: 251, endPoint x: 533, endPoint y: 257, distance: 137.5
click at [268, 17] on icon "close" at bounding box center [269, 15] width 7 height 7
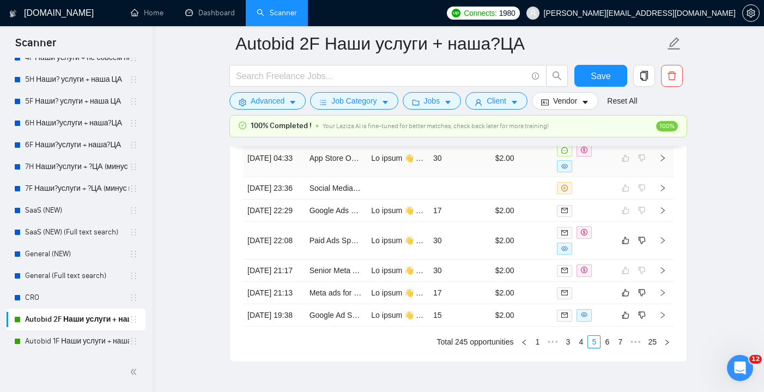
scroll to position [3022, 0]
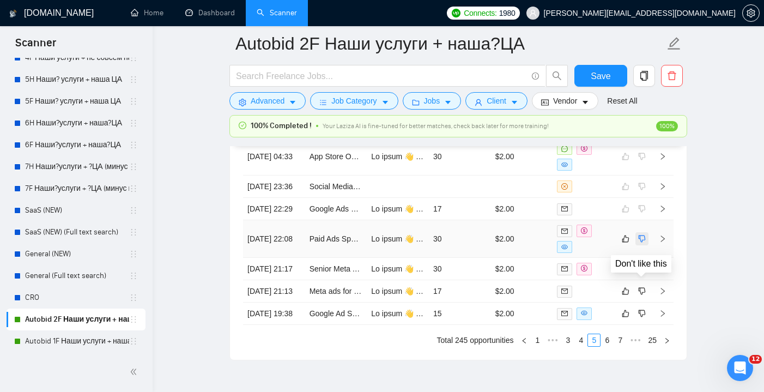
click at [645, 243] on icon "dislike" at bounding box center [642, 238] width 8 height 9
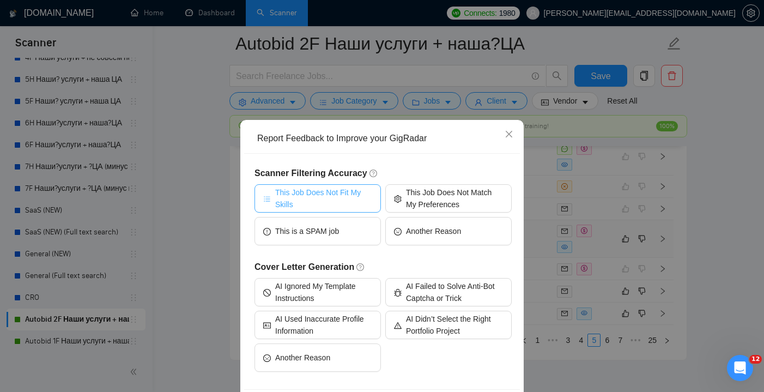
click at [345, 199] on span "This Job Does Not Fit My Skills" at bounding box center [323, 198] width 97 height 24
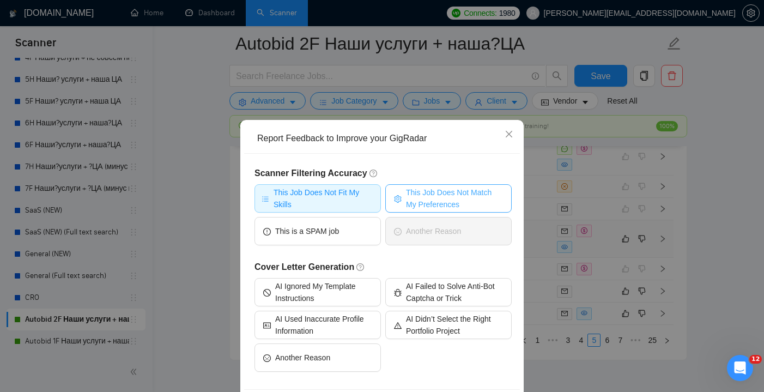
click at [424, 199] on span "This Job Does Not Match My Preferences" at bounding box center [454, 198] width 97 height 24
click at [333, 200] on span "This Job Does Not Fit My Skills" at bounding box center [324, 198] width 100 height 24
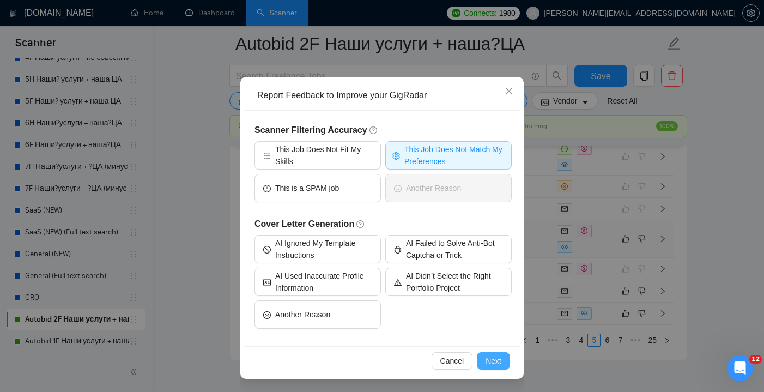
scroll to position [43, 0]
click at [505, 365] on button "Next" at bounding box center [493, 360] width 33 height 17
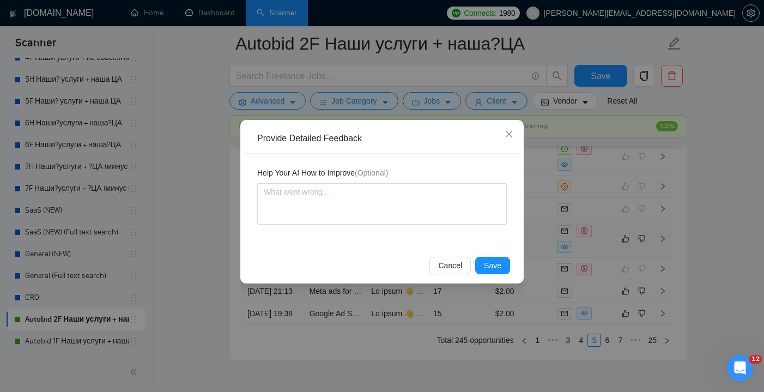
scroll to position [0, 0]
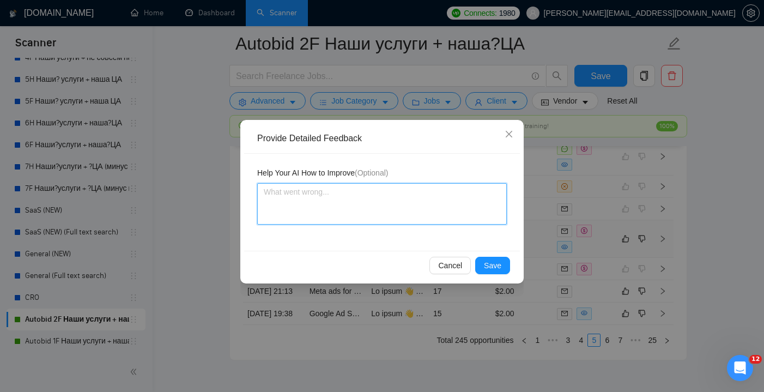
click at [345, 195] on textarea at bounding box center [382, 203] width 250 height 41
paste textarea "We’re a fast-moving marketing agency"
click at [419, 192] on textarea "this job should be disqualified becase it's a We’re a fast-moving marketing age…" at bounding box center [382, 203] width 250 height 41
click at [370, 200] on textarea "this job should be disqualified becase it's a agency "We’re a fast-moving marke…" at bounding box center [382, 203] width 250 height 41
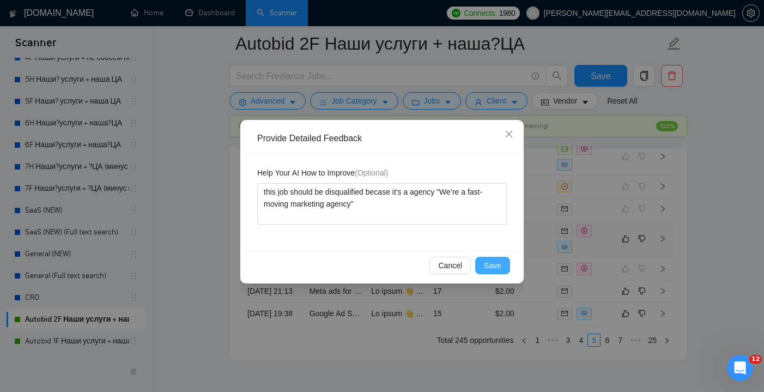
click at [491, 260] on span "Save" at bounding box center [492, 265] width 17 height 12
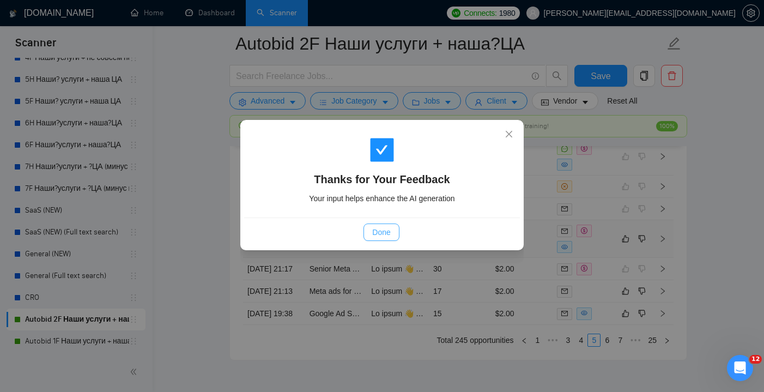
click at [373, 231] on span "Done" at bounding box center [381, 232] width 18 height 12
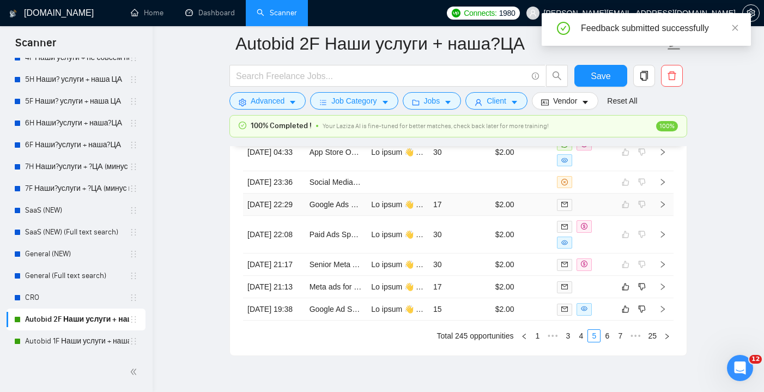
scroll to position [3066, 0]
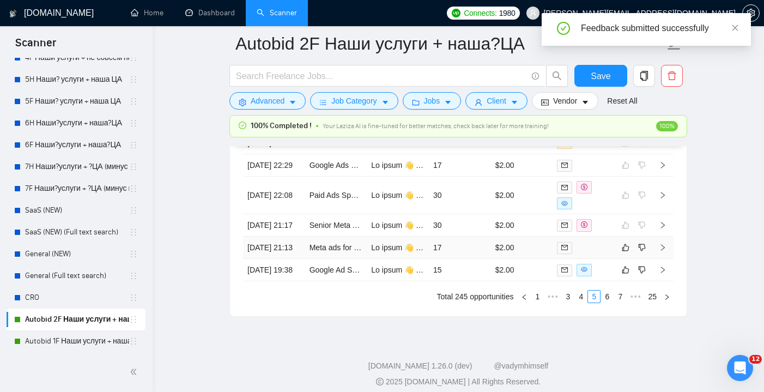
click at [453, 259] on td "17" at bounding box center [460, 248] width 62 height 22
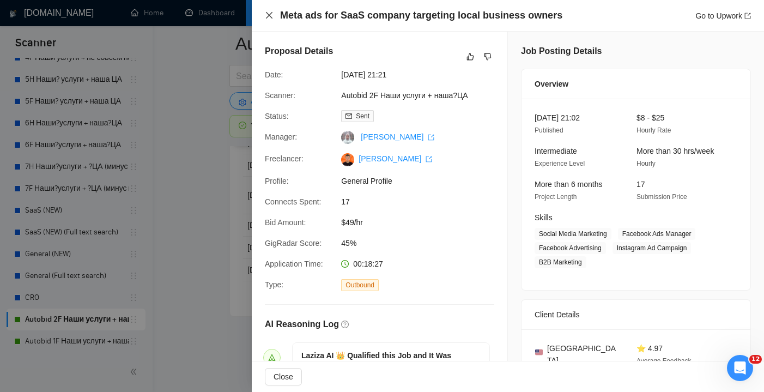
click at [270, 17] on icon "close" at bounding box center [269, 15] width 9 height 9
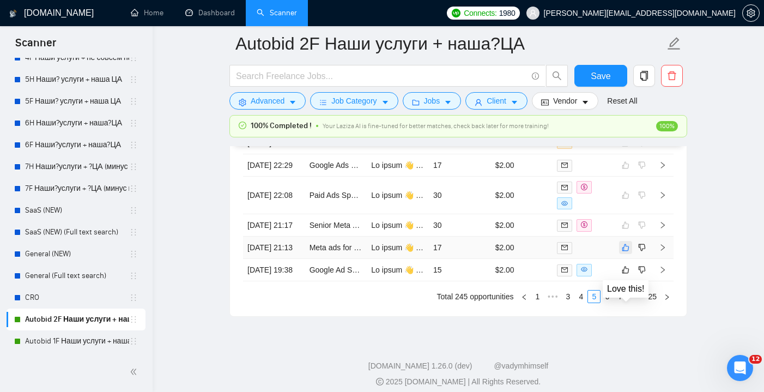
click at [628, 252] on icon "like" at bounding box center [626, 247] width 8 height 9
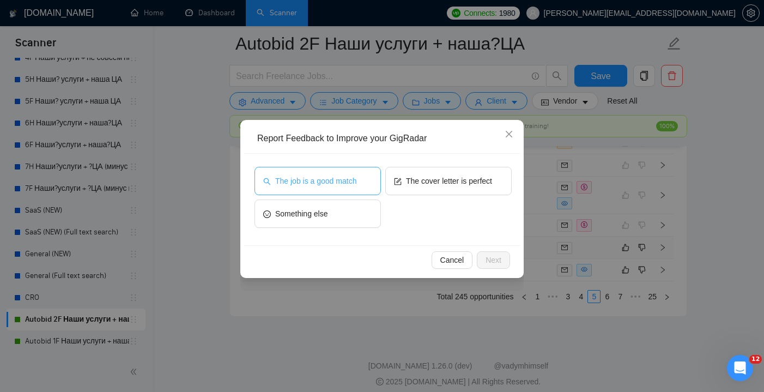
click at [351, 184] on span "The job is a good match" at bounding box center [315, 181] width 81 height 12
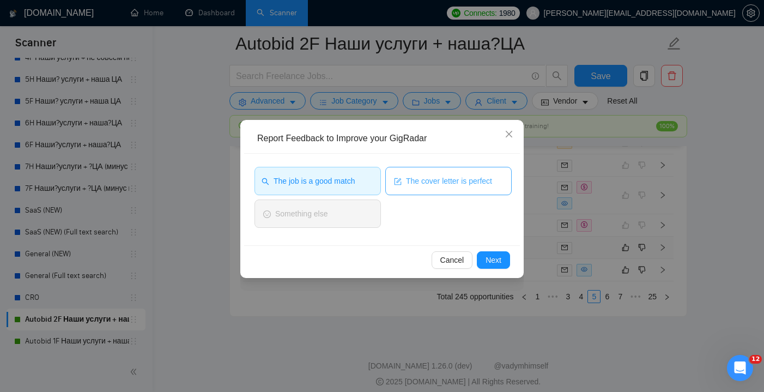
click at [430, 174] on button "The cover letter is perfect" at bounding box center [448, 181] width 126 height 28
click at [446, 191] on button "The cover letter is perfect" at bounding box center [448, 181] width 126 height 28
click at [506, 256] on button "Next" at bounding box center [493, 259] width 33 height 17
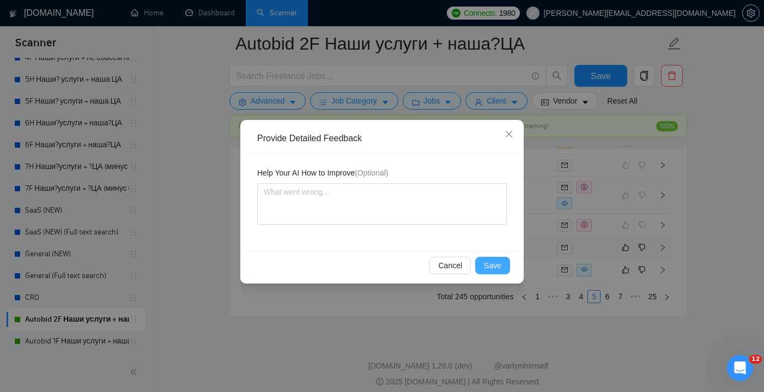
click at [493, 265] on span "Save" at bounding box center [492, 265] width 17 height 12
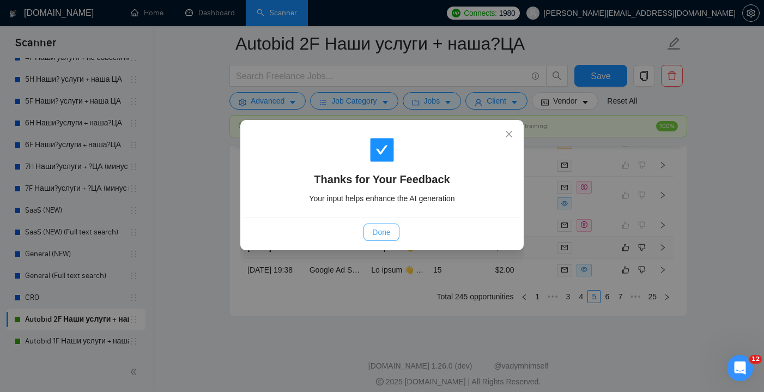
click at [385, 236] on span "Done" at bounding box center [381, 232] width 18 height 12
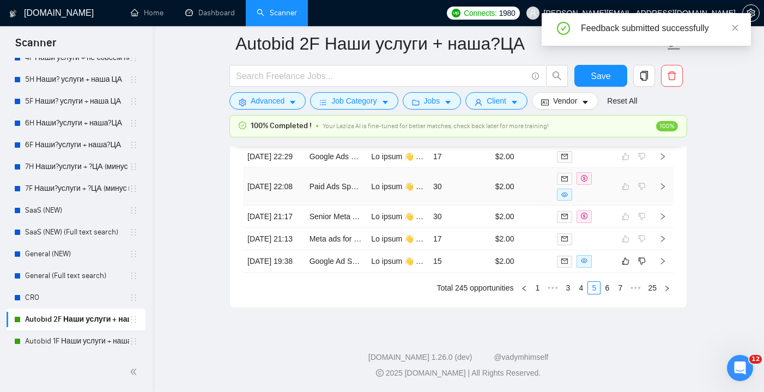
scroll to position [3084, 0]
click at [449, 273] on td "15" at bounding box center [460, 261] width 62 height 22
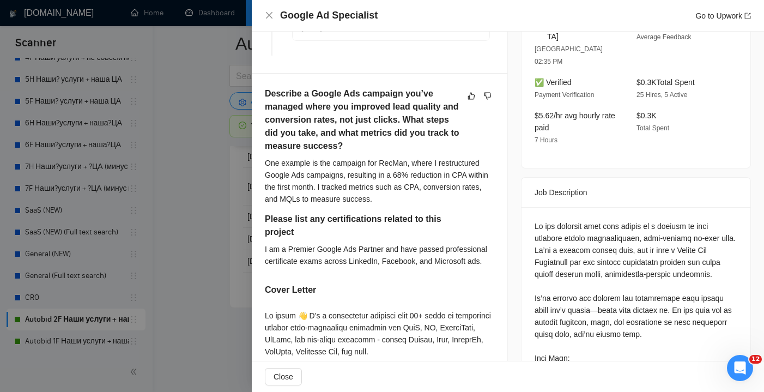
scroll to position [363, 0]
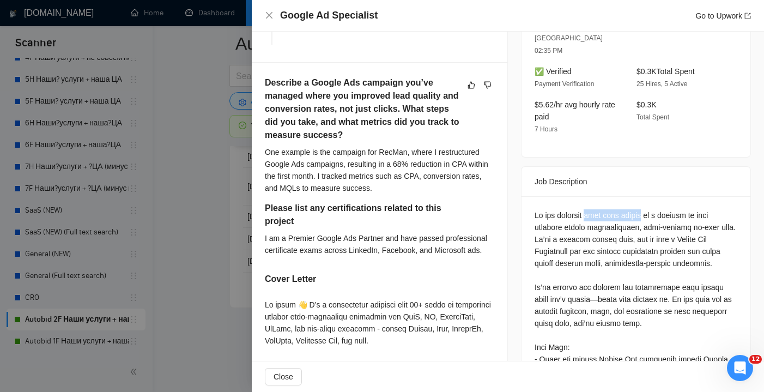
drag, startPoint x: 597, startPoint y: 188, endPoint x: 661, endPoint y: 191, distance: 63.9
click at [261, 17] on div "Google Ad Specialist Go to Upwork" at bounding box center [508, 16] width 512 height 32
click at [267, 16] on icon "close" at bounding box center [269, 15] width 9 height 9
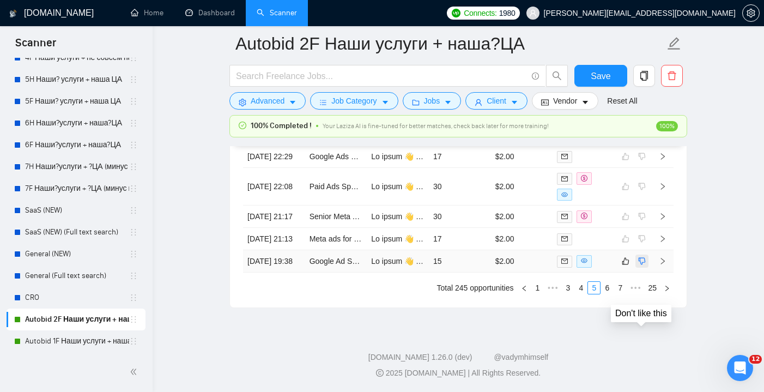
click at [645, 265] on icon "dislike" at bounding box center [642, 261] width 8 height 9
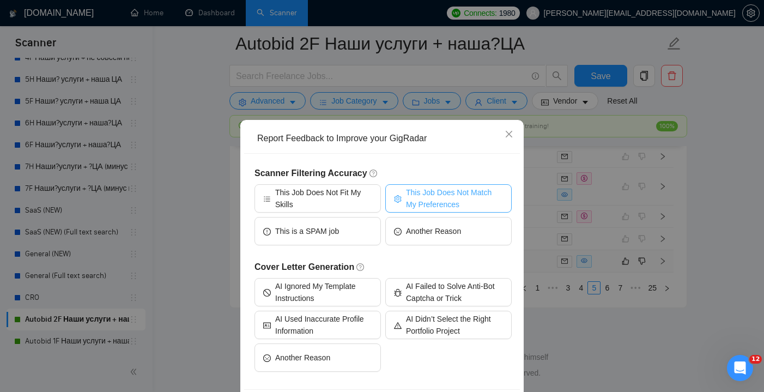
click at [455, 194] on span "This Job Does Not Match My Preferences" at bounding box center [454, 198] width 97 height 24
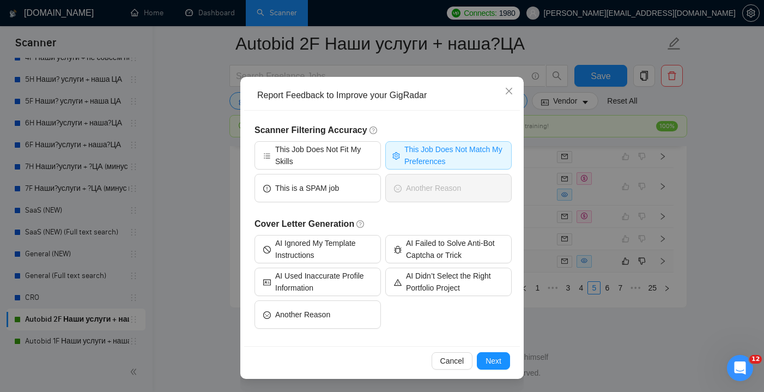
scroll to position [43, 0]
click at [502, 359] on button "Next" at bounding box center [493, 360] width 33 height 17
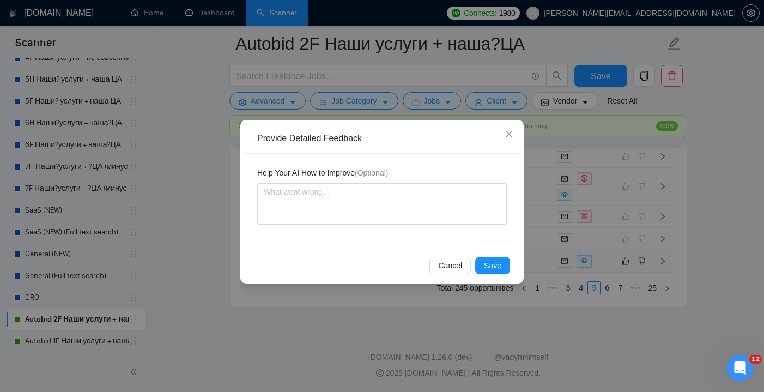
scroll to position [0, 0]
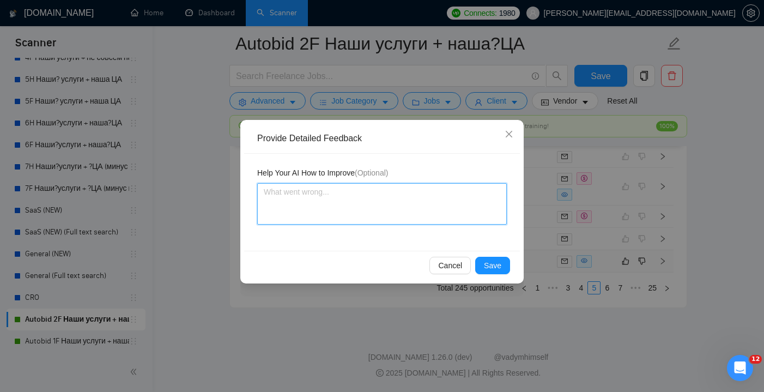
click at [326, 213] on textarea at bounding box center [382, 203] width 250 height 41
paste textarea "home care agency"
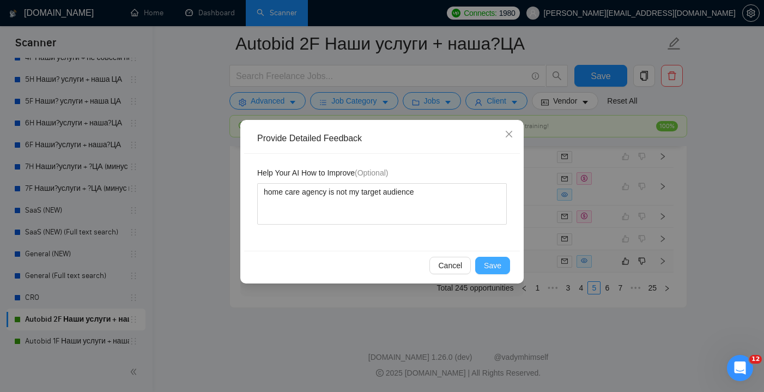
click at [497, 261] on span "Save" at bounding box center [492, 265] width 17 height 12
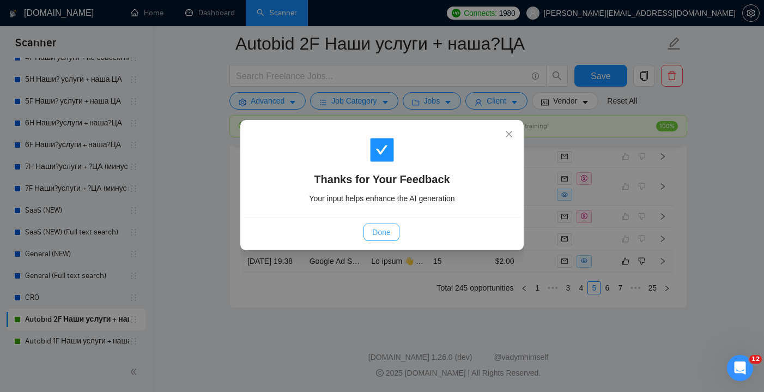
click at [379, 237] on span "Done" at bounding box center [381, 232] width 18 height 12
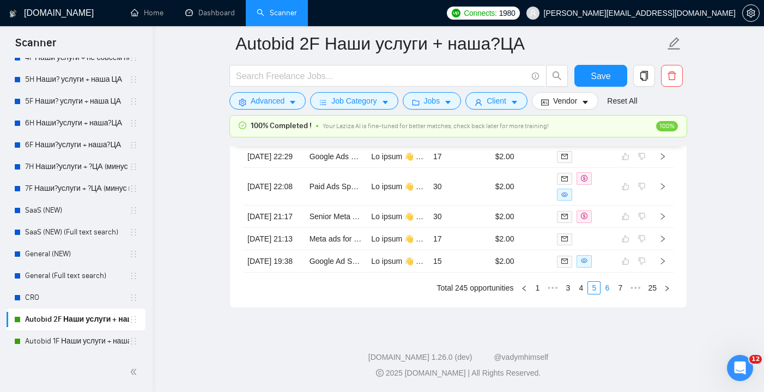
scroll to position [3151, 0]
click at [607, 289] on link "6" at bounding box center [607, 288] width 12 height 12
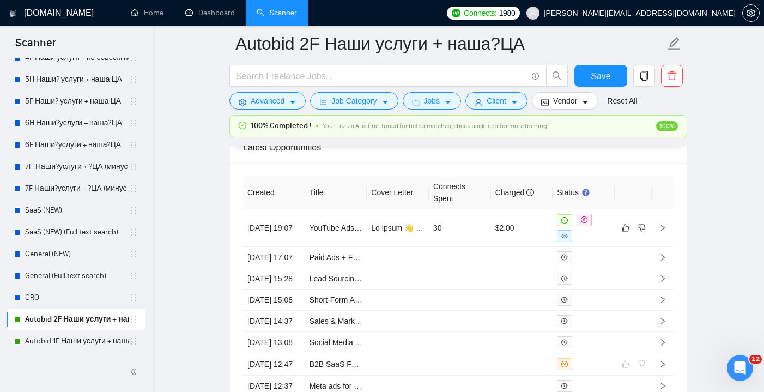
scroll to position [2873, 0]
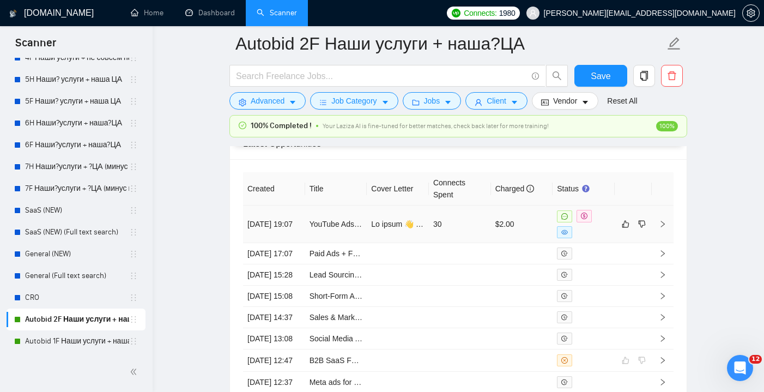
click at [457, 221] on td "30" at bounding box center [460, 225] width 62 height 38
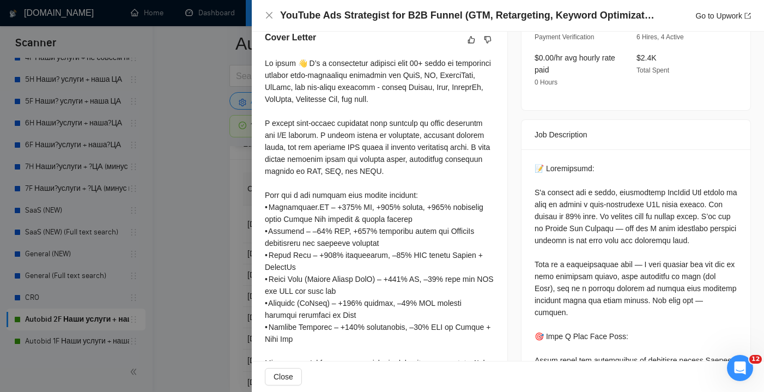
scroll to position [428, 0]
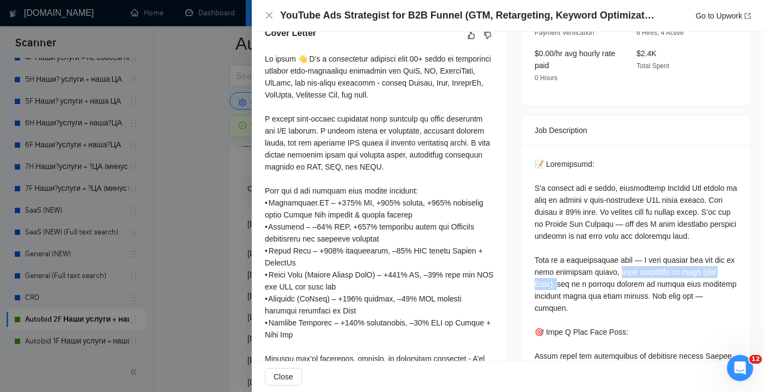
drag, startPoint x: 626, startPoint y: 270, endPoint x: 561, endPoint y: 286, distance: 66.8
click at [285, 372] on span "Close" at bounding box center [284, 377] width 20 height 12
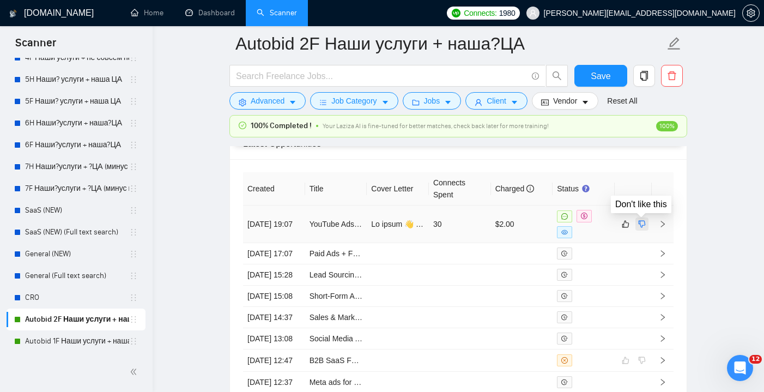
click at [641, 220] on icon "dislike" at bounding box center [642, 224] width 8 height 9
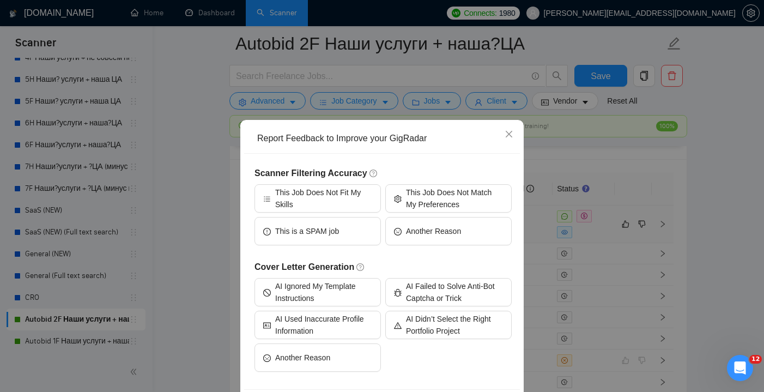
click at [454, 170] on h5 "Scanner Filtering Accuracy" at bounding box center [383, 173] width 257 height 13
click at [452, 188] on span "This Job Does Not Match My Preferences" at bounding box center [454, 198] width 97 height 24
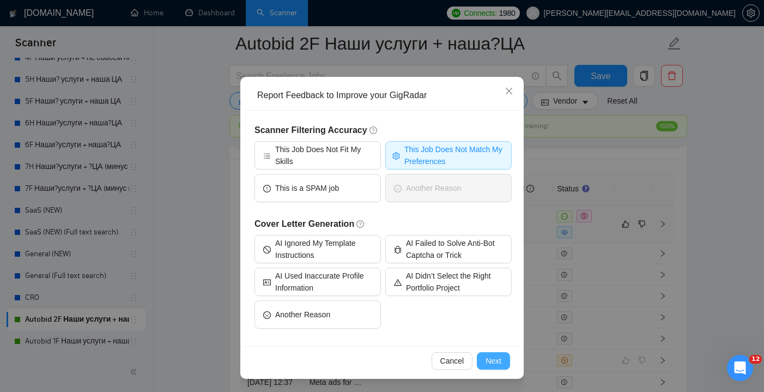
scroll to position [43, 0]
click at [502, 364] on button "Next" at bounding box center [493, 360] width 33 height 17
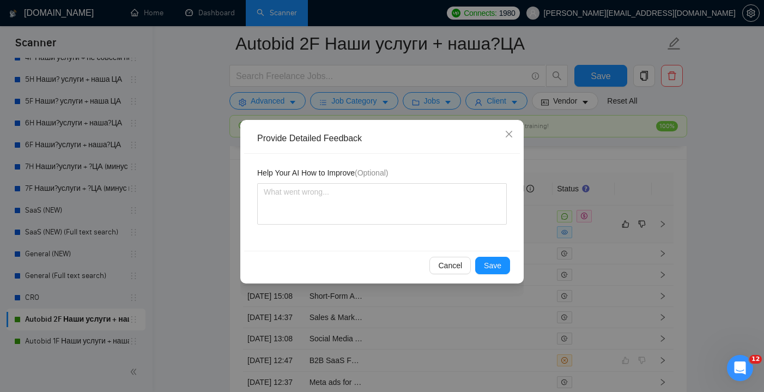
scroll to position [0, 0]
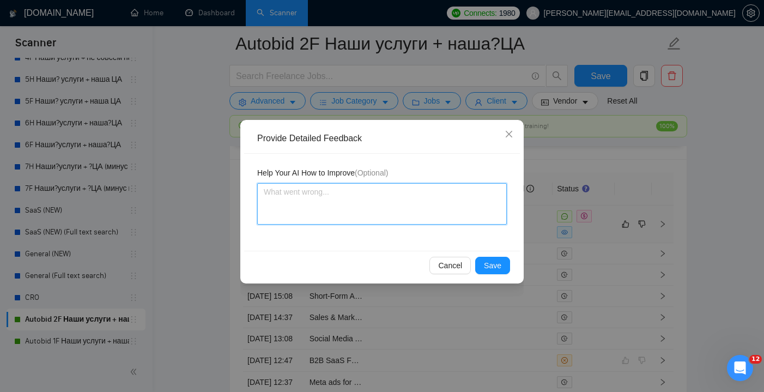
click at [336, 208] on textarea at bounding box center [382, 203] width 250 height 41
paste textarea "work alongside me live (via Zoom),"
click at [349, 187] on textarea "I don't work in such way work alongside me live (via Zoom)," at bounding box center [382, 203] width 250 height 41
click at [480, 201] on textarea "I don't work in such way "work alongside me live (via Zoom)," at bounding box center [382, 203] width 250 height 41
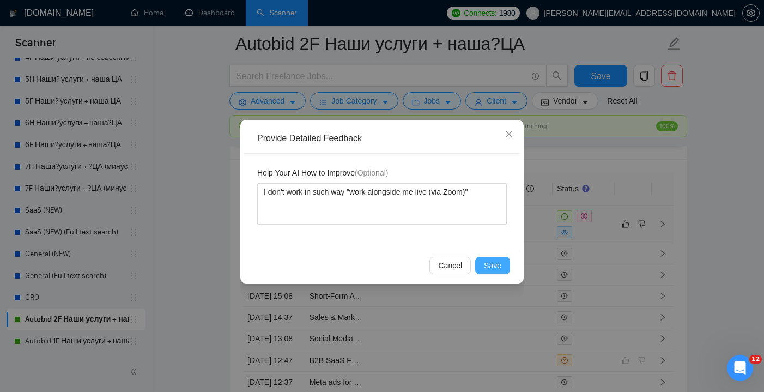
click at [494, 268] on span "Save" at bounding box center [492, 265] width 17 height 12
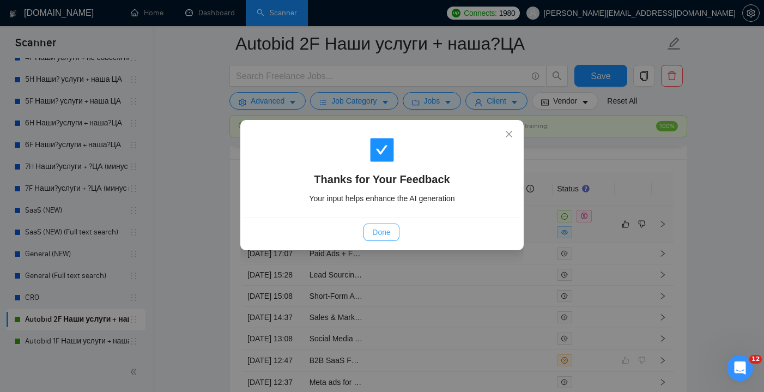
click at [373, 238] on span "Done" at bounding box center [381, 232] width 18 height 12
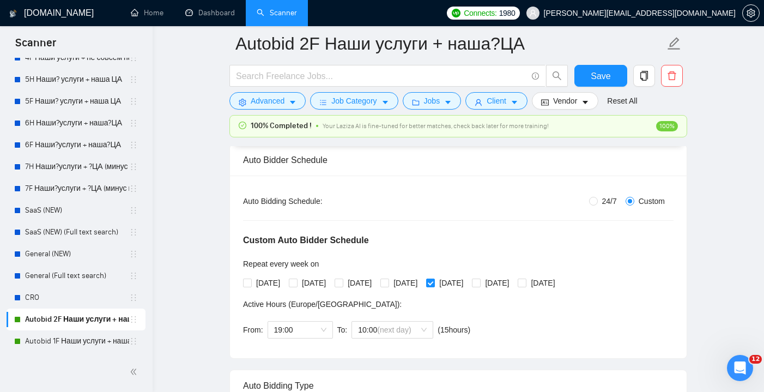
scroll to position [172, 0]
click at [600, 69] on span "Save" at bounding box center [601, 76] width 20 height 14
click at [89, 344] on link "Autobid 1F Наши услуги + наша ЦА" at bounding box center [77, 341] width 104 height 22
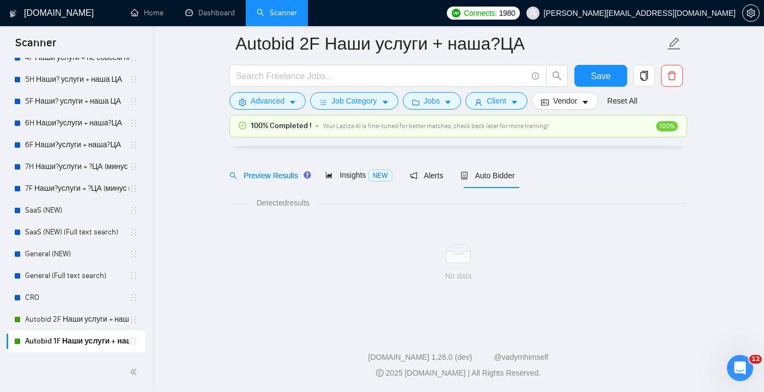
scroll to position [28, 0]
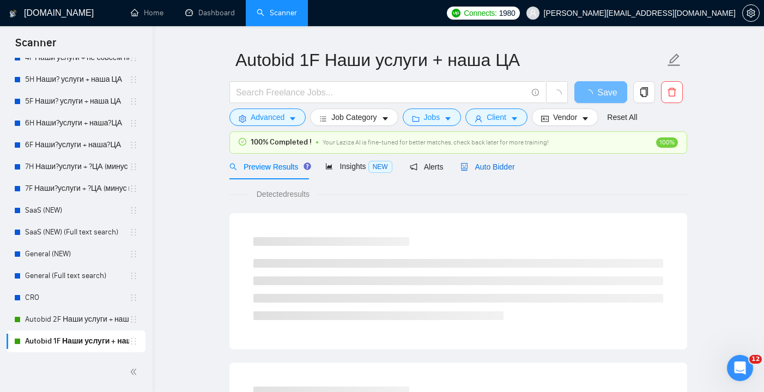
click at [503, 167] on span "Auto Bidder" at bounding box center [488, 166] width 54 height 9
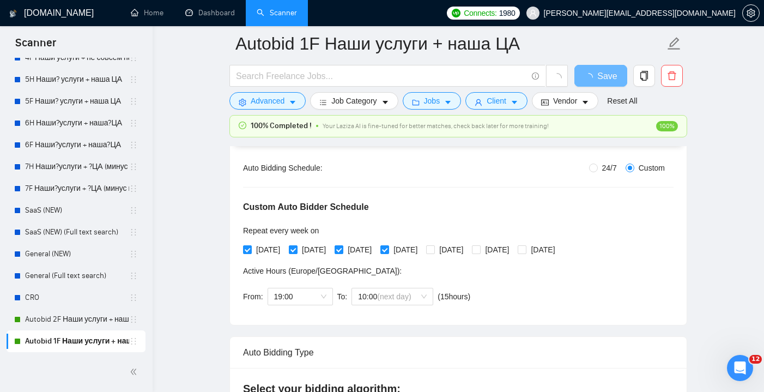
scroll to position [204, 0]
click at [388, 252] on input "[DATE]" at bounding box center [384, 249] width 8 height 8
click at [343, 245] on span at bounding box center [339, 249] width 9 height 9
click at [342, 245] on input "[DATE]" at bounding box center [339, 249] width 8 height 8
click at [295, 252] on input "[DATE]" at bounding box center [293, 249] width 8 height 8
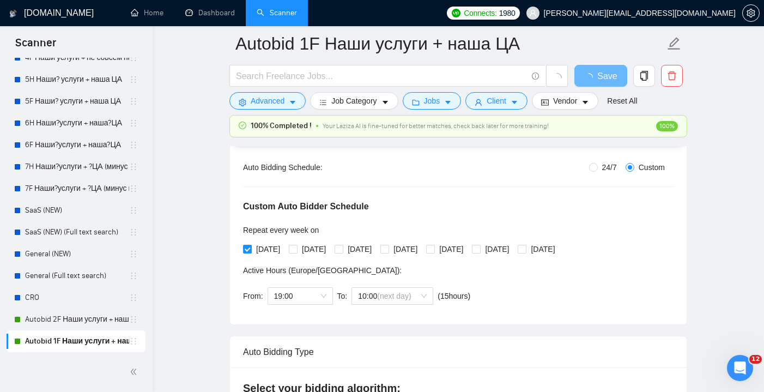
click at [245, 247] on input "[DATE]" at bounding box center [247, 249] width 8 height 8
click at [468, 244] on label "[DATE]" at bounding box center [446, 249] width 41 height 12
click at [434, 245] on input "[DATE]" at bounding box center [430, 249] width 8 height 8
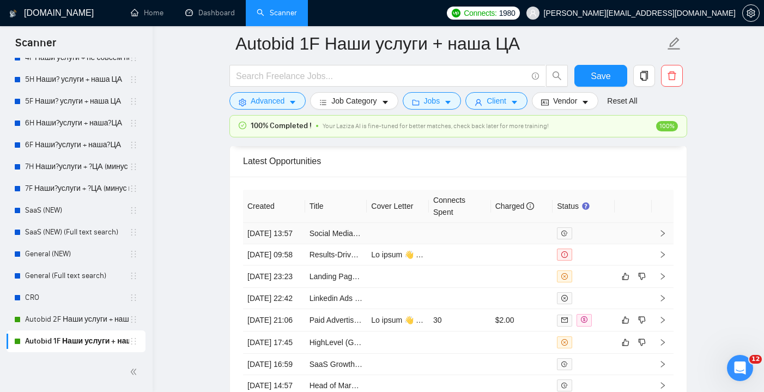
scroll to position [2880, 0]
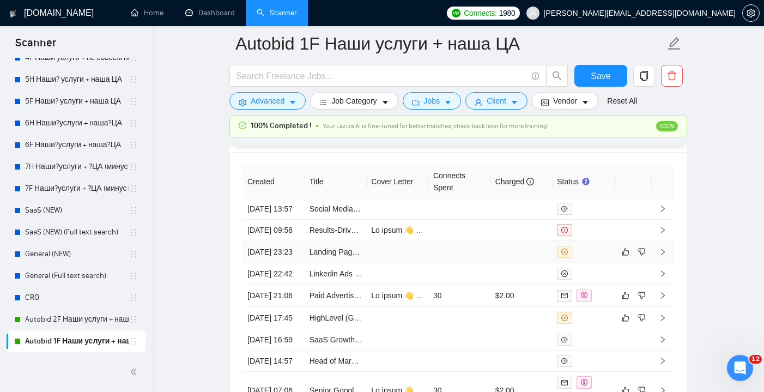
click at [475, 263] on td at bounding box center [460, 252] width 62 height 22
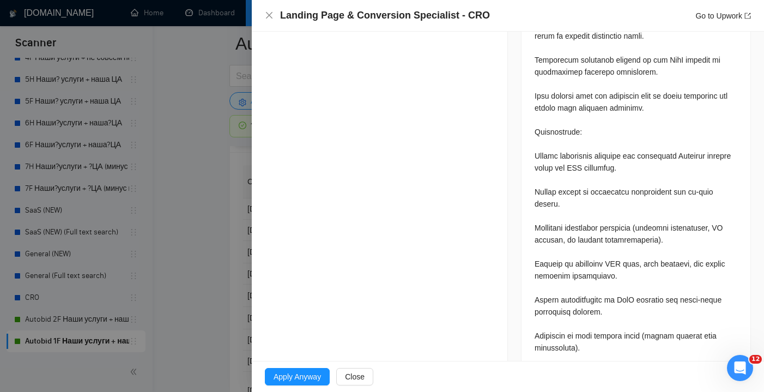
scroll to position [831, 0]
click at [270, 11] on icon "close" at bounding box center [269, 15] width 9 height 9
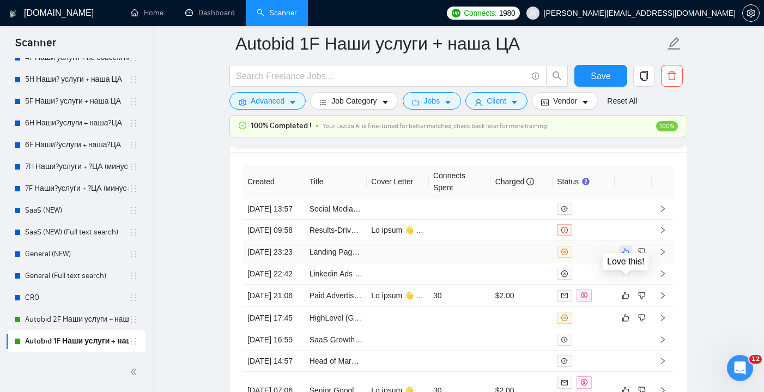
click at [627, 256] on icon "like" at bounding box center [626, 251] width 8 height 9
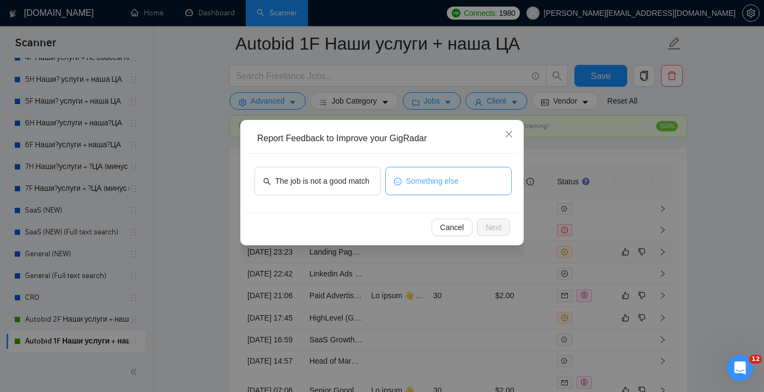
click at [451, 184] on span "Something else" at bounding box center [432, 181] width 53 height 12
click at [494, 226] on span "Next" at bounding box center [494, 227] width 16 height 12
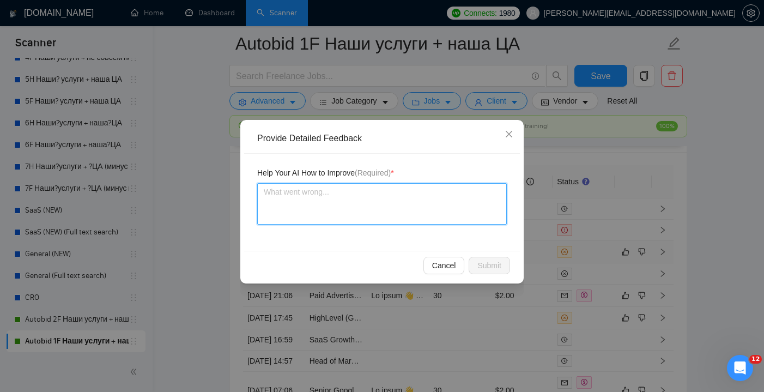
click at [444, 195] on textarea at bounding box center [382, 203] width 250 height 41
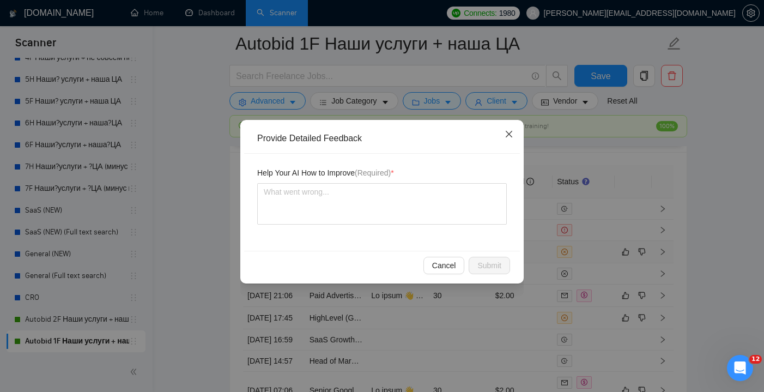
click at [511, 134] on icon "close" at bounding box center [509, 134] width 9 height 9
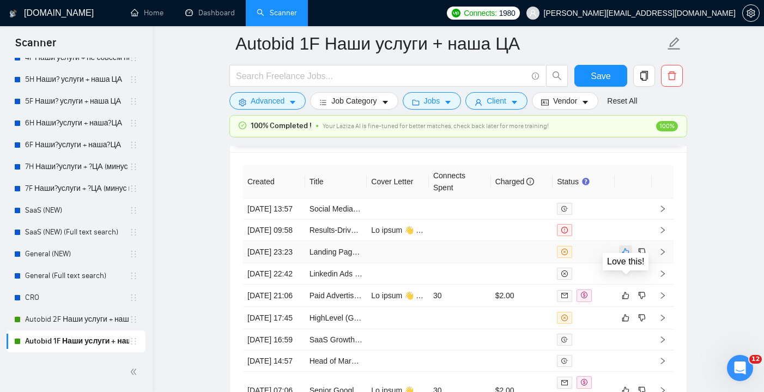
click at [627, 256] on icon "like" at bounding box center [626, 251] width 8 height 9
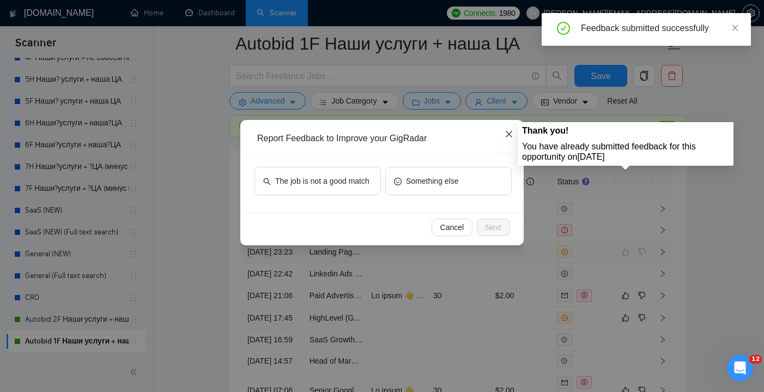
click at [513, 137] on icon "close" at bounding box center [509, 134] width 9 height 9
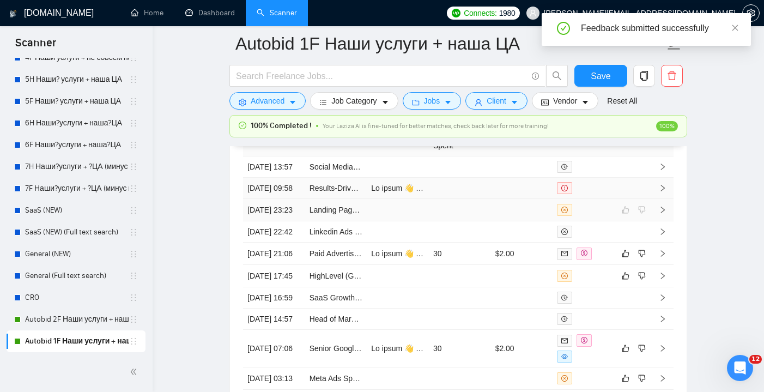
scroll to position [2925, 0]
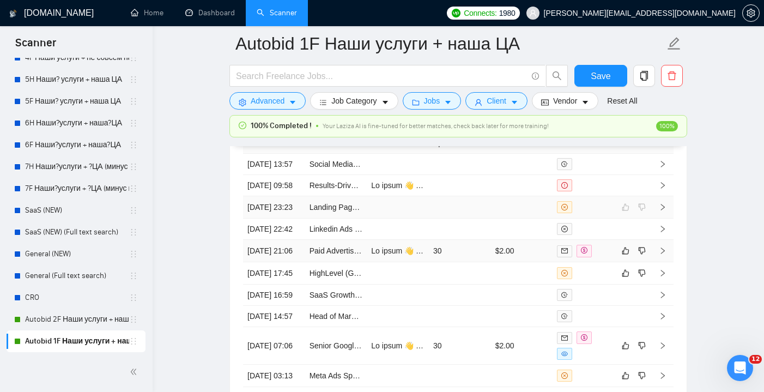
click at [468, 262] on td "30" at bounding box center [460, 251] width 62 height 22
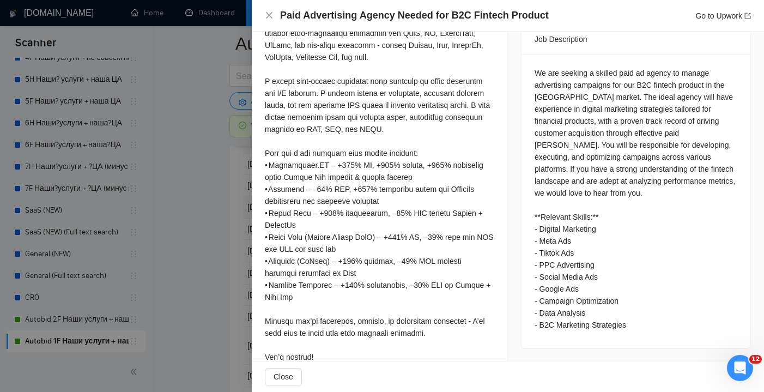
scroll to position [449, 0]
click at [269, 14] on icon "close" at bounding box center [269, 15] width 9 height 9
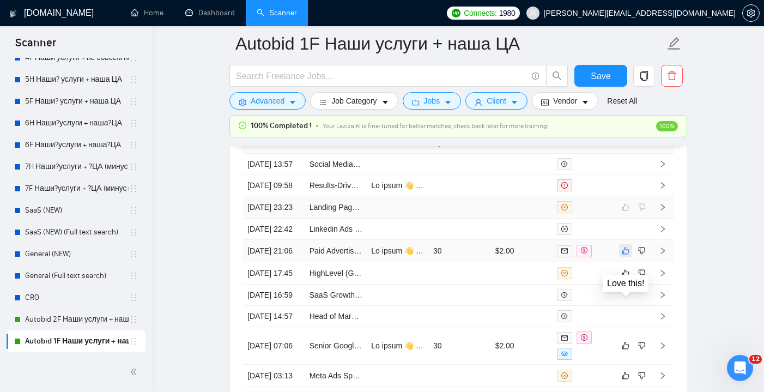
click at [625, 255] on icon "like" at bounding box center [626, 250] width 8 height 9
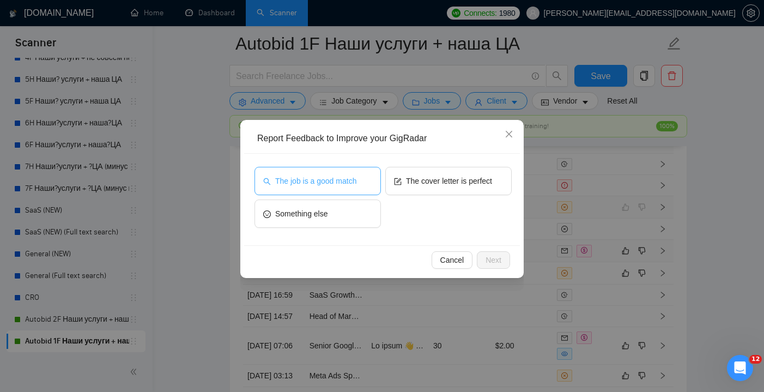
click at [368, 186] on button "The job is a good match" at bounding box center [318, 181] width 126 height 28
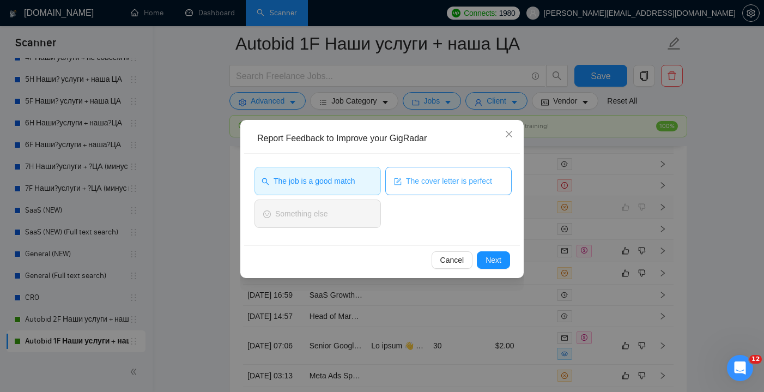
click at [427, 185] on span "The cover letter is perfect" at bounding box center [449, 181] width 86 height 12
click at [493, 246] on div "Cancel Next" at bounding box center [382, 259] width 276 height 29
click at [493, 251] on div "Cancel Next" at bounding box center [382, 259] width 276 height 29
click at [493, 256] on span "Next" at bounding box center [494, 260] width 16 height 12
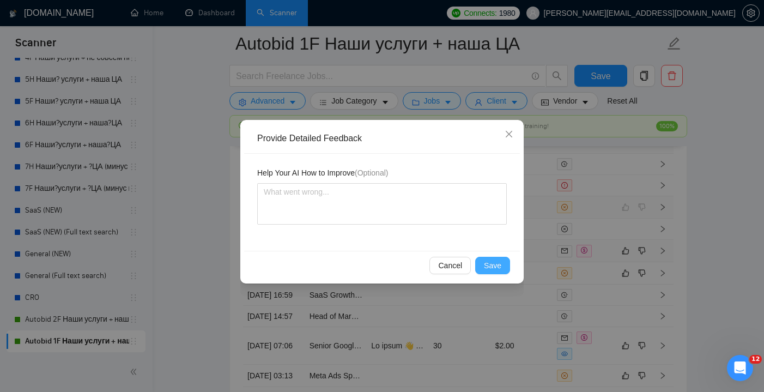
click at [492, 261] on span "Save" at bounding box center [492, 265] width 17 height 12
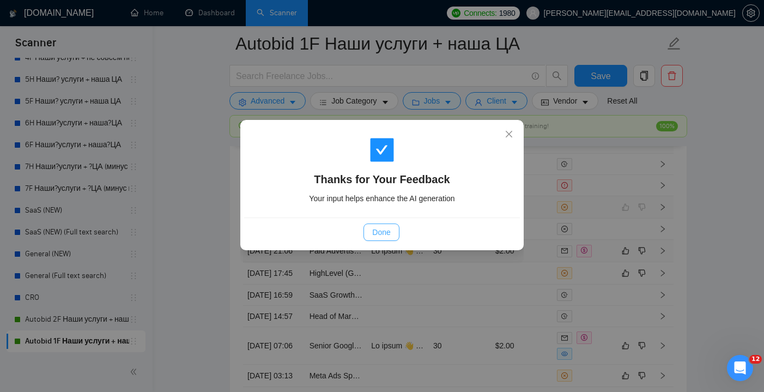
click at [389, 234] on span "Done" at bounding box center [381, 232] width 18 height 12
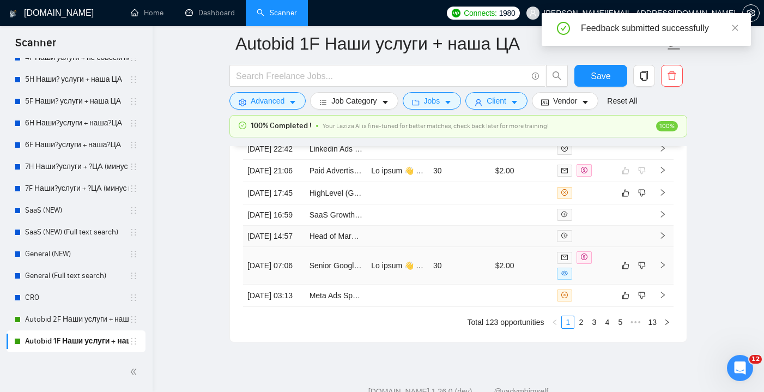
scroll to position [2965, 0]
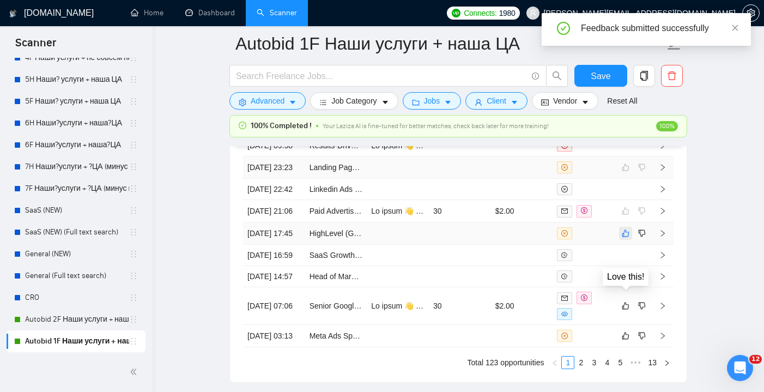
click at [626, 237] on icon "like" at bounding box center [626, 233] width 7 height 7
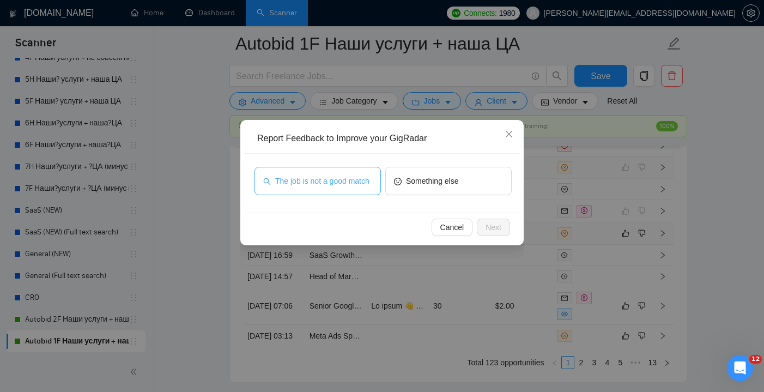
click at [355, 180] on span "The job is not a good match" at bounding box center [322, 181] width 94 height 12
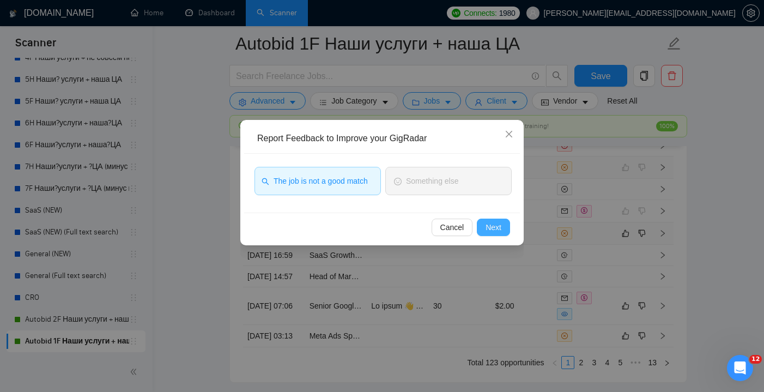
click at [490, 231] on span "Next" at bounding box center [494, 227] width 16 height 12
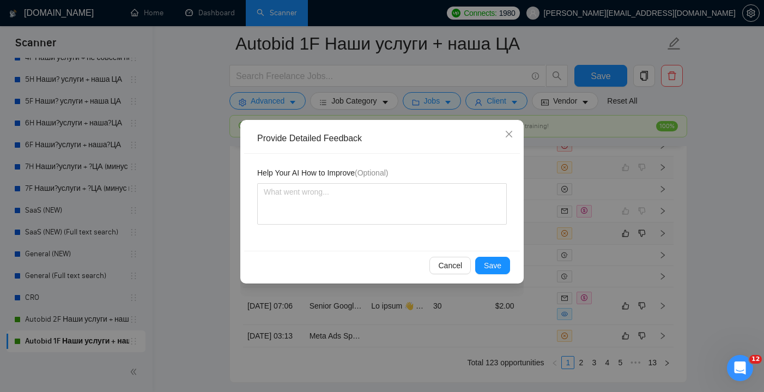
click at [486, 253] on div "Cancel Save" at bounding box center [382, 265] width 276 height 29
click at [487, 260] on span "Save" at bounding box center [492, 265] width 17 height 12
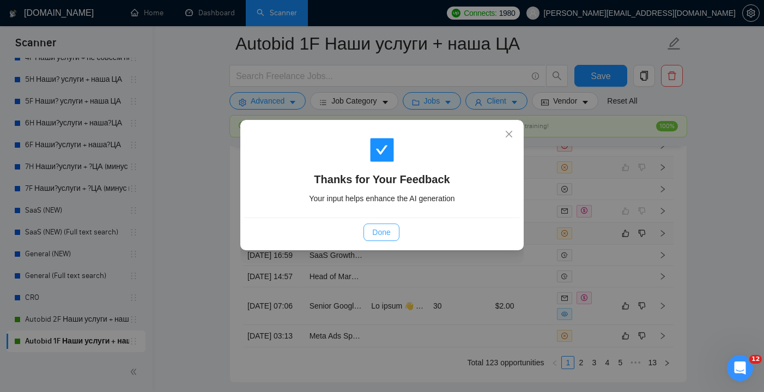
click at [392, 232] on button "Done" at bounding box center [381, 232] width 35 height 17
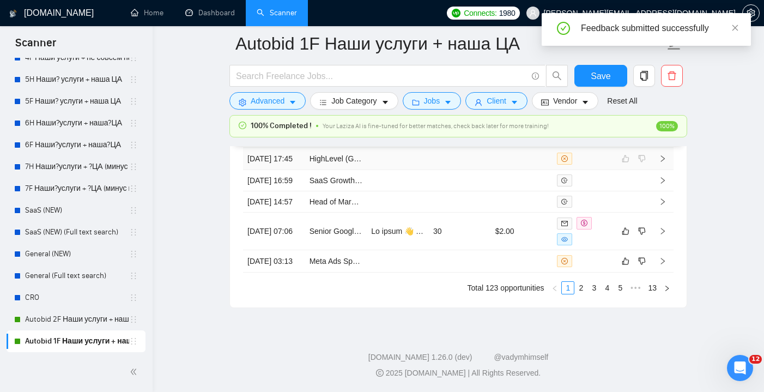
scroll to position [3061, 0]
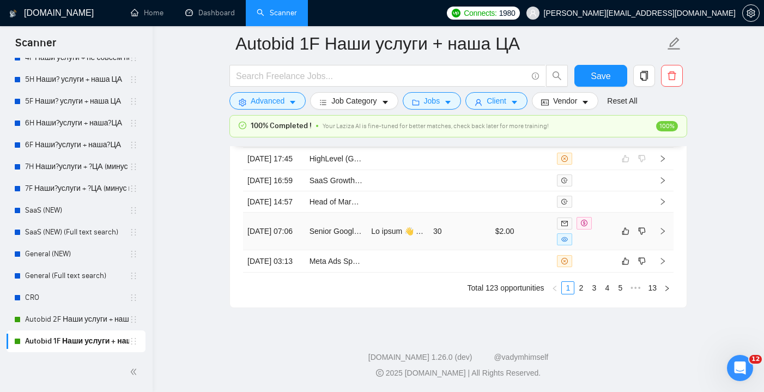
click at [454, 250] on td "30" at bounding box center [460, 232] width 62 height 38
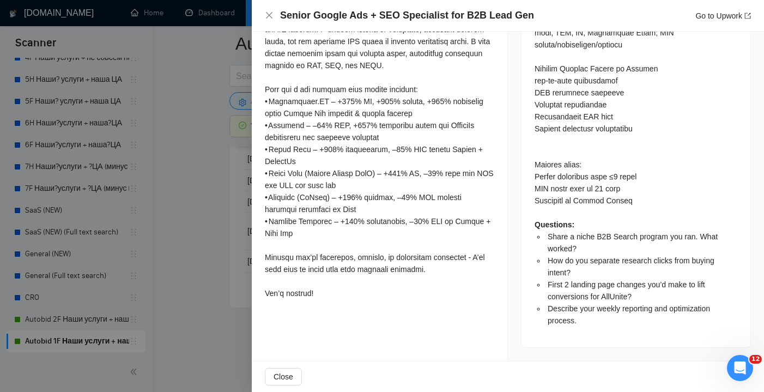
scroll to position [1039, 0]
click at [270, 13] on icon "close" at bounding box center [269, 15] width 9 height 9
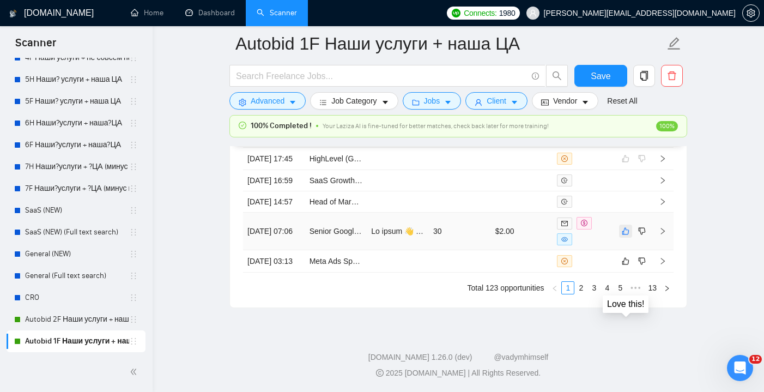
click at [629, 235] on icon "like" at bounding box center [626, 231] width 8 height 9
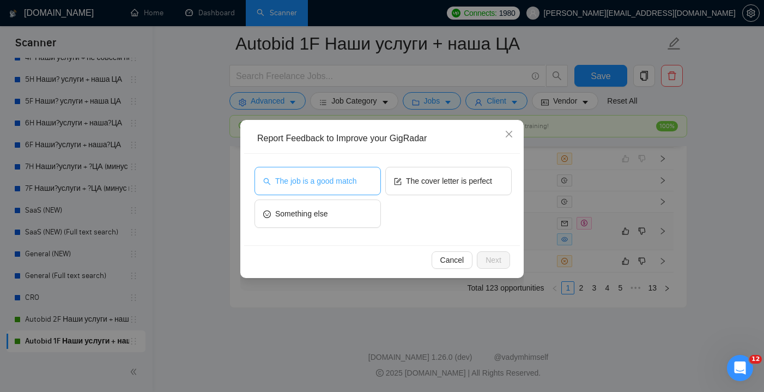
click at [373, 174] on button "The job is a good match" at bounding box center [318, 181] width 126 height 28
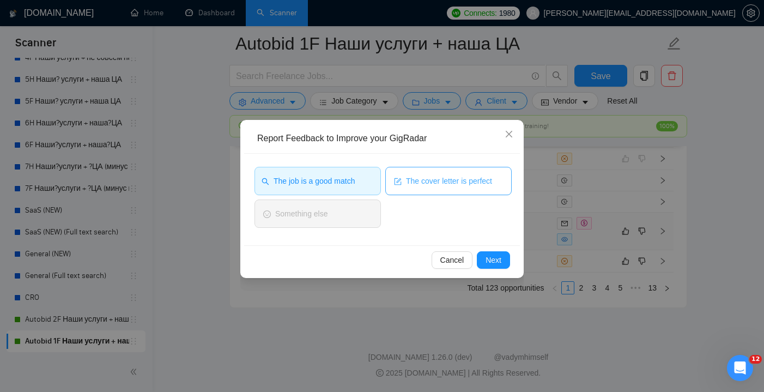
click at [408, 186] on span "The cover letter is perfect" at bounding box center [449, 181] width 86 height 12
click at [487, 258] on span "Next" at bounding box center [494, 260] width 16 height 12
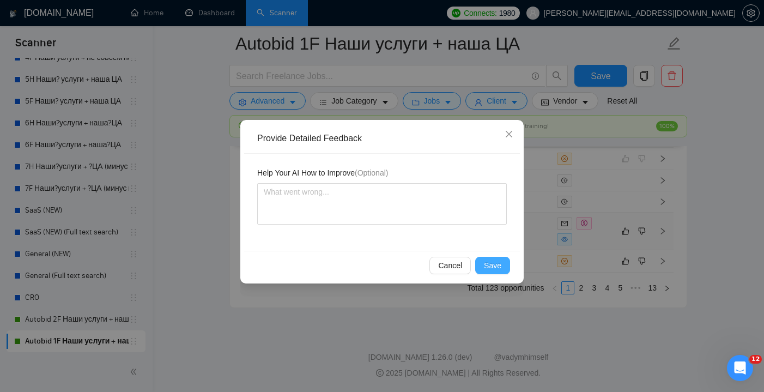
click at [488, 263] on span "Save" at bounding box center [492, 265] width 17 height 12
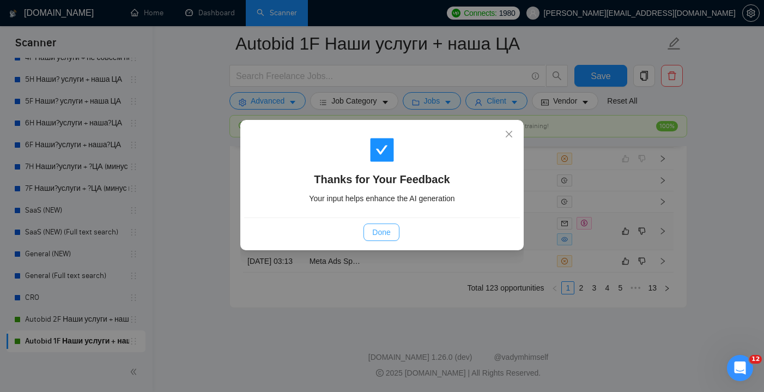
click at [389, 224] on button "Done" at bounding box center [381, 232] width 35 height 17
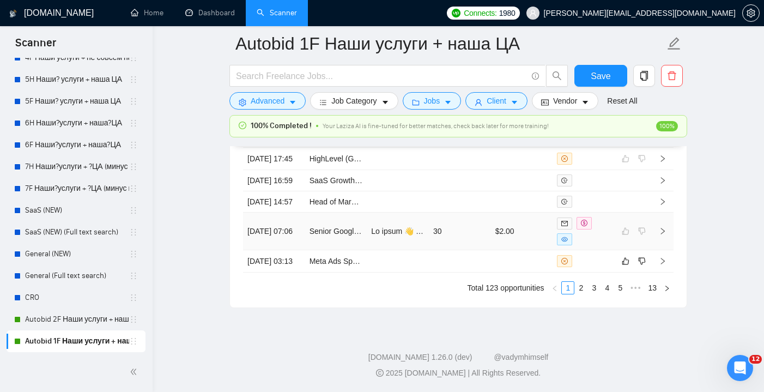
scroll to position [3030, 0]
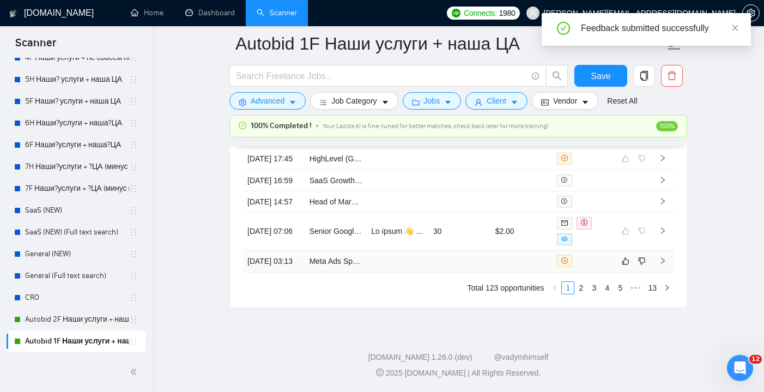
click at [409, 260] on td at bounding box center [398, 261] width 62 height 22
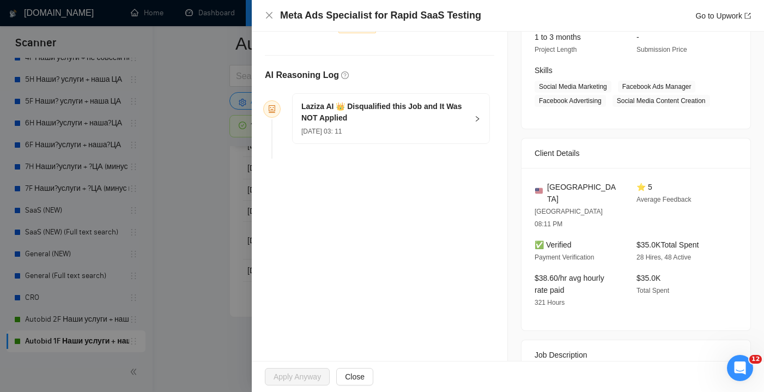
scroll to position [140, 0]
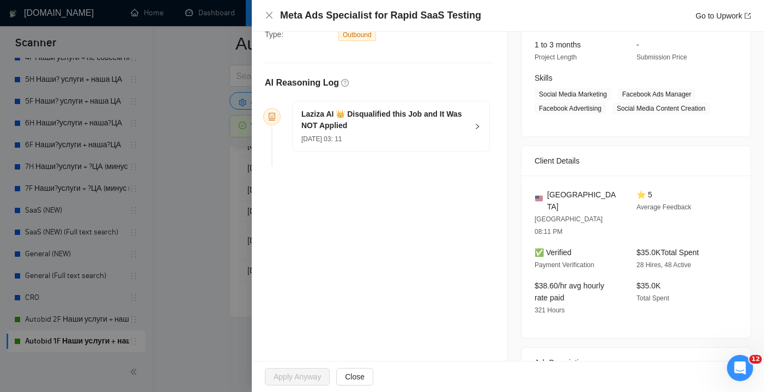
click at [264, 11] on div "Meta Ads Specialist for Rapid SaaS Testing Go to Upwork" at bounding box center [508, 16] width 512 height 32
click at [268, 15] on icon "close" at bounding box center [269, 15] width 7 height 7
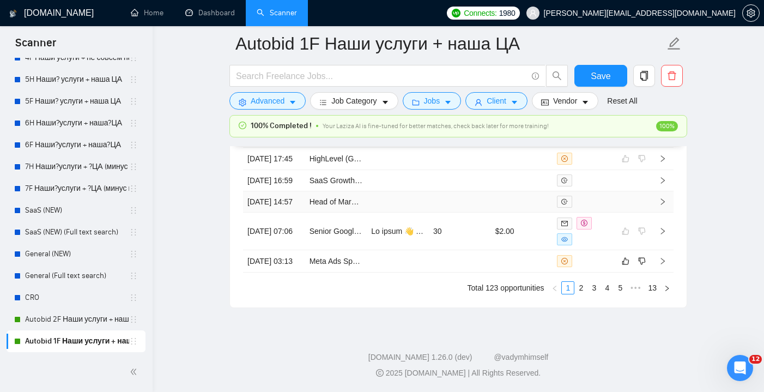
scroll to position [3082, 0]
click at [629, 265] on icon "like" at bounding box center [626, 261] width 7 height 7
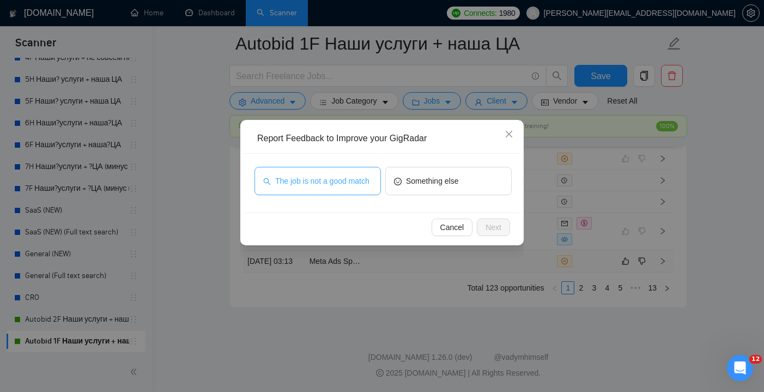
click at [370, 187] on span "The job is not a good match" at bounding box center [322, 181] width 94 height 12
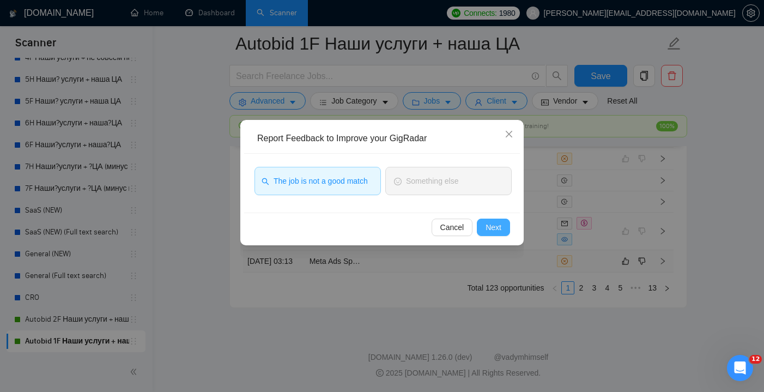
click at [495, 228] on span "Next" at bounding box center [494, 227] width 16 height 12
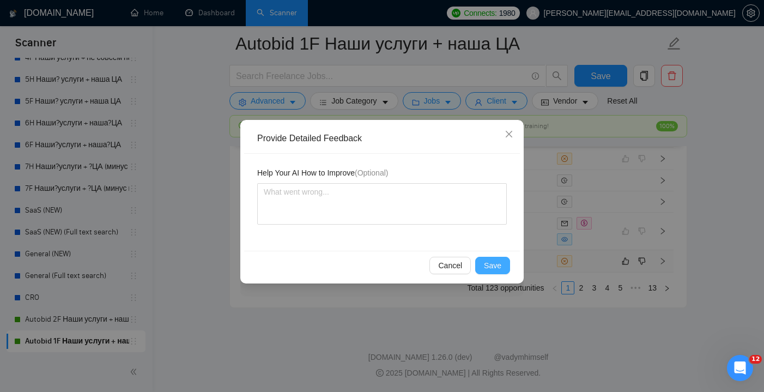
click at [494, 259] on button "Save" at bounding box center [492, 265] width 35 height 17
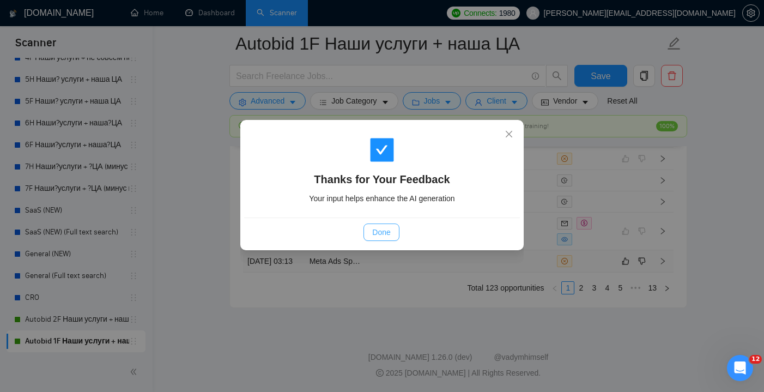
click at [380, 232] on span "Done" at bounding box center [381, 232] width 18 height 12
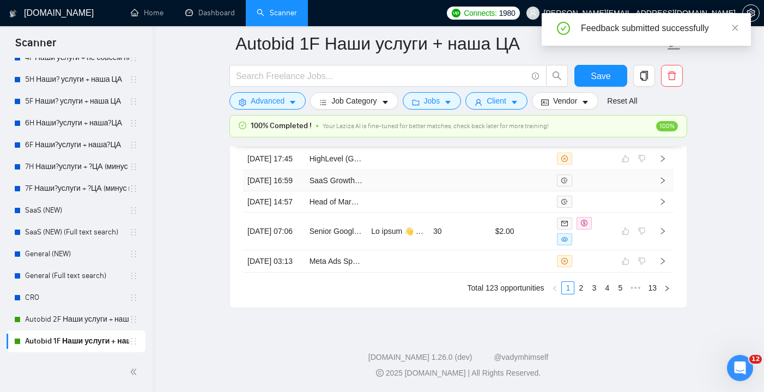
scroll to position [3142, 0]
click at [584, 286] on link "2" at bounding box center [581, 288] width 12 height 12
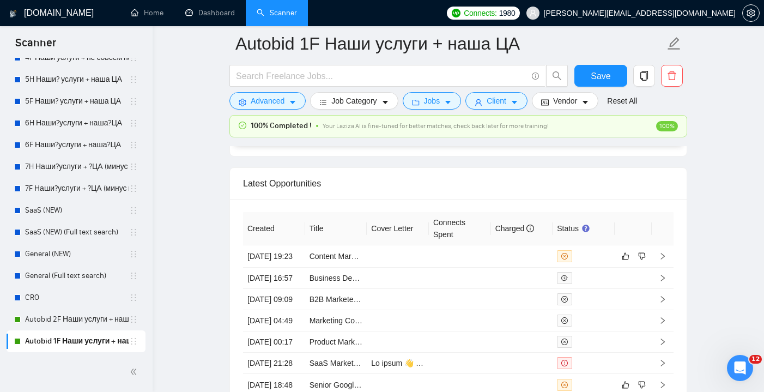
scroll to position [2829, 0]
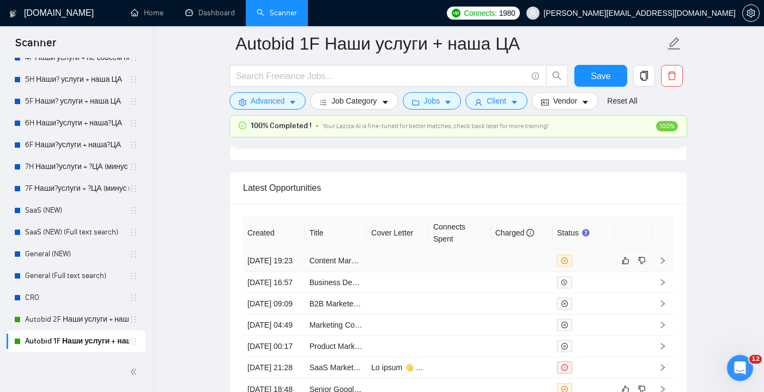
click at [427, 261] on td at bounding box center [398, 261] width 62 height 22
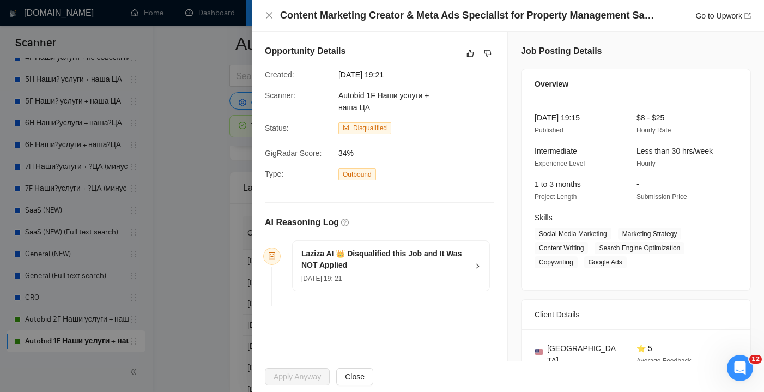
click at [466, 259] on h5 "Laziza AI 👑 Disqualified this Job and It Was NOT Applied" at bounding box center [384, 259] width 166 height 23
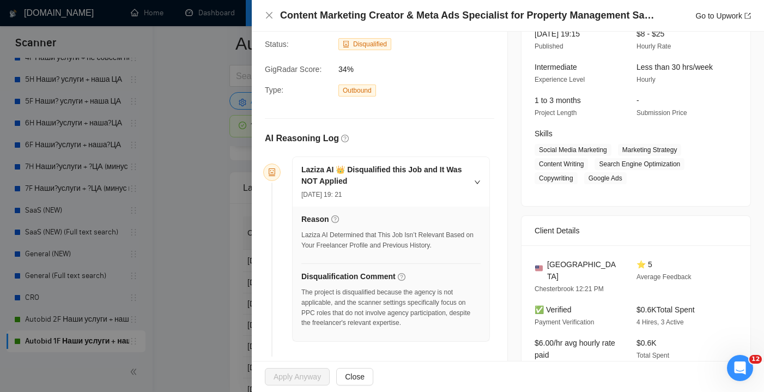
scroll to position [83, 0]
click at [274, 16] on div "Content Marketing Creator & Meta Ads Specialist for Property Management SaaS Go…" at bounding box center [508, 16] width 486 height 14
click at [269, 15] on icon "close" at bounding box center [269, 15] width 7 height 7
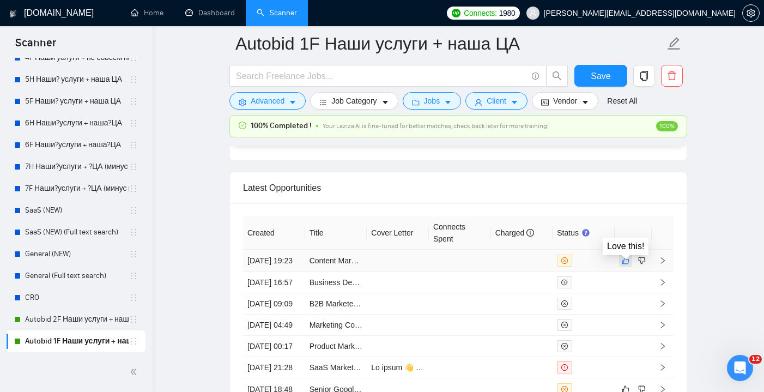
click at [624, 265] on icon "like" at bounding box center [626, 260] width 8 height 9
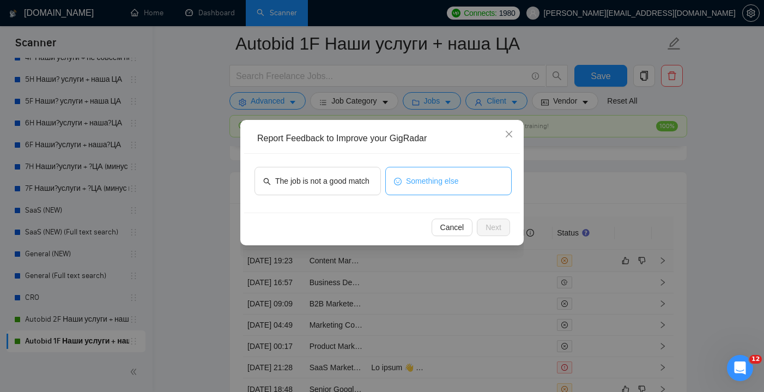
click at [404, 182] on button "Something else" at bounding box center [448, 181] width 126 height 28
click at [489, 226] on span "Next" at bounding box center [494, 227] width 16 height 12
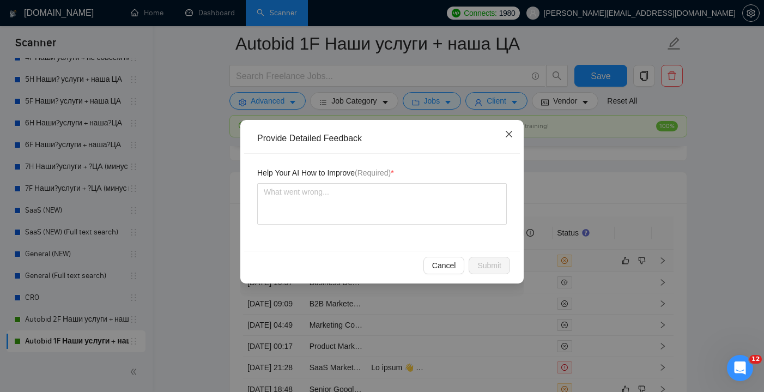
click at [508, 134] on icon "close" at bounding box center [509, 134] width 7 height 7
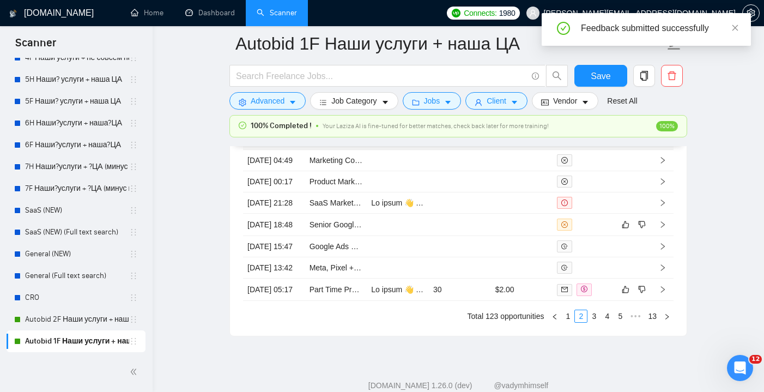
scroll to position [3004, 0]
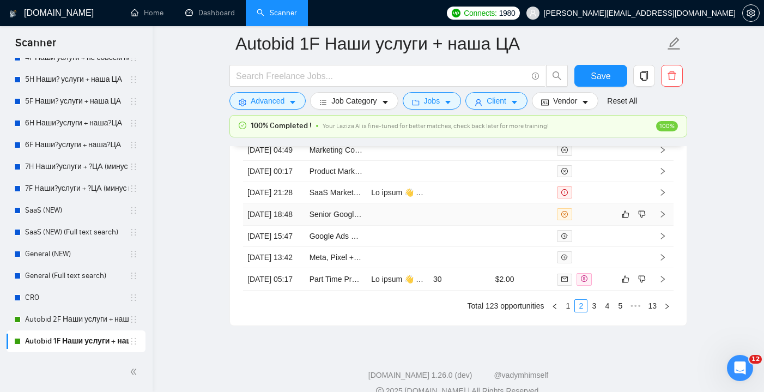
click at [465, 226] on td at bounding box center [460, 214] width 62 height 22
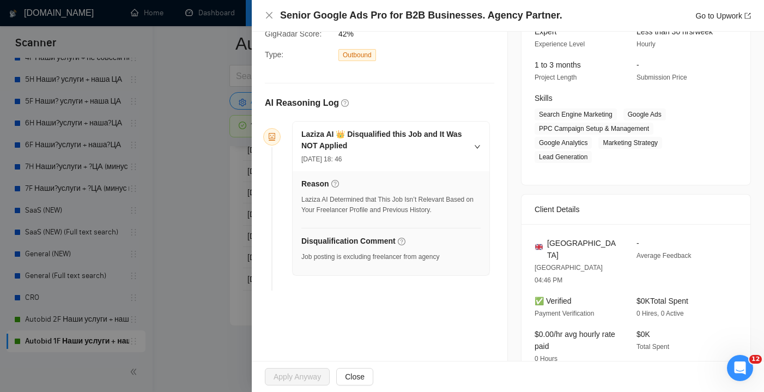
scroll to position [43, 0]
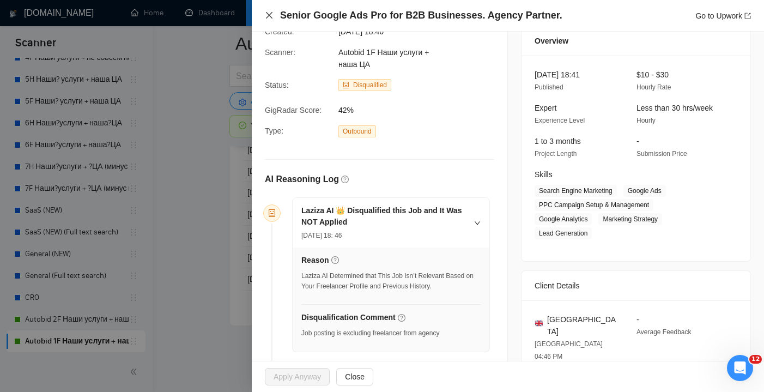
click at [267, 15] on icon "close" at bounding box center [269, 15] width 9 height 9
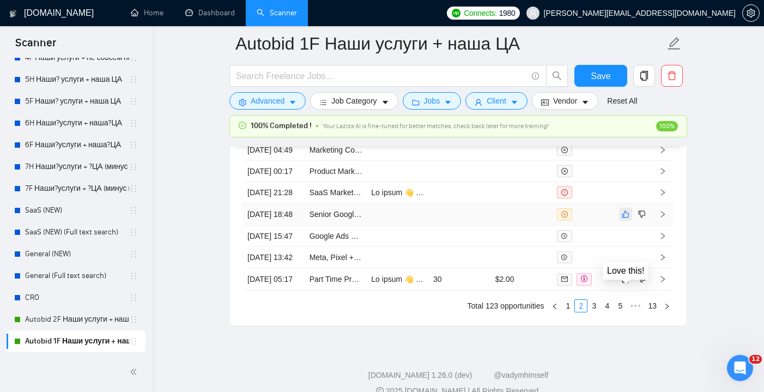
click at [626, 219] on icon "like" at bounding box center [626, 214] width 8 height 9
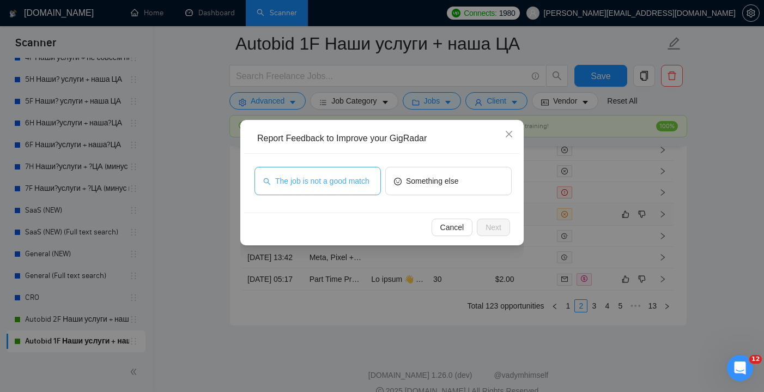
click at [351, 175] on span "The job is not a good match" at bounding box center [322, 181] width 94 height 12
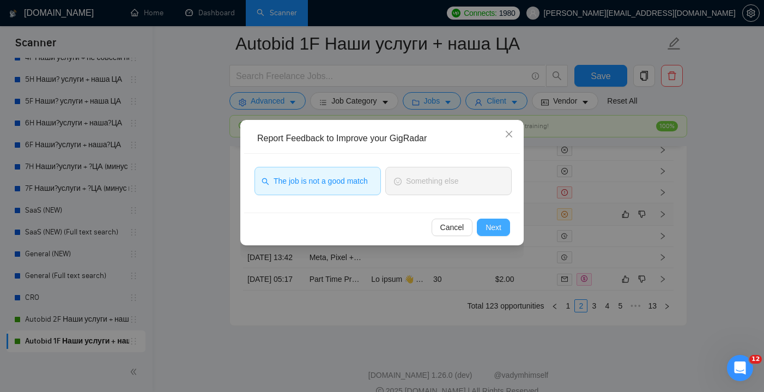
click at [494, 222] on span "Next" at bounding box center [494, 227] width 16 height 12
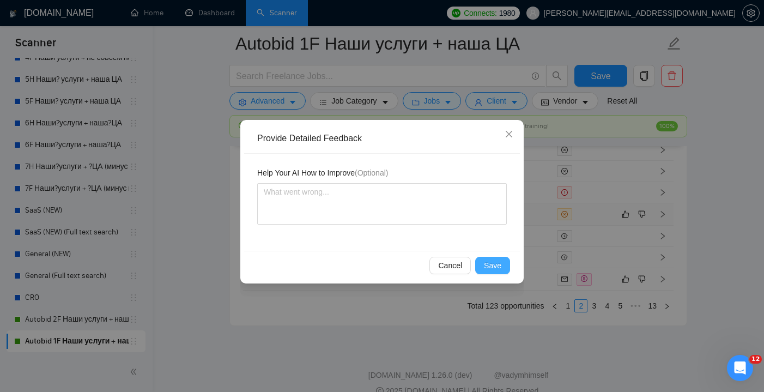
click at [490, 270] on span "Save" at bounding box center [492, 265] width 17 height 12
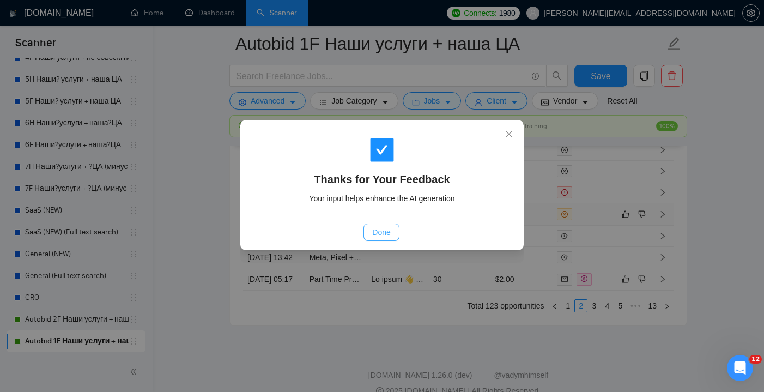
click at [375, 224] on button "Done" at bounding box center [381, 232] width 35 height 17
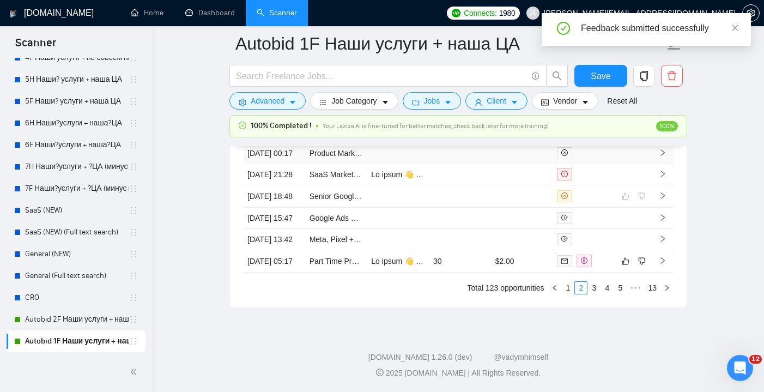
scroll to position [3026, 0]
click at [462, 208] on td at bounding box center [460, 196] width 62 height 22
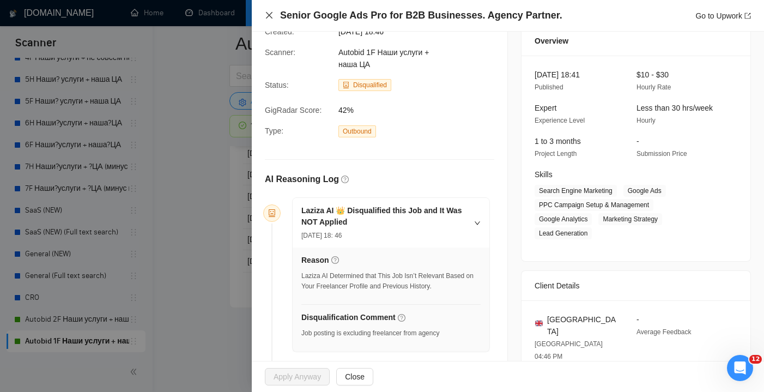
click at [272, 19] on icon "close" at bounding box center [269, 15] width 9 height 9
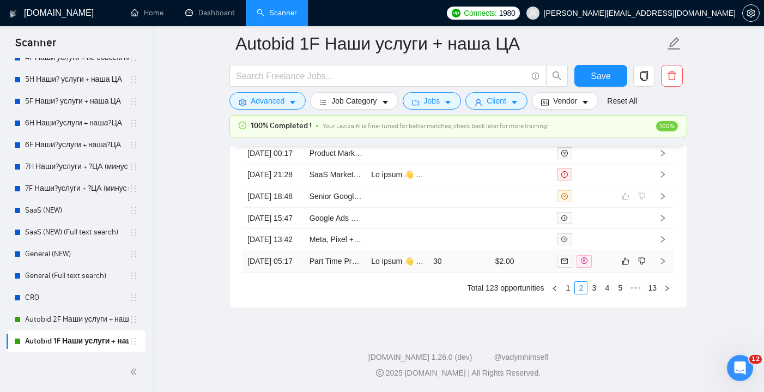
scroll to position [3138, 0]
click at [452, 256] on td "30" at bounding box center [460, 261] width 62 height 22
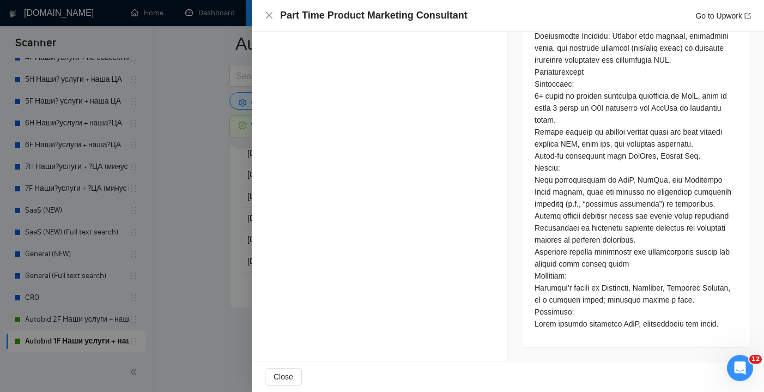
scroll to position [1010, 0]
click at [268, 15] on icon "close" at bounding box center [269, 15] width 9 height 9
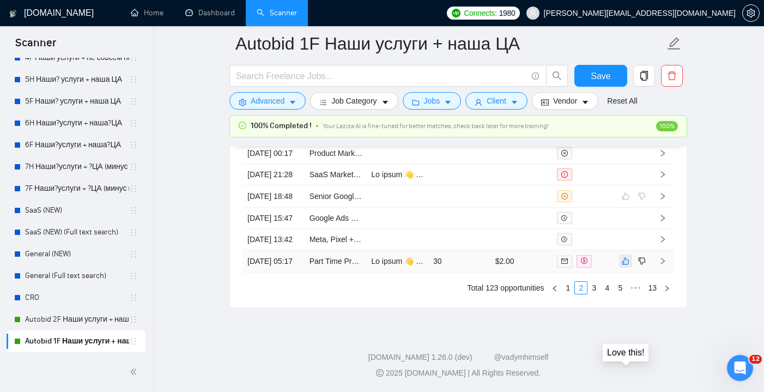
click at [631, 255] on button "button" at bounding box center [625, 261] width 13 height 13
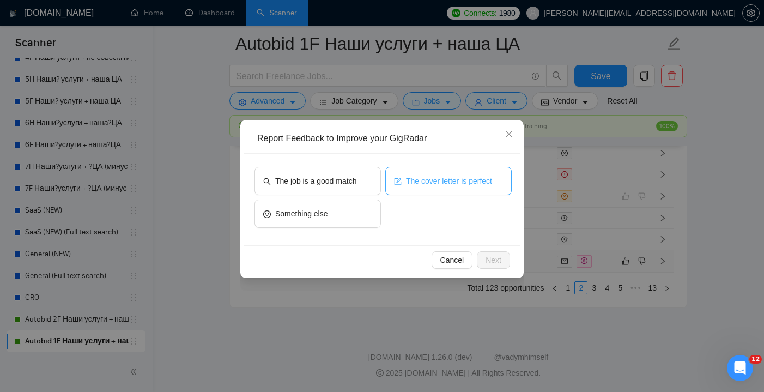
click at [397, 183] on icon "form" at bounding box center [398, 182] width 8 height 8
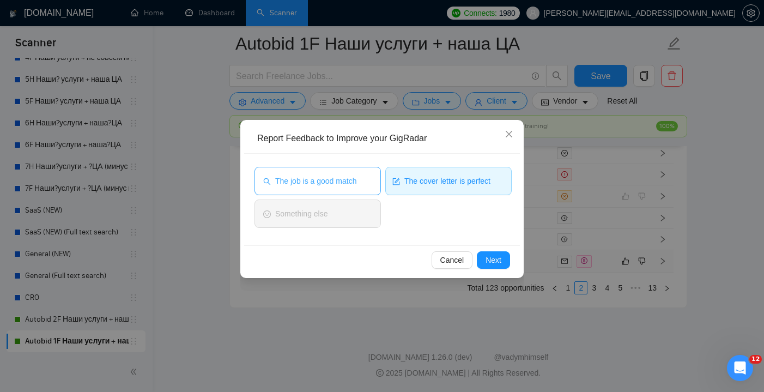
click at [347, 180] on span "The job is a good match" at bounding box center [315, 181] width 81 height 12
click at [497, 260] on span "Next" at bounding box center [494, 260] width 16 height 12
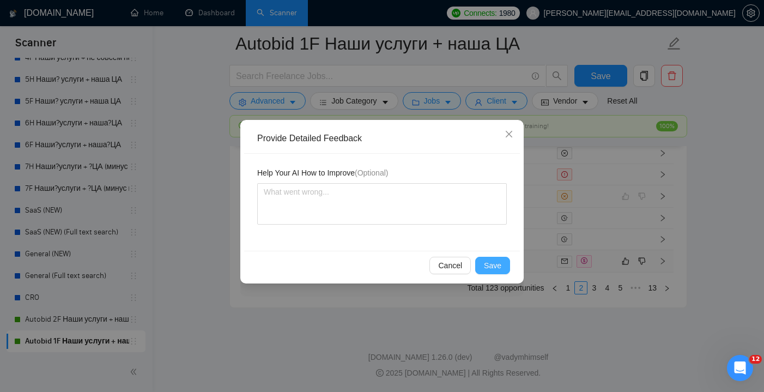
click at [493, 265] on span "Save" at bounding box center [492, 265] width 17 height 12
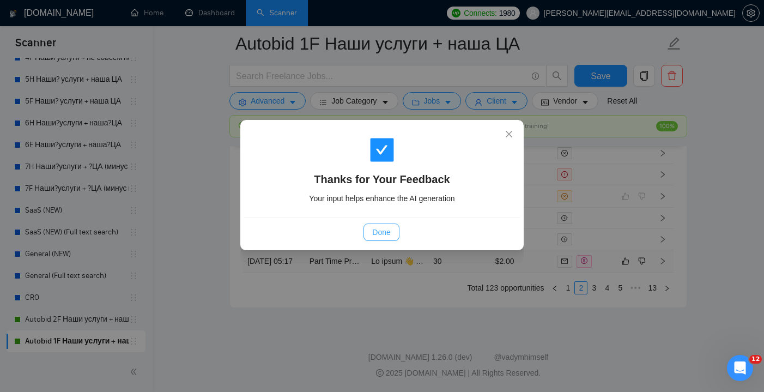
click at [386, 233] on span "Done" at bounding box center [381, 232] width 18 height 12
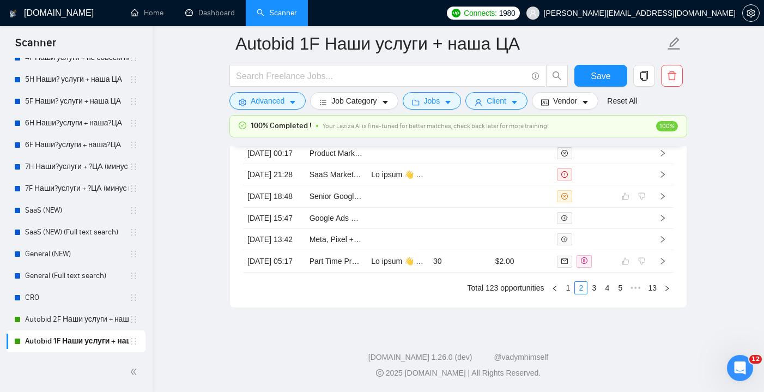
scroll to position [3026, 0]
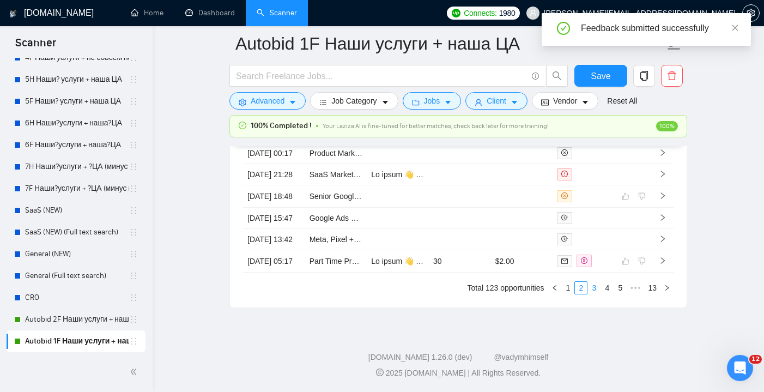
click at [595, 287] on link "3" at bounding box center [594, 288] width 12 height 12
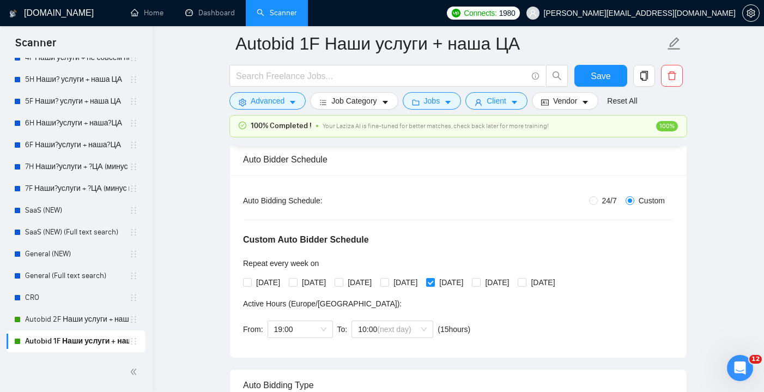
scroll to position [170, 0]
click at [595, 73] on span "Save" at bounding box center [601, 76] width 20 height 14
